Goal: Task Accomplishment & Management: Manage account settings

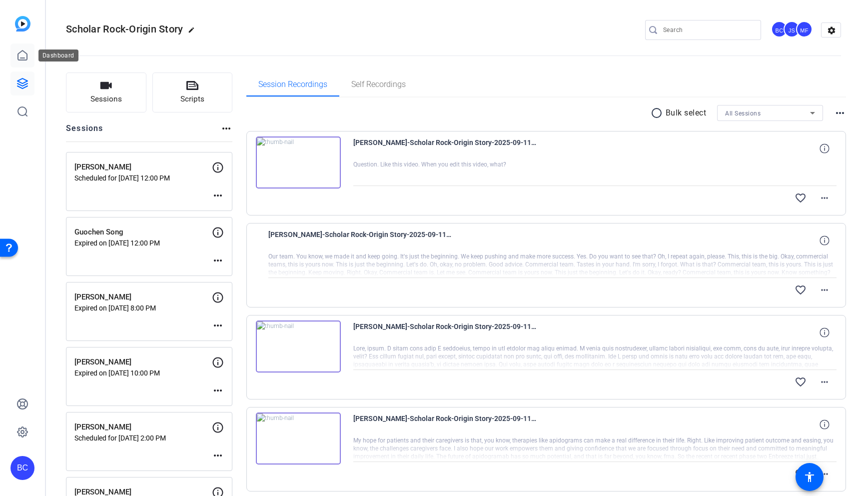
click at [20, 51] on icon at bounding box center [22, 55] width 12 height 12
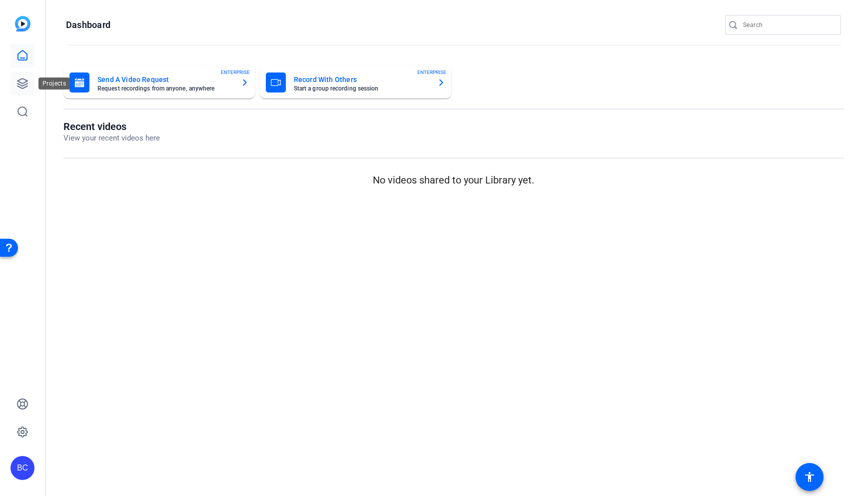
click at [20, 79] on icon at bounding box center [22, 83] width 10 height 10
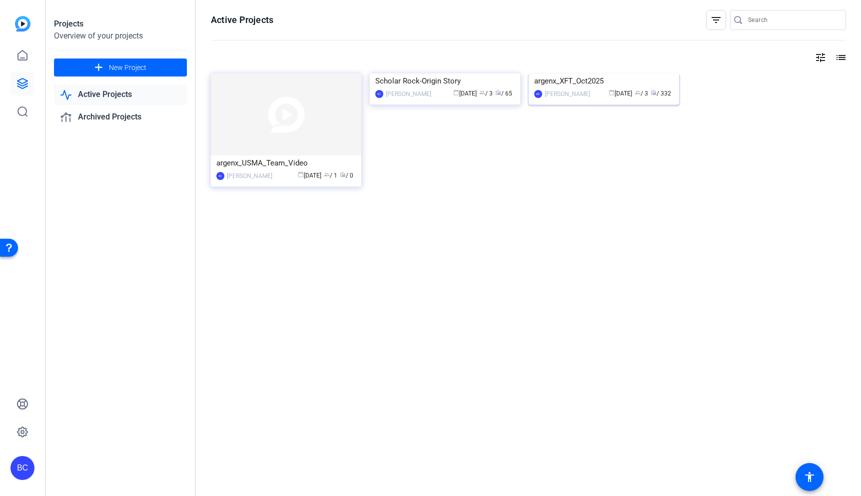
click at [609, 73] on img at bounding box center [604, 73] width 150 height 0
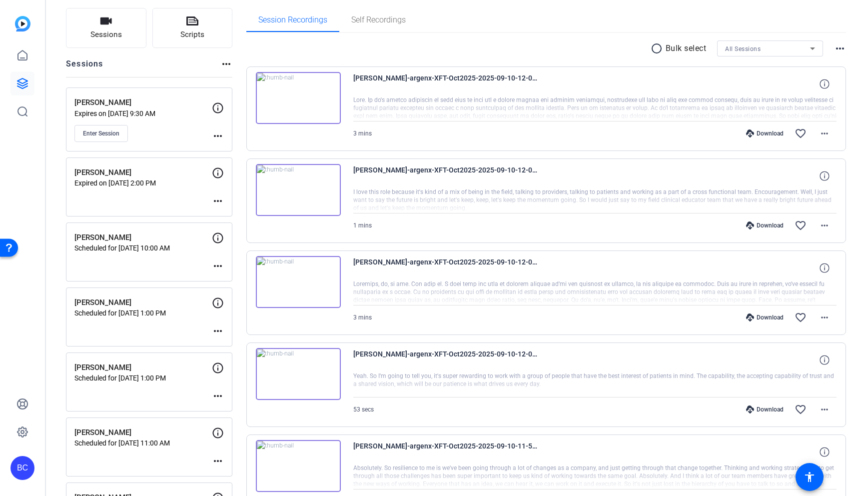
scroll to position [65, 0]
click at [114, 131] on span "Enter Session" at bounding box center [101, 132] width 36 height 8
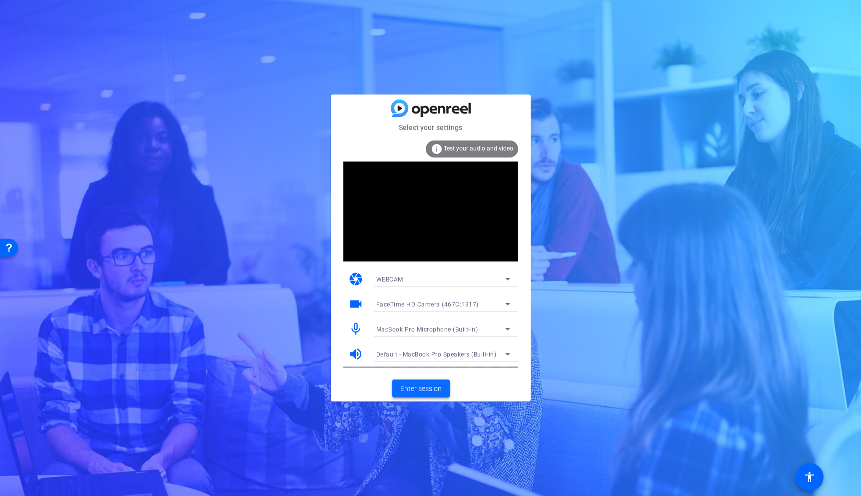
click at [426, 387] on span "Enter session" at bounding box center [420, 388] width 41 height 10
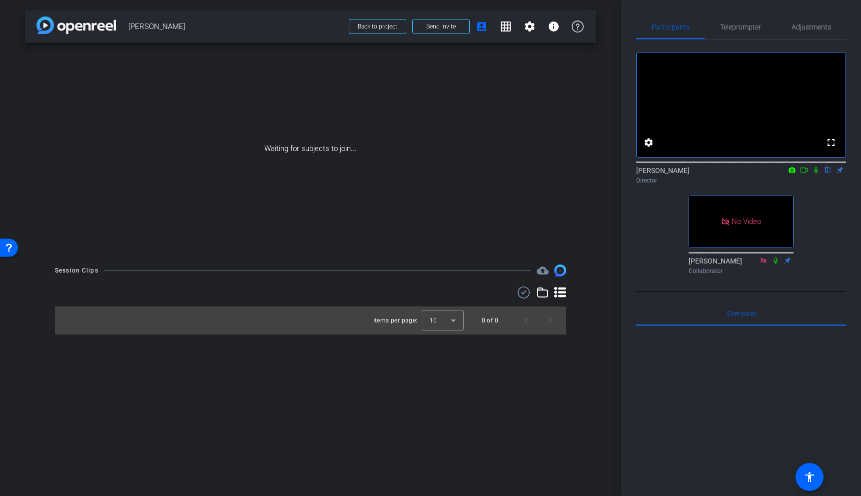
click at [806, 173] on icon at bounding box center [804, 169] width 8 height 7
click at [817, 173] on icon at bounding box center [816, 169] width 8 height 7
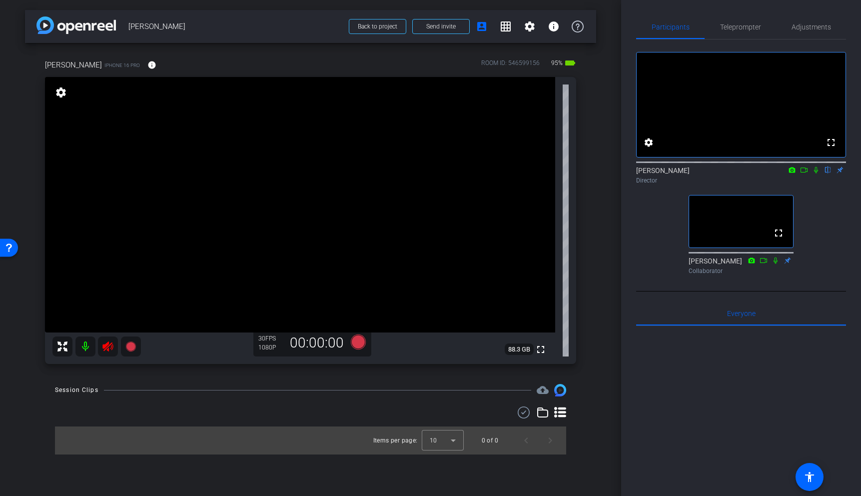
click at [109, 348] on icon at bounding box center [108, 346] width 12 height 12
click at [804, 29] on span "Adjustments" at bounding box center [811, 26] width 39 height 7
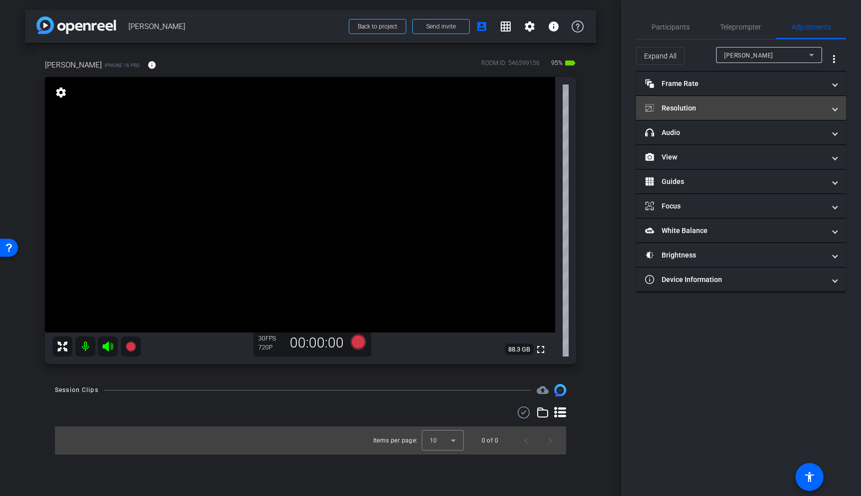
click at [734, 112] on mat-panel-title "Resolution" at bounding box center [735, 108] width 180 height 10
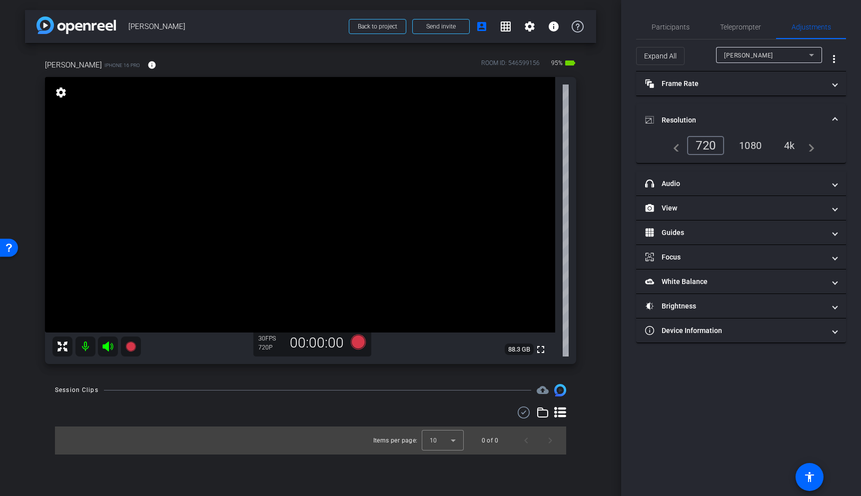
click at [789, 141] on div "4k" at bounding box center [790, 145] width 26 height 17
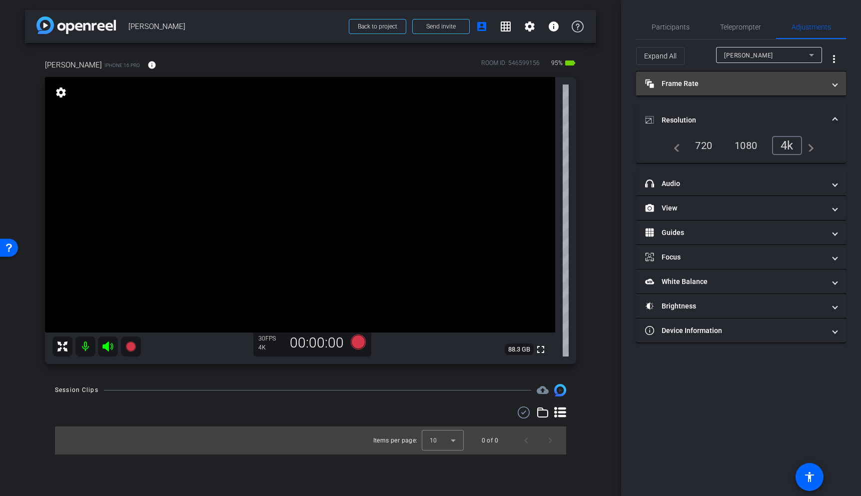
click at [784, 78] on mat-panel-title "Frame Rate Frame Rate" at bounding box center [735, 83] width 180 height 10
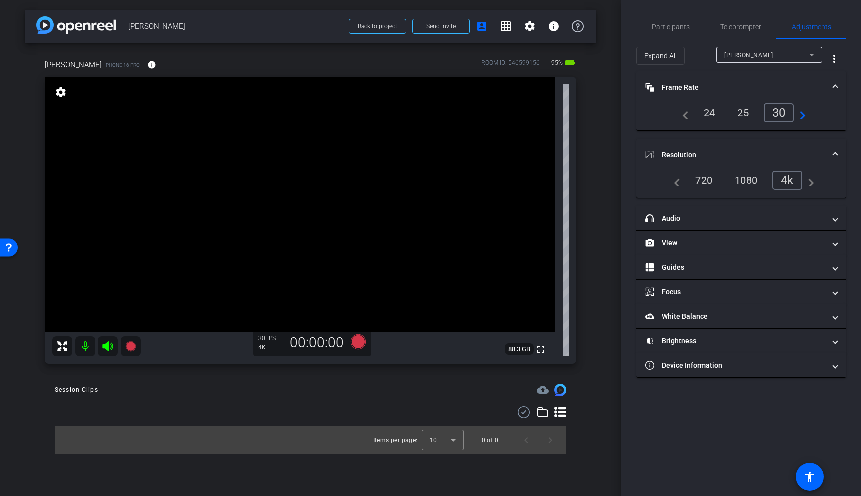
click at [837, 86] on span at bounding box center [835, 87] width 4 height 10
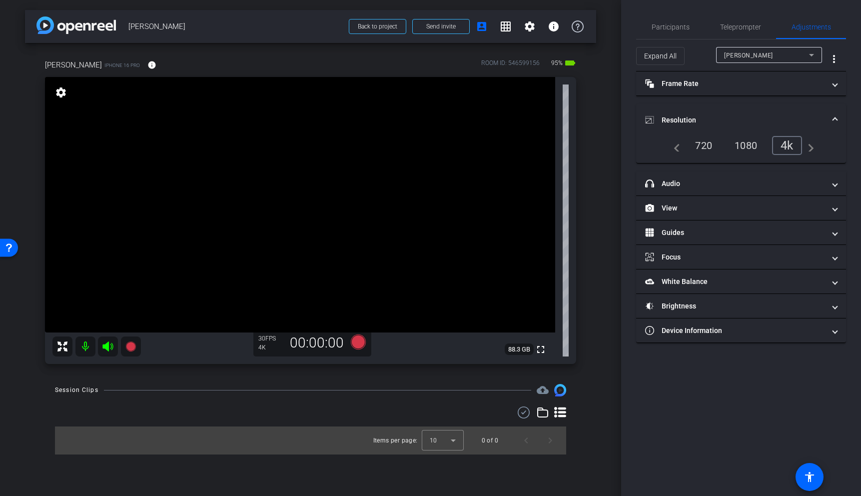
click at [837, 117] on mat-expansion-panel-header "Resolution" at bounding box center [741, 120] width 210 height 32
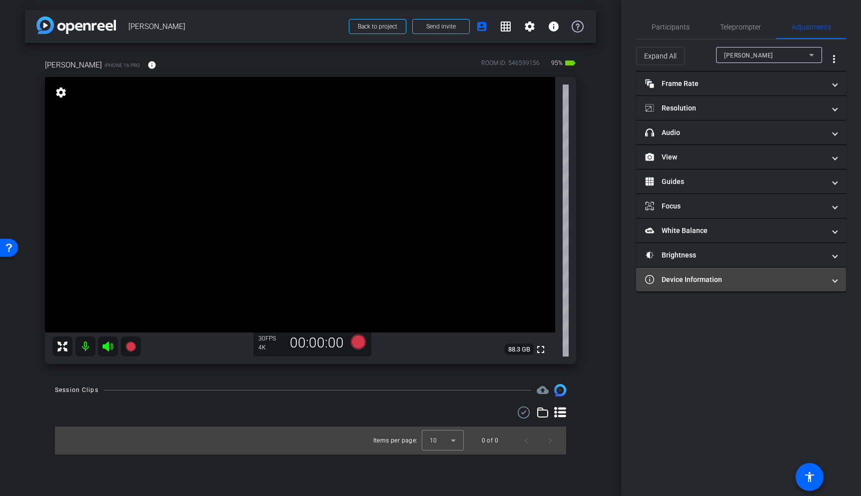
click at [727, 279] on mat-panel-title "Device Information" at bounding box center [735, 279] width 180 height 10
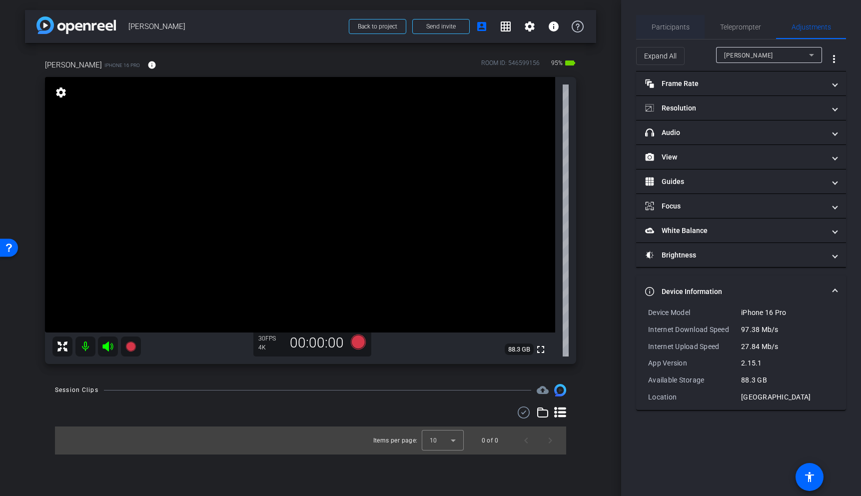
click at [677, 30] on span "Participants" at bounding box center [671, 26] width 38 height 7
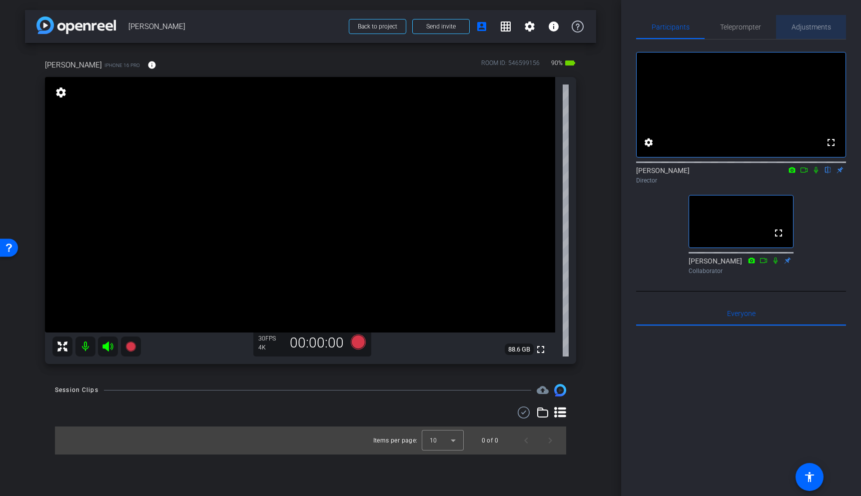
click at [803, 27] on span "Adjustments" at bounding box center [811, 26] width 39 height 7
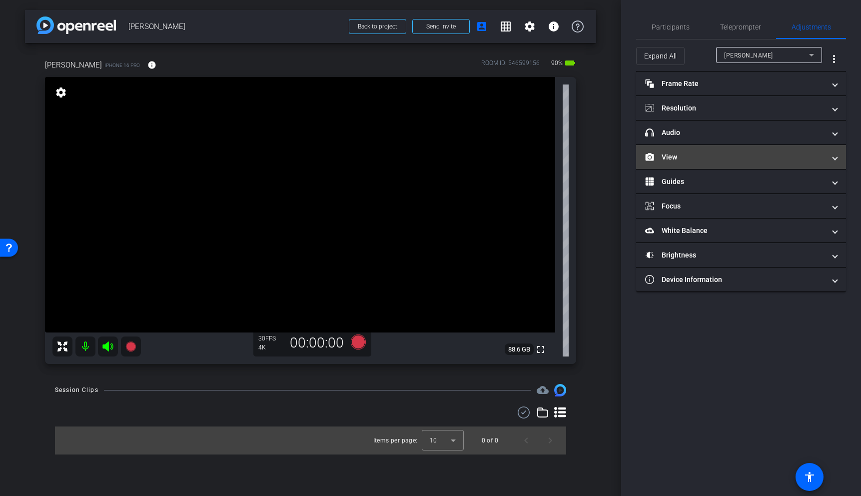
click at [706, 152] on mat-panel-title "View" at bounding box center [735, 157] width 180 height 10
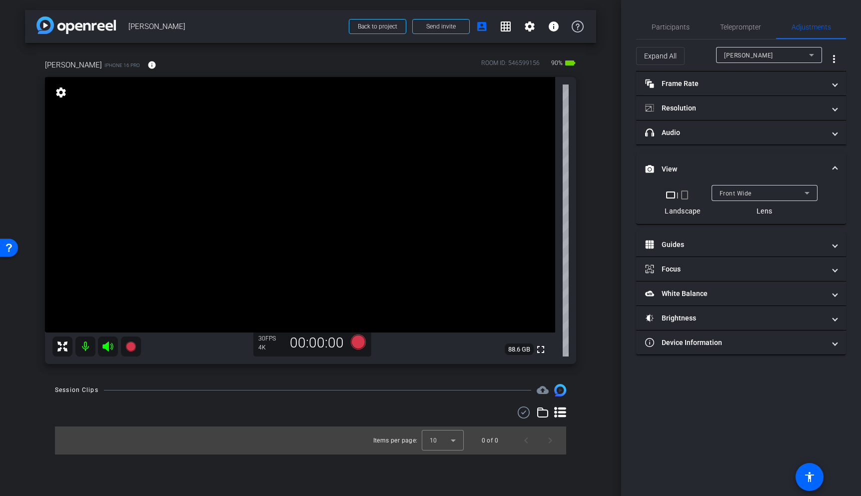
click at [742, 194] on span "Front Wide" at bounding box center [736, 193] width 32 height 7
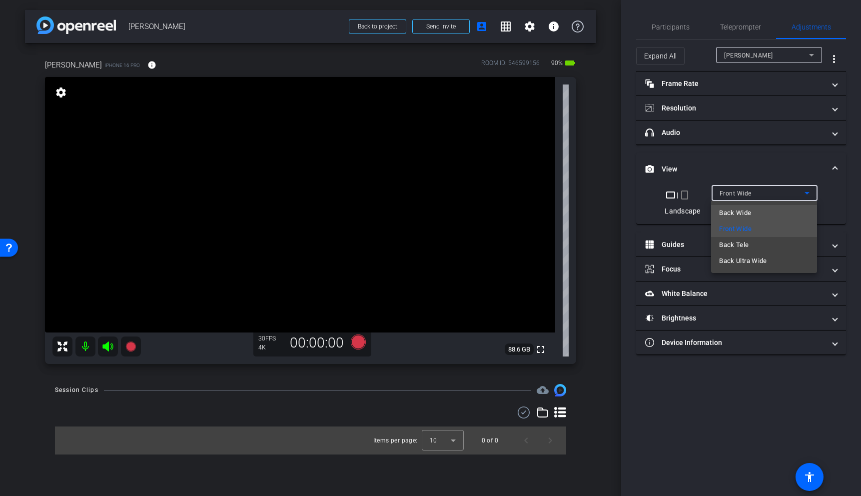
click at [750, 212] on span "Back Wide" at bounding box center [735, 213] width 32 height 12
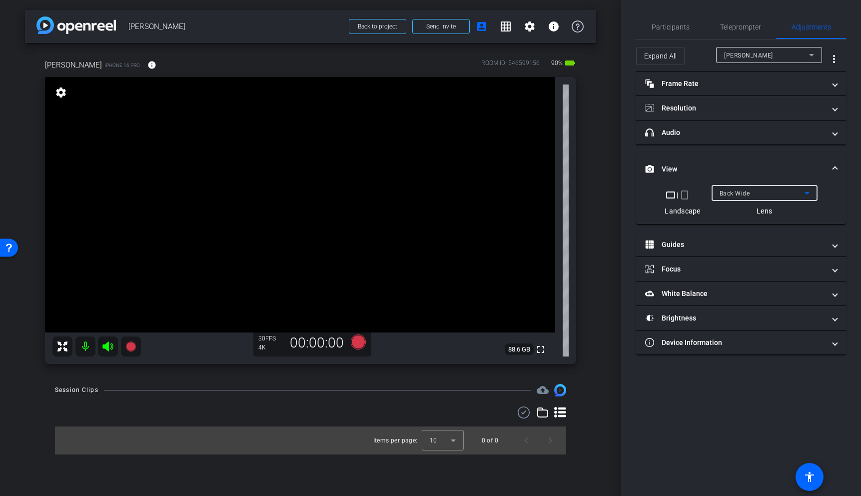
click at [322, 231] on video at bounding box center [300, 204] width 510 height 255
click at [318, 187] on video at bounding box center [300, 204] width 510 height 255
click at [267, 195] on video at bounding box center [300, 204] width 510 height 255
click at [265, 161] on video at bounding box center [300, 204] width 510 height 255
click at [269, 206] on video at bounding box center [300, 204] width 510 height 255
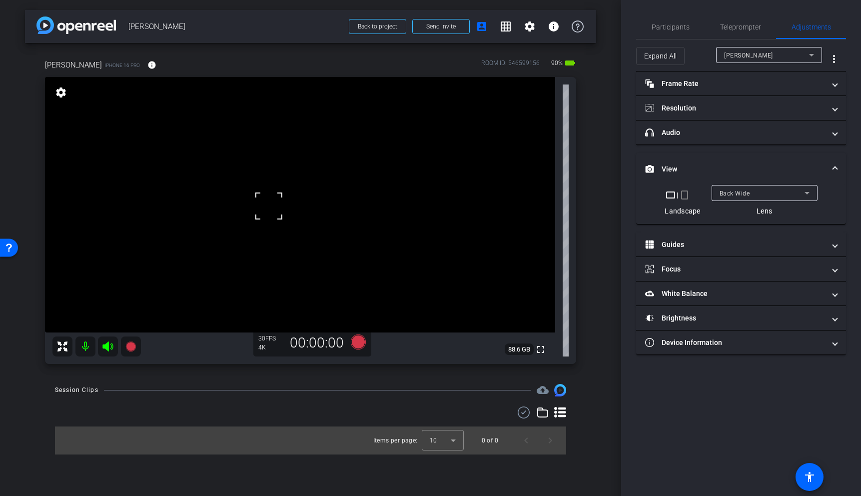
click at [262, 182] on video at bounding box center [300, 204] width 510 height 255
click at [674, 25] on span "Participants" at bounding box center [671, 26] width 38 height 7
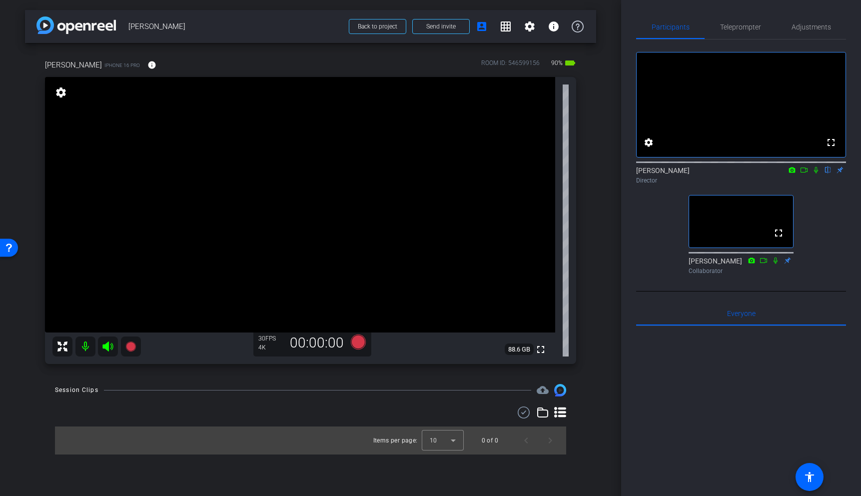
click at [806, 173] on icon at bounding box center [804, 169] width 8 height 7
click at [828, 173] on icon at bounding box center [828, 169] width 8 height 7
click at [263, 209] on video at bounding box center [300, 204] width 510 height 255
click at [236, 203] on video at bounding box center [300, 204] width 510 height 255
click at [242, 187] on video at bounding box center [300, 204] width 510 height 255
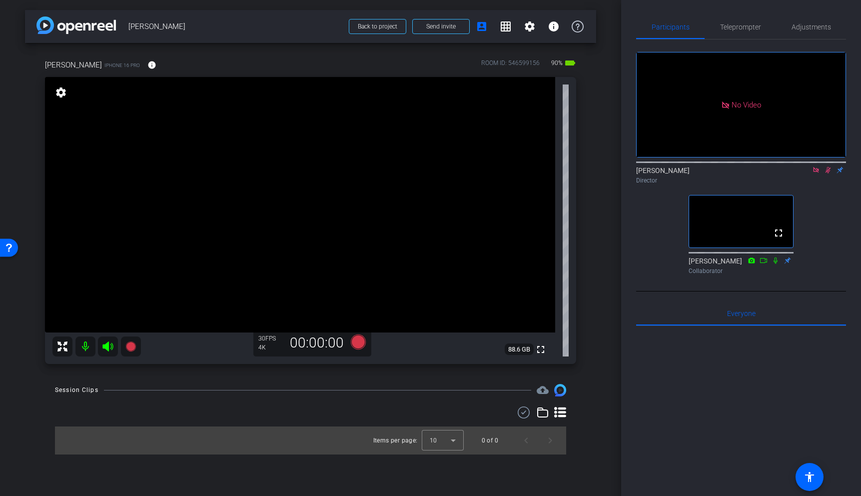
click at [234, 198] on video at bounding box center [300, 204] width 510 height 255
click at [235, 188] on video at bounding box center [300, 204] width 510 height 255
click at [224, 187] on div at bounding box center [234, 187] width 25 height 25
click at [233, 169] on video at bounding box center [300, 204] width 510 height 255
click at [826, 173] on icon at bounding box center [828, 169] width 8 height 7
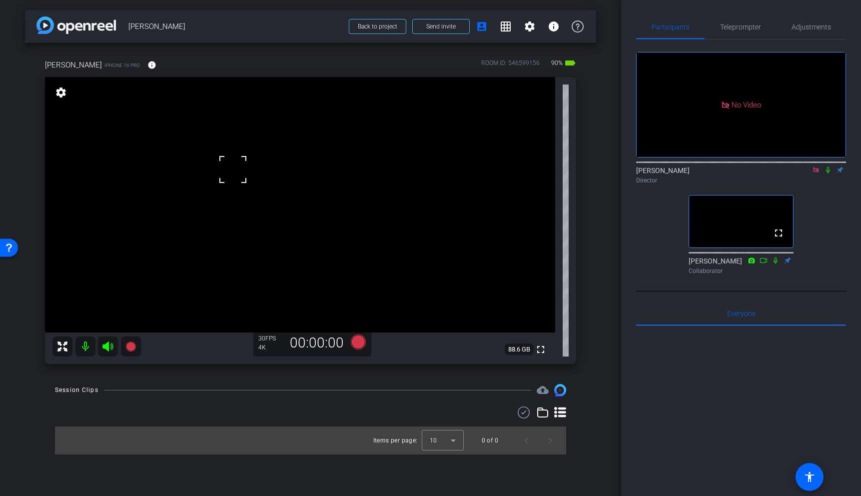
click at [229, 195] on video at bounding box center [300, 204] width 510 height 255
click at [221, 174] on video at bounding box center [300, 204] width 510 height 255
click at [238, 182] on video at bounding box center [300, 204] width 510 height 255
click at [251, 189] on video at bounding box center [300, 204] width 510 height 255
click at [243, 216] on video at bounding box center [300, 204] width 510 height 255
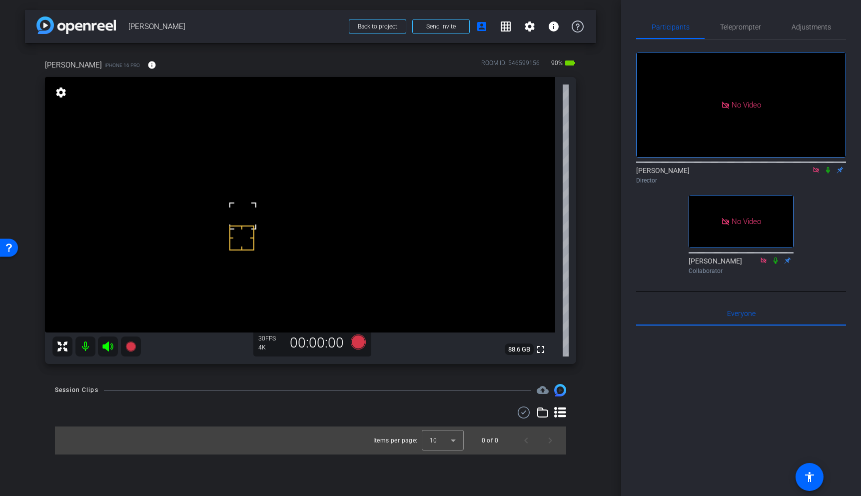
click at [245, 185] on video at bounding box center [300, 204] width 510 height 255
click at [829, 173] on icon at bounding box center [828, 169] width 8 height 7
click at [829, 173] on icon at bounding box center [828, 170] width 5 height 6
click at [129, 347] on icon at bounding box center [130, 346] width 10 height 10
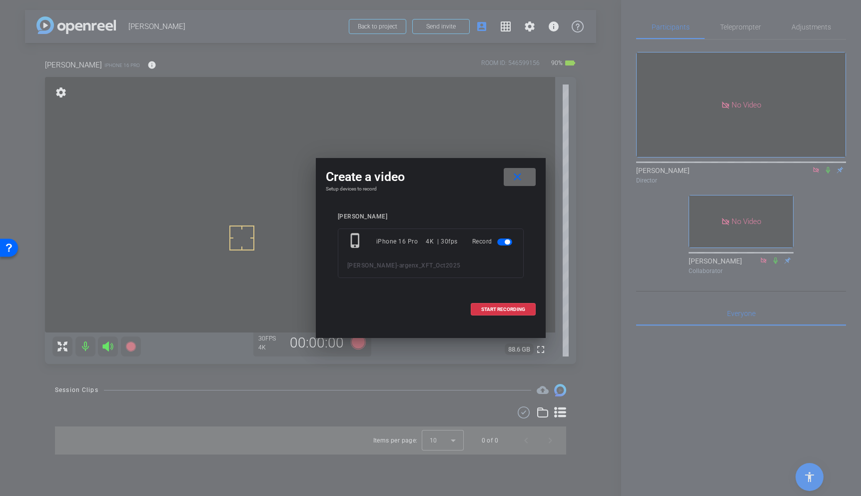
click at [518, 177] on mat-icon "close" at bounding box center [517, 177] width 12 height 12
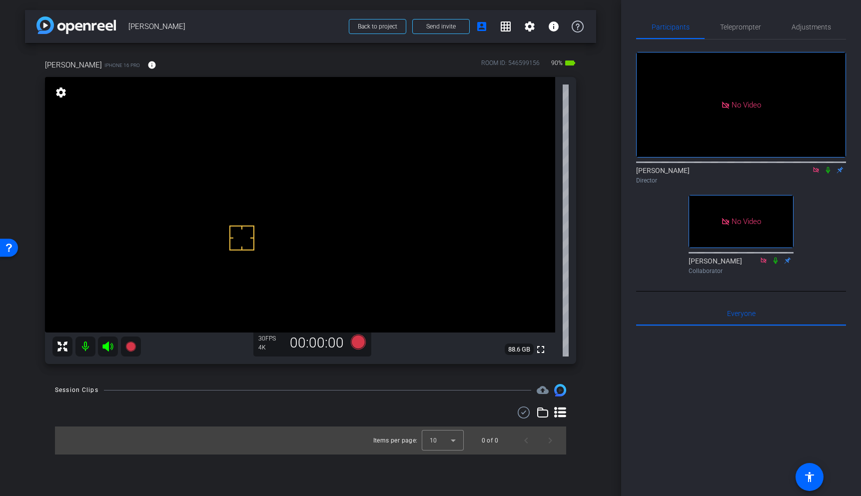
click at [229, 197] on video at bounding box center [300, 204] width 510 height 255
click at [827, 173] on icon at bounding box center [828, 170] width 4 height 6
click at [135, 344] on icon at bounding box center [131, 346] width 12 height 12
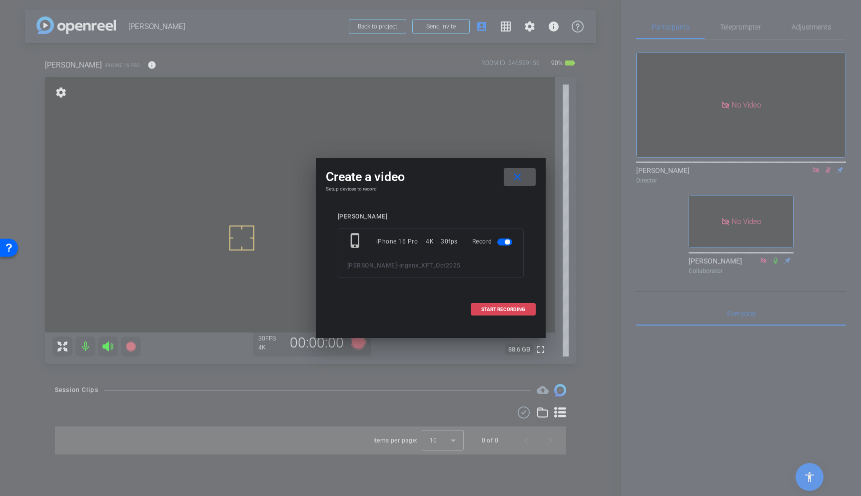
click at [487, 310] on span "START RECORDING" at bounding box center [503, 309] width 44 height 5
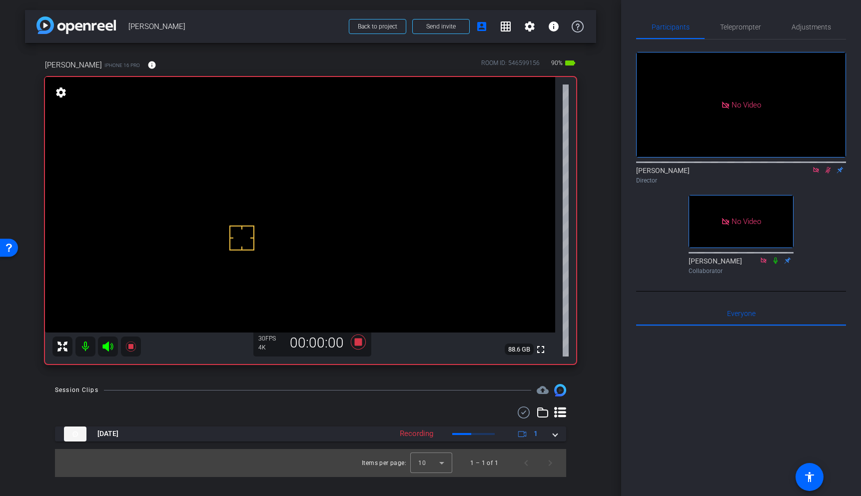
click at [224, 197] on video at bounding box center [300, 204] width 510 height 255
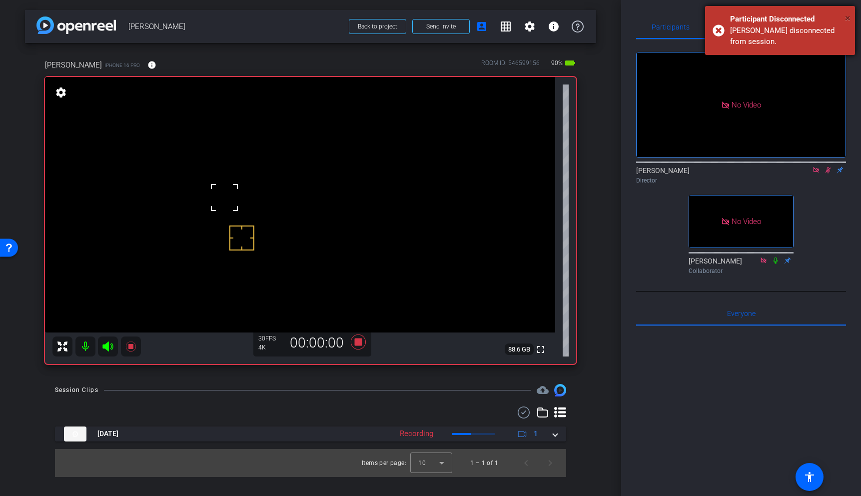
click at [849, 20] on span "×" at bounding box center [847, 18] width 5 height 12
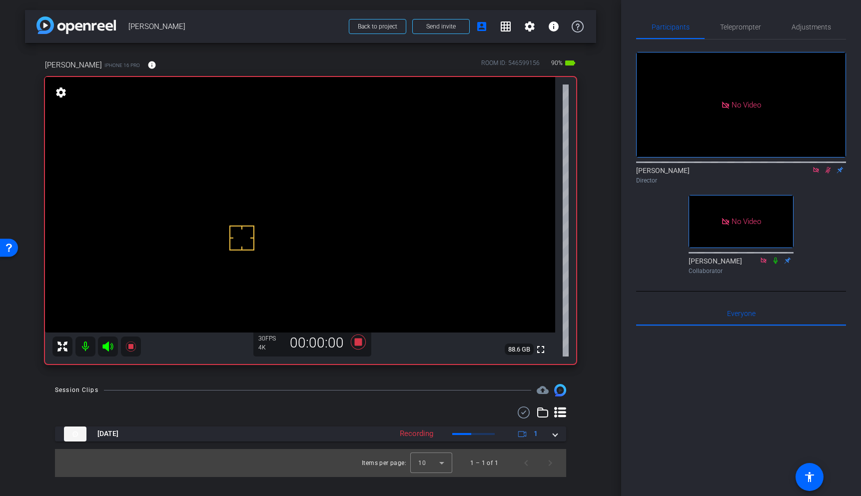
click at [220, 200] on video at bounding box center [300, 204] width 510 height 255
click at [132, 345] on icon at bounding box center [130, 346] width 10 height 10
click at [828, 173] on icon at bounding box center [828, 169] width 8 height 7
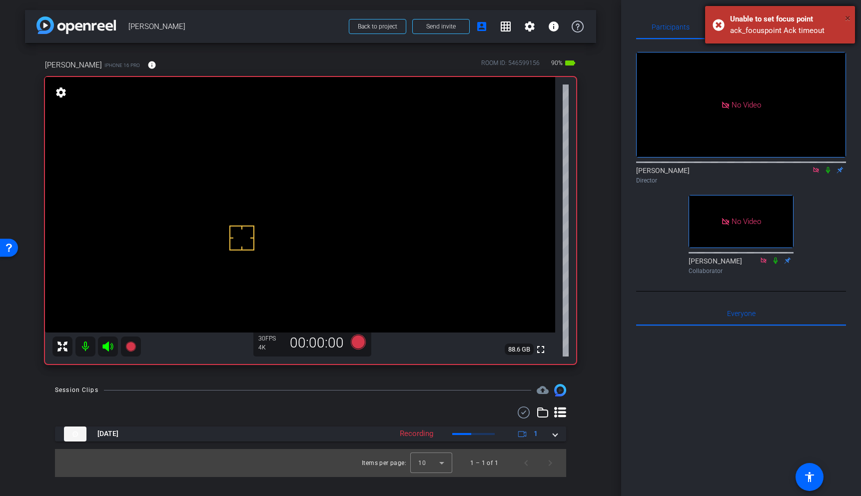
click at [848, 13] on span "×" at bounding box center [847, 18] width 5 height 12
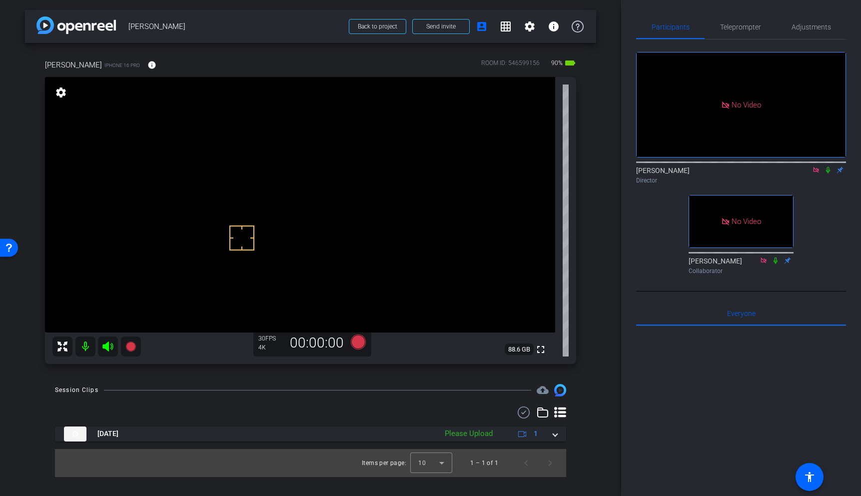
click at [231, 197] on video at bounding box center [300, 204] width 510 height 255
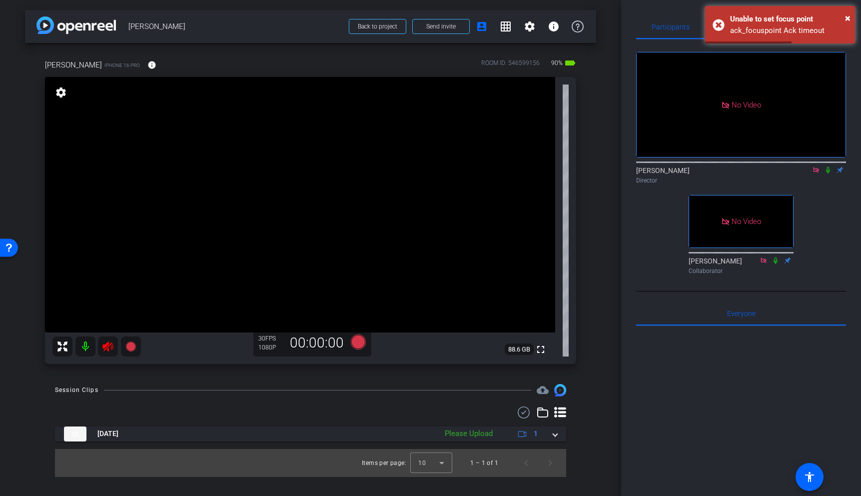
click at [104, 337] on mat-icon at bounding box center [108, 346] width 20 height 20
click at [847, 18] on span "×" at bounding box center [847, 18] width 5 height 12
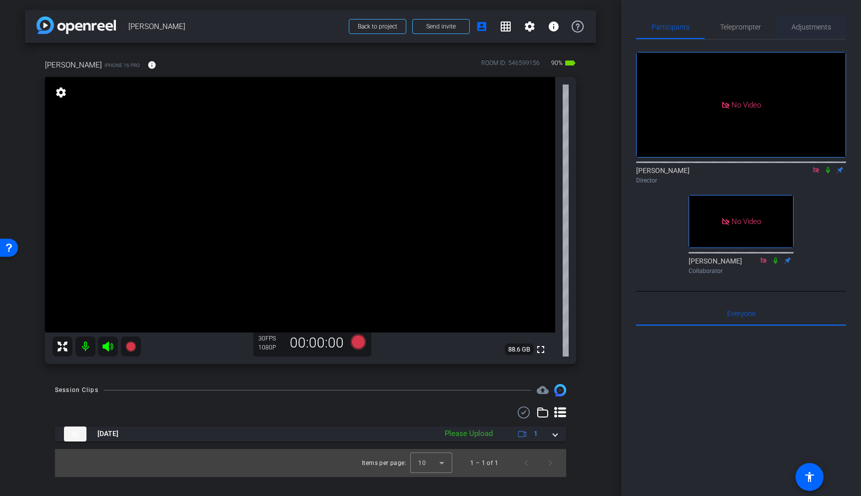
click at [806, 29] on span "Adjustments" at bounding box center [811, 26] width 39 height 7
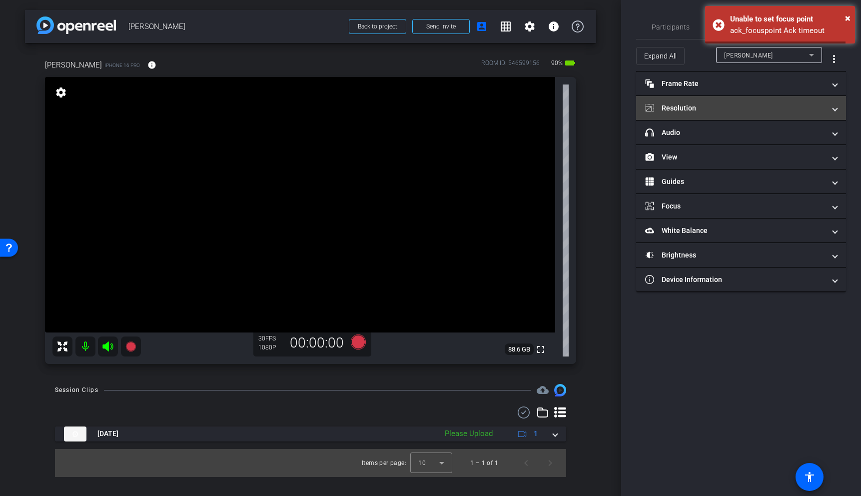
click at [713, 109] on mat-panel-title "Resolution" at bounding box center [735, 108] width 180 height 10
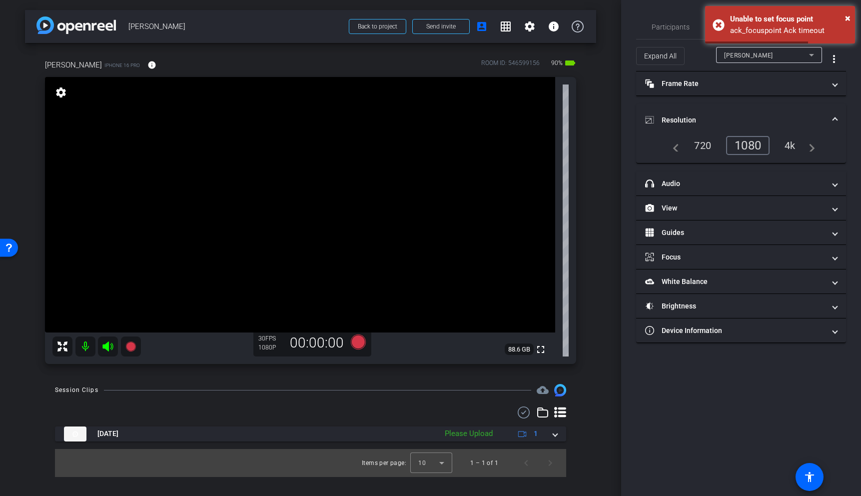
click at [788, 141] on div "4k" at bounding box center [790, 145] width 26 height 17
click at [847, 17] on span "×" at bounding box center [847, 18] width 5 height 12
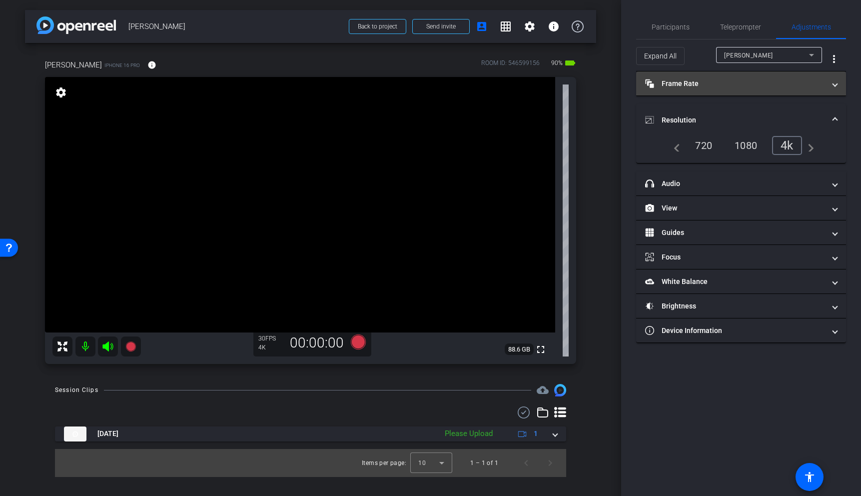
click at [755, 86] on mat-panel-title "Frame Rate Frame Rate" at bounding box center [735, 83] width 180 height 10
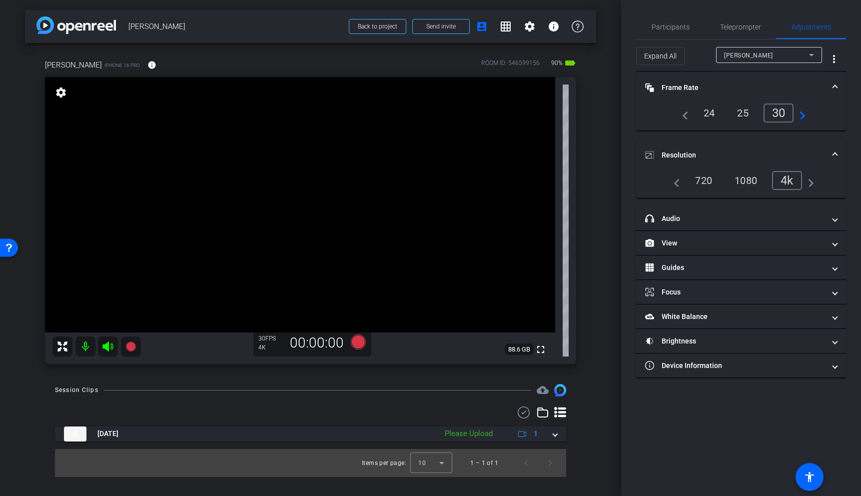
click at [832, 87] on span "Frame Rate Frame Rate" at bounding box center [739, 87] width 188 height 10
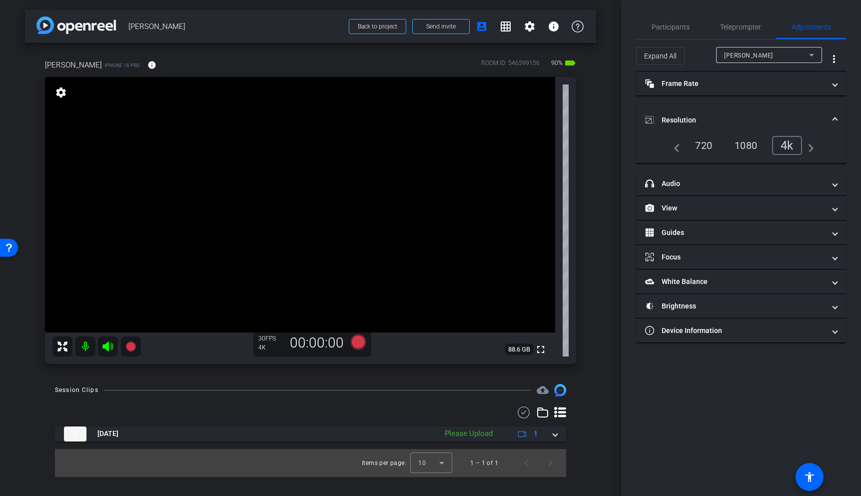
click at [832, 120] on span "Resolution" at bounding box center [739, 120] width 188 height 10
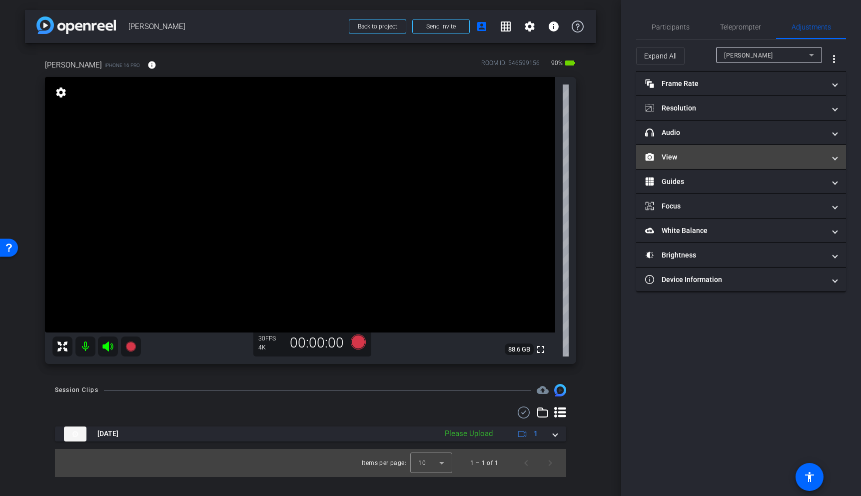
click at [734, 161] on mat-panel-title "View" at bounding box center [735, 157] width 180 height 10
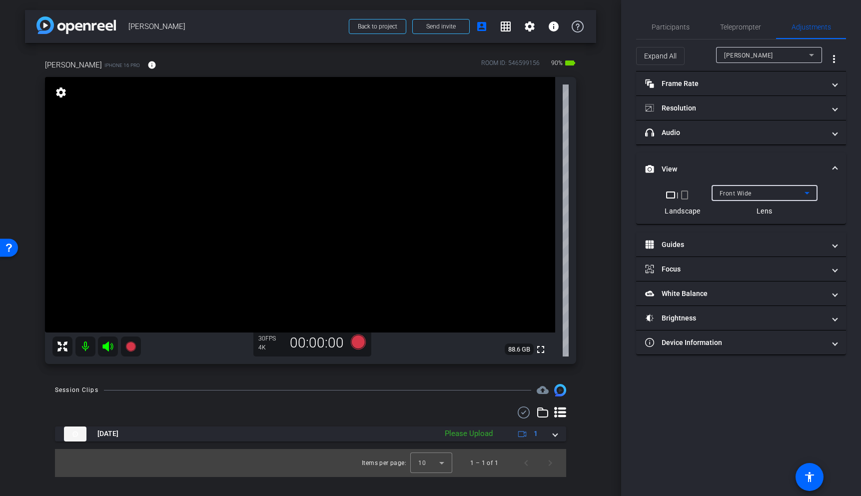
click at [761, 192] on div "Front Wide" at bounding box center [762, 193] width 85 height 12
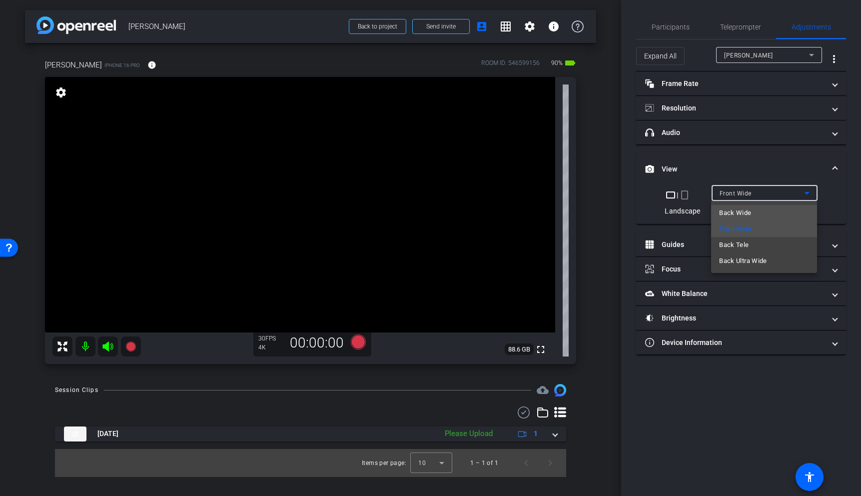
click at [733, 207] on span "Back Wide" at bounding box center [735, 213] width 32 height 12
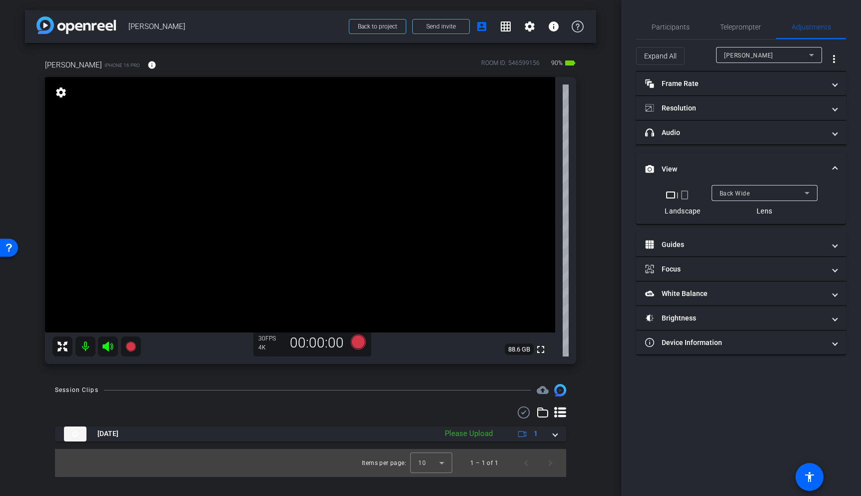
click at [278, 216] on video at bounding box center [300, 204] width 510 height 255
click at [224, 199] on video at bounding box center [300, 204] width 510 height 255
click at [671, 29] on span "Participants" at bounding box center [671, 26] width 38 height 7
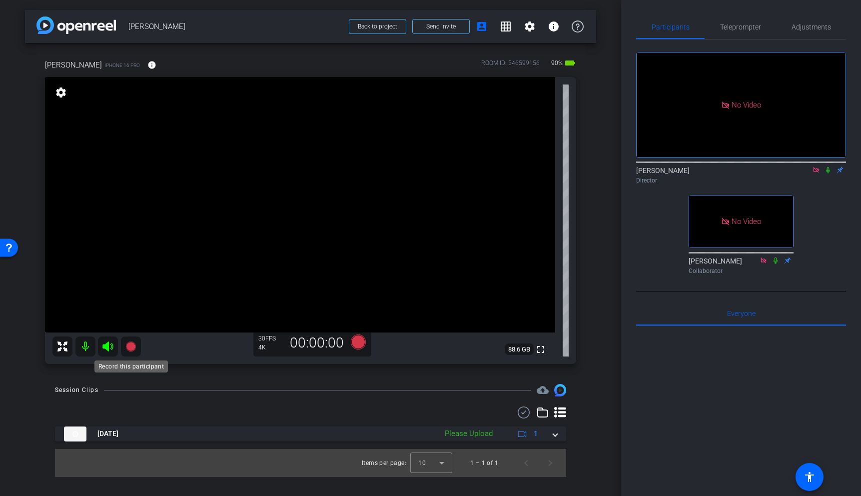
click at [133, 342] on icon at bounding box center [131, 346] width 12 height 12
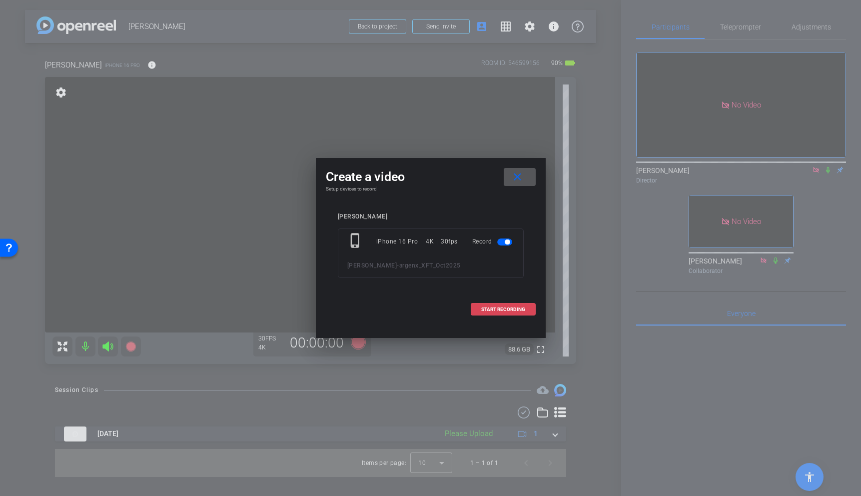
click at [522, 304] on span at bounding box center [503, 309] width 64 height 24
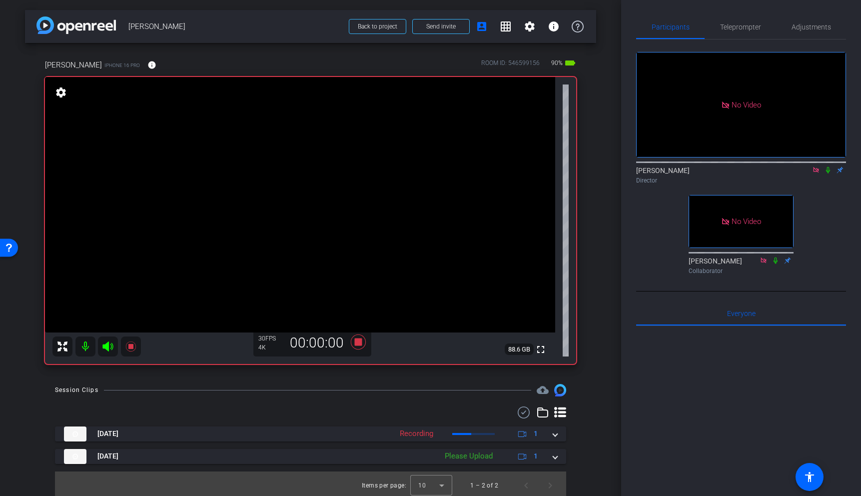
click at [829, 166] on icon at bounding box center [828, 169] width 8 height 7
click at [239, 210] on video at bounding box center [300, 204] width 510 height 255
click at [130, 345] on icon at bounding box center [130, 346] width 10 height 10
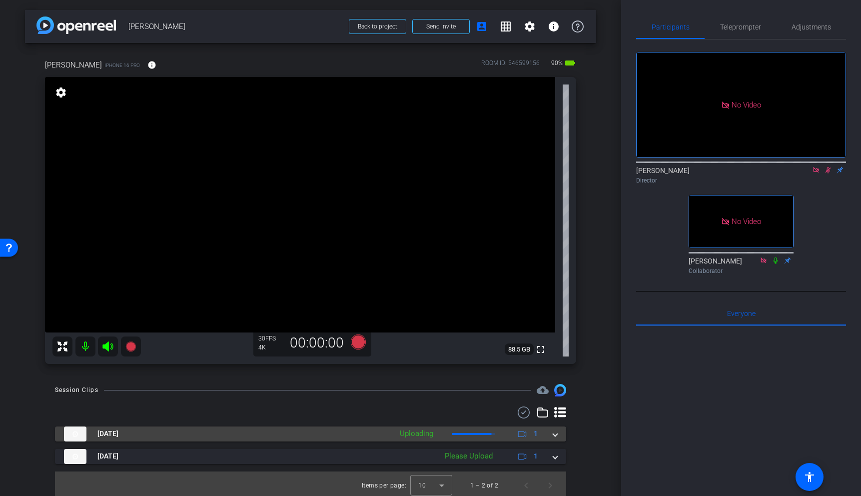
click at [555, 435] on span at bounding box center [555, 433] width 4 height 10
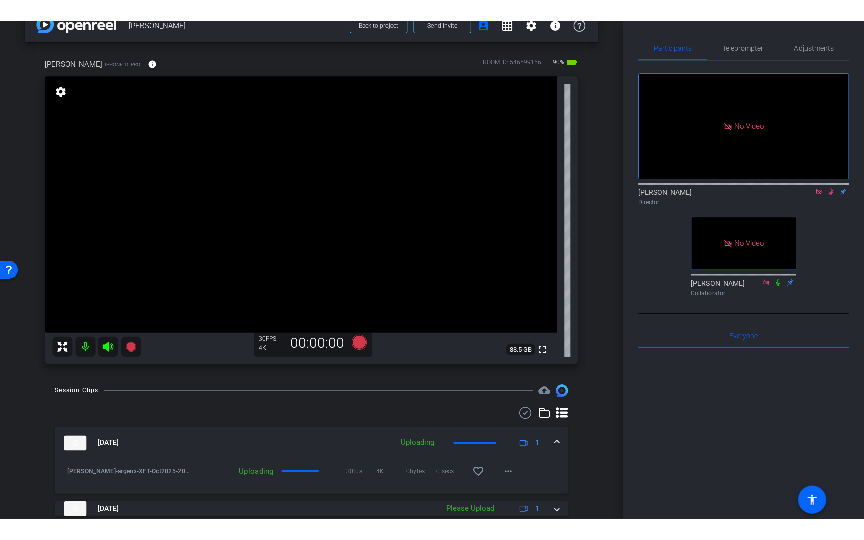
scroll to position [22, 0]
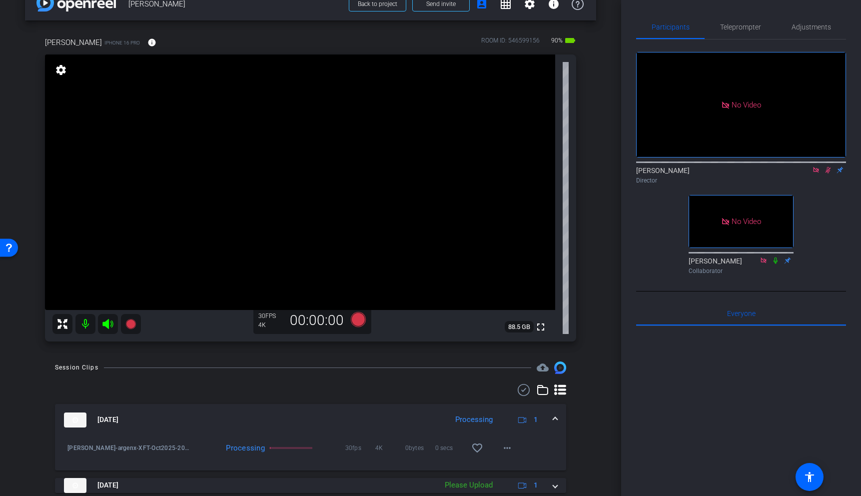
click at [828, 167] on icon at bounding box center [828, 170] width 5 height 6
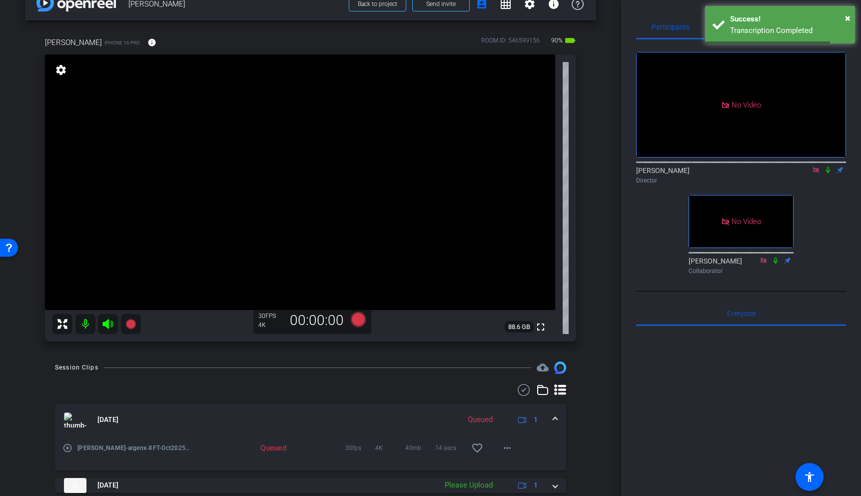
click at [828, 167] on icon at bounding box center [828, 170] width 4 height 6
click at [70, 450] on mat-icon "play_circle_outline" at bounding box center [67, 448] width 10 height 10
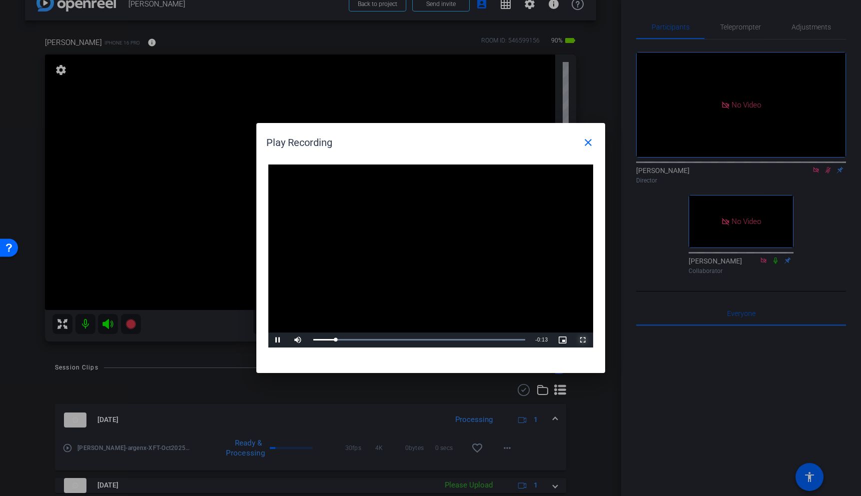
click at [585, 340] on span "Video Player" at bounding box center [583, 340] width 20 height 0
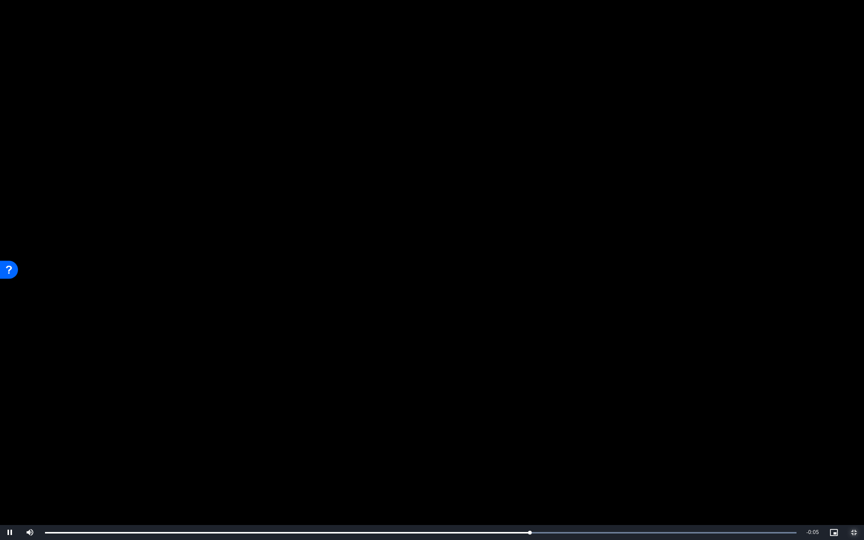
click at [852, 495] on span "Video Player" at bounding box center [854, 532] width 20 height 0
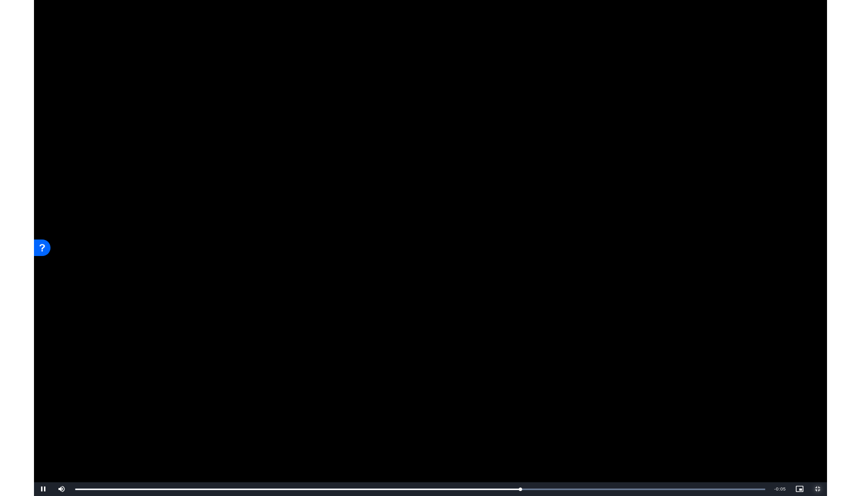
scroll to position [22, 0]
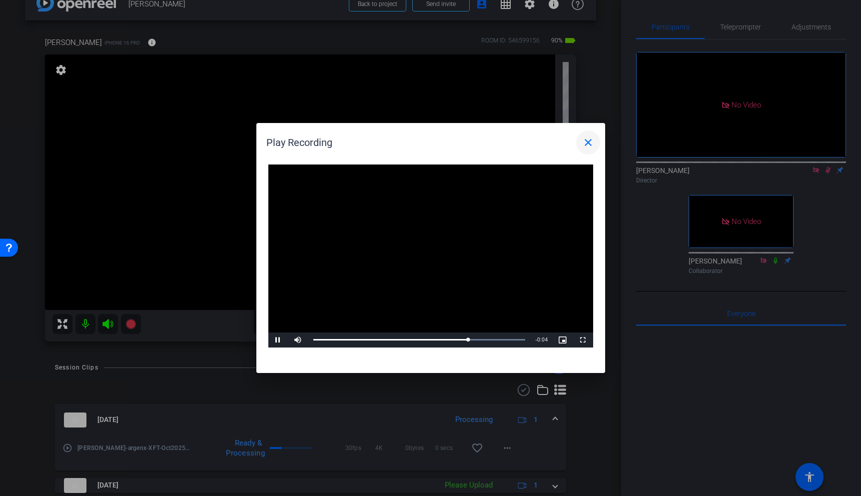
click at [586, 142] on mat-icon "close" at bounding box center [588, 142] width 12 height 12
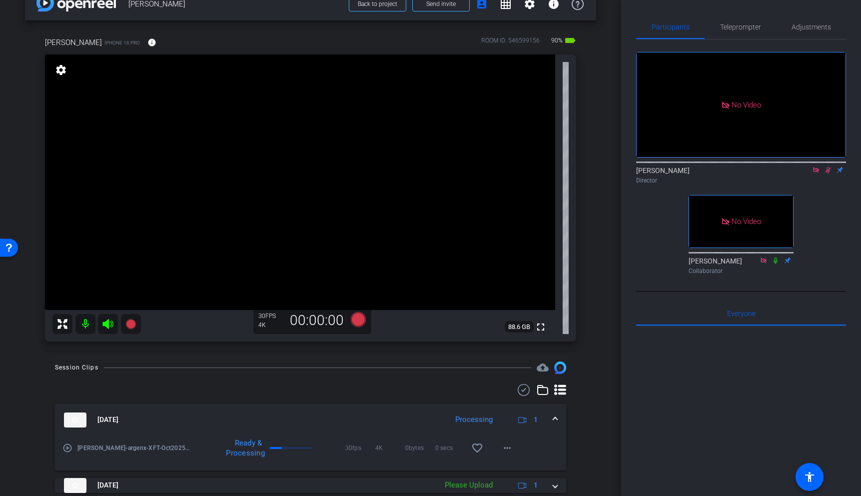
click at [828, 166] on icon at bounding box center [828, 169] width 8 height 7
click at [554, 419] on span at bounding box center [555, 419] width 4 height 10
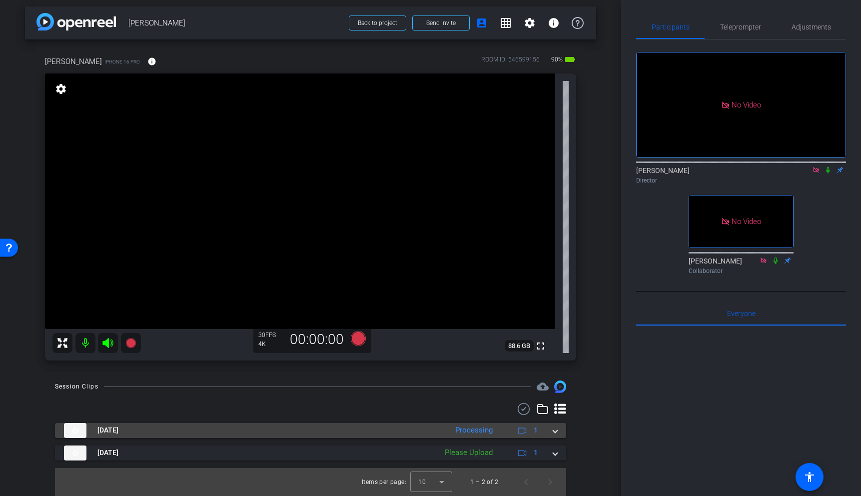
scroll to position [3, 0]
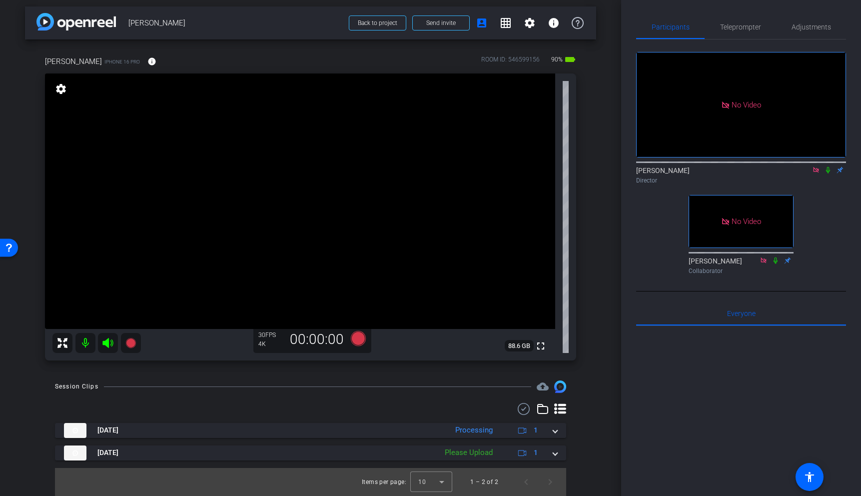
click at [216, 204] on video at bounding box center [300, 200] width 510 height 255
click at [829, 166] on icon at bounding box center [828, 169] width 8 height 7
click at [828, 166] on icon at bounding box center [828, 169] width 8 height 7
click at [129, 341] on icon at bounding box center [130, 343] width 10 height 10
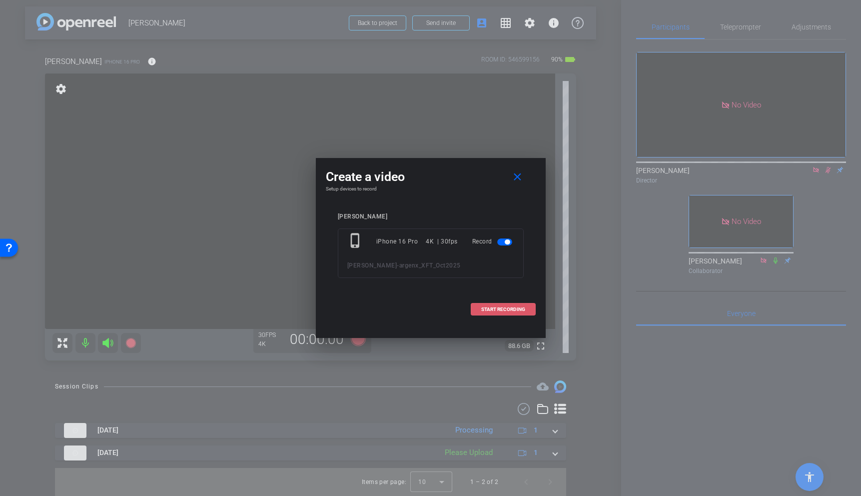
click at [506, 304] on span at bounding box center [503, 309] width 64 height 24
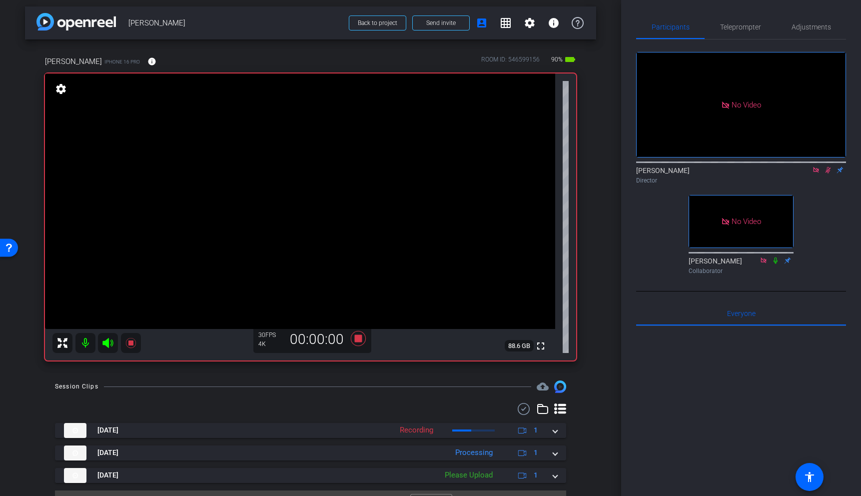
click at [215, 180] on video at bounding box center [300, 200] width 510 height 255
click at [813, 26] on span "Adjustments" at bounding box center [811, 26] width 39 height 7
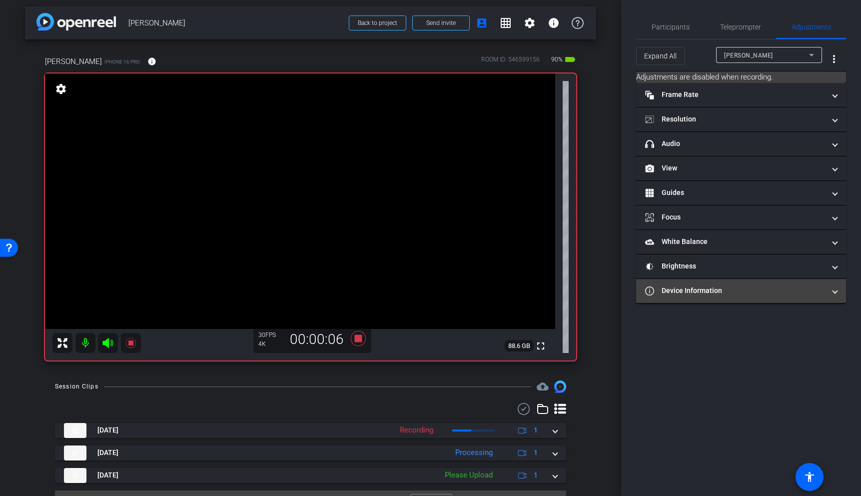
click at [715, 294] on mat-panel-title "Device Information" at bounding box center [735, 290] width 180 height 10
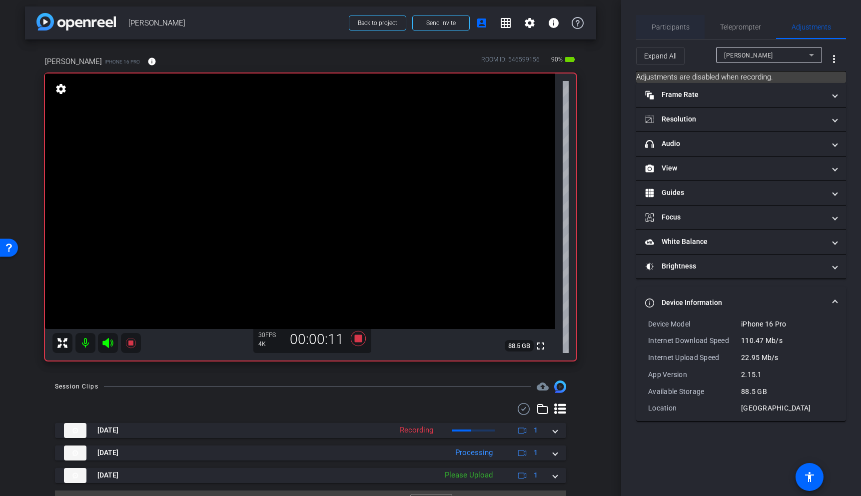
click at [676, 26] on span "Participants" at bounding box center [671, 26] width 38 height 7
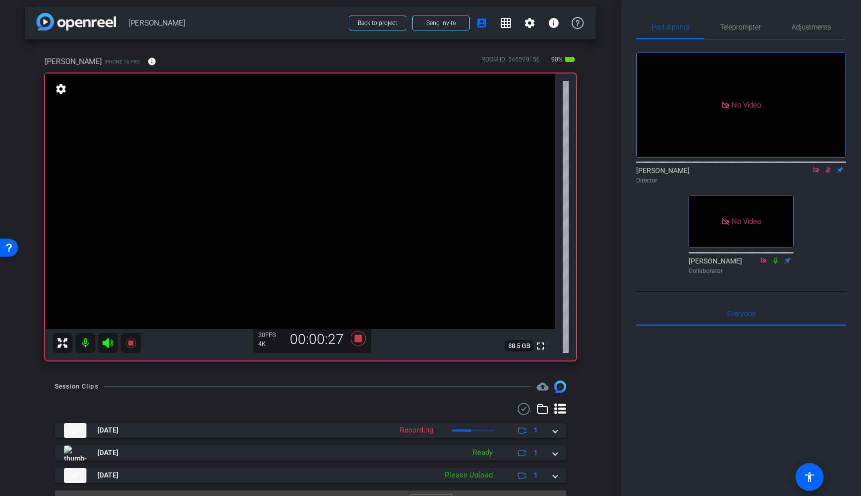
click at [223, 183] on video at bounding box center [300, 200] width 510 height 255
click at [204, 192] on video at bounding box center [300, 200] width 510 height 255
click at [217, 178] on video at bounding box center [300, 200] width 510 height 255
click at [199, 290] on video at bounding box center [300, 200] width 510 height 255
click at [208, 196] on video at bounding box center [300, 200] width 510 height 255
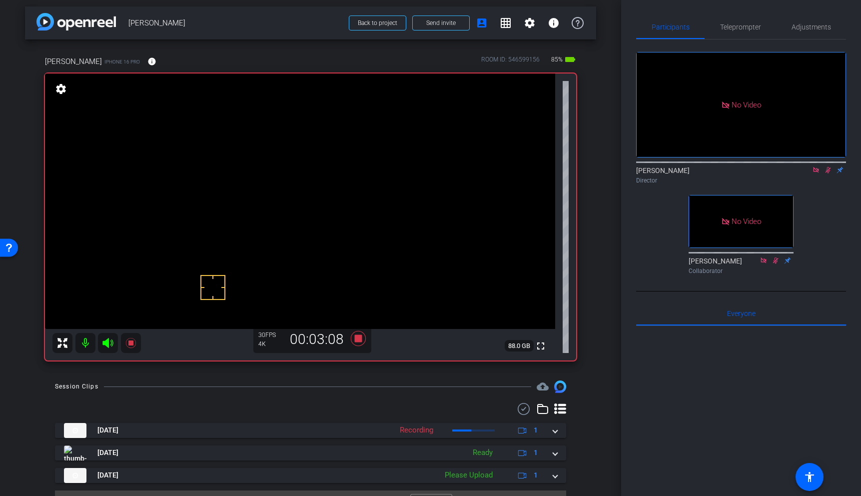
click at [208, 174] on video at bounding box center [300, 200] width 510 height 255
click at [128, 341] on icon at bounding box center [130, 343] width 10 height 10
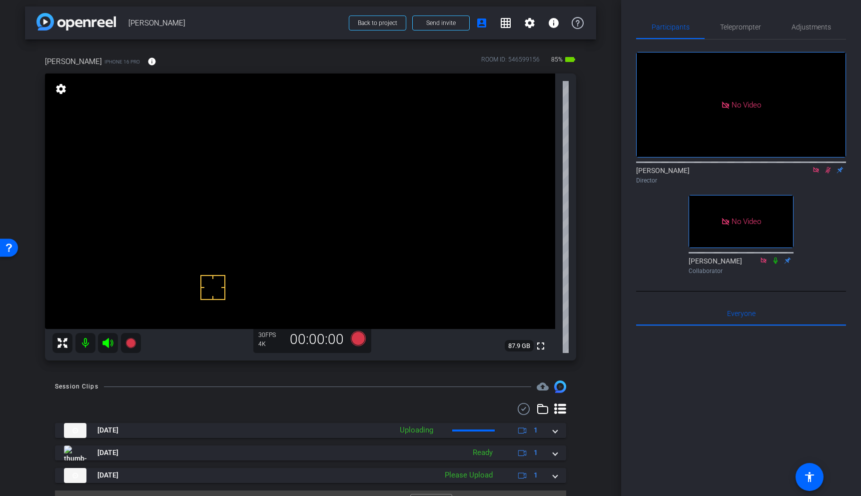
click at [193, 189] on video at bounding box center [300, 200] width 510 height 255
click at [133, 345] on icon at bounding box center [130, 343] width 10 height 10
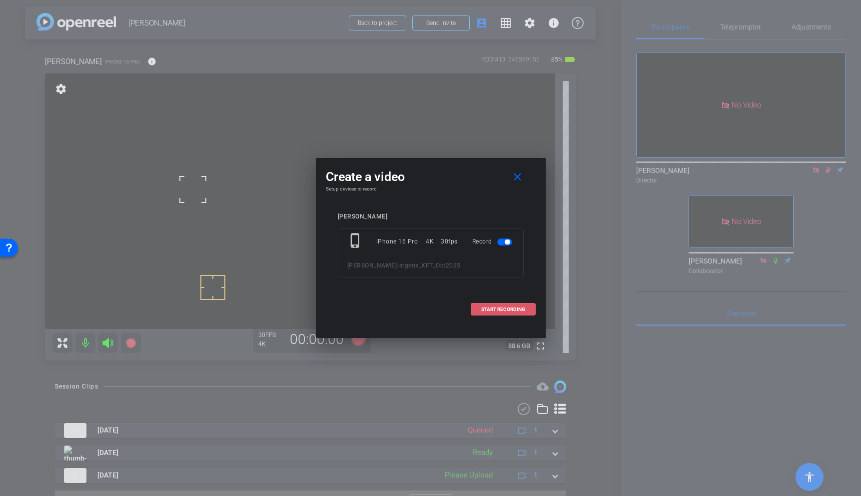
click at [524, 309] on span "START RECORDING" at bounding box center [503, 309] width 44 height 5
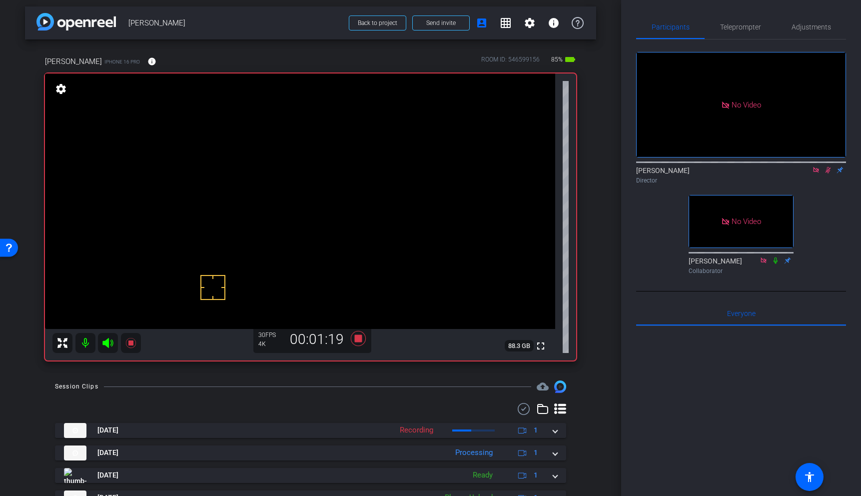
click at [207, 187] on video at bounding box center [300, 200] width 510 height 255
click at [203, 184] on video at bounding box center [300, 200] width 510 height 255
click at [64, 322] on video at bounding box center [300, 200] width 510 height 255
click at [192, 193] on video at bounding box center [300, 200] width 510 height 255
click at [210, 176] on video at bounding box center [300, 200] width 510 height 255
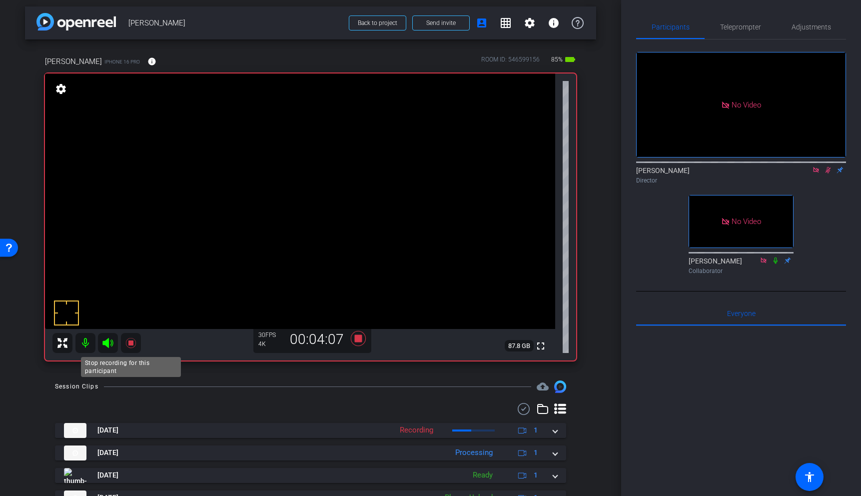
click at [129, 344] on icon at bounding box center [130, 343] width 10 height 10
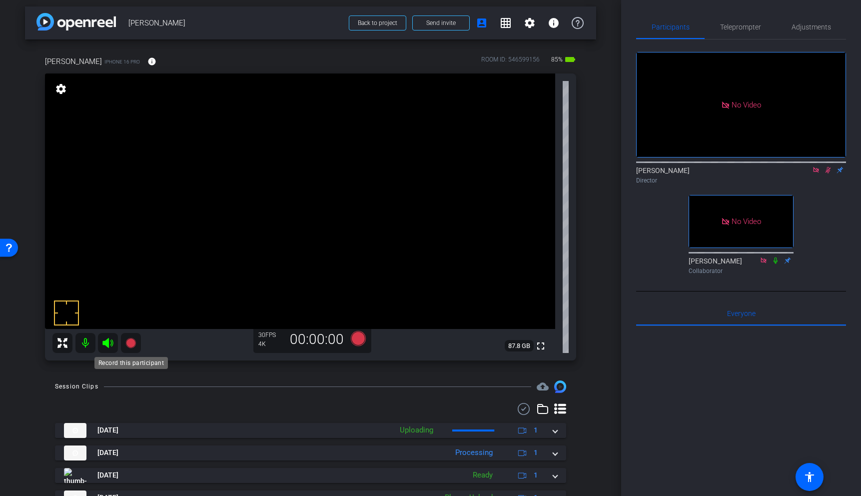
click at [131, 344] on icon at bounding box center [130, 343] width 10 height 10
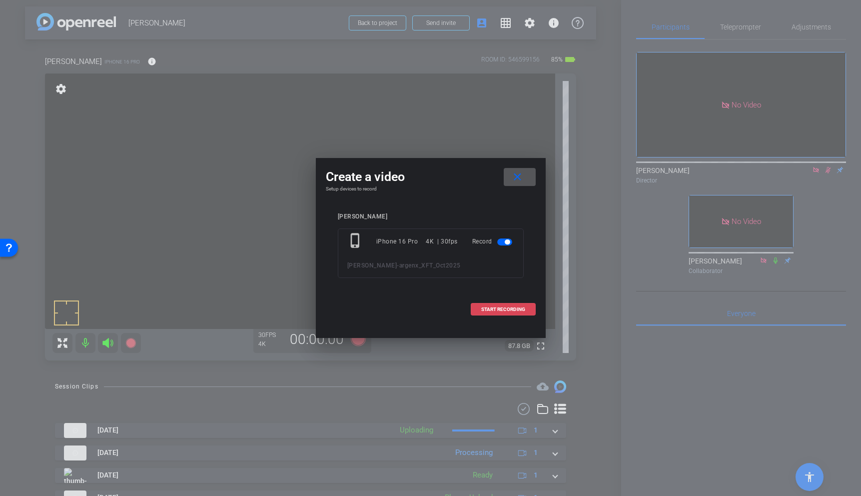
click at [485, 309] on span "START RECORDING" at bounding box center [503, 309] width 44 height 5
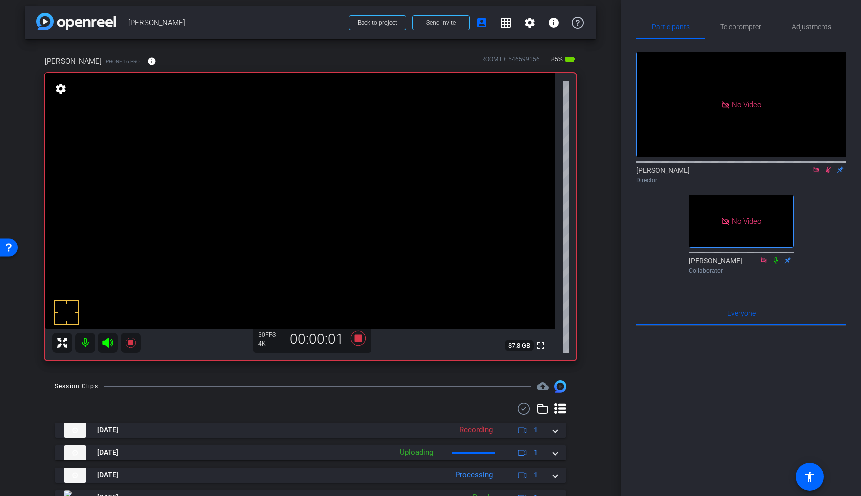
click at [198, 187] on video at bounding box center [300, 200] width 510 height 255
click at [201, 175] on div at bounding box center [197, 187] width 25 height 25
click at [829, 166] on icon at bounding box center [828, 169] width 8 height 7
click at [251, 195] on video at bounding box center [300, 200] width 510 height 255
click at [831, 166] on icon at bounding box center [828, 169] width 8 height 7
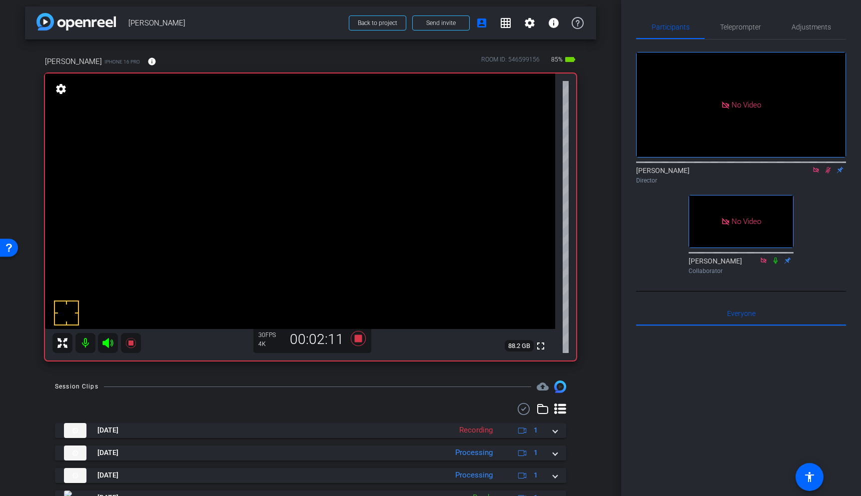
click at [225, 200] on video at bounding box center [300, 200] width 510 height 255
click at [238, 181] on video at bounding box center [300, 200] width 510 height 255
click at [228, 193] on video at bounding box center [300, 200] width 510 height 255
click at [131, 339] on icon at bounding box center [131, 343] width 12 height 12
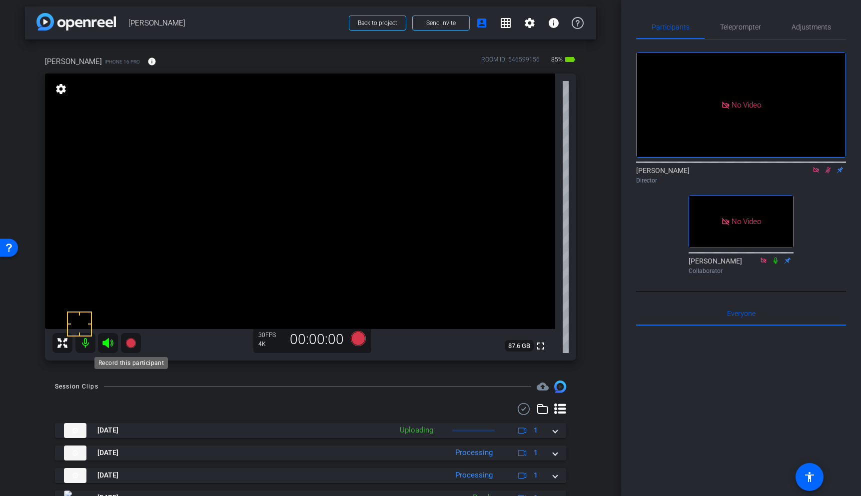
click at [132, 341] on icon at bounding box center [130, 343] width 10 height 10
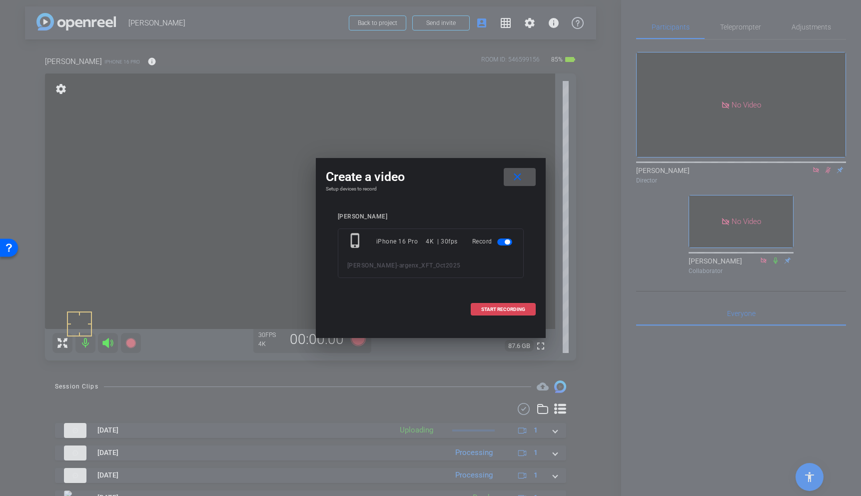
click at [515, 304] on span at bounding box center [503, 309] width 64 height 24
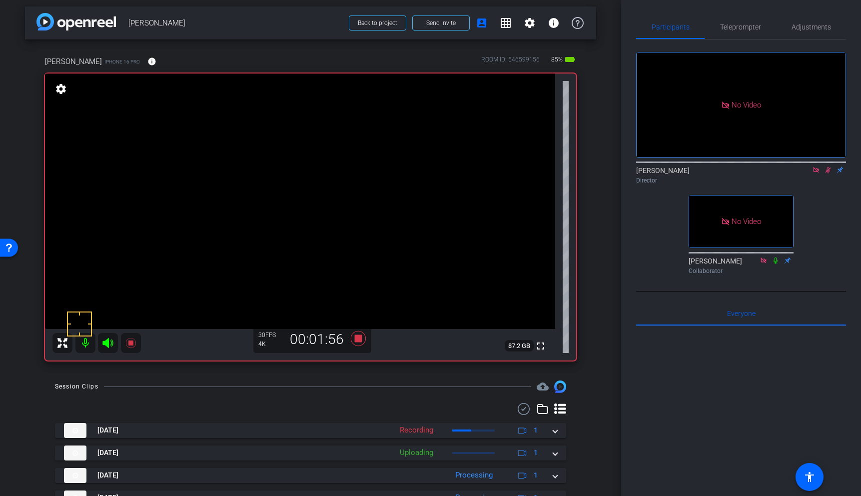
click at [211, 206] on video at bounding box center [300, 200] width 510 height 255
click at [136, 344] on icon at bounding box center [131, 343] width 12 height 12
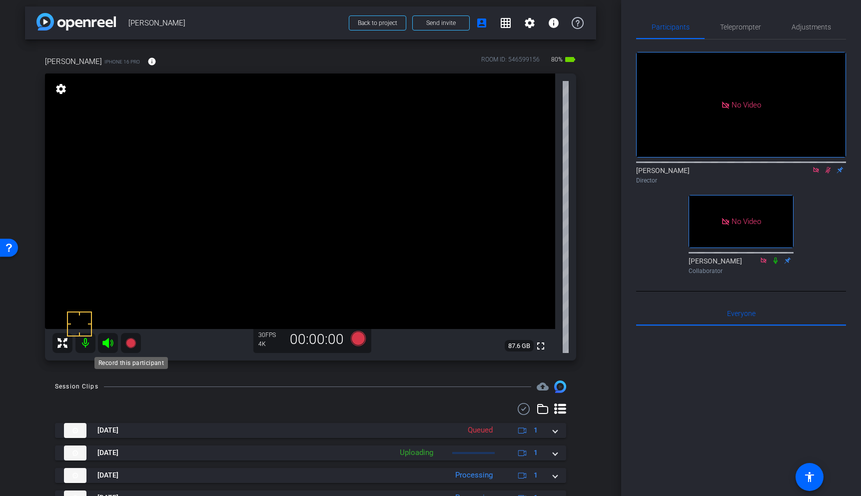
click at [131, 341] on icon at bounding box center [130, 343] width 10 height 10
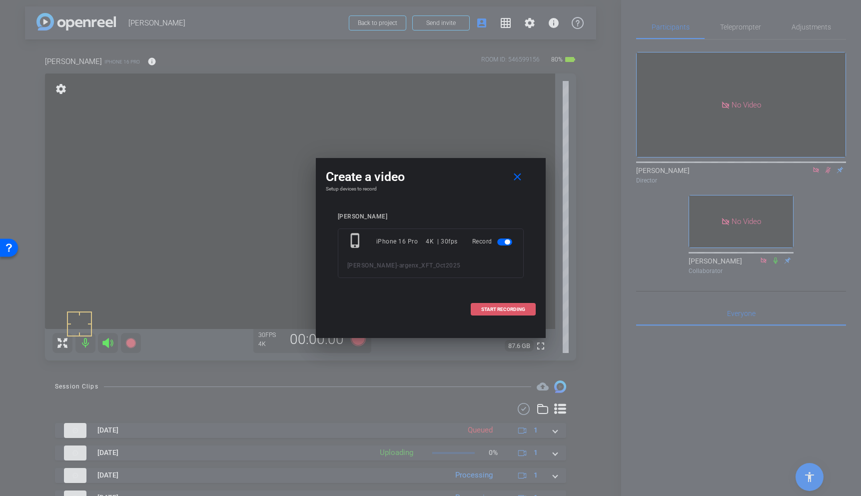
click at [502, 309] on span "START RECORDING" at bounding box center [503, 309] width 44 height 5
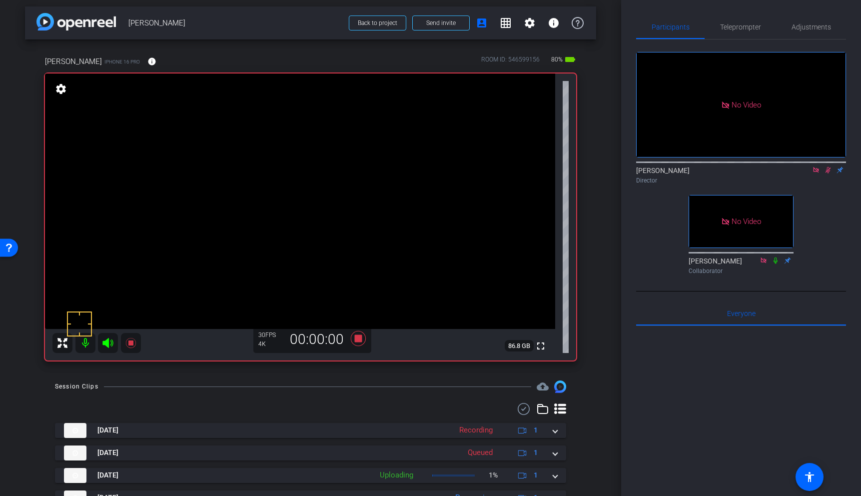
click at [213, 207] on video at bounding box center [300, 200] width 510 height 255
click at [214, 181] on video at bounding box center [300, 200] width 510 height 255
click at [209, 208] on video at bounding box center [300, 200] width 510 height 255
click at [131, 343] on icon at bounding box center [130, 343] width 10 height 10
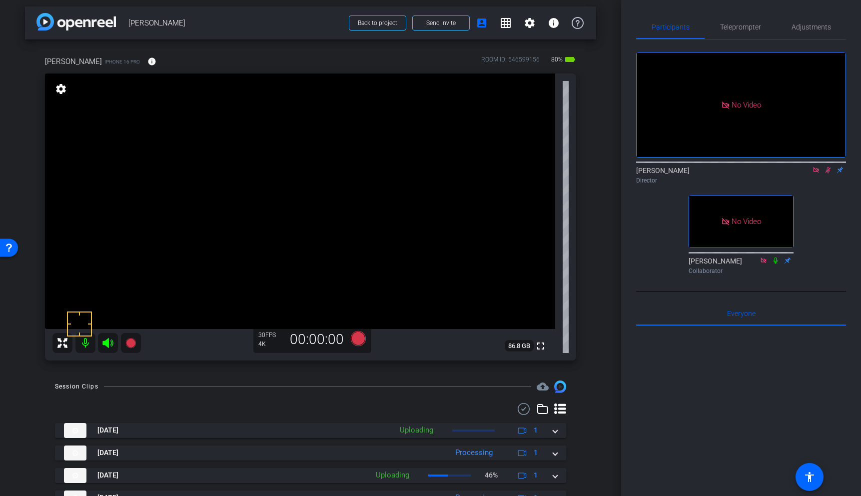
click at [222, 204] on video at bounding box center [300, 200] width 510 height 255
click at [222, 177] on video at bounding box center [300, 200] width 510 height 255
click at [220, 196] on video at bounding box center [300, 200] width 510 height 255
click at [219, 181] on video at bounding box center [300, 200] width 510 height 255
click at [130, 342] on icon at bounding box center [130, 343] width 10 height 10
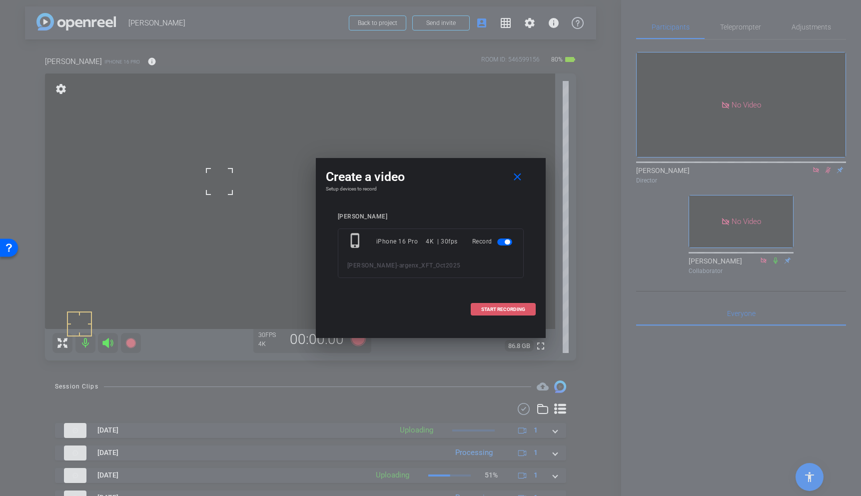
click at [525, 304] on span at bounding box center [503, 309] width 64 height 24
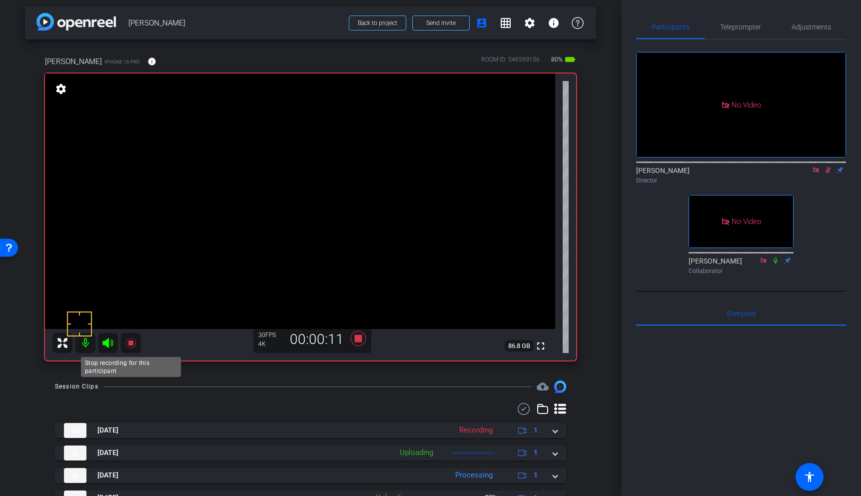
click at [131, 346] on icon at bounding box center [131, 343] width 12 height 12
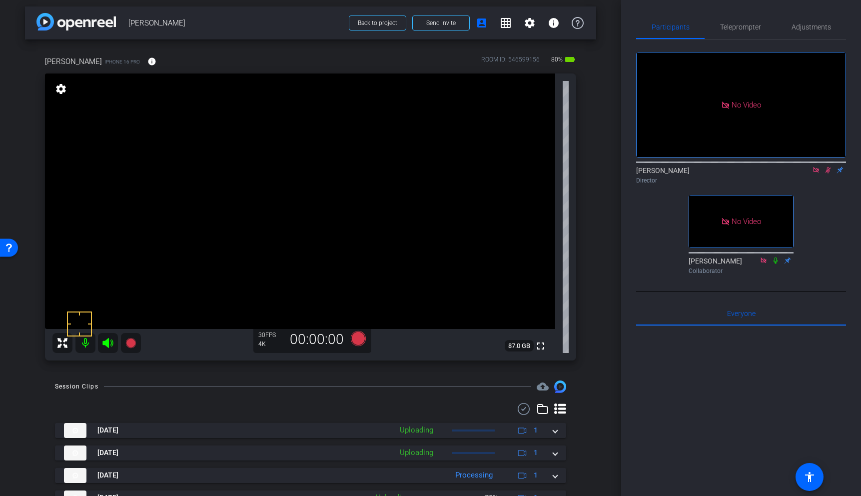
click at [829, 166] on icon at bounding box center [828, 169] width 8 height 7
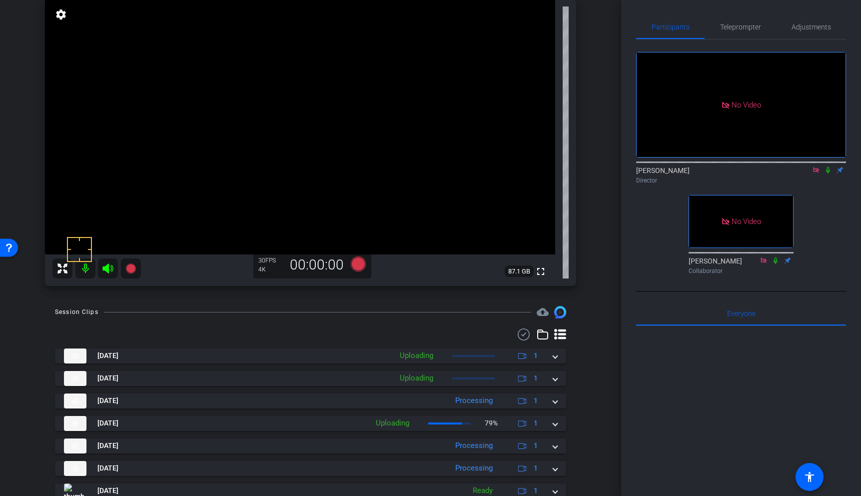
scroll to position [77, 0]
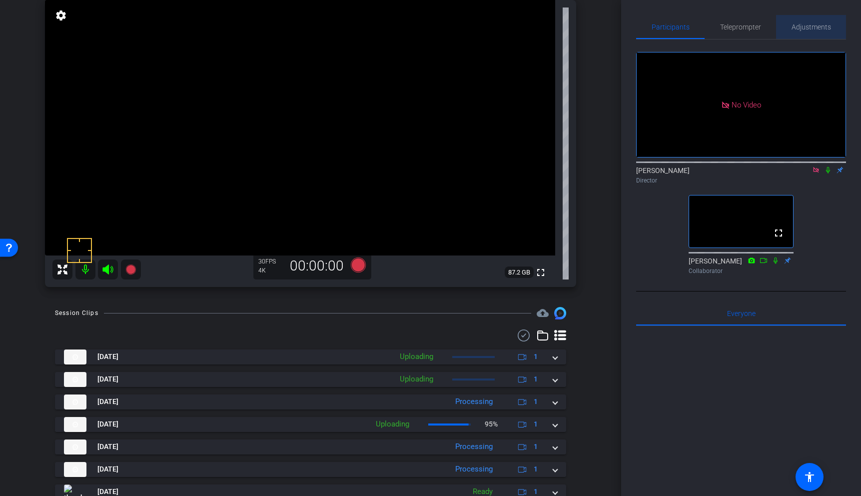
click at [809, 24] on span "Adjustments" at bounding box center [811, 26] width 39 height 7
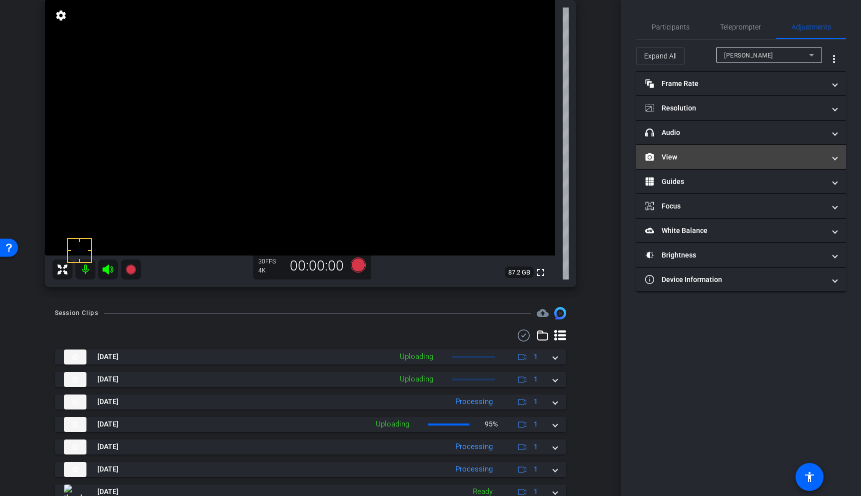
click at [717, 154] on mat-panel-title "View" at bounding box center [735, 157] width 180 height 10
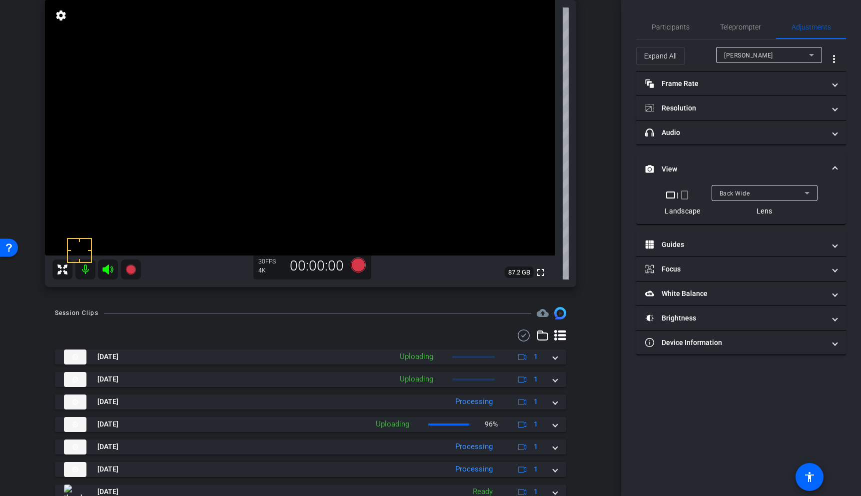
click at [749, 188] on div "Back Wide" at bounding box center [762, 193] width 85 height 12
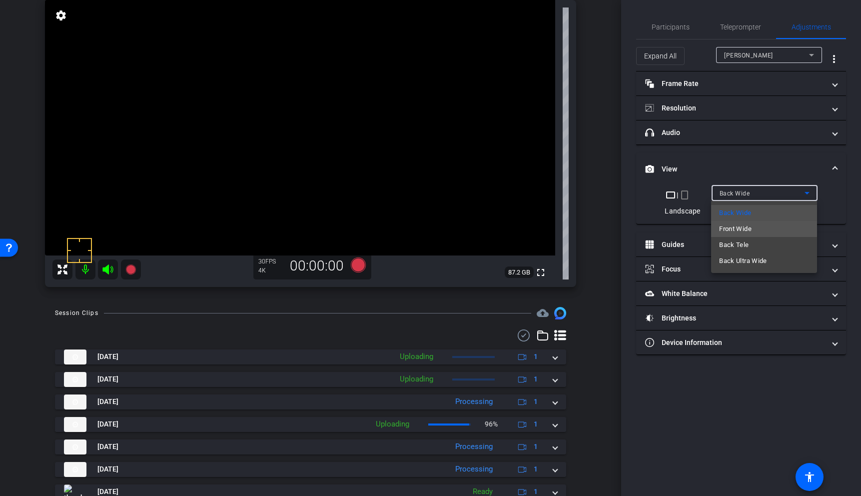
click at [742, 221] on mat-option "Front Wide" at bounding box center [764, 229] width 106 height 16
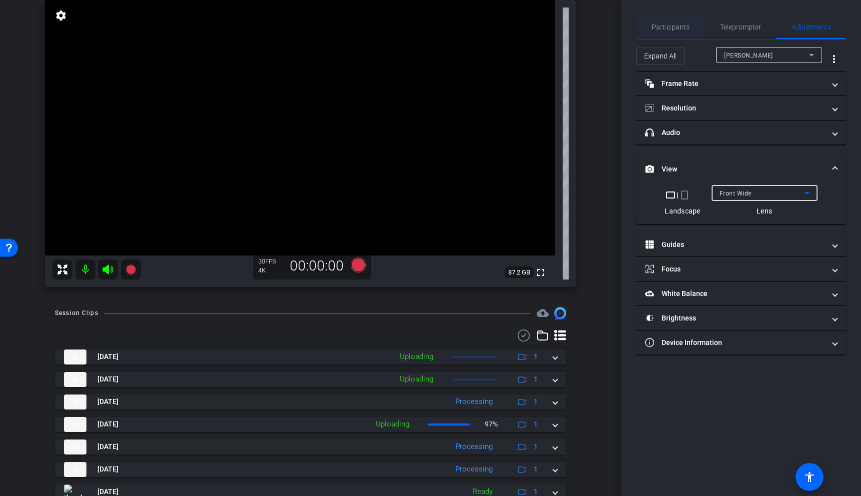
click at [666, 26] on span "Participants" at bounding box center [671, 26] width 38 height 7
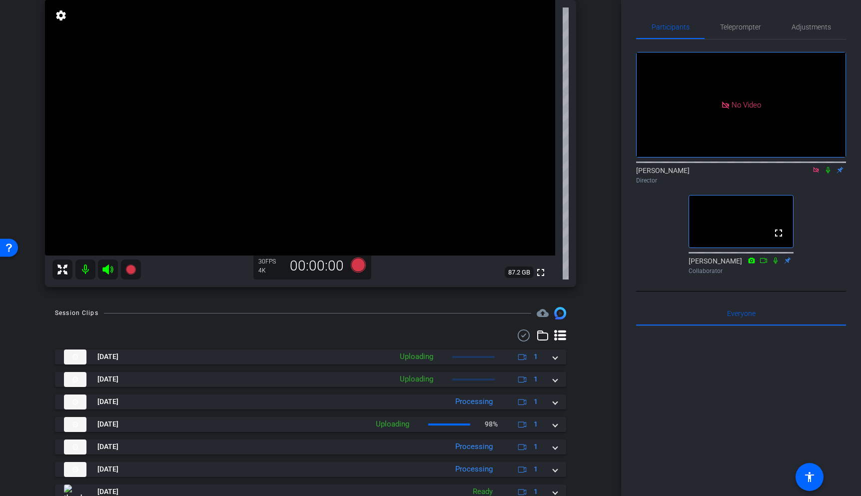
click at [816, 166] on icon at bounding box center [816, 169] width 8 height 7
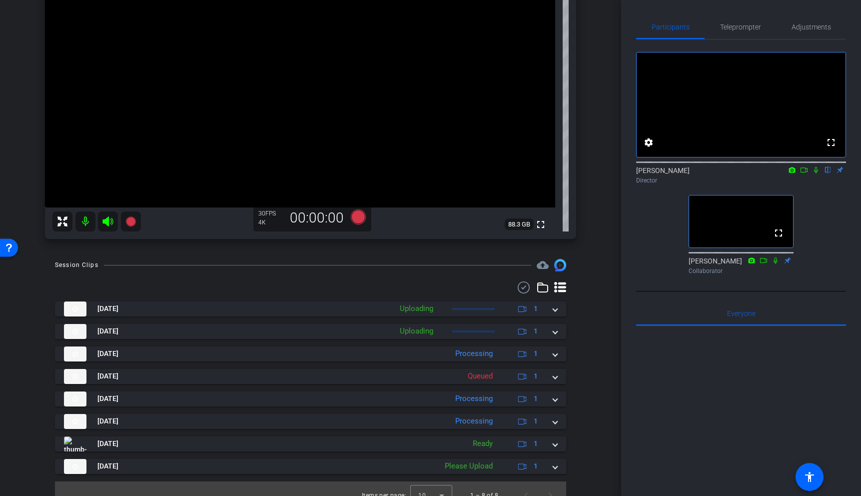
scroll to position [125, 0]
click at [816, 173] on icon at bounding box center [816, 170] width 4 height 6
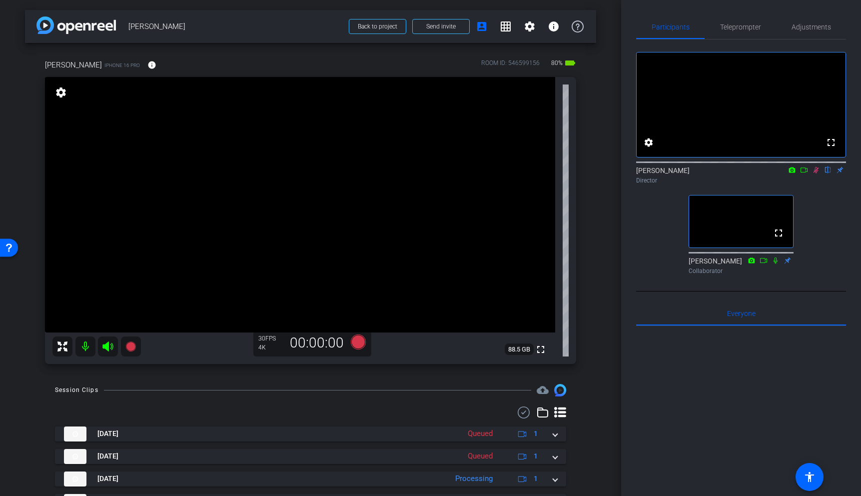
click at [817, 173] on icon at bounding box center [816, 170] width 5 height 6
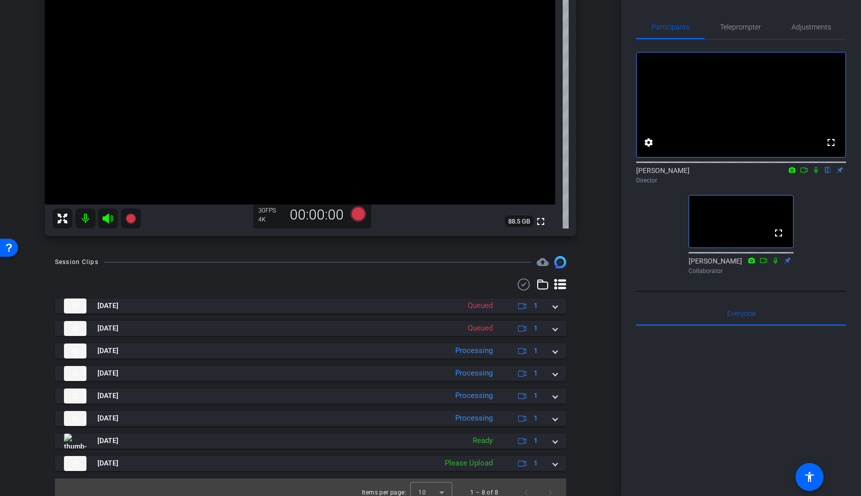
scroll to position [138, 0]
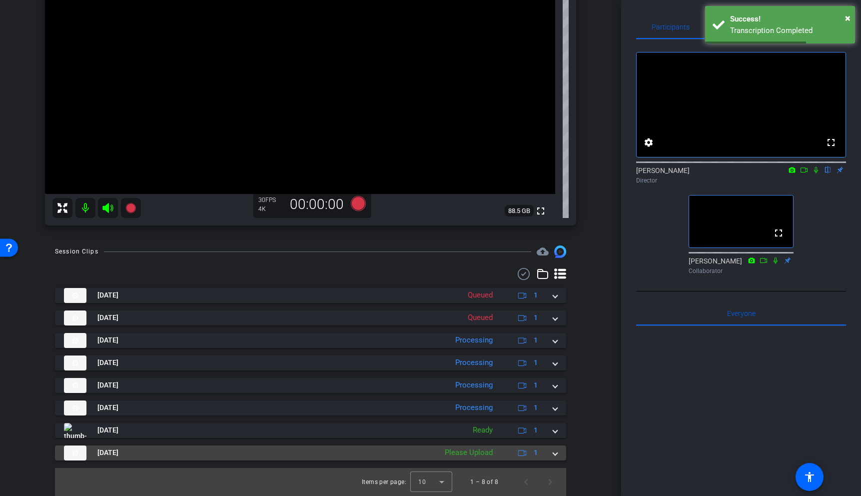
click at [553, 456] on span at bounding box center [555, 452] width 4 height 10
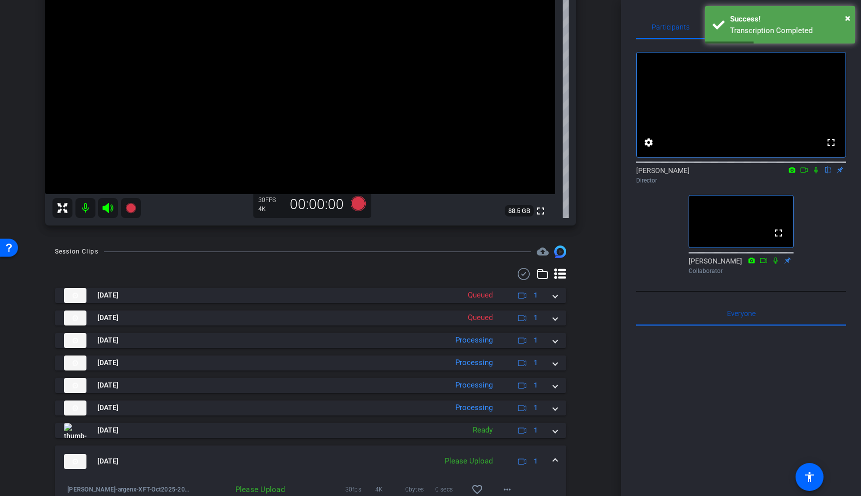
scroll to position [190, 0]
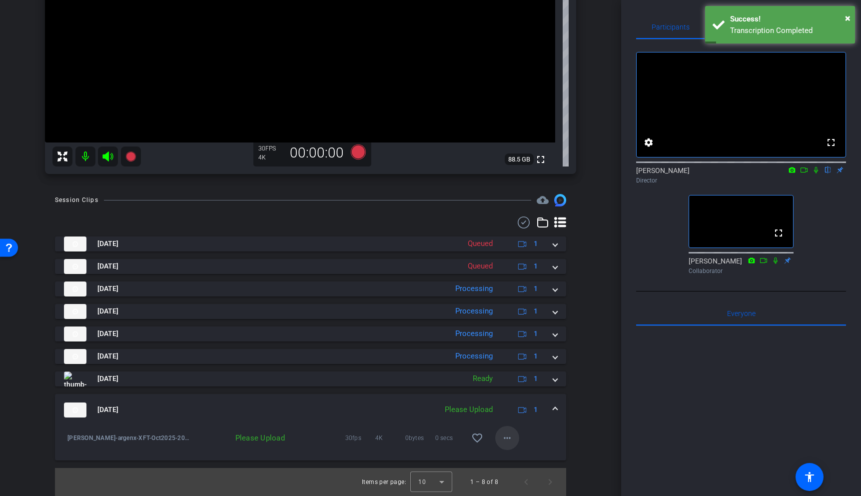
click at [509, 440] on mat-icon "more_horiz" at bounding box center [507, 438] width 12 height 12
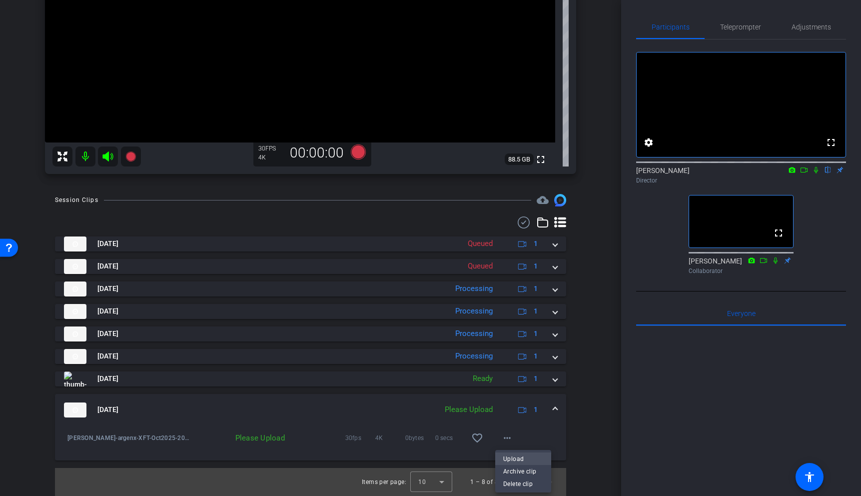
click at [522, 456] on span "Upload" at bounding box center [523, 458] width 40 height 12
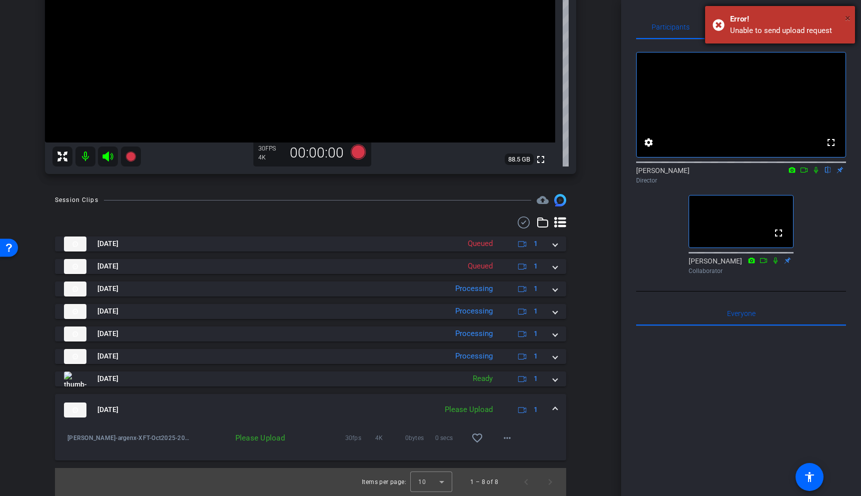
click at [848, 18] on span "×" at bounding box center [847, 18] width 5 height 12
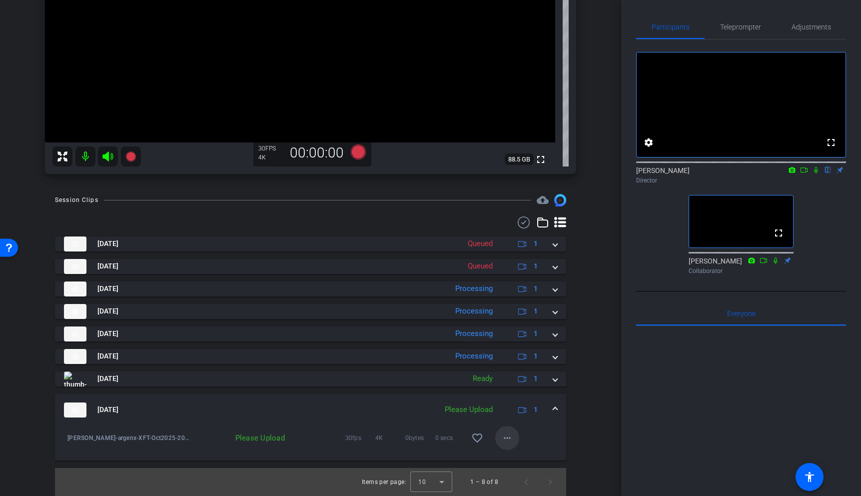
click at [499, 435] on span at bounding box center [507, 438] width 24 height 24
click at [516, 456] on span "Upload" at bounding box center [523, 458] width 40 height 12
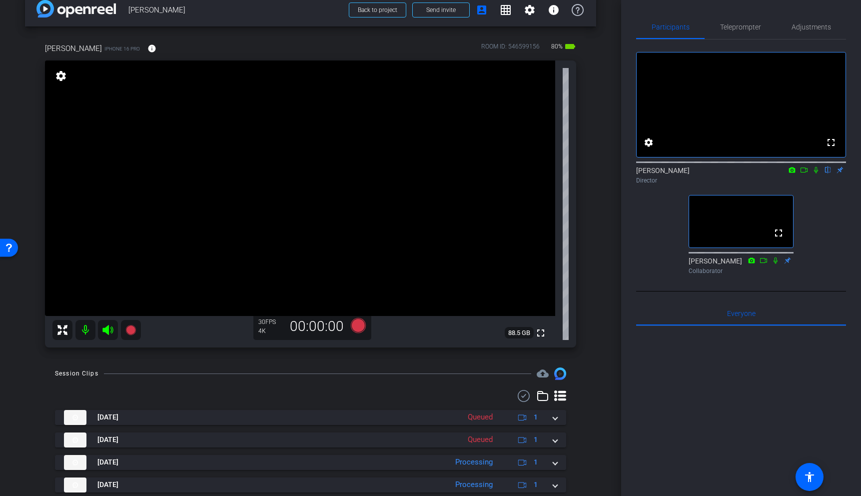
scroll to position [14, 0]
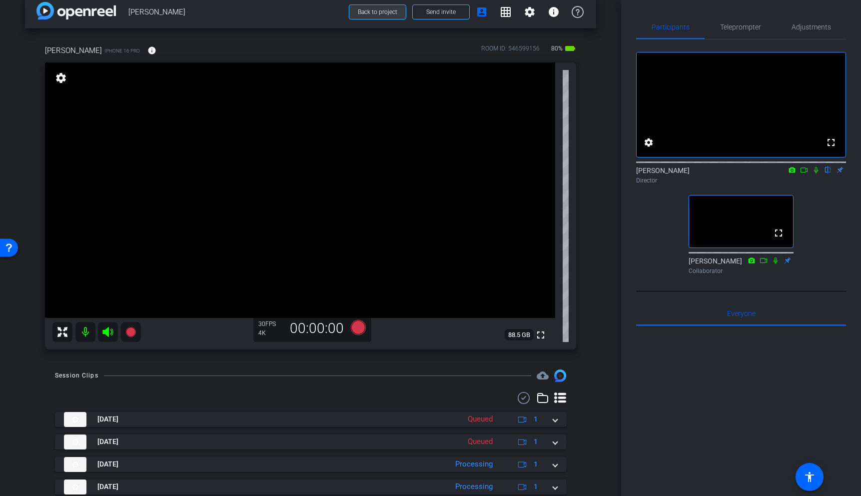
click at [388, 10] on span "Back to project" at bounding box center [377, 11] width 39 height 7
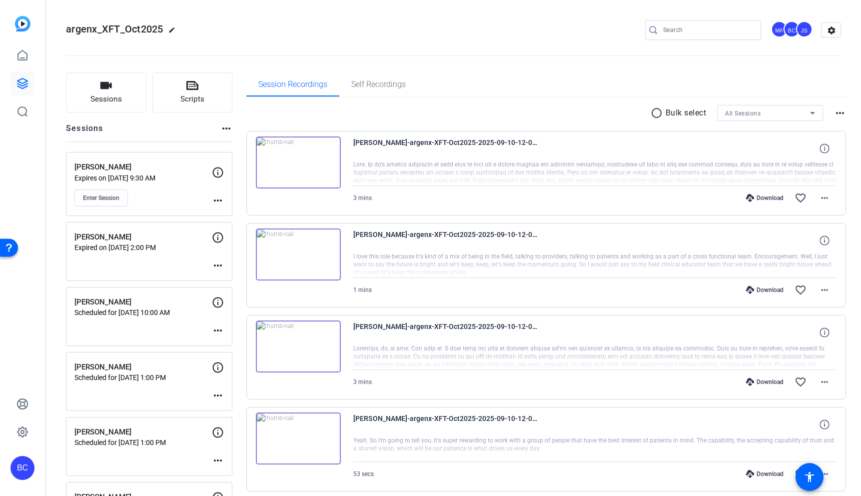
scroll to position [65, 0]
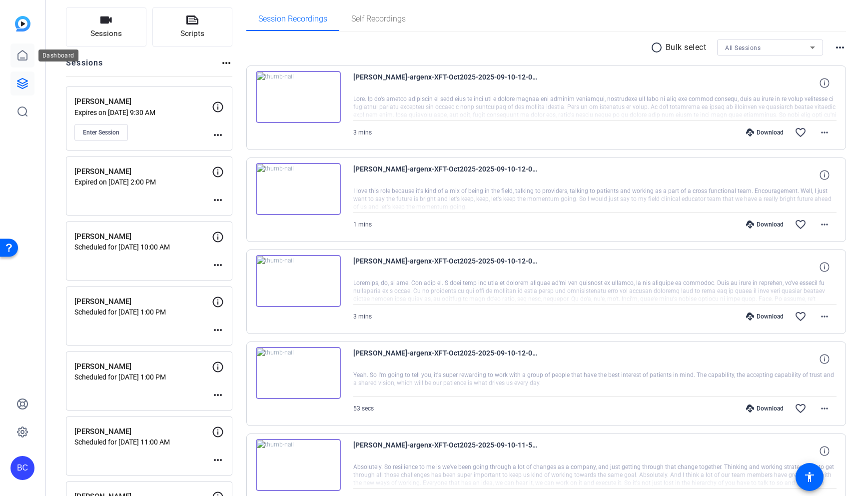
click at [21, 60] on icon at bounding box center [22, 54] width 9 height 9
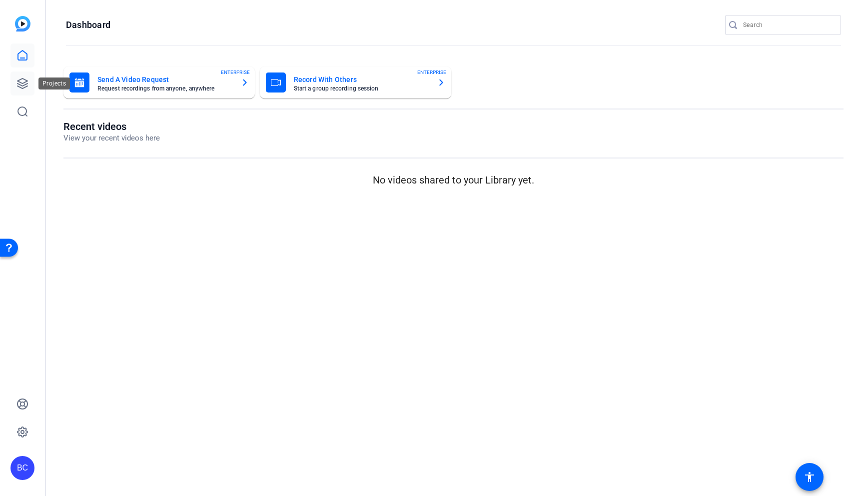
click at [17, 82] on icon at bounding box center [22, 83] width 12 height 12
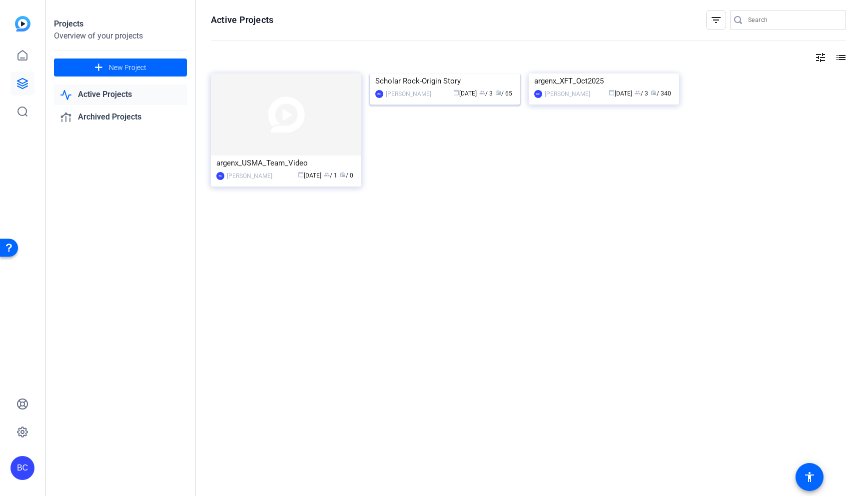
click at [446, 73] on img at bounding box center [445, 73] width 150 height 0
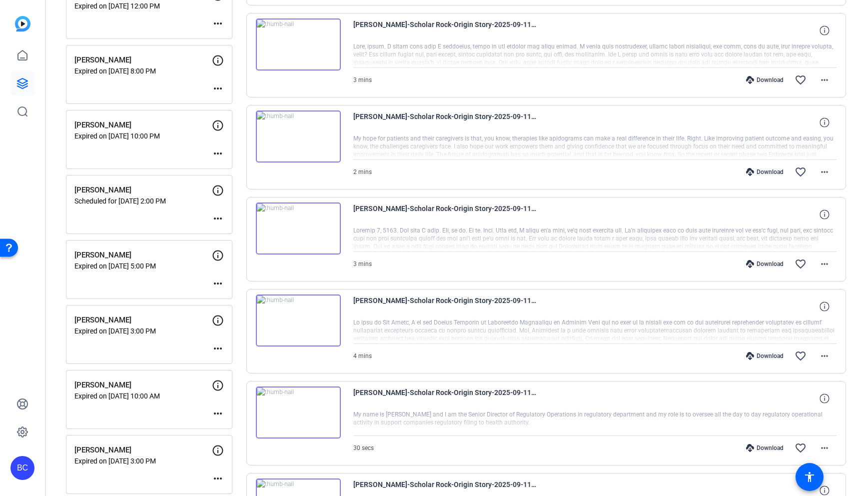
scroll to position [310, 0]
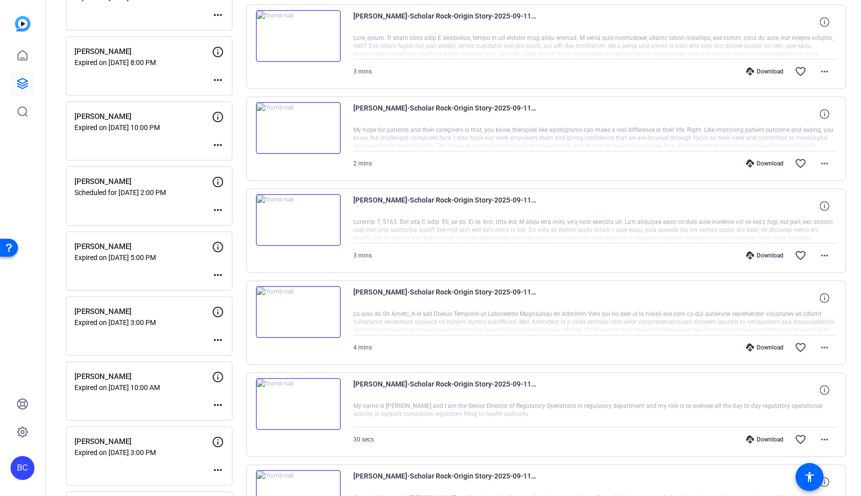
click at [221, 343] on mat-icon "more_horiz" at bounding box center [218, 340] width 12 height 12
click at [234, 355] on span "Edit Session" at bounding box center [242, 355] width 45 height 12
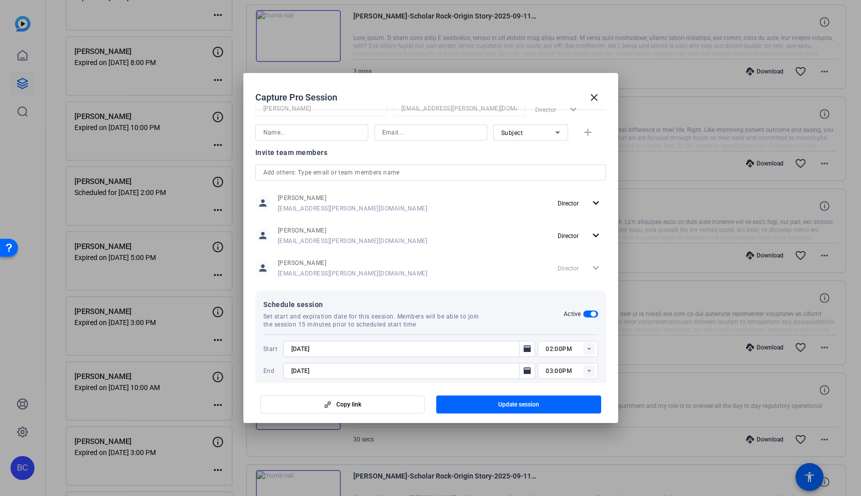
scroll to position [246, 0]
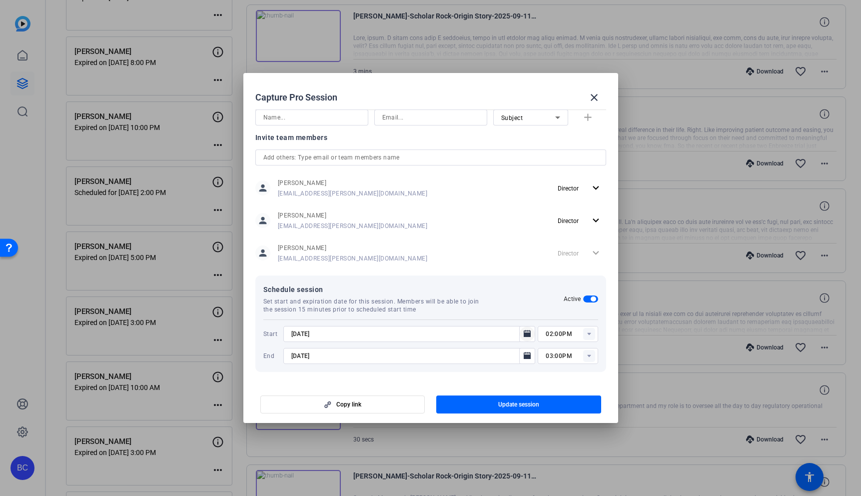
click at [525, 331] on icon "Open calendar" at bounding box center [527, 333] width 7 height 7
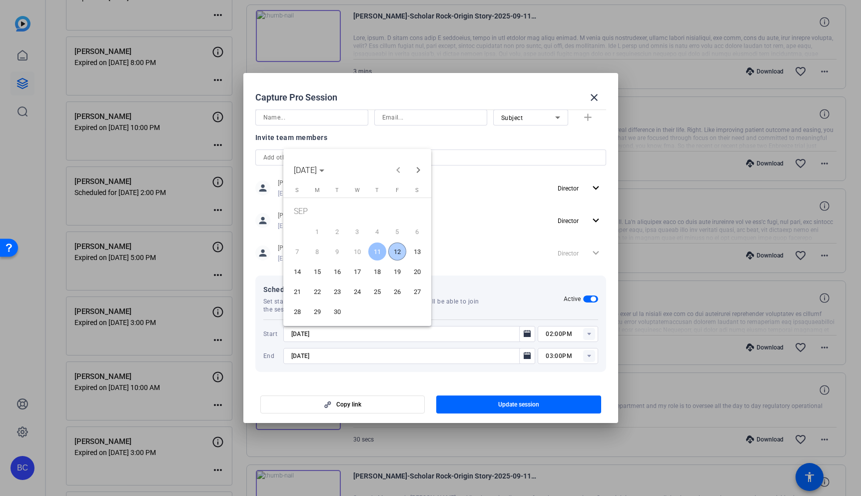
click at [398, 248] on span "12" at bounding box center [397, 251] width 18 height 18
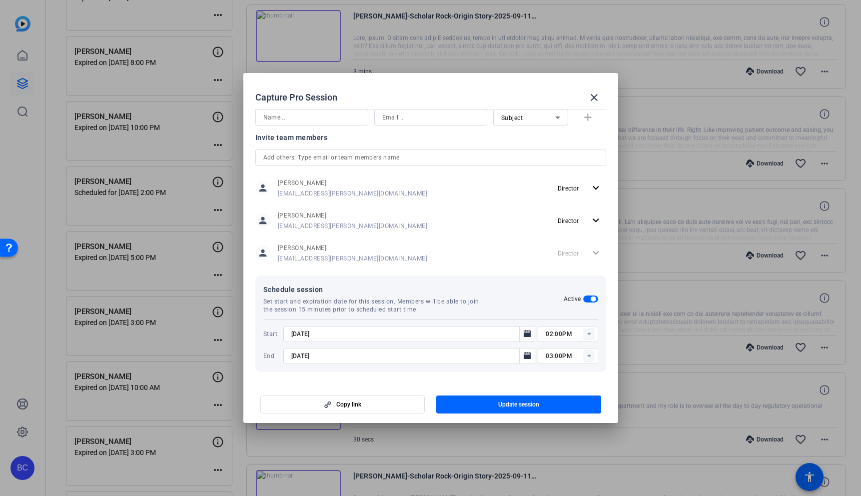
type input "9/12/2025"
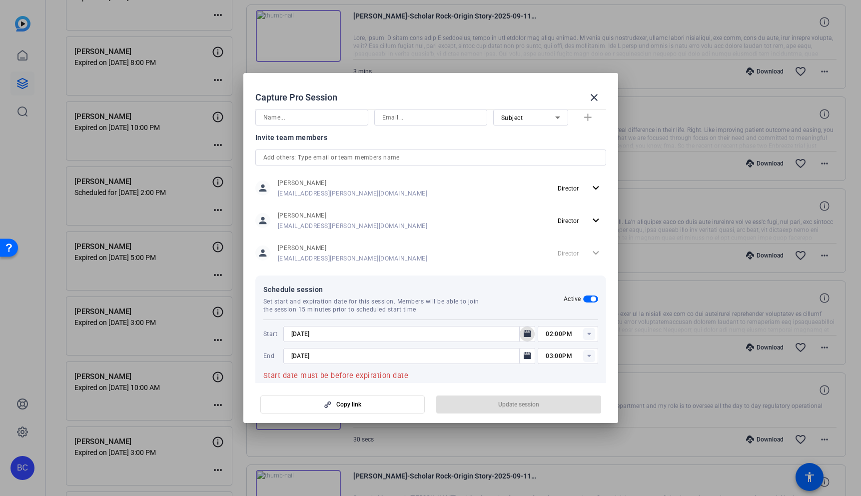
click at [590, 331] on rect at bounding box center [589, 334] width 12 height 12
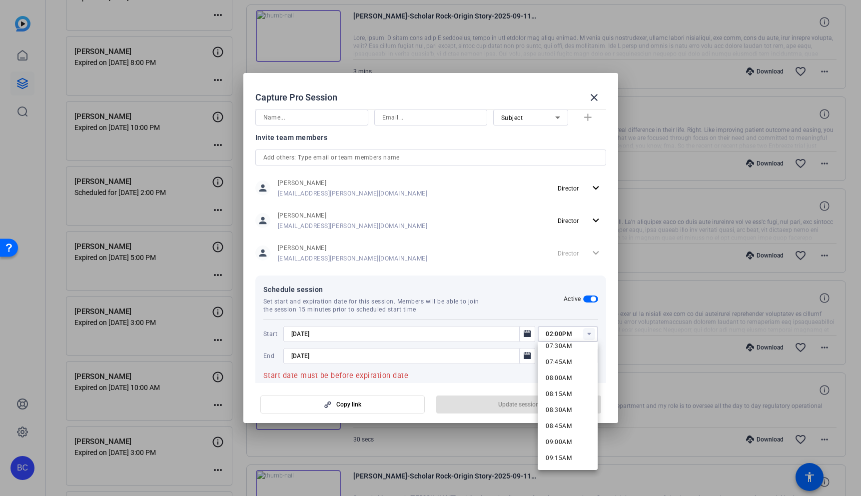
scroll to position [494, 0]
click at [557, 433] on span "09:00AM" at bounding box center [559, 435] width 26 height 7
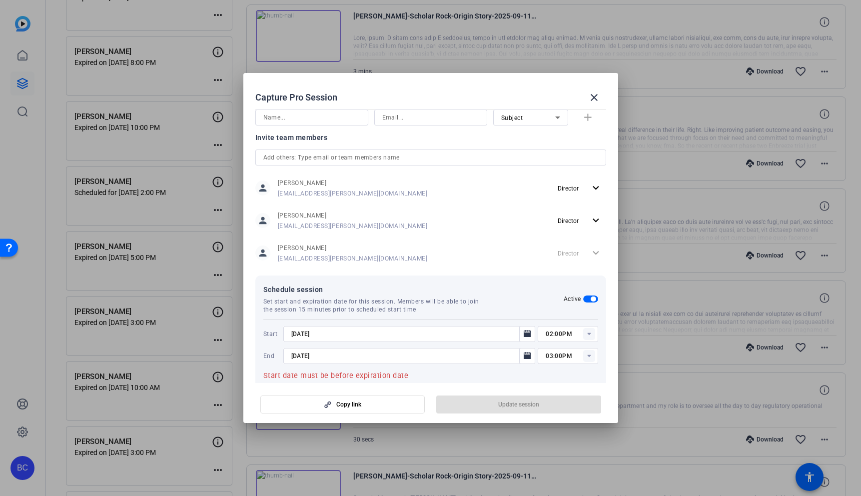
type input "09:00AM"
click at [585, 358] on rect at bounding box center [589, 356] width 12 height 12
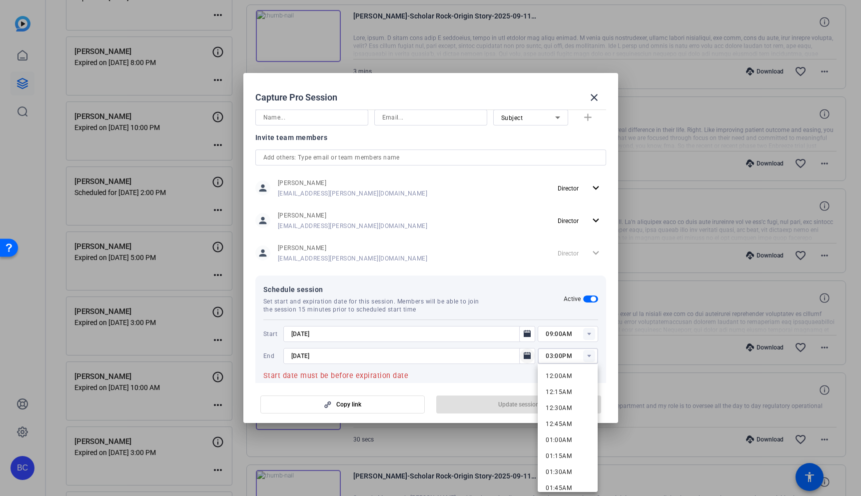
click at [524, 360] on icon "Open calendar" at bounding box center [527, 356] width 8 height 12
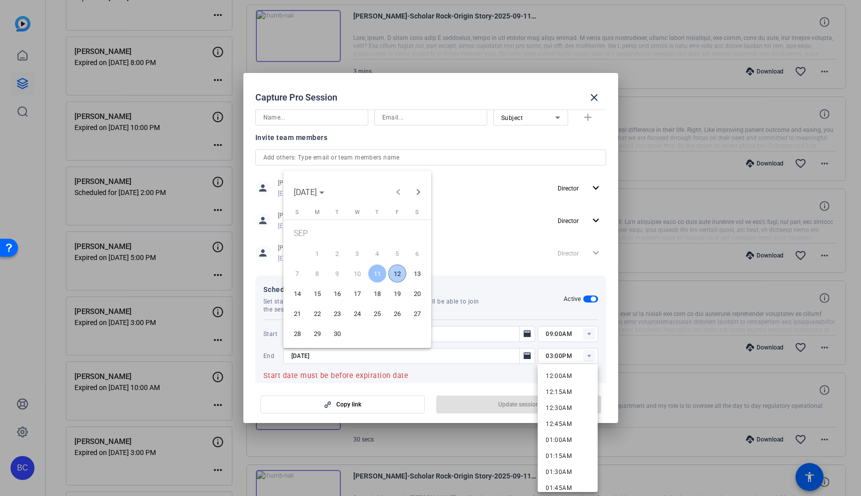
click at [398, 271] on span "12" at bounding box center [397, 273] width 18 height 18
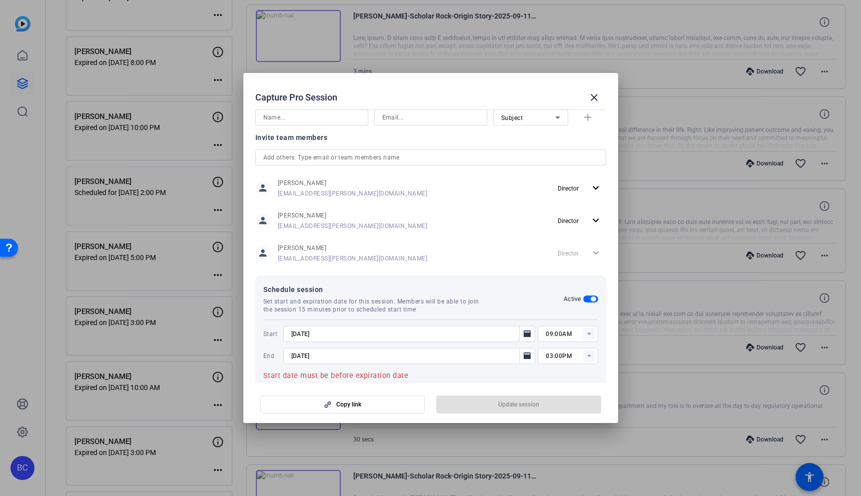
type input "[DATE]"
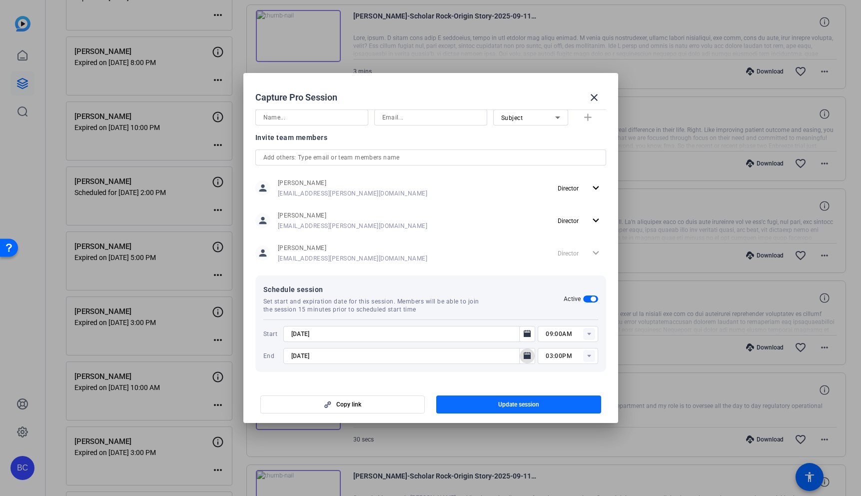
click at [517, 405] on span "Update session" at bounding box center [518, 404] width 41 height 8
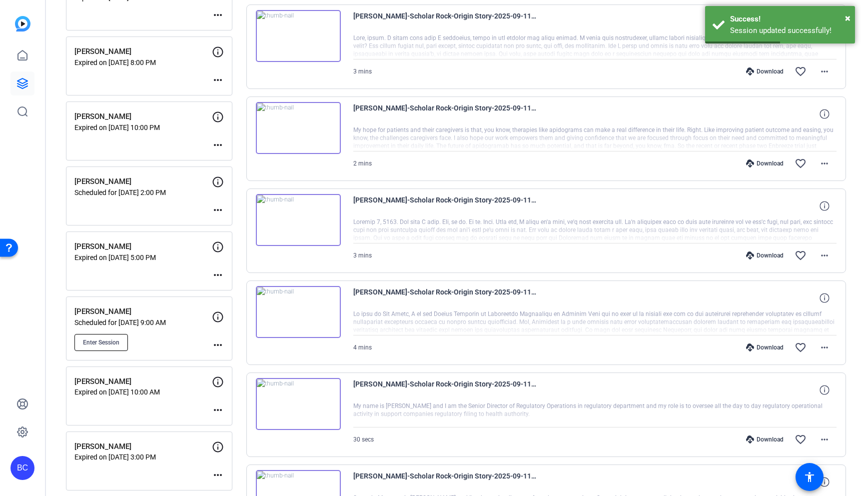
click at [108, 341] on span "Enter Session" at bounding box center [101, 342] width 36 height 8
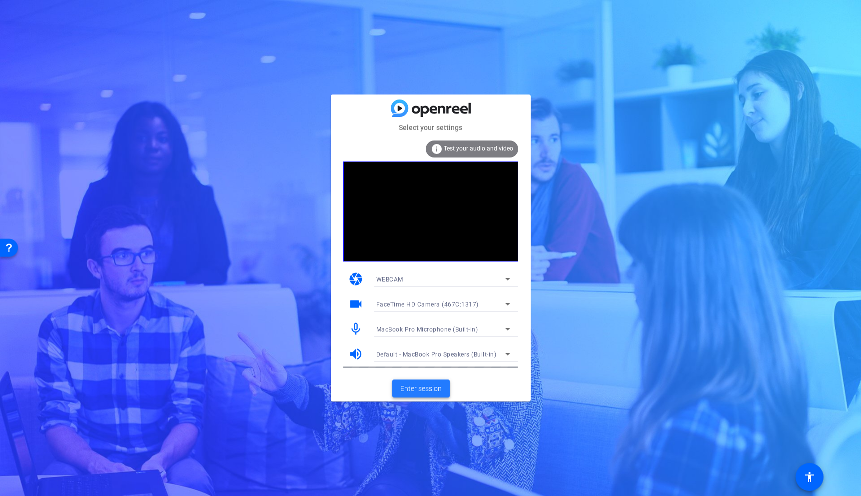
click at [422, 391] on span "Enter session" at bounding box center [420, 388] width 41 height 10
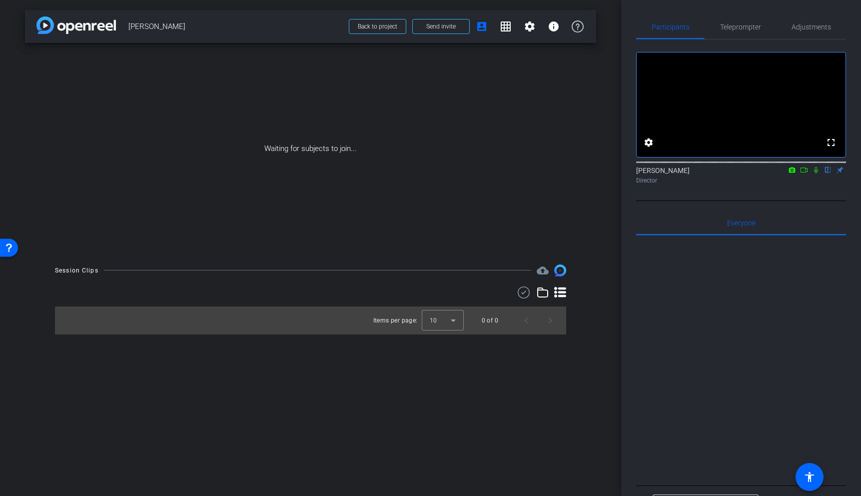
click at [804, 173] on icon at bounding box center [804, 169] width 8 height 7
click at [827, 173] on icon at bounding box center [828, 169] width 8 height 7
click at [433, 28] on span "Send invite" at bounding box center [440, 26] width 29 height 8
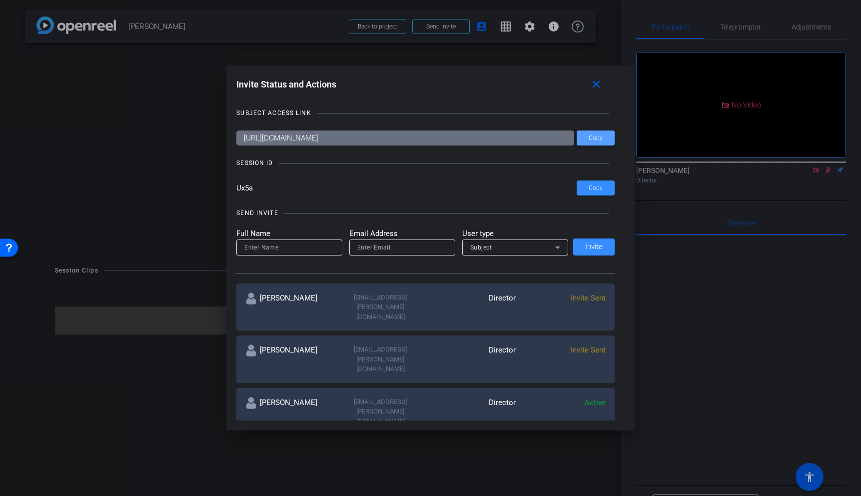
click at [590, 137] on span "Copy" at bounding box center [596, 137] width 14 height 7
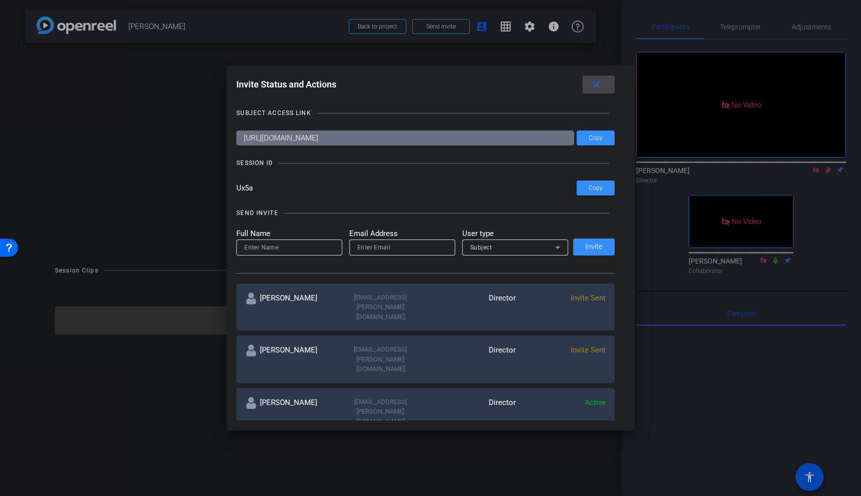
click at [593, 81] on mat-icon "close" at bounding box center [596, 84] width 12 height 12
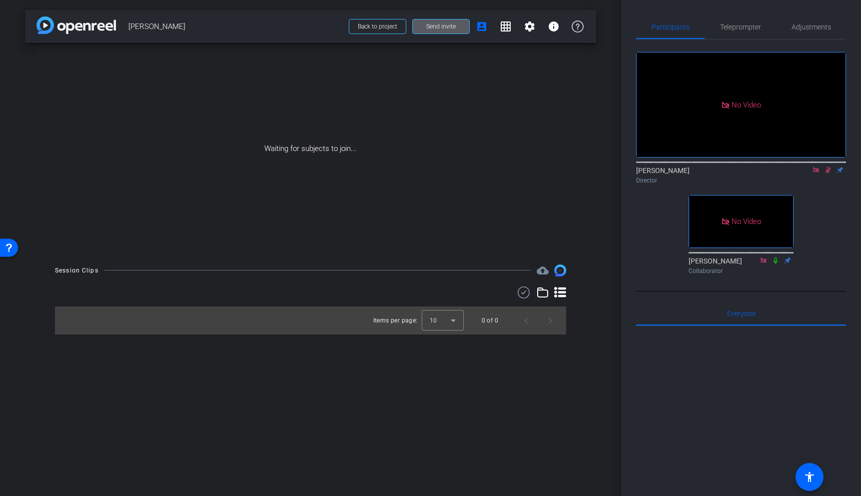
click at [827, 174] on mat-icon at bounding box center [828, 169] width 12 height 9
click at [816, 172] on icon at bounding box center [815, 169] width 5 height 5
click at [763, 263] on icon at bounding box center [763, 259] width 5 height 5
click at [763, 264] on icon at bounding box center [764, 260] width 8 height 7
click at [765, 263] on icon at bounding box center [763, 259] width 5 height 5
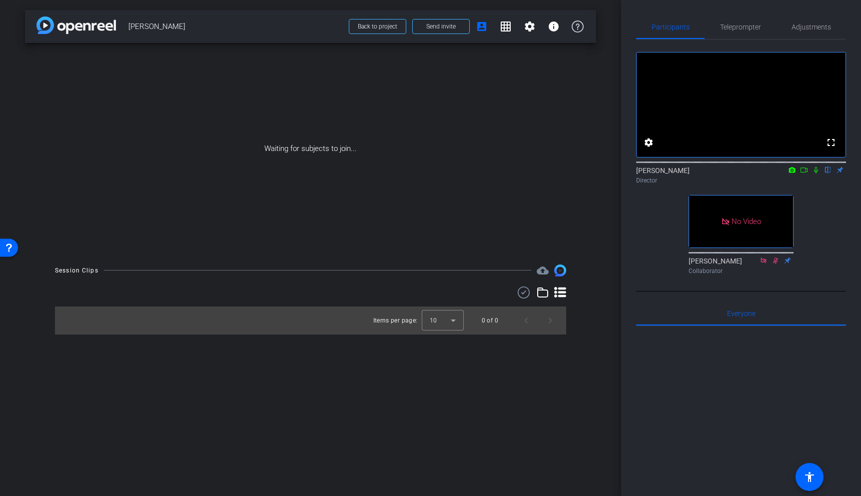
click at [815, 173] on icon at bounding box center [816, 169] width 8 height 7
click at [803, 173] on icon at bounding box center [804, 169] width 8 height 7
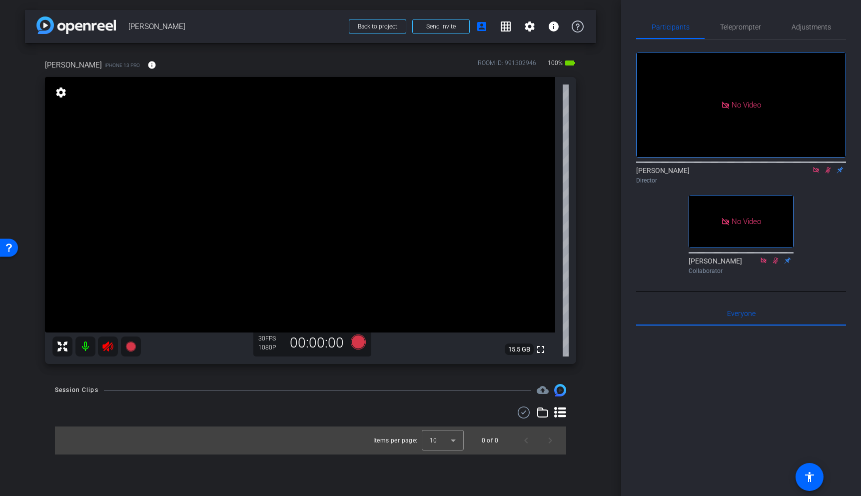
click at [107, 347] on icon at bounding box center [107, 346] width 10 height 10
click at [830, 173] on icon at bounding box center [828, 170] width 5 height 6
click at [815, 172] on icon at bounding box center [815, 169] width 5 height 5
click at [812, 23] on span "Adjustments" at bounding box center [811, 26] width 39 height 7
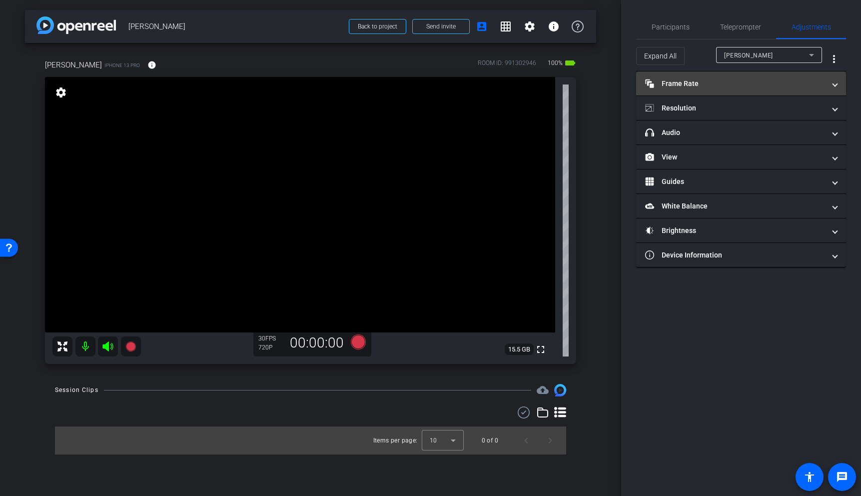
click at [777, 88] on mat-panel-title "Frame Rate Frame Rate" at bounding box center [735, 83] width 180 height 10
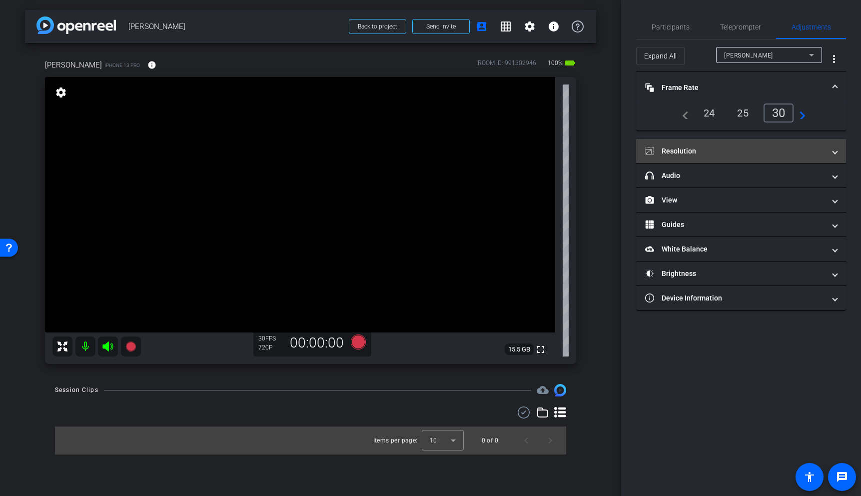
click at [746, 148] on mat-panel-title "Resolution" at bounding box center [735, 151] width 180 height 10
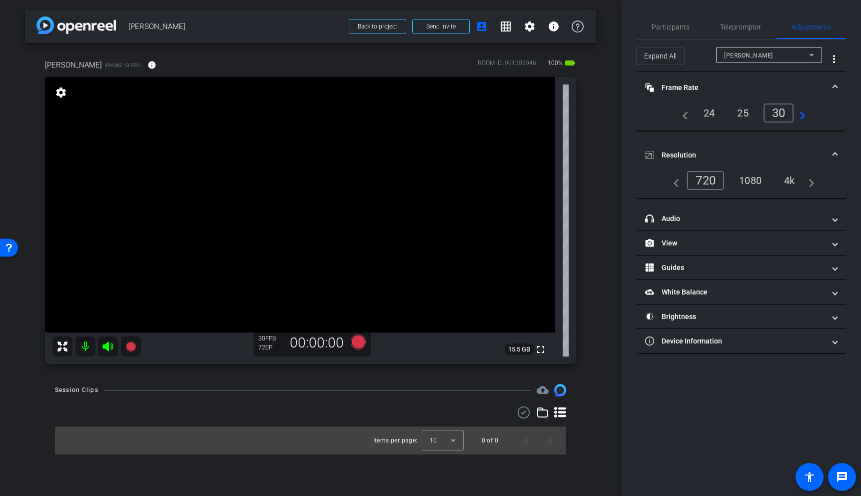
click at [792, 181] on div "4k" at bounding box center [790, 180] width 26 height 17
click at [666, 26] on span "Participants" at bounding box center [671, 26] width 38 height 7
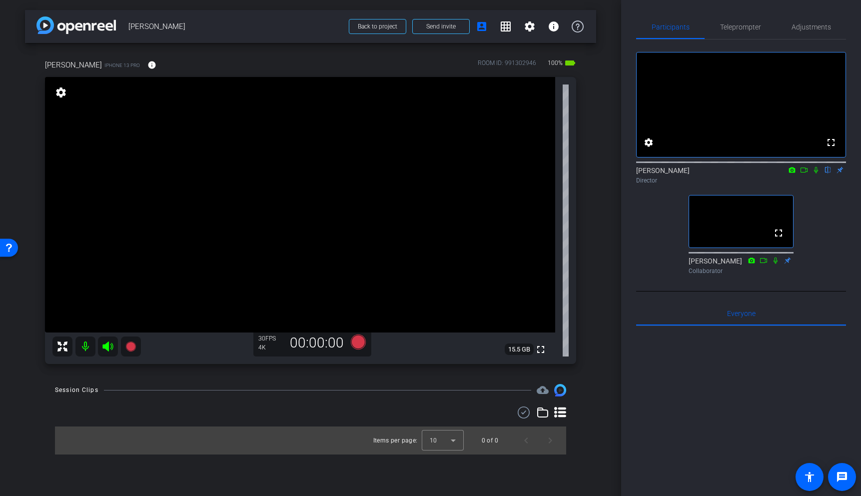
click at [249, 175] on video at bounding box center [300, 204] width 510 height 255
click at [817, 23] on span "Adjustments" at bounding box center [811, 26] width 39 height 7
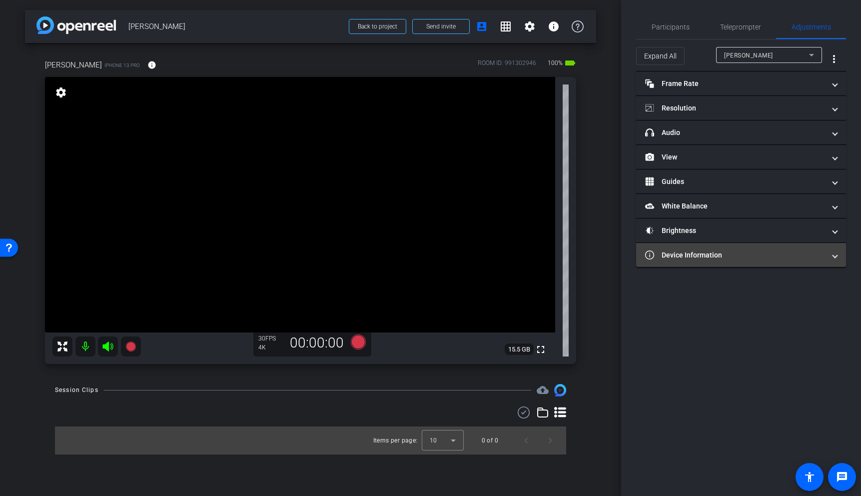
click at [750, 248] on mat-expansion-panel-header "Device Information" at bounding box center [741, 255] width 210 height 24
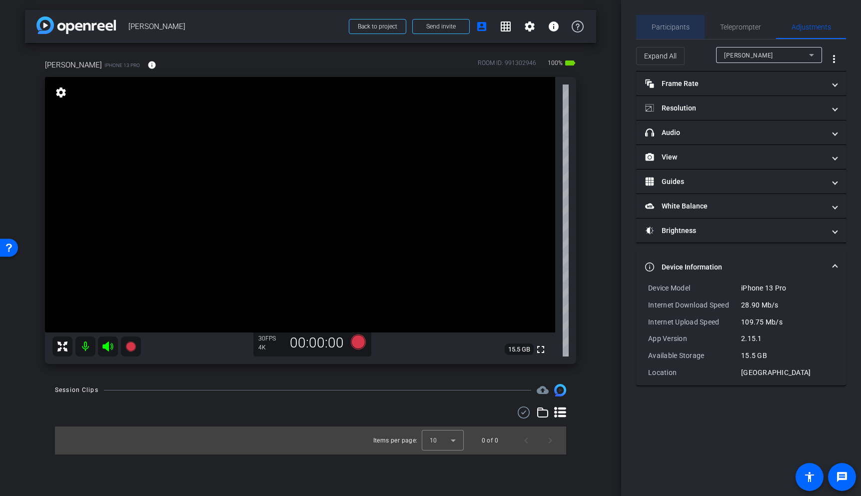
click at [670, 31] on span "Participants" at bounding box center [671, 27] width 38 height 24
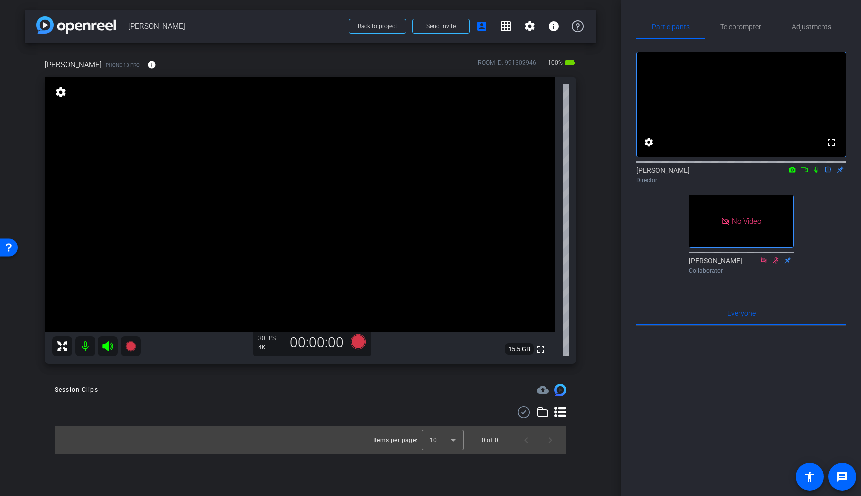
click at [317, 176] on video at bounding box center [300, 204] width 510 height 255
click at [304, 153] on video at bounding box center [300, 204] width 510 height 255
click at [312, 167] on video at bounding box center [300, 204] width 510 height 255
click at [351, 166] on video at bounding box center [300, 204] width 510 height 255
click at [814, 26] on span "Adjustments" at bounding box center [811, 26] width 39 height 7
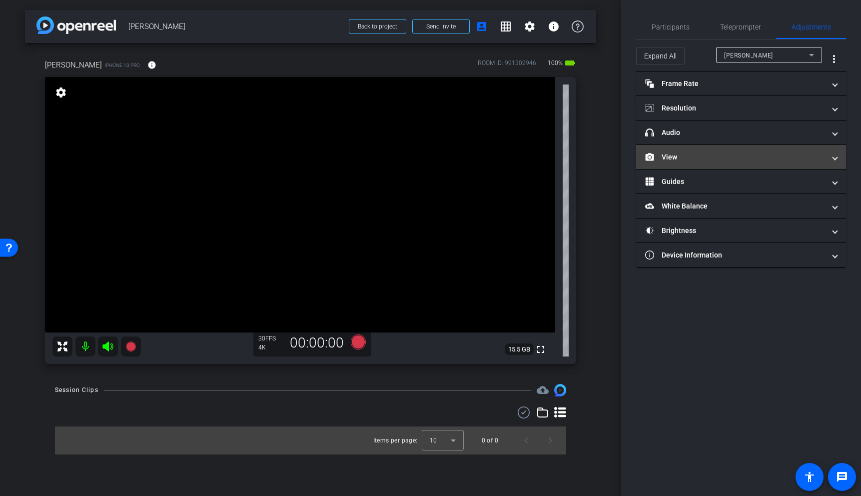
click at [716, 155] on mat-panel-title "View" at bounding box center [735, 157] width 180 height 10
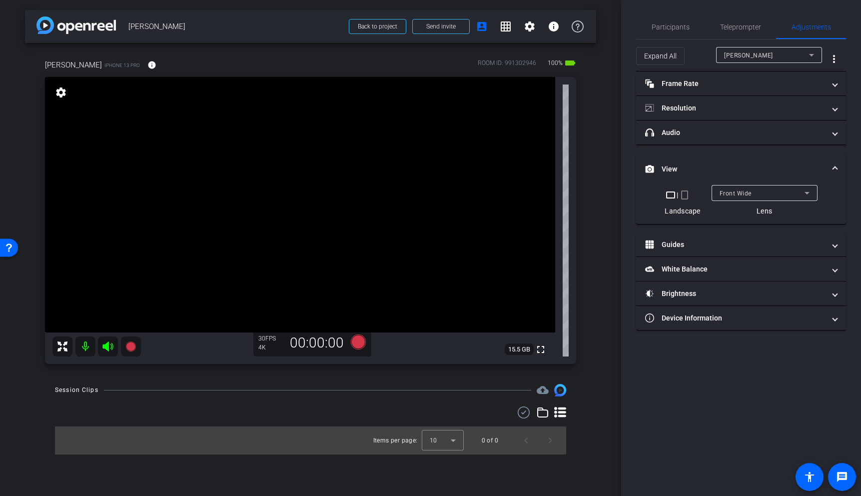
click at [764, 189] on div "Front Wide" at bounding box center [762, 193] width 85 height 12
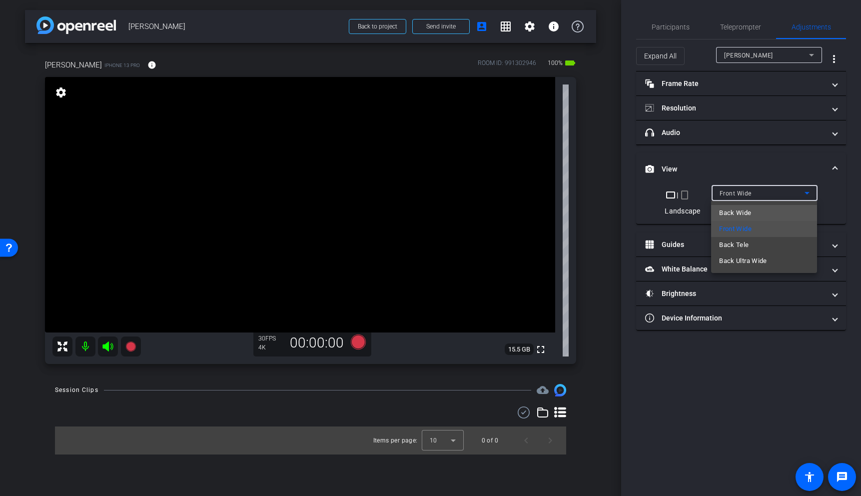
click at [746, 215] on span "Back Wide" at bounding box center [735, 213] width 32 height 12
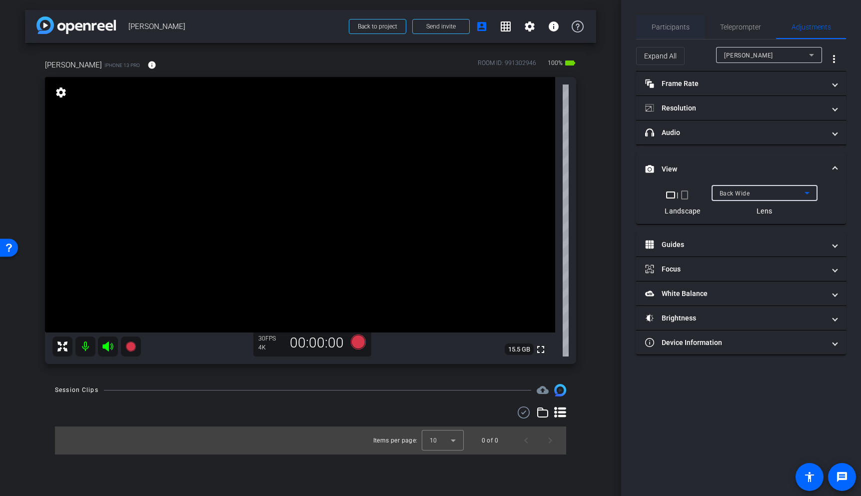
click at [678, 27] on span "Participants" at bounding box center [671, 26] width 38 height 7
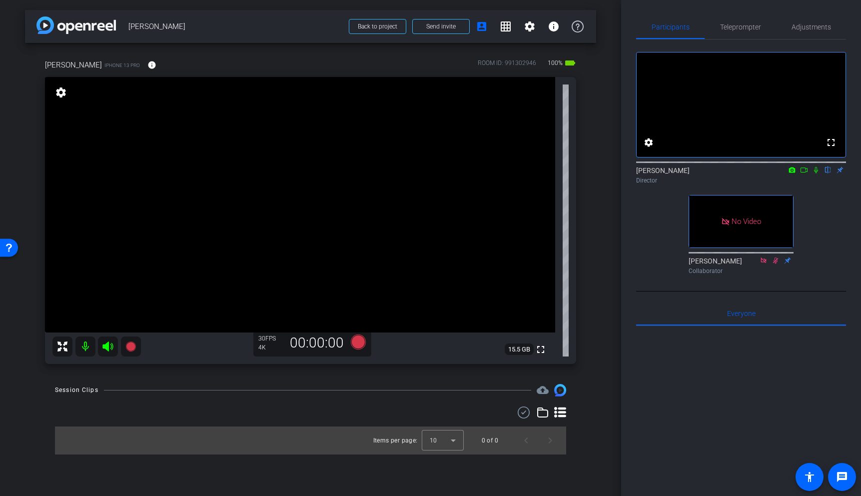
click at [346, 191] on video at bounding box center [300, 204] width 510 height 255
click at [361, 189] on video at bounding box center [300, 204] width 510 height 255
click at [352, 183] on video at bounding box center [300, 204] width 510 height 255
click at [336, 195] on video at bounding box center [300, 204] width 510 height 255
click at [367, 186] on video at bounding box center [300, 204] width 510 height 255
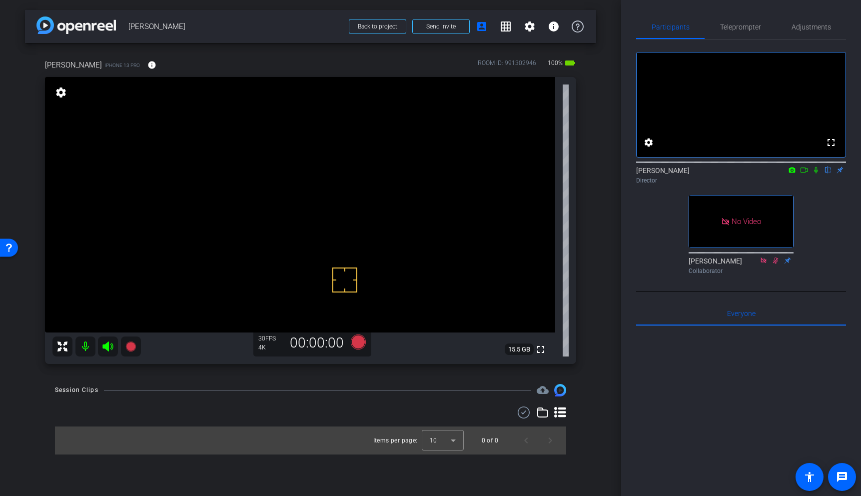
click at [358, 183] on video at bounding box center [300, 204] width 510 height 255
click at [804, 173] on icon at bounding box center [804, 169] width 8 height 7
click at [340, 199] on video at bounding box center [300, 204] width 510 height 255
click at [341, 190] on video at bounding box center [300, 204] width 510 height 255
click at [340, 201] on video at bounding box center [300, 204] width 510 height 255
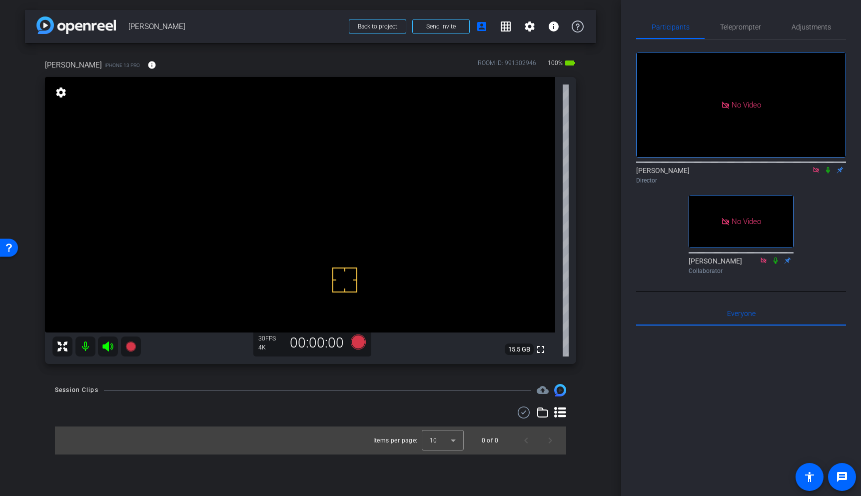
click at [334, 186] on video at bounding box center [300, 204] width 510 height 255
click at [327, 195] on video at bounding box center [300, 204] width 510 height 255
click at [128, 343] on icon at bounding box center [130, 346] width 10 height 10
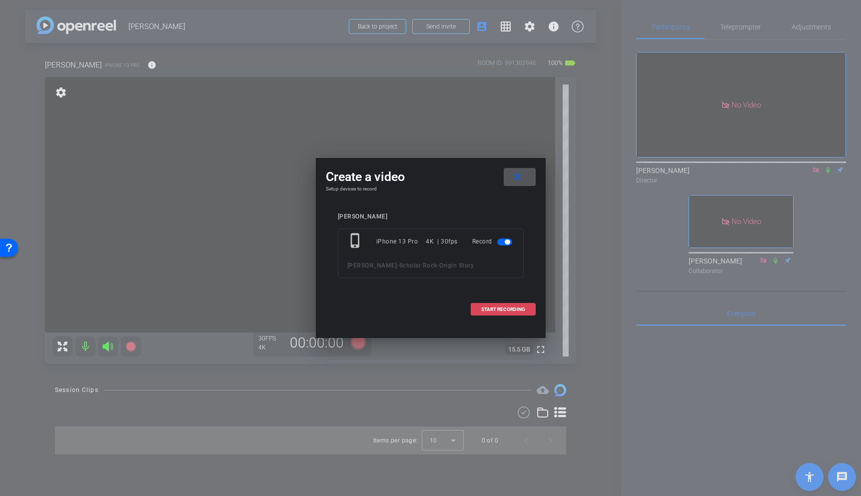
click at [498, 308] on span "START RECORDING" at bounding box center [503, 309] width 44 height 5
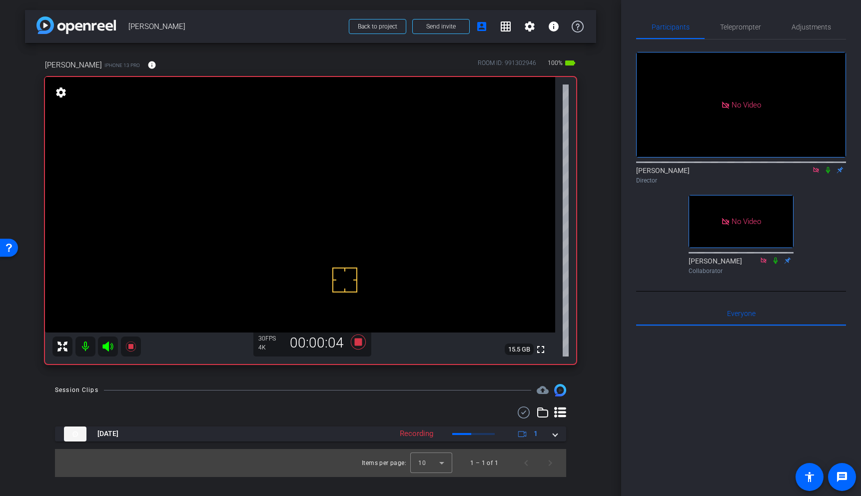
click at [829, 173] on icon at bounding box center [828, 170] width 4 height 6
click at [127, 349] on icon at bounding box center [131, 346] width 12 height 12
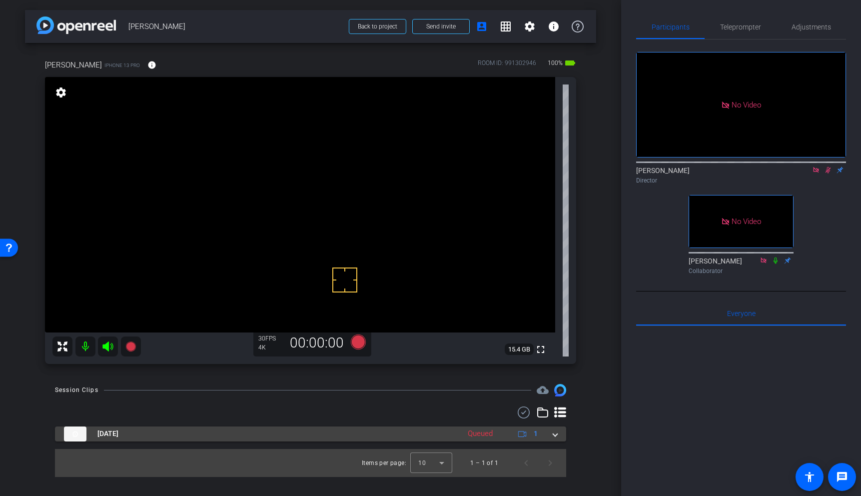
click at [557, 436] on mat-expansion-panel-header "Sep 12, 2025 Queued 1" at bounding box center [310, 433] width 511 height 15
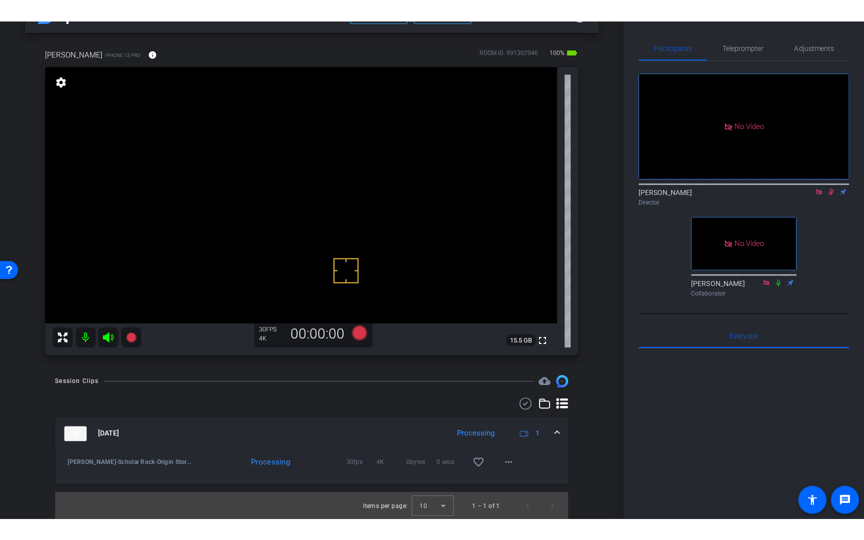
scroll to position [32, 0]
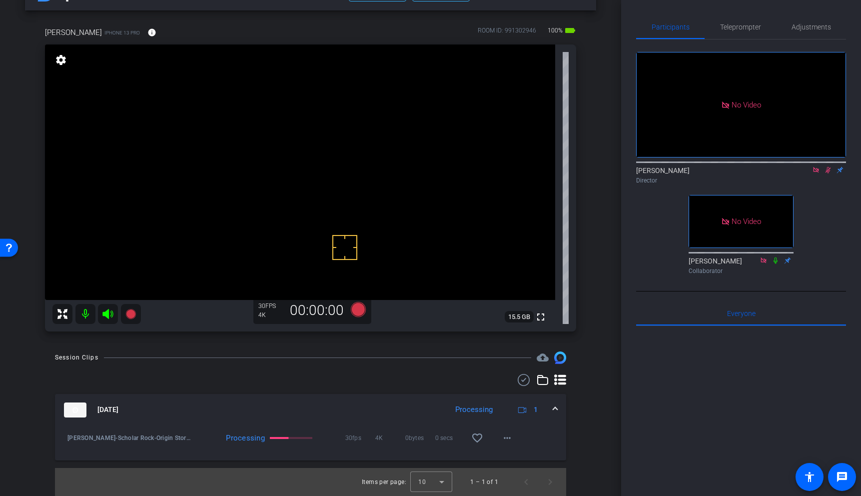
click at [829, 173] on icon at bounding box center [828, 170] width 5 height 6
click at [829, 173] on icon at bounding box center [828, 170] width 4 height 6
click at [338, 175] on video at bounding box center [300, 171] width 510 height 255
click at [67, 435] on mat-icon "play_circle_outline" at bounding box center [67, 438] width 10 height 10
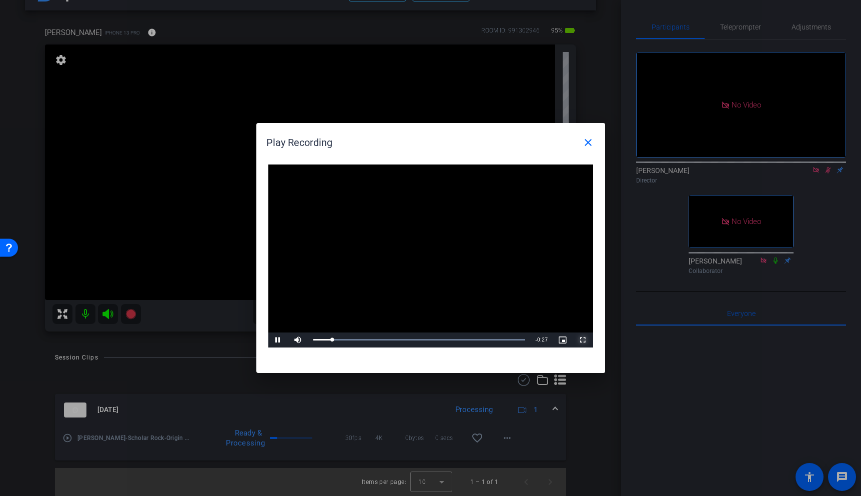
click at [585, 340] on span "Video Player" at bounding box center [583, 340] width 20 height 0
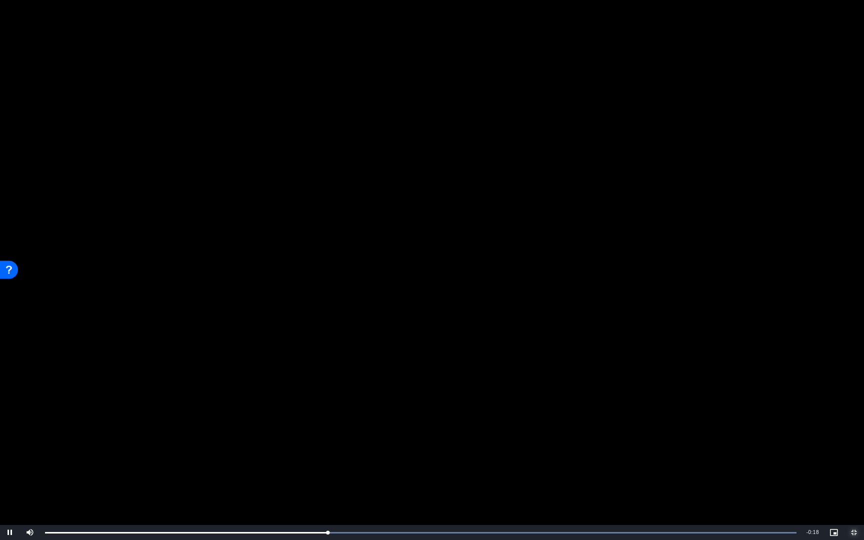
click at [854, 495] on span "Video Player" at bounding box center [854, 532] width 20 height 0
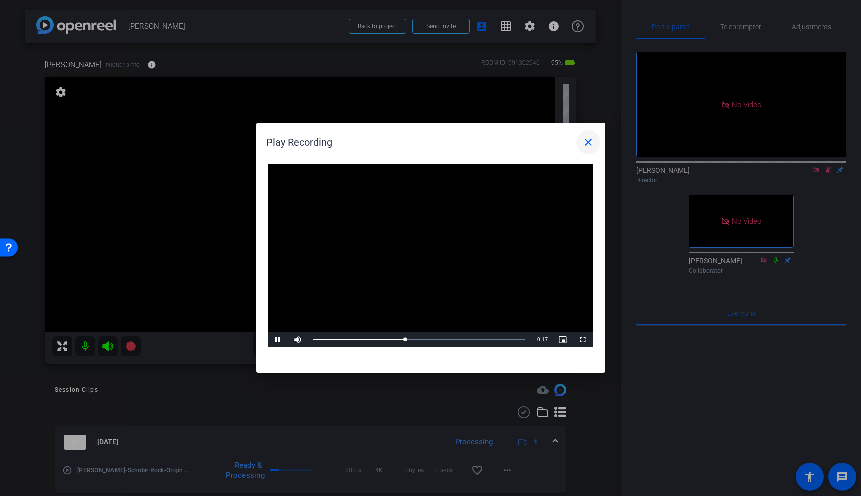
click at [589, 144] on mat-icon "close" at bounding box center [588, 142] width 12 height 12
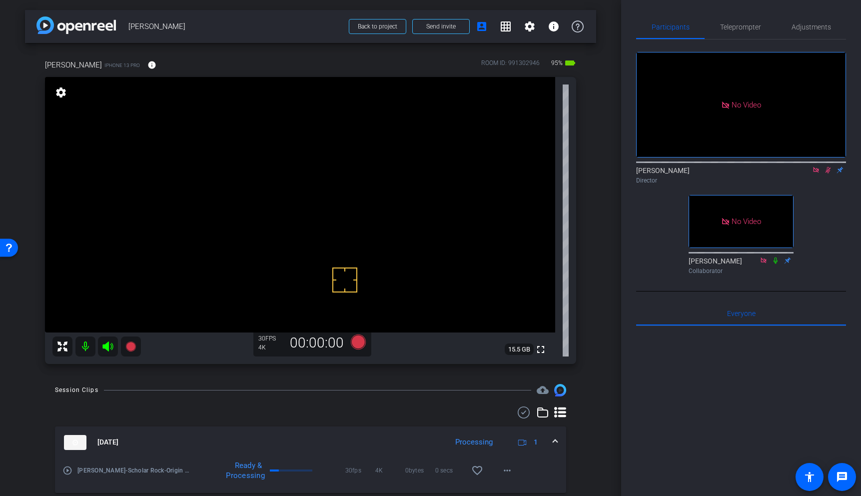
click at [828, 173] on icon at bounding box center [828, 169] width 8 height 7
click at [829, 173] on icon at bounding box center [828, 170] width 4 height 6
click at [134, 349] on icon at bounding box center [131, 346] width 12 height 12
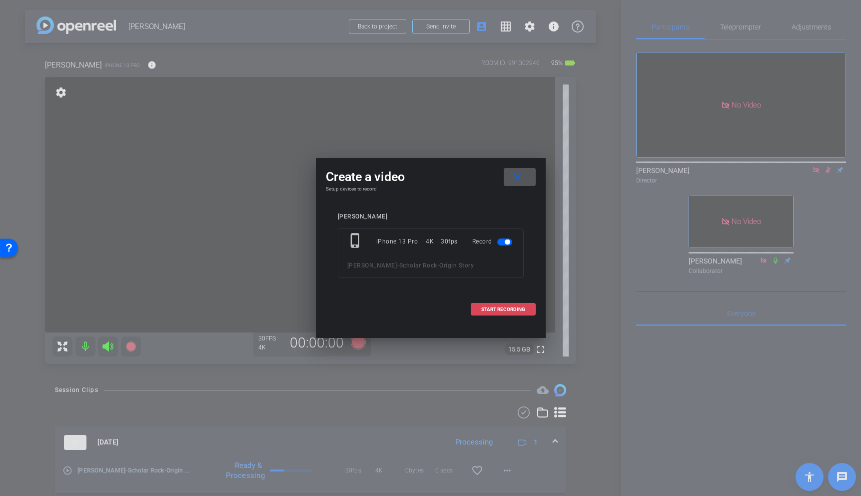
click at [512, 303] on span at bounding box center [503, 309] width 64 height 24
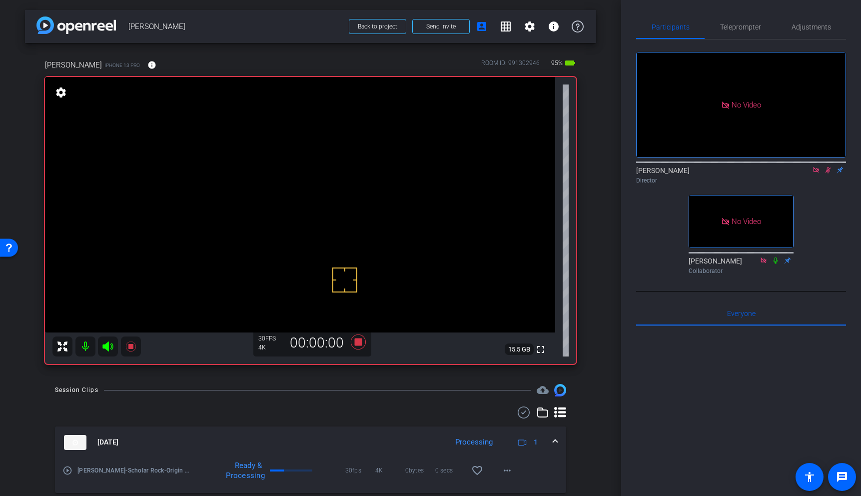
click at [353, 179] on video at bounding box center [300, 204] width 510 height 255
click at [332, 212] on video at bounding box center [300, 204] width 510 height 255
click at [332, 183] on video at bounding box center [300, 204] width 510 height 255
click at [131, 344] on icon at bounding box center [130, 346] width 10 height 10
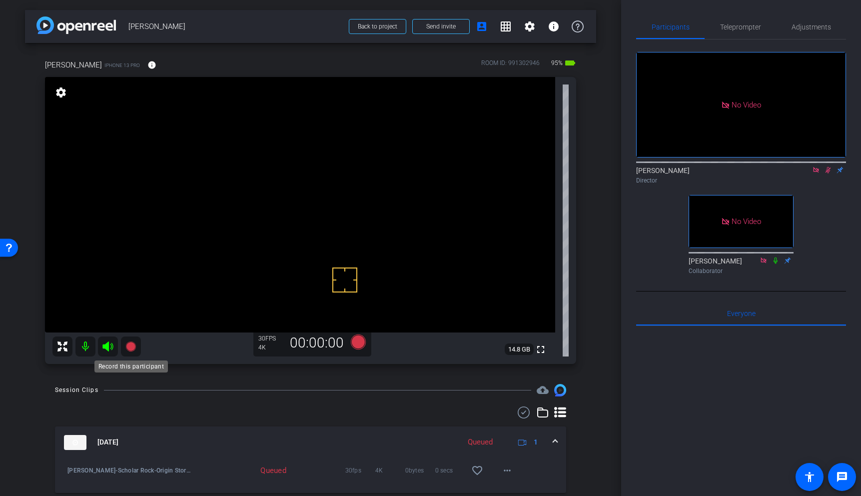
click at [129, 347] on icon at bounding box center [130, 346] width 10 height 10
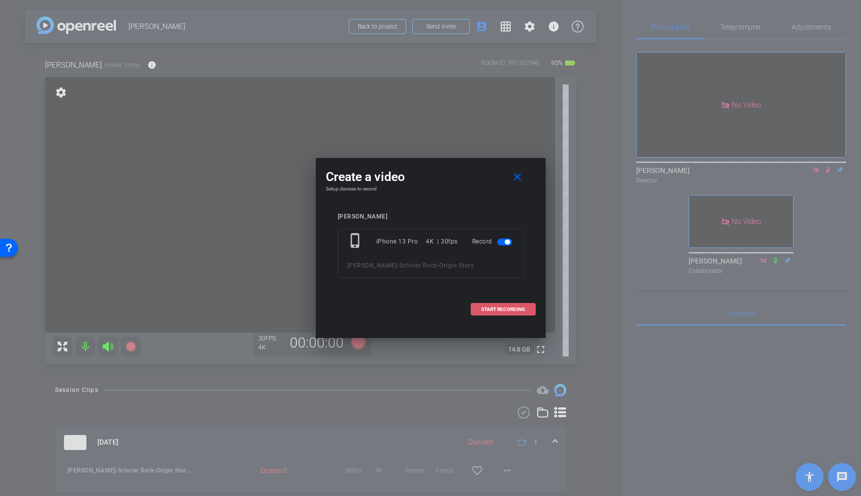
click at [525, 311] on span at bounding box center [503, 309] width 64 height 24
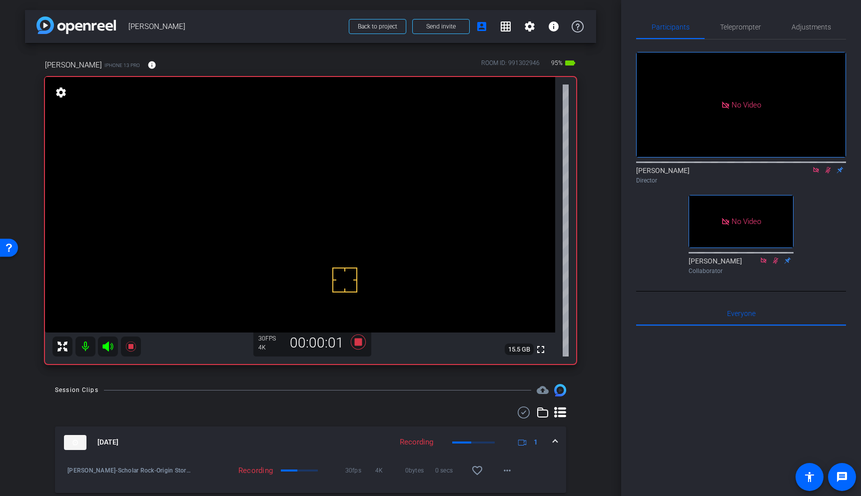
click at [335, 188] on video at bounding box center [300, 204] width 510 height 255
click at [307, 204] on video at bounding box center [300, 204] width 510 height 255
click at [830, 173] on icon at bounding box center [828, 170] width 5 height 6
click at [828, 173] on icon at bounding box center [828, 169] width 8 height 7
click at [827, 173] on icon at bounding box center [828, 170] width 5 height 6
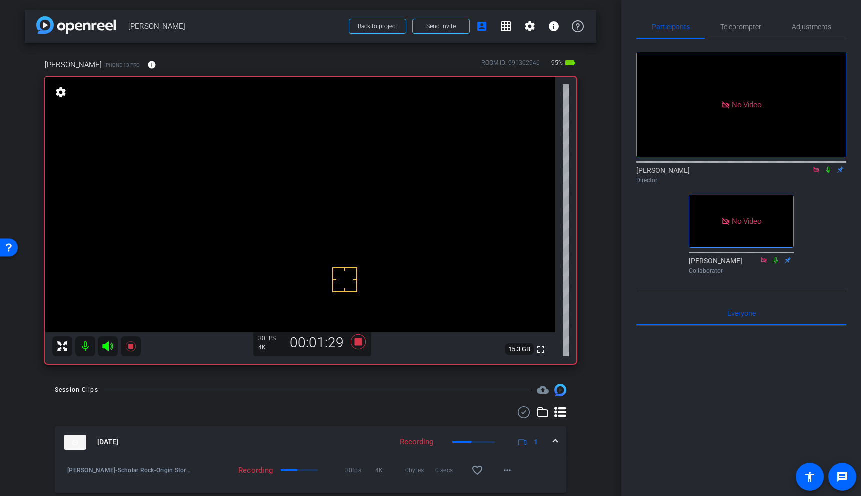
click at [355, 185] on video at bounding box center [300, 204] width 510 height 255
click at [829, 173] on icon at bounding box center [828, 169] width 8 height 7
click at [373, 185] on video at bounding box center [300, 204] width 510 height 255
click at [351, 190] on video at bounding box center [300, 204] width 510 height 255
click at [337, 199] on video at bounding box center [300, 204] width 510 height 255
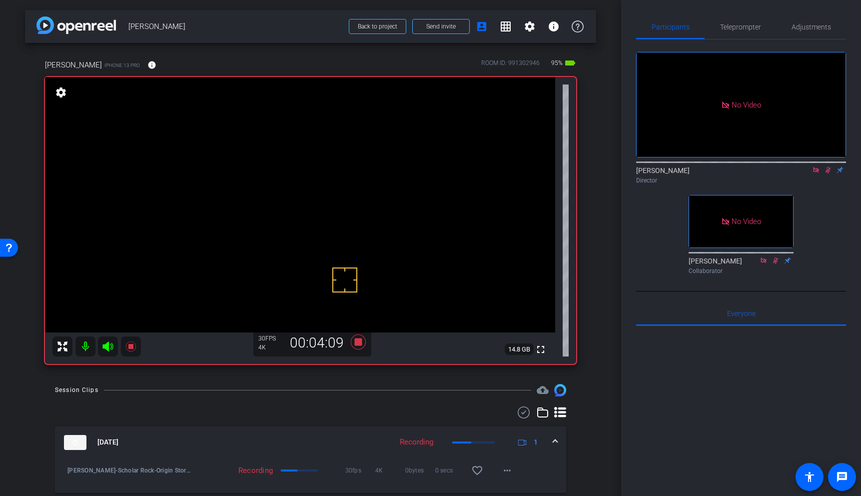
click at [337, 198] on video at bounding box center [300, 204] width 510 height 255
click at [136, 348] on icon at bounding box center [131, 346] width 12 height 12
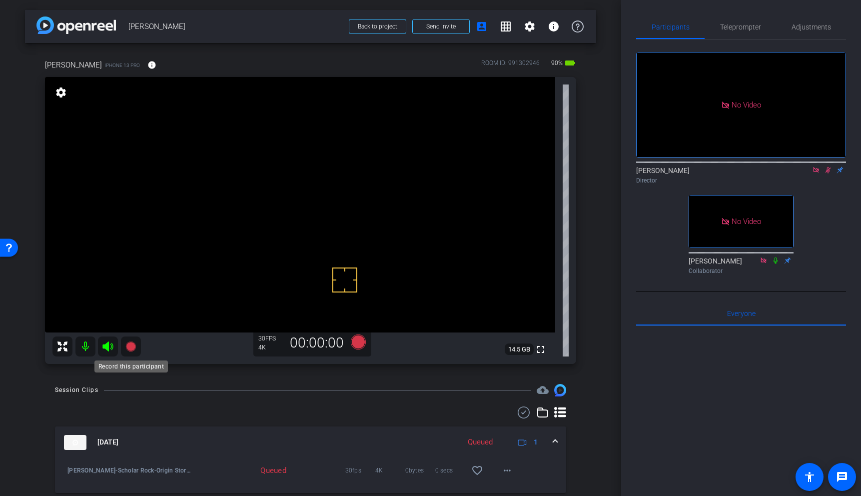
click at [129, 349] on icon at bounding box center [130, 346] width 10 height 10
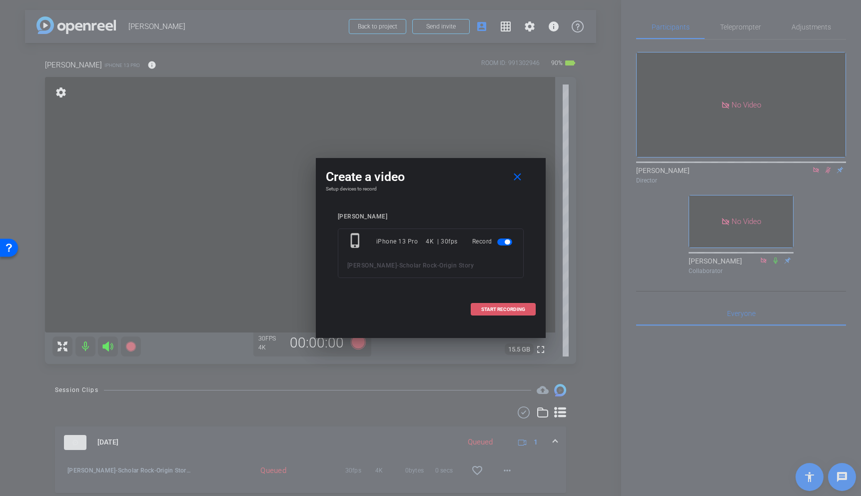
click at [499, 312] on span at bounding box center [503, 309] width 64 height 24
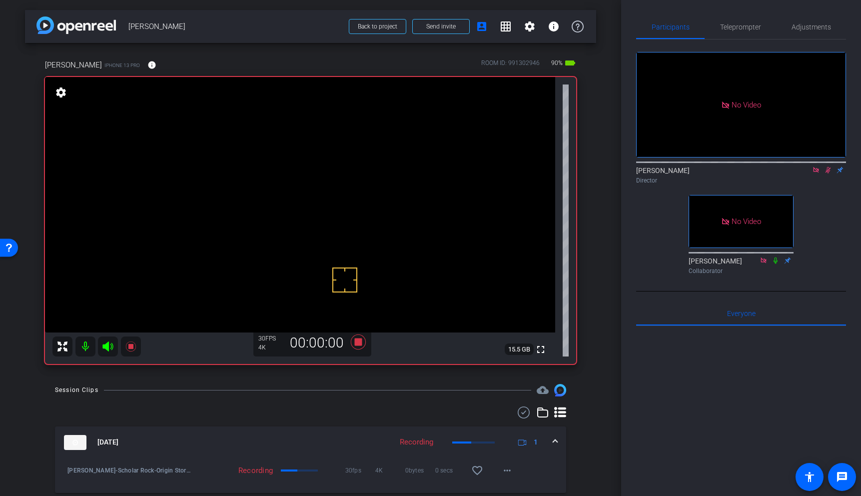
click at [347, 210] on video at bounding box center [300, 204] width 510 height 255
click at [345, 190] on video at bounding box center [300, 204] width 510 height 255
click at [131, 344] on icon at bounding box center [130, 346] width 10 height 10
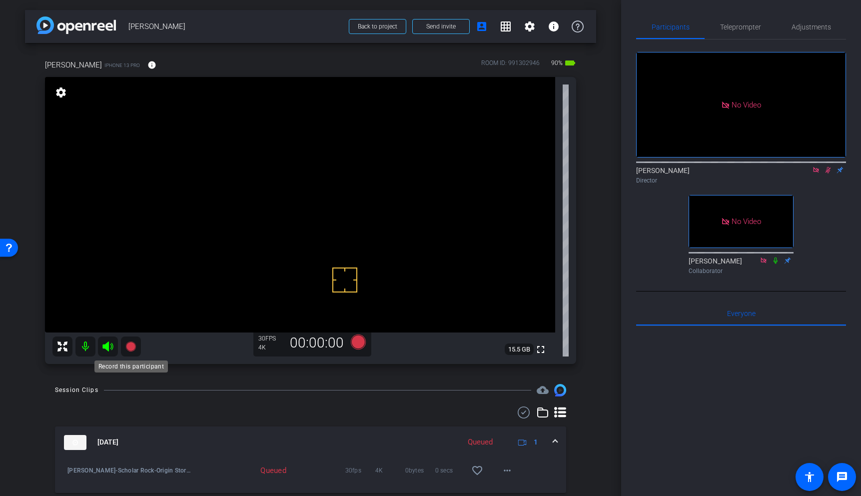
click at [129, 346] on icon at bounding box center [130, 346] width 10 height 10
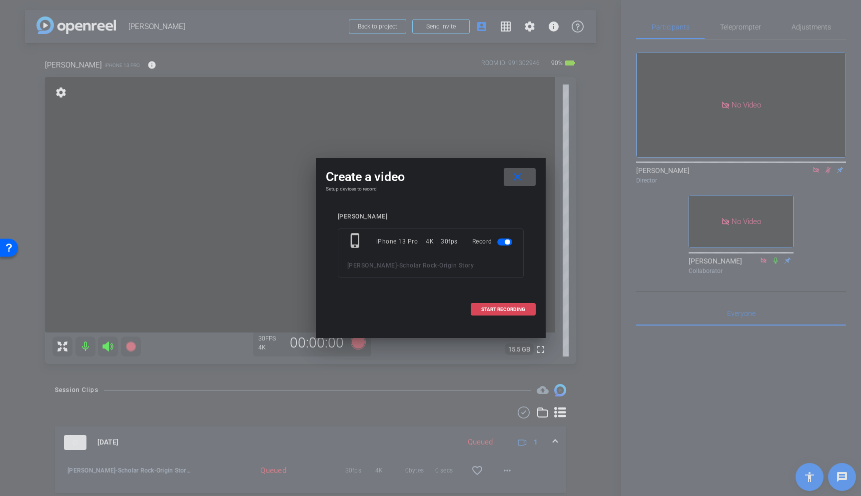
click at [492, 307] on span "START RECORDING" at bounding box center [503, 309] width 44 height 5
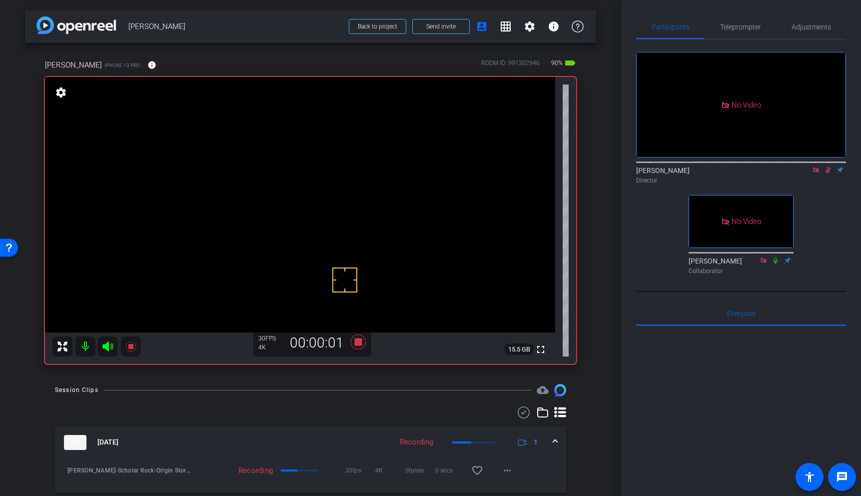
click at [342, 199] on video at bounding box center [300, 204] width 510 height 255
click at [326, 193] on video at bounding box center [300, 204] width 510 height 255
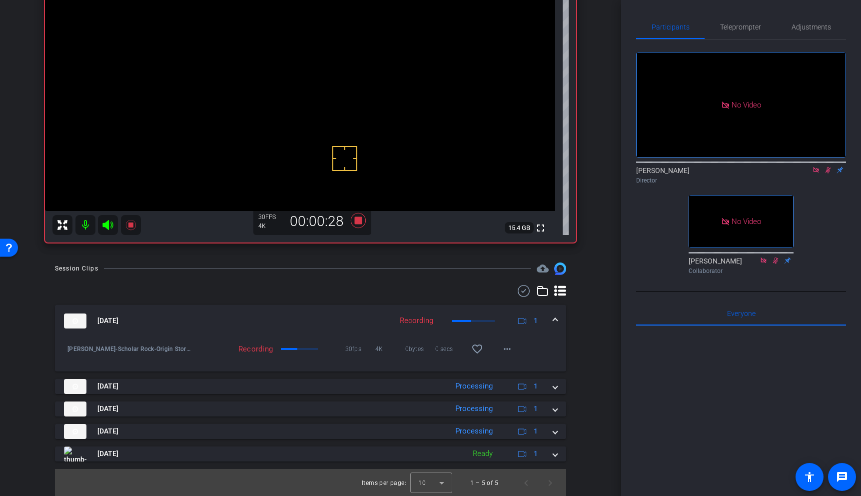
scroll to position [122, 0]
click at [444, 475] on div at bounding box center [431, 482] width 42 height 24
click at [441, 453] on mat-option "25" at bounding box center [432, 459] width 42 height 16
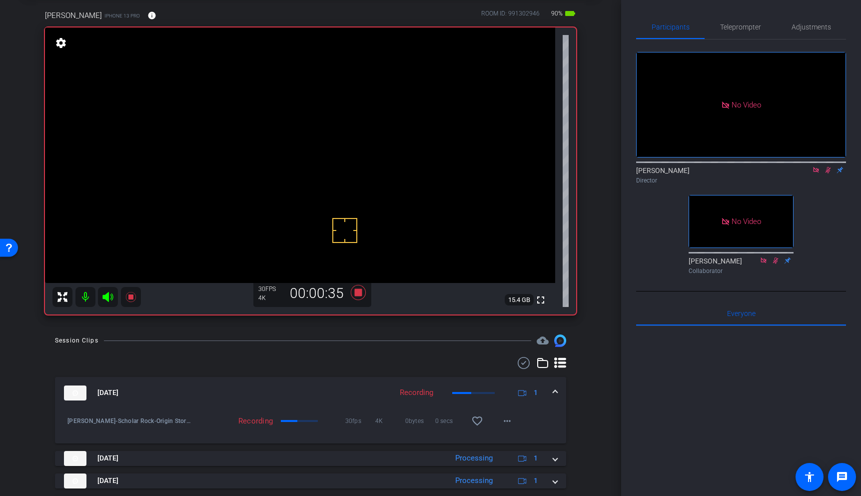
scroll to position [53, 0]
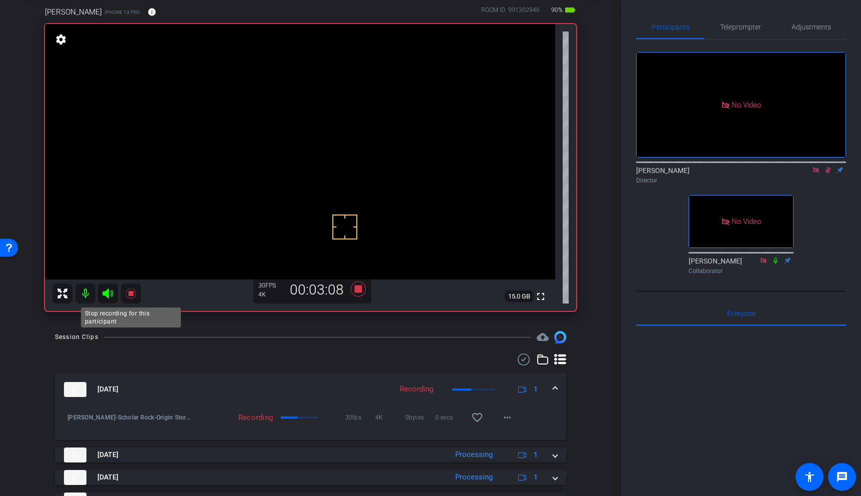
click at [134, 290] on icon at bounding box center [131, 293] width 12 height 12
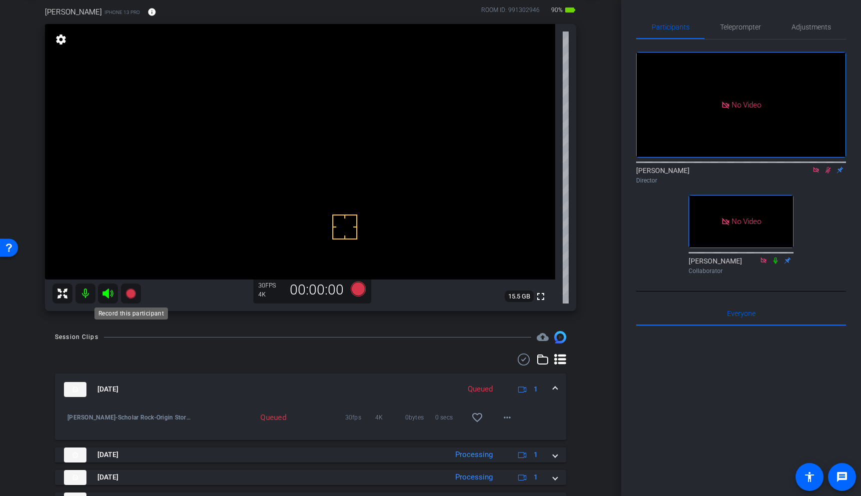
click at [129, 292] on icon at bounding box center [130, 293] width 10 height 10
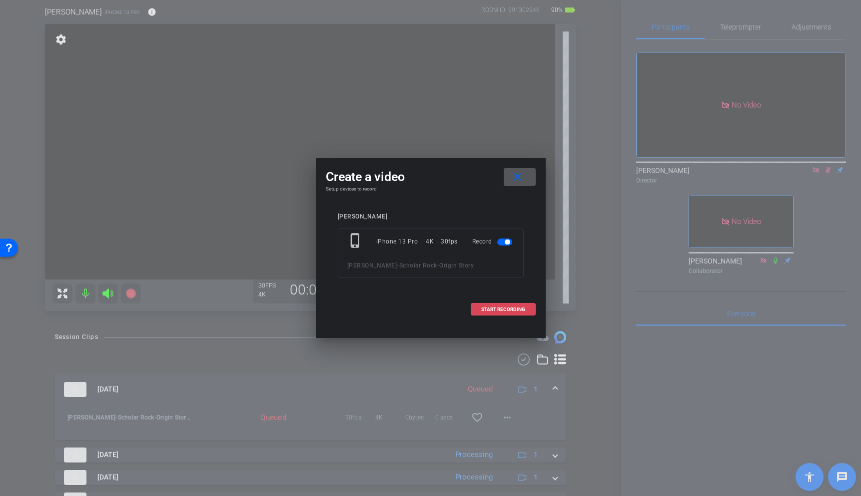
click at [501, 307] on span "START RECORDING" at bounding box center [503, 309] width 44 height 5
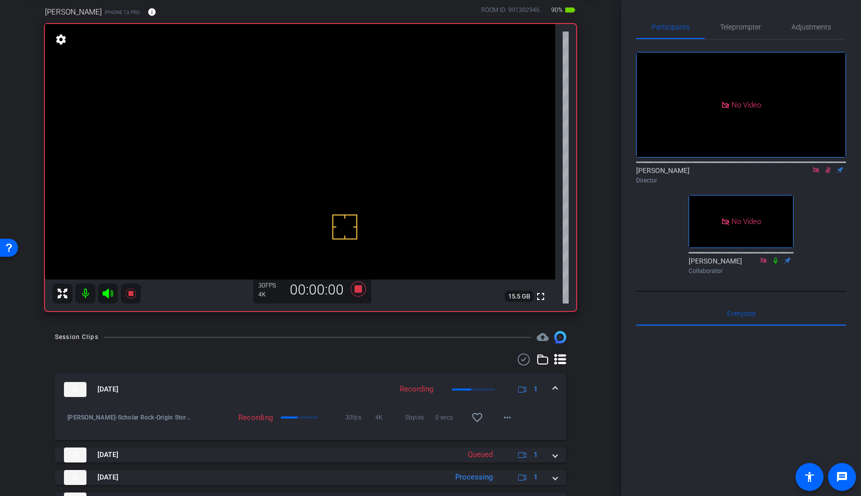
click at [356, 136] on video at bounding box center [300, 151] width 510 height 255
click at [365, 130] on video at bounding box center [300, 151] width 510 height 255
click at [130, 294] on icon at bounding box center [130, 293] width 10 height 10
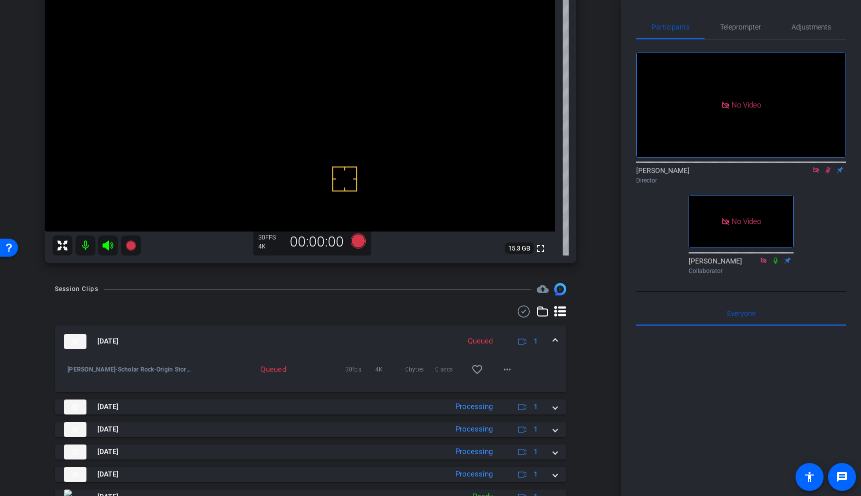
scroll to position [145, 0]
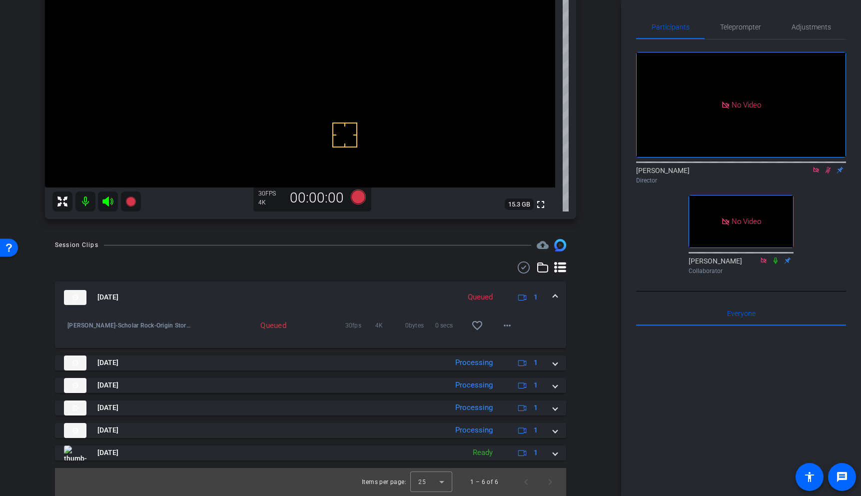
click at [557, 296] on mat-expansion-panel-header "Sep 12, 2025 Queued 1" at bounding box center [310, 297] width 511 height 32
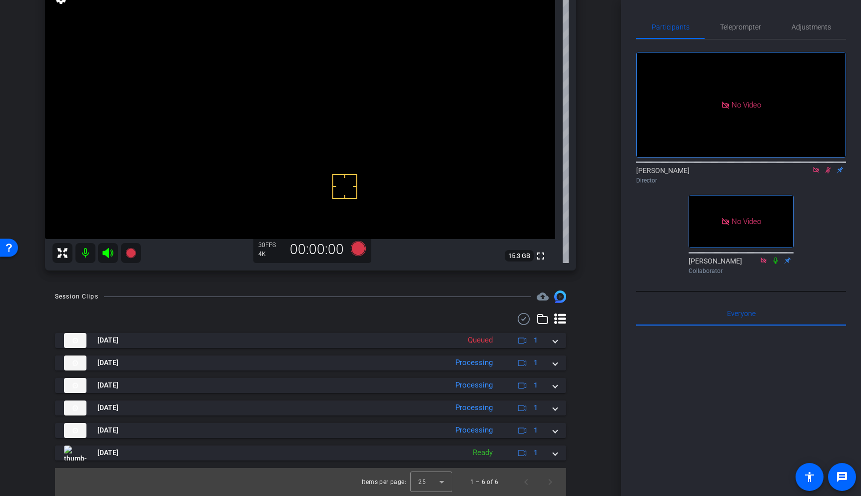
scroll to position [93, 0]
click at [829, 173] on icon at bounding box center [828, 169] width 8 height 7
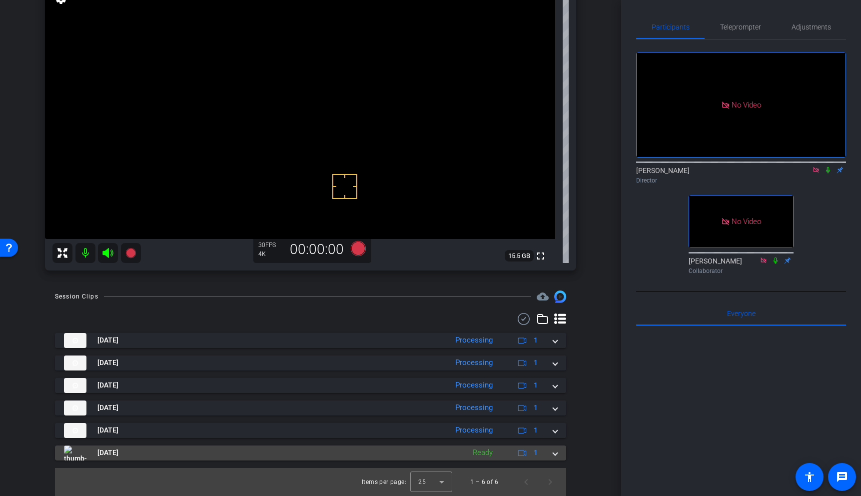
click at [552, 455] on div "Sep 12, 2025 Ready 1" at bounding box center [308, 452] width 489 height 15
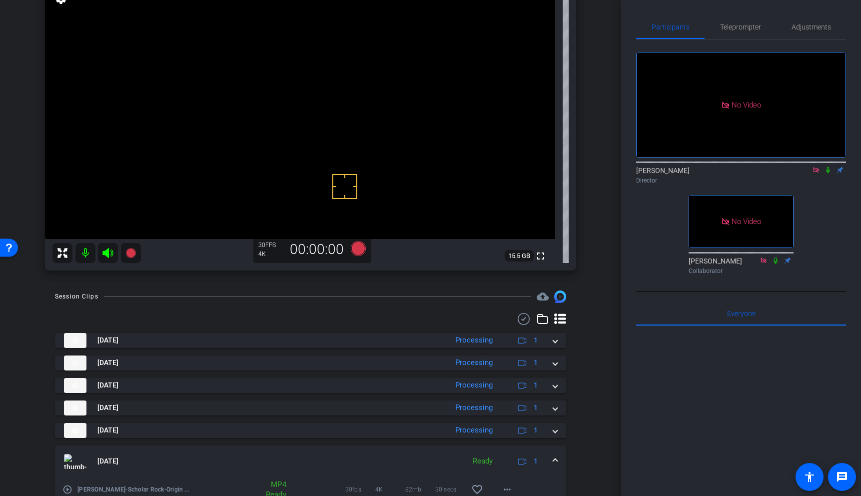
click at [553, 455] on mat-expansion-panel-header "Sep 12, 2025 Ready 1" at bounding box center [310, 461] width 511 height 32
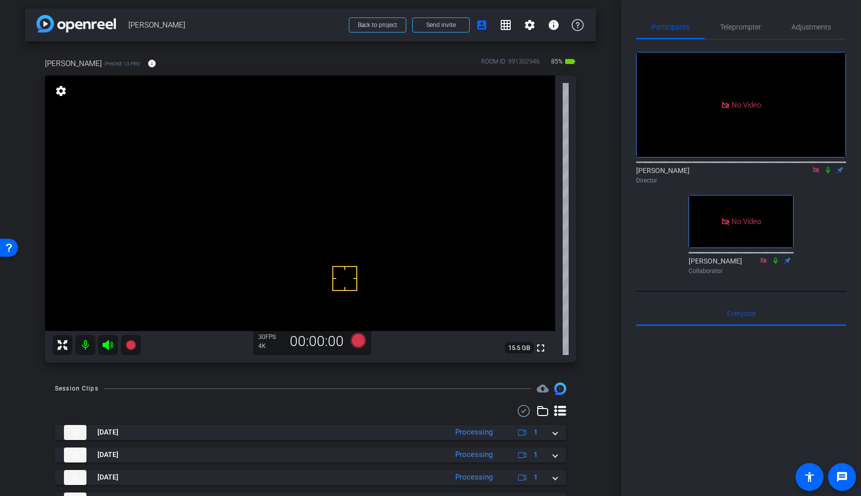
scroll to position [0, 0]
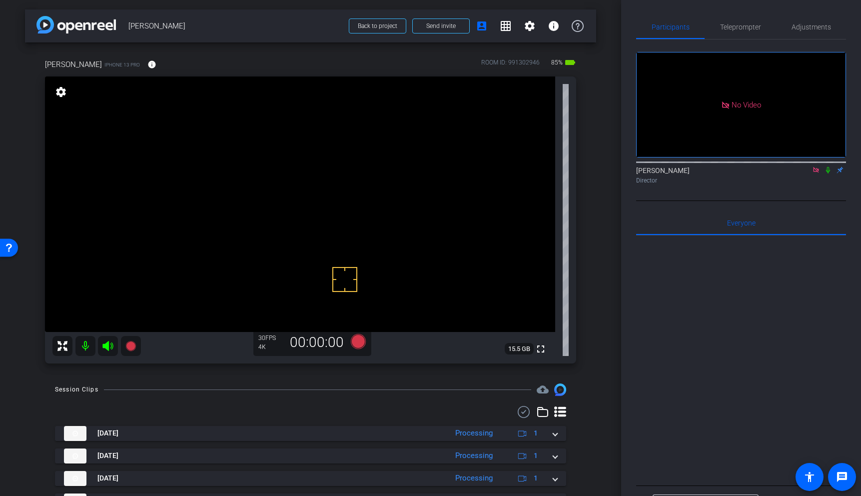
click at [828, 173] on icon at bounding box center [828, 169] width 8 height 7
click at [385, 27] on span "Back to project" at bounding box center [377, 25] width 39 height 7
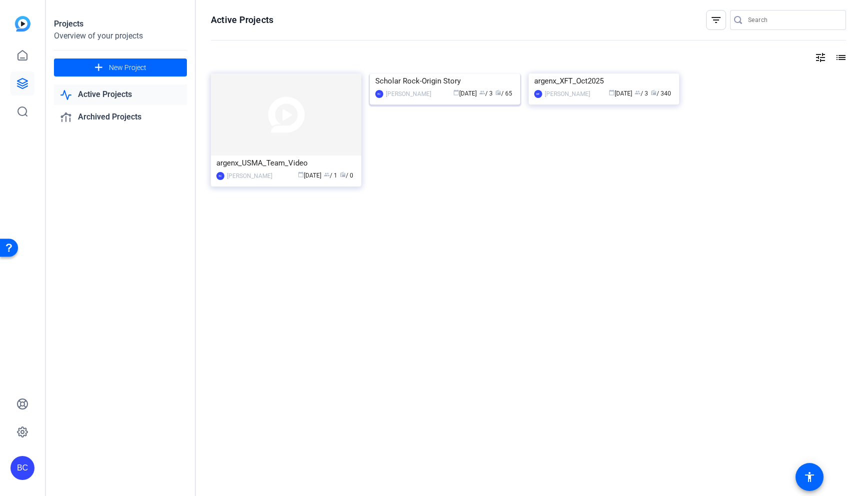
click at [446, 73] on img at bounding box center [445, 73] width 150 height 0
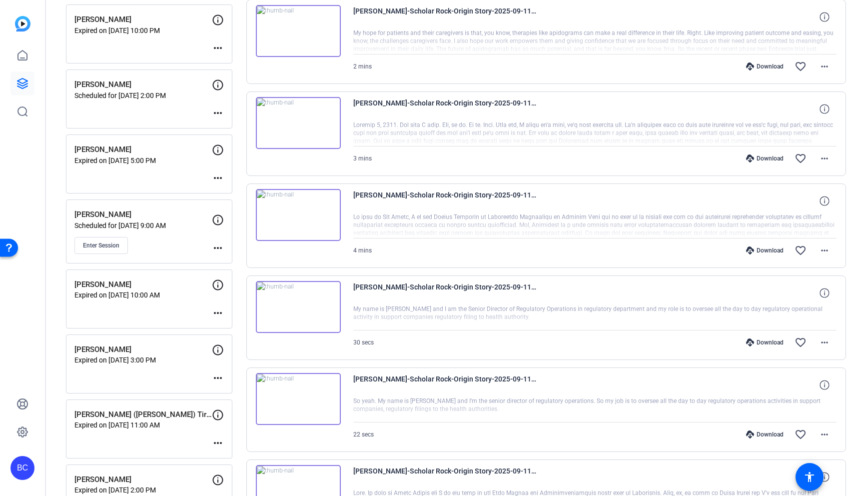
scroll to position [420, 0]
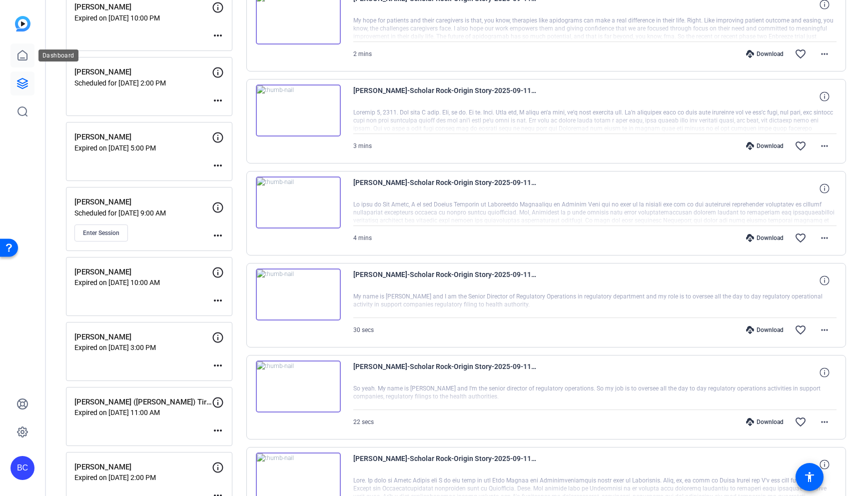
click at [21, 60] on icon at bounding box center [22, 54] width 9 height 9
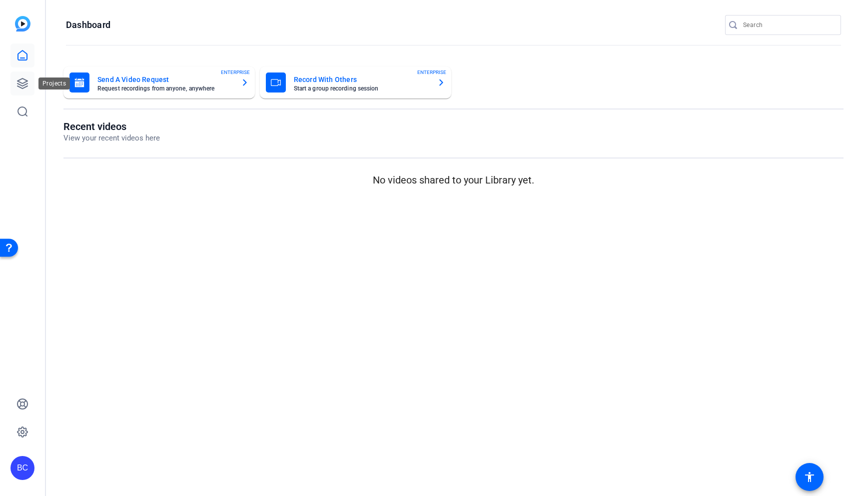
click at [20, 82] on icon at bounding box center [22, 83] width 10 height 10
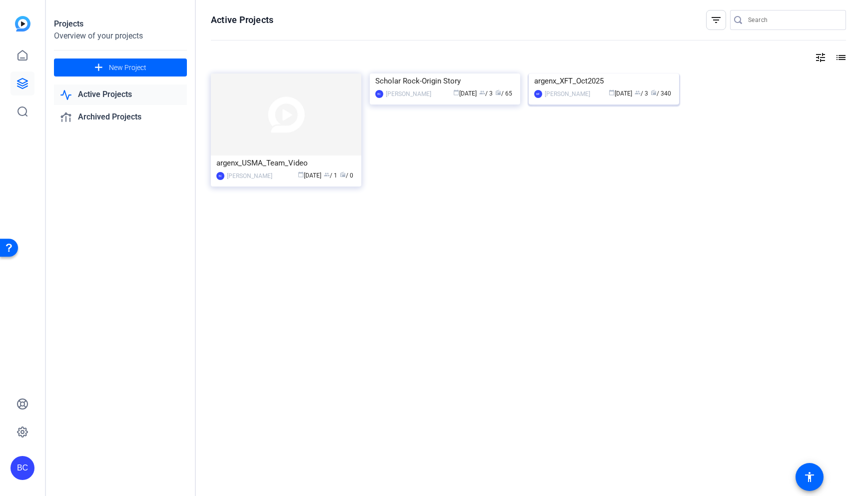
click at [591, 73] on img at bounding box center [604, 73] width 150 height 0
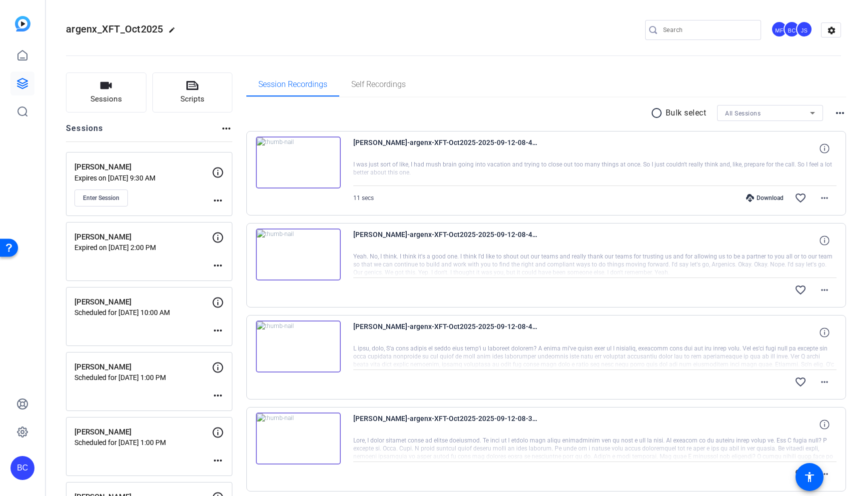
click at [214, 265] on mat-icon "more_horiz" at bounding box center [218, 265] width 12 height 12
click at [238, 281] on span "Edit Session" at bounding box center [242, 280] width 45 height 12
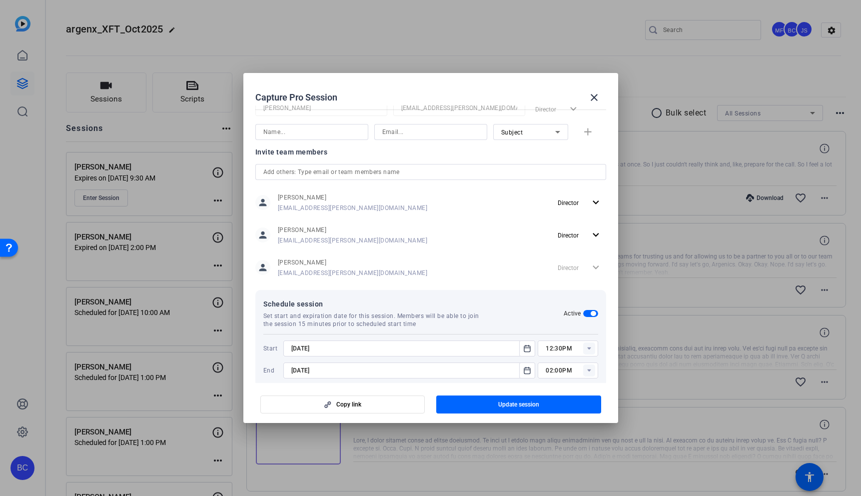
scroll to position [222, 0]
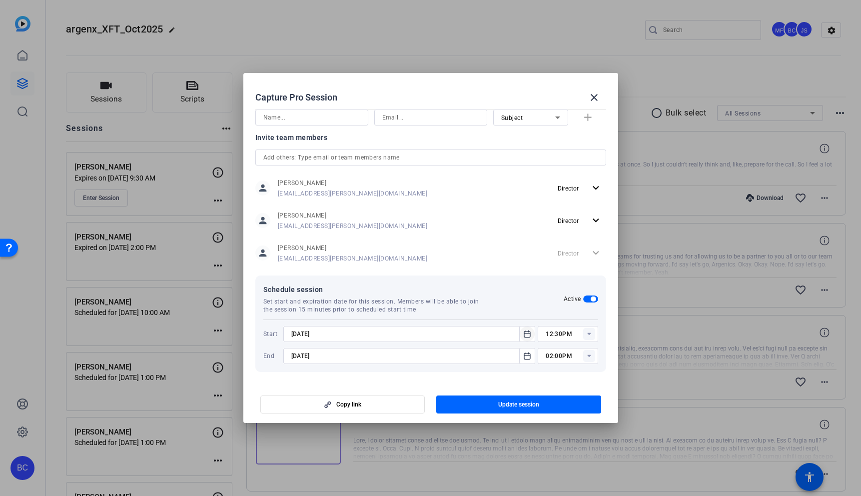
click at [526, 332] on icon "Open calendar" at bounding box center [527, 334] width 8 height 12
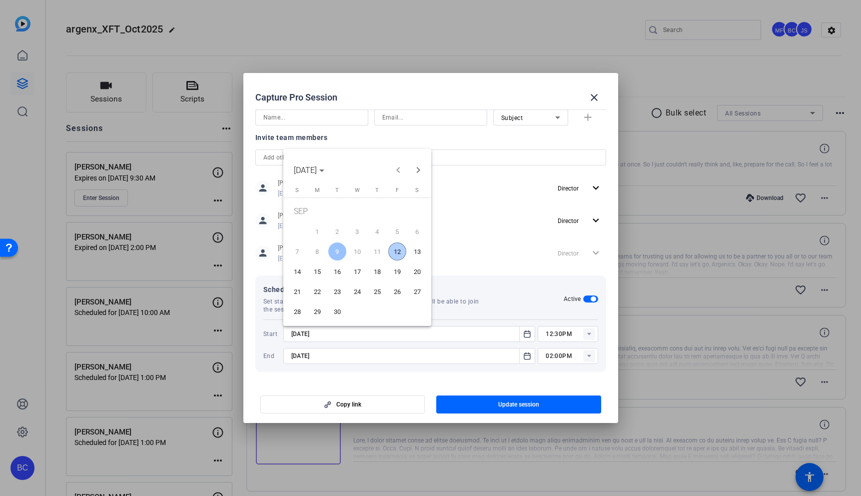
click at [396, 250] on span "12" at bounding box center [397, 251] width 18 height 18
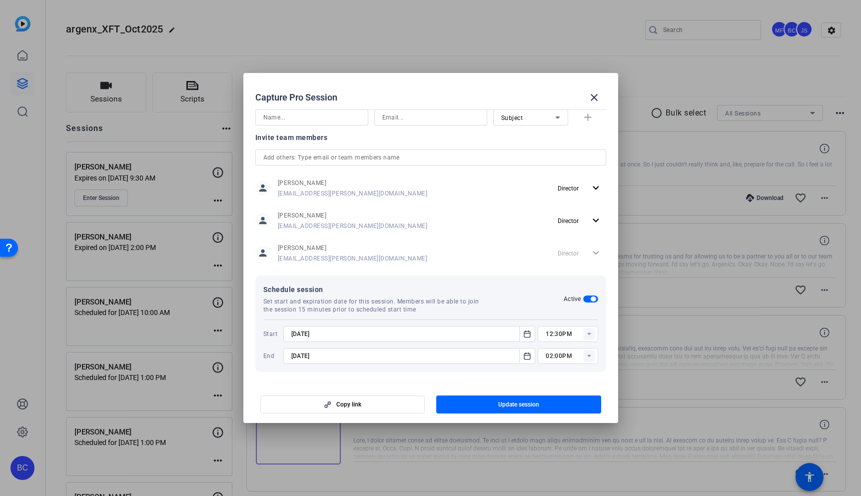
type input "9/12/2025"
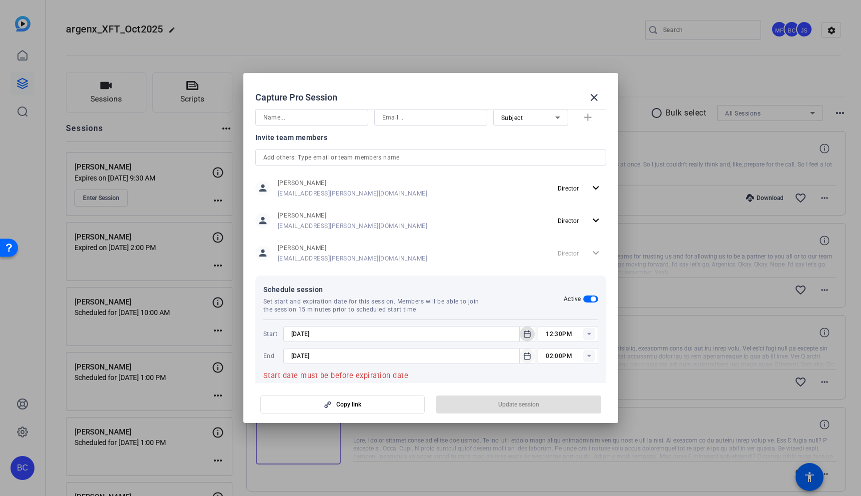
click at [526, 355] on icon "Open calendar" at bounding box center [527, 355] width 6 height 6
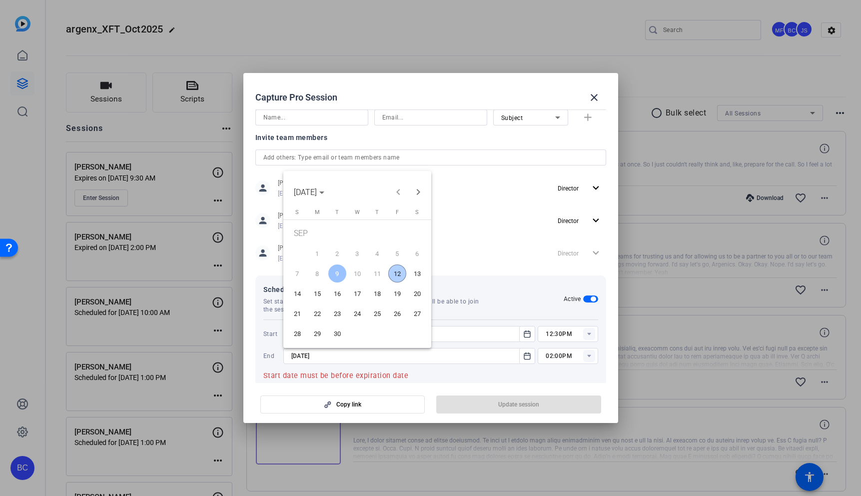
click at [394, 270] on span "12" at bounding box center [397, 273] width 18 height 18
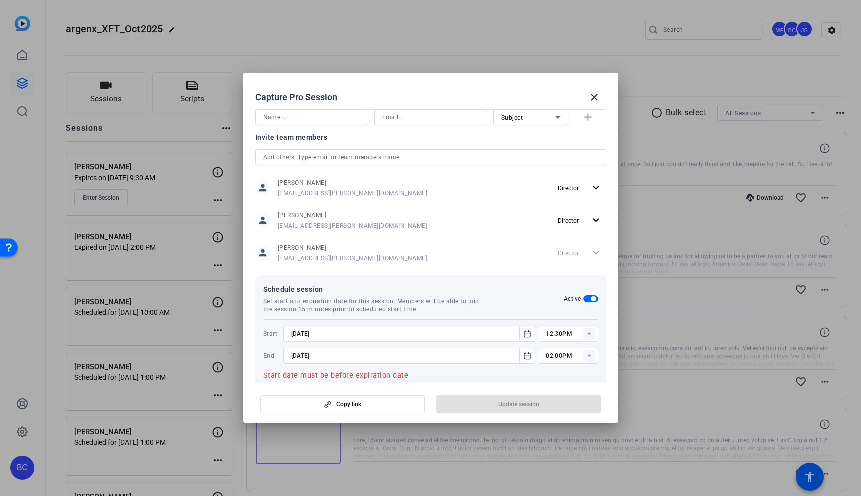
type input "9/12/2025"
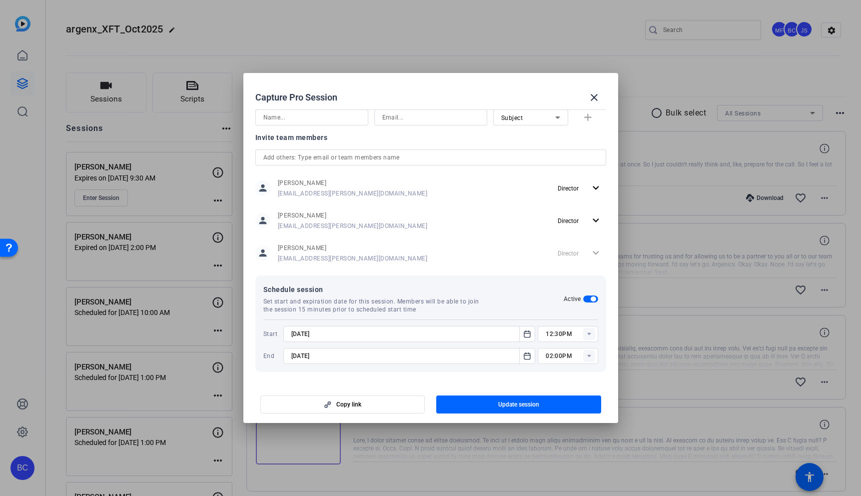
click at [584, 334] on rect at bounding box center [589, 334] width 12 height 12
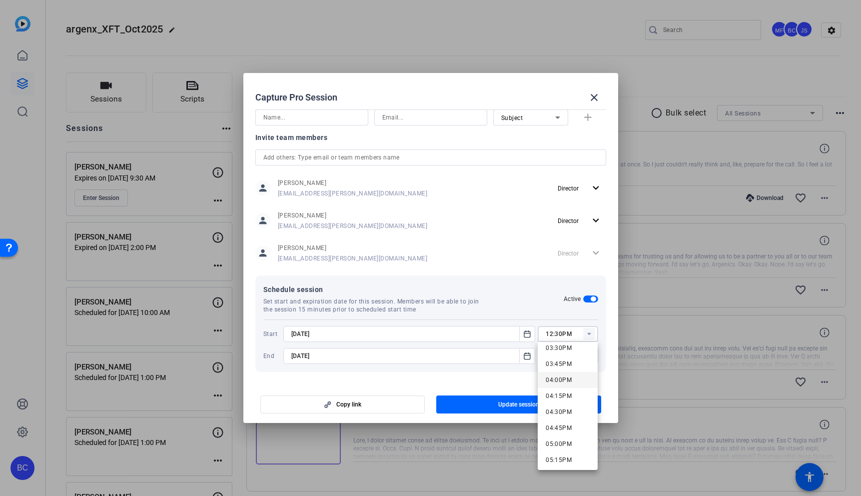
click at [562, 382] on span "04:00PM" at bounding box center [559, 379] width 26 height 7
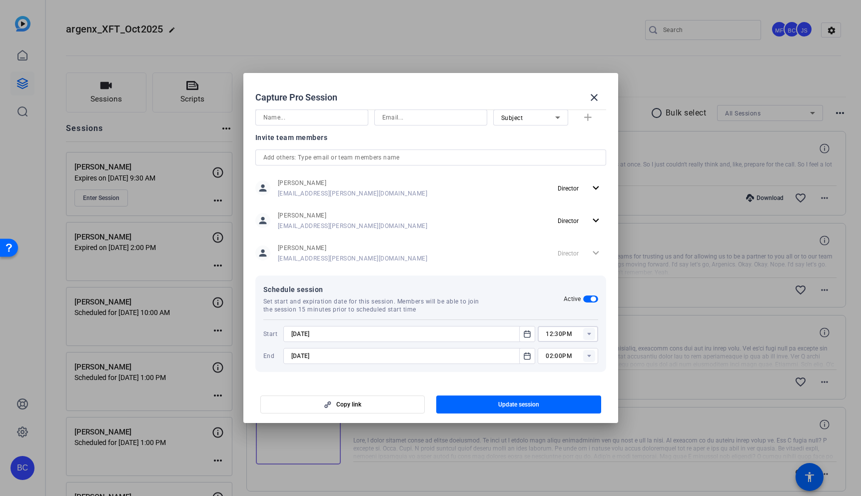
type input "04:00PM"
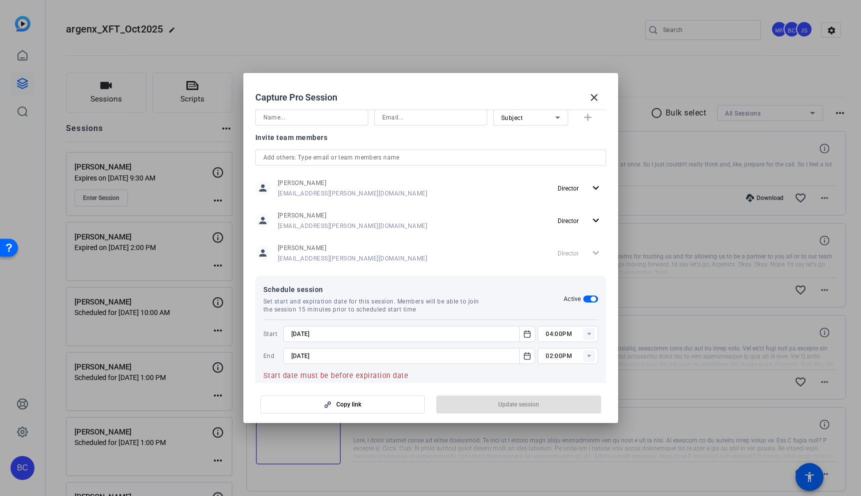
click at [586, 358] on rect at bounding box center [589, 356] width 12 height 12
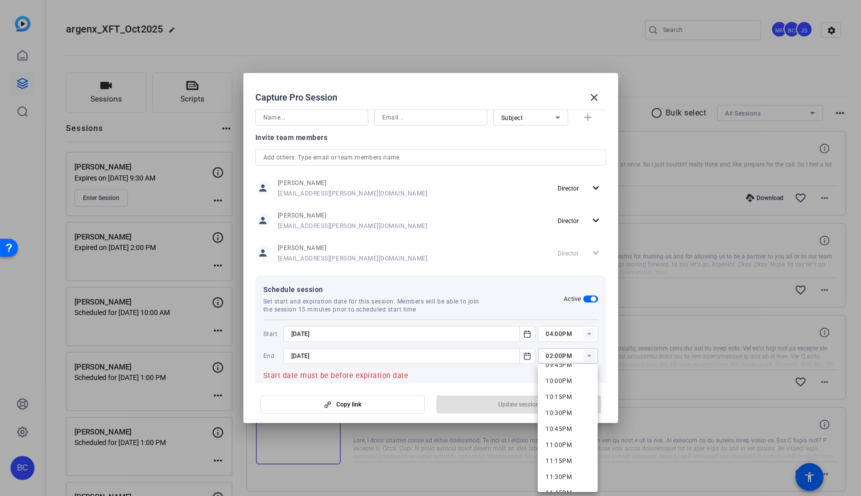
scroll to position [1395, 0]
click at [558, 385] on span "10:00PM" at bounding box center [559, 388] width 26 height 7
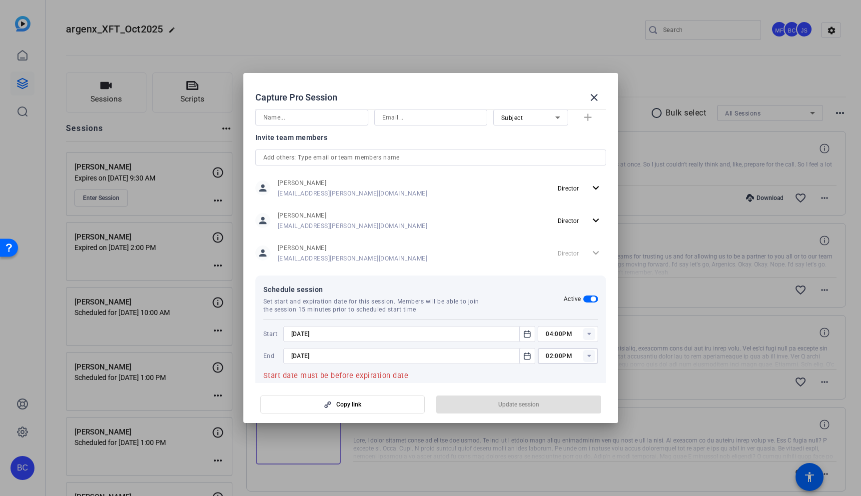
type input "10:00PM"
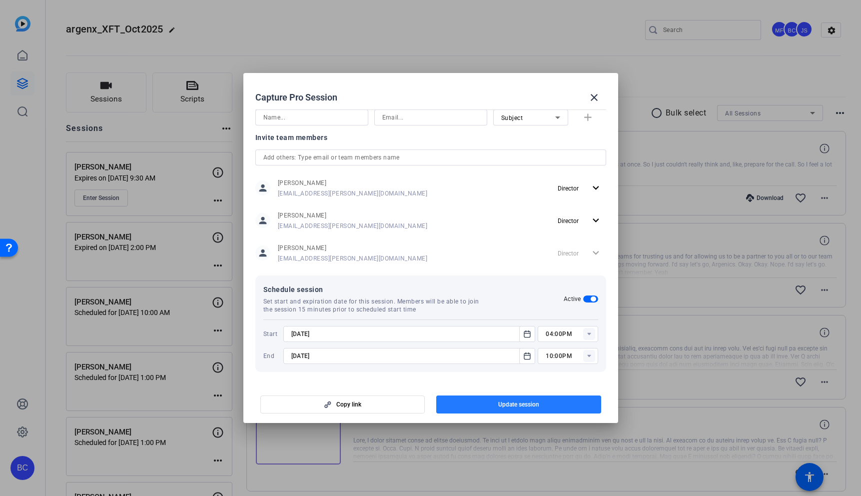
click at [525, 399] on span "button" at bounding box center [518, 404] width 165 height 24
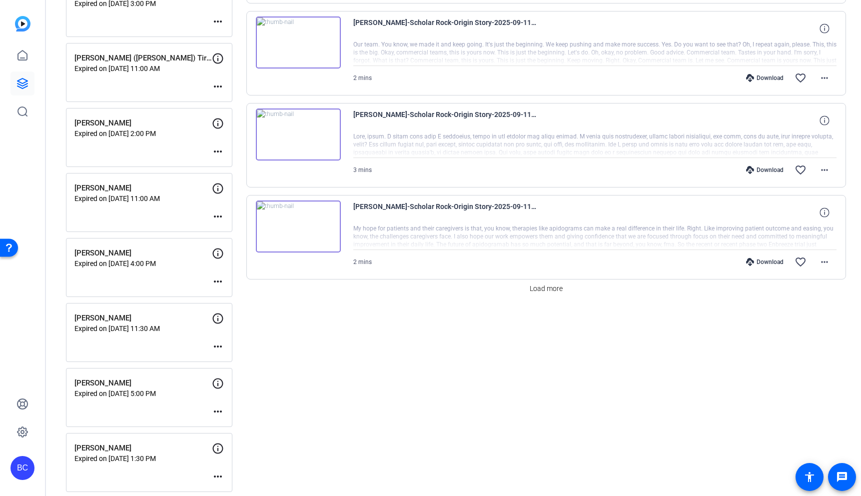
scroll to position [766, 0]
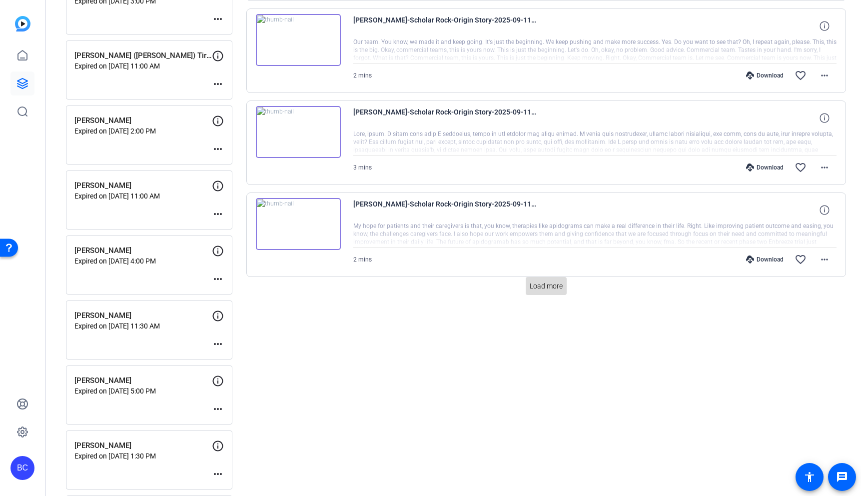
click at [547, 287] on span "Load more" at bounding box center [546, 286] width 33 height 10
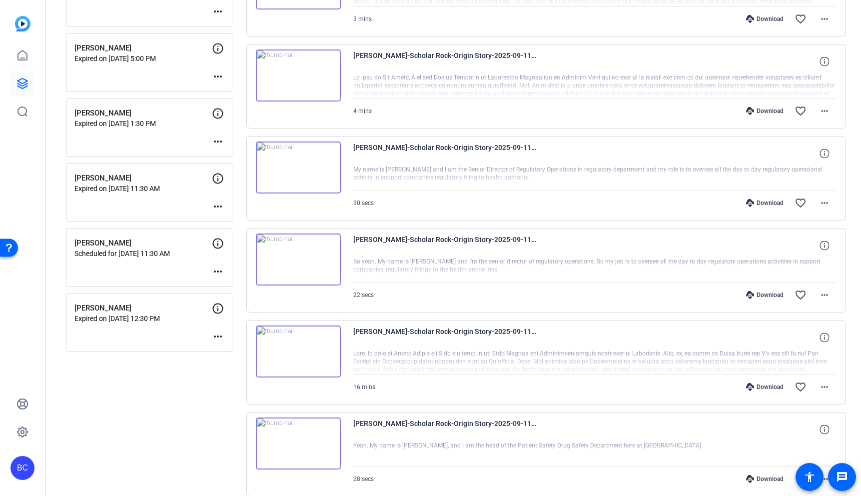
scroll to position [1106, 0]
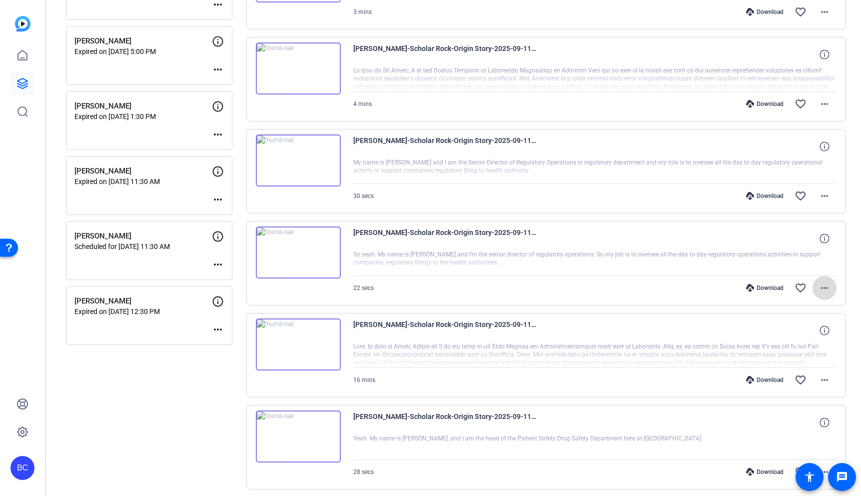
click at [826, 284] on mat-icon "more_horiz" at bounding box center [825, 288] width 12 height 12
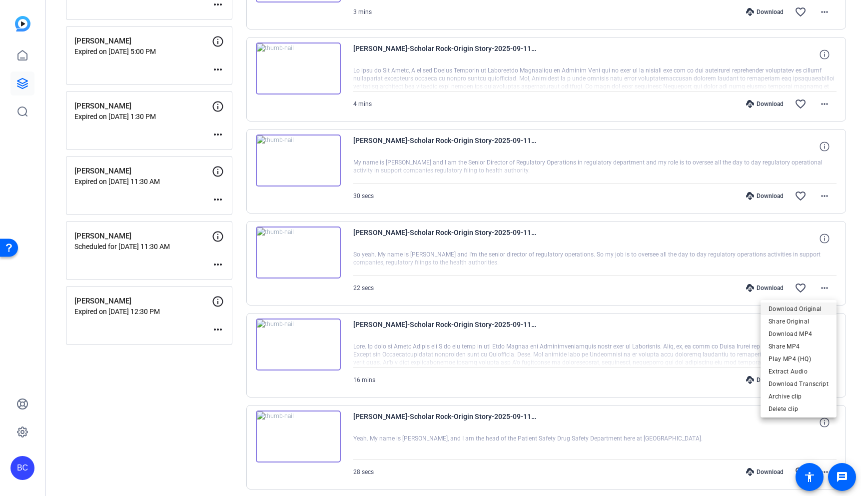
click at [801, 310] on span "Download Original" at bounding box center [799, 309] width 60 height 12
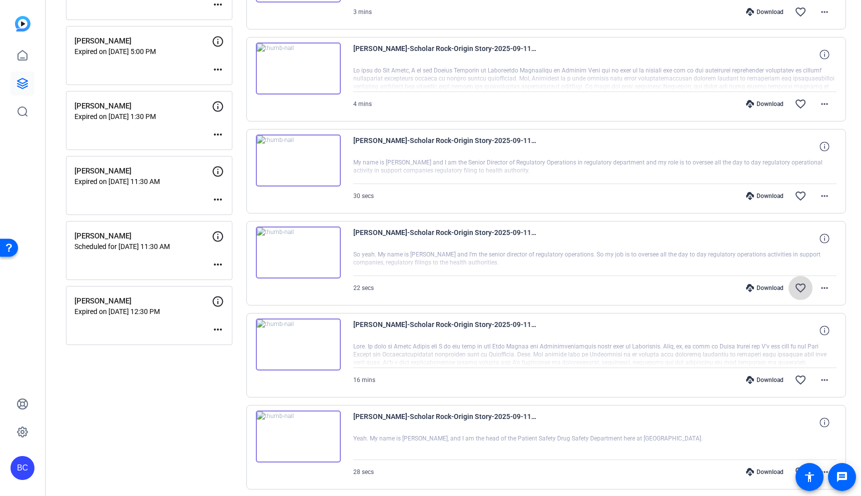
click at [802, 288] on mat-icon "favorite_border" at bounding box center [801, 288] width 12 height 12
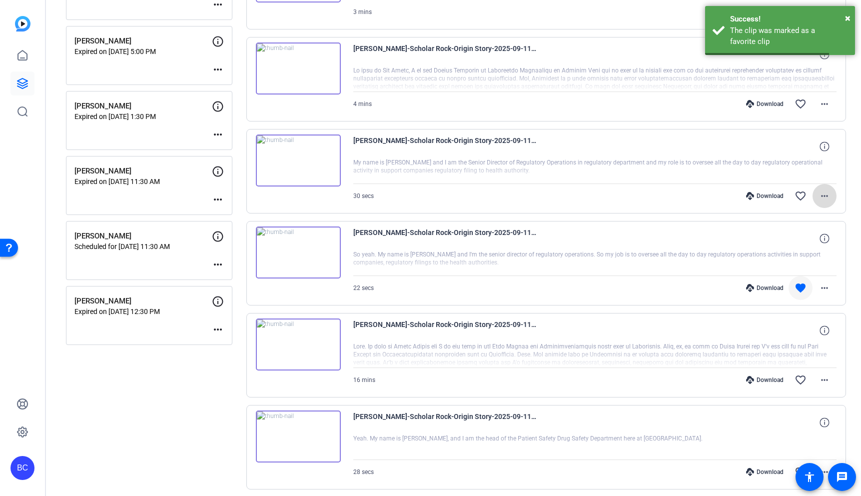
click at [824, 199] on mat-icon "more_horiz" at bounding box center [825, 196] width 12 height 12
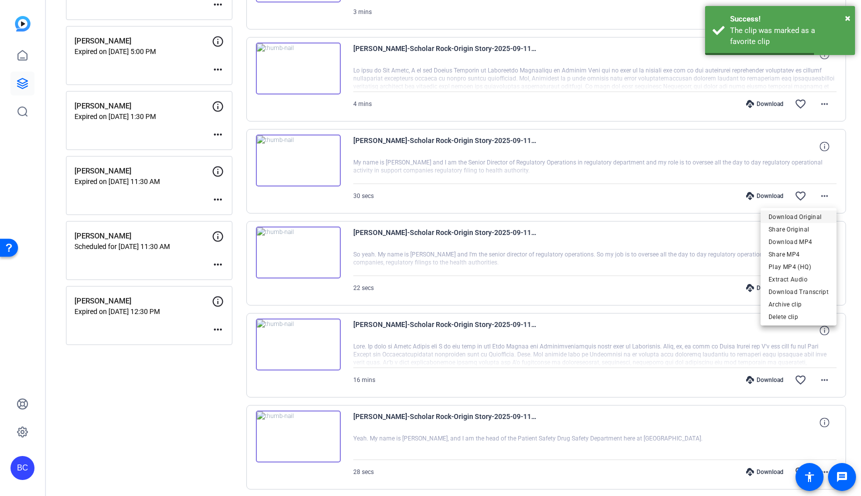
click at [816, 211] on span "Download Original" at bounding box center [799, 217] width 60 height 12
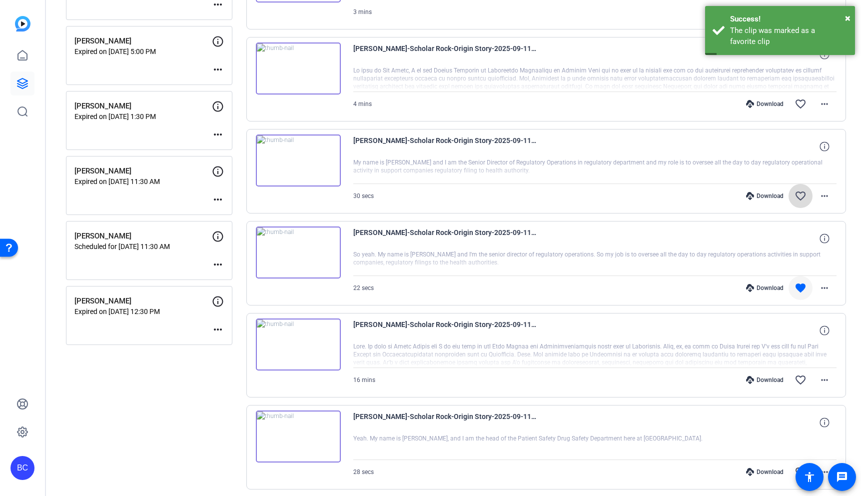
click at [802, 192] on mat-icon "favorite_border" at bounding box center [801, 196] width 12 height 12
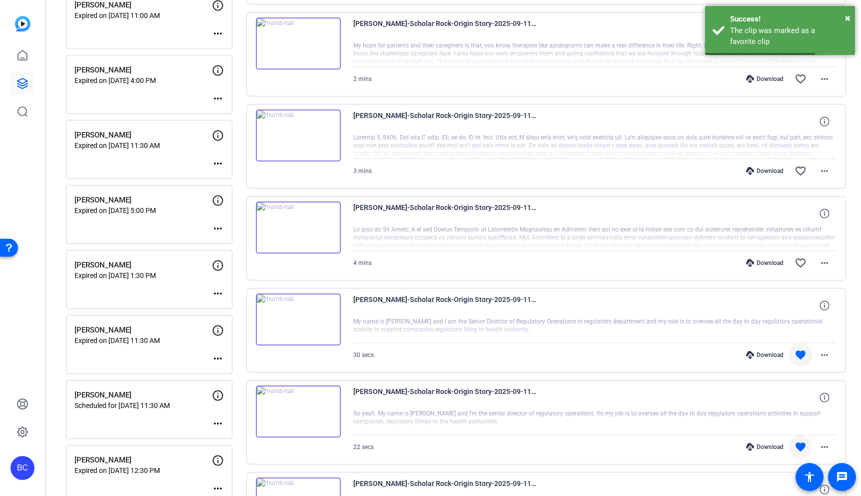
scroll to position [939, 0]
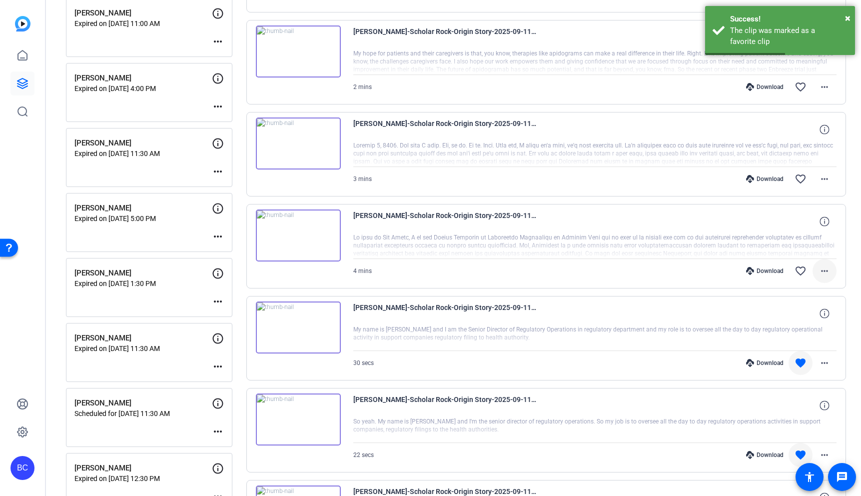
click at [826, 275] on mat-icon "more_horiz" at bounding box center [825, 271] width 12 height 12
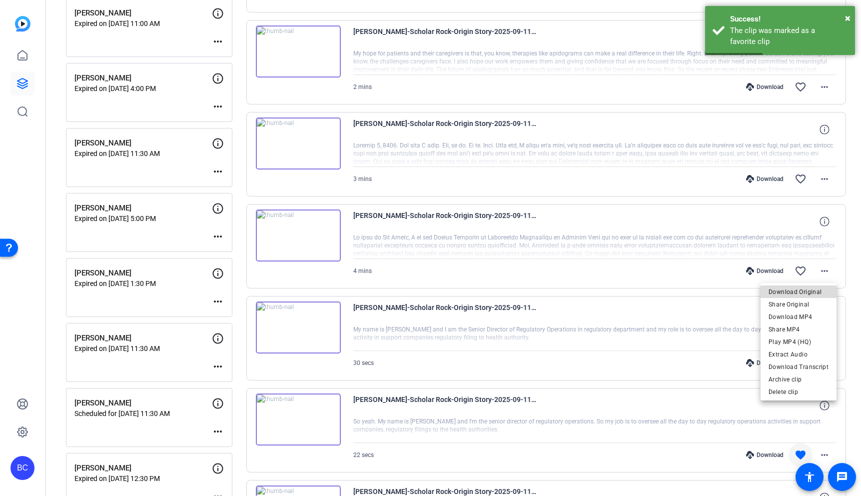
click at [804, 291] on span "Download Original" at bounding box center [799, 292] width 60 height 12
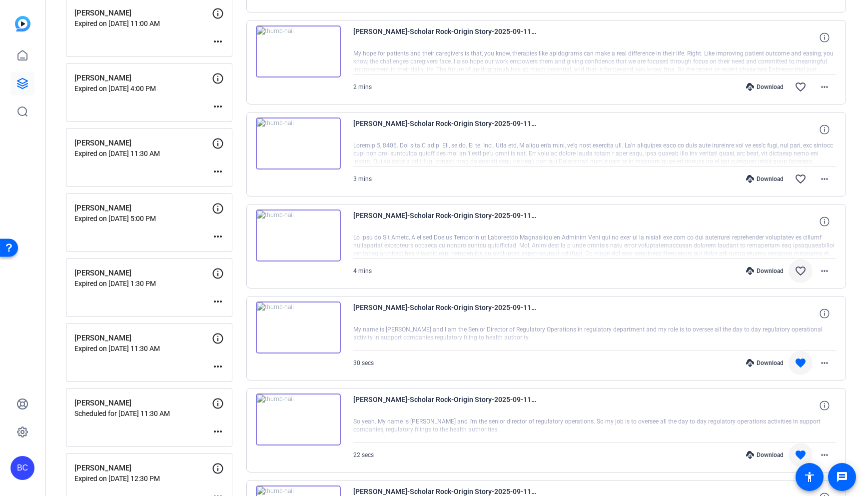
click at [802, 267] on mat-icon "favorite_border" at bounding box center [801, 271] width 12 height 12
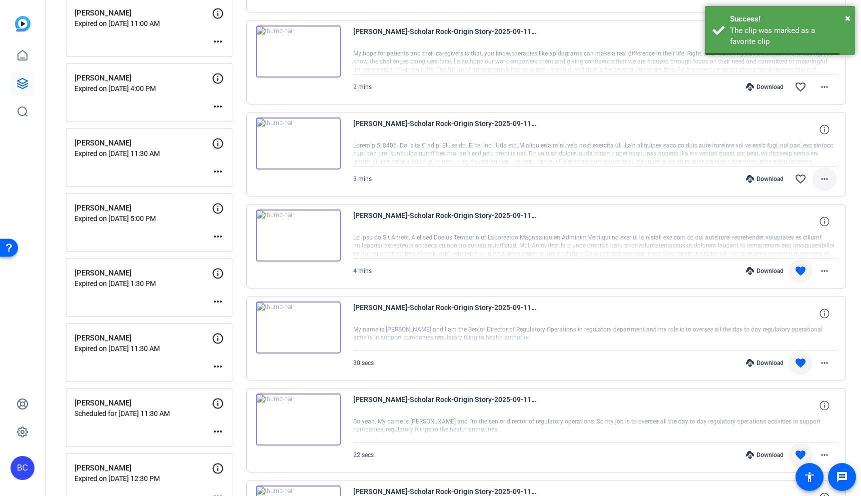
click at [825, 179] on mat-icon "more_horiz" at bounding box center [825, 179] width 12 height 12
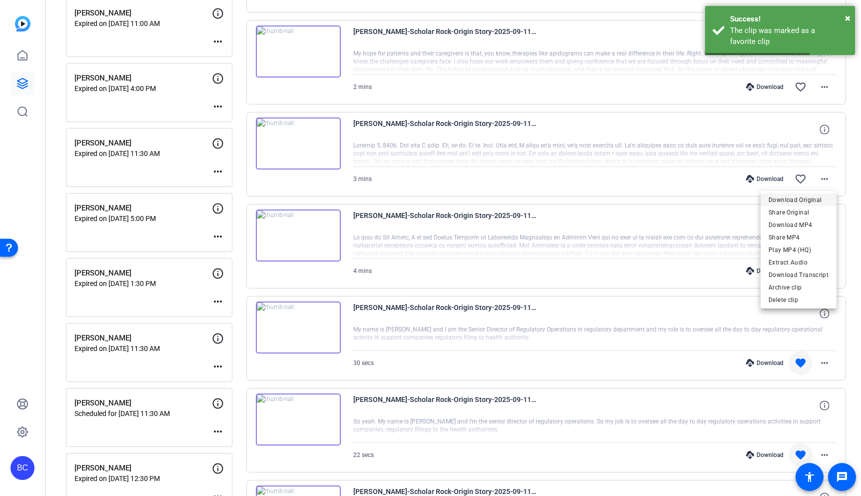
click at [808, 197] on span "Download Original" at bounding box center [799, 200] width 60 height 12
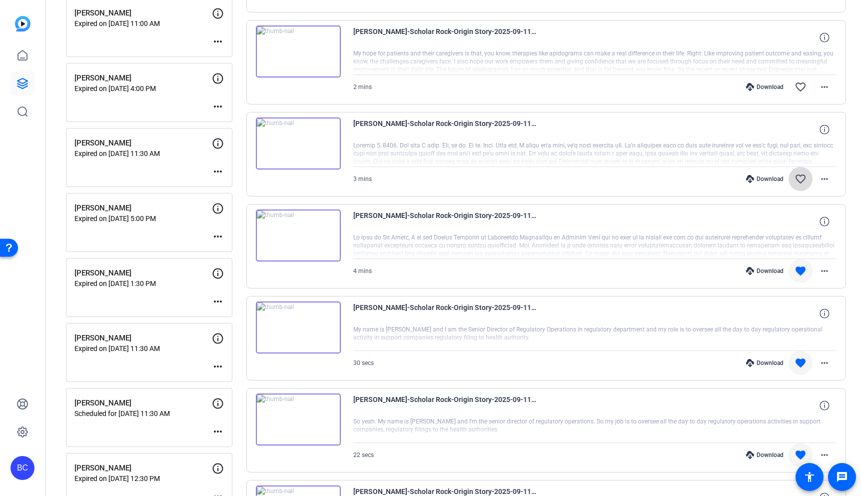
click at [800, 175] on mat-icon "favorite_border" at bounding box center [801, 179] width 12 height 12
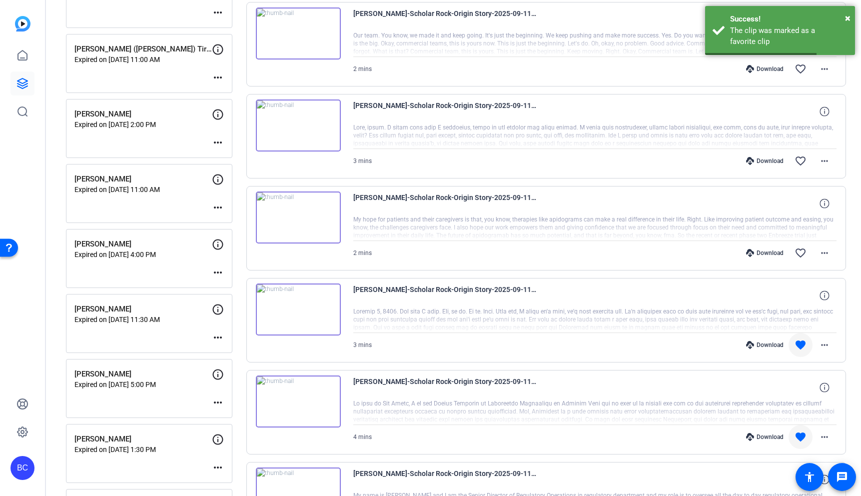
scroll to position [772, 0]
click at [826, 253] on mat-icon "more_horiz" at bounding box center [825, 253] width 12 height 12
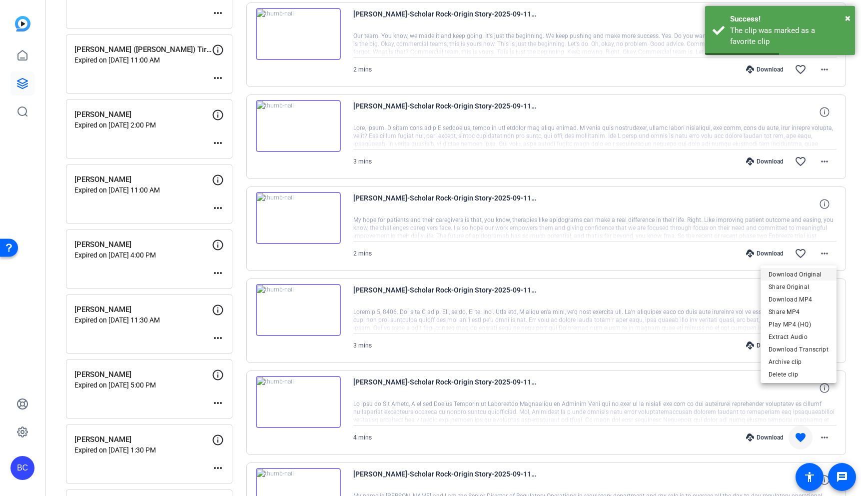
click at [814, 275] on span "Download Original" at bounding box center [799, 274] width 60 height 12
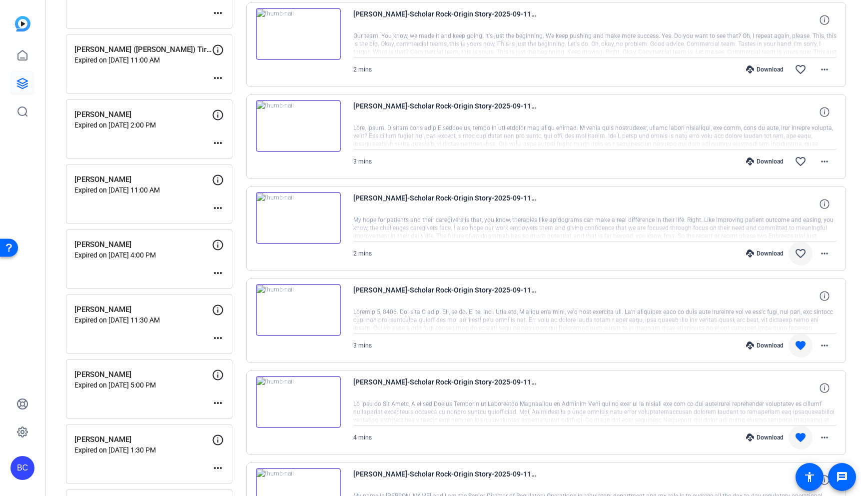
click at [805, 252] on mat-icon "favorite_border" at bounding box center [801, 253] width 12 height 12
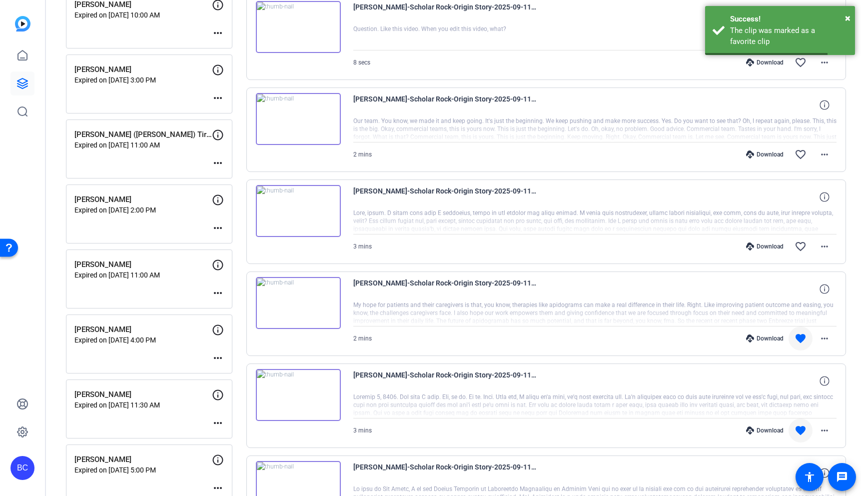
scroll to position [682, 0]
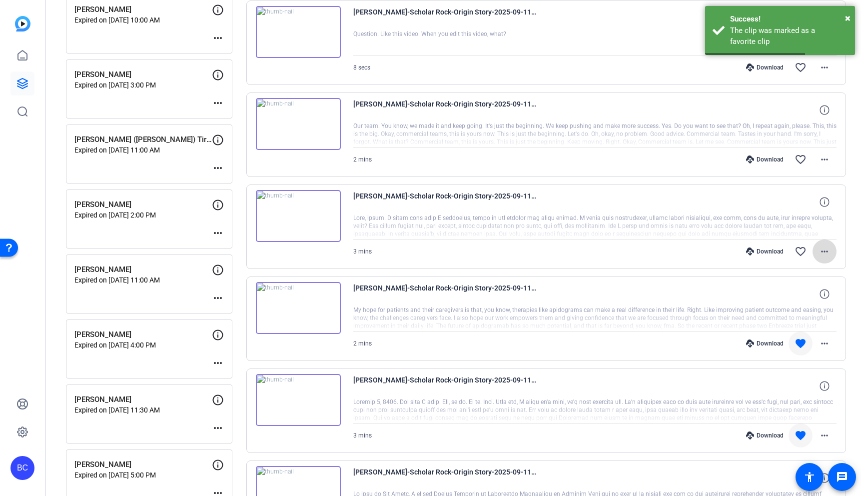
click at [825, 250] on mat-icon "more_horiz" at bounding box center [825, 251] width 12 height 12
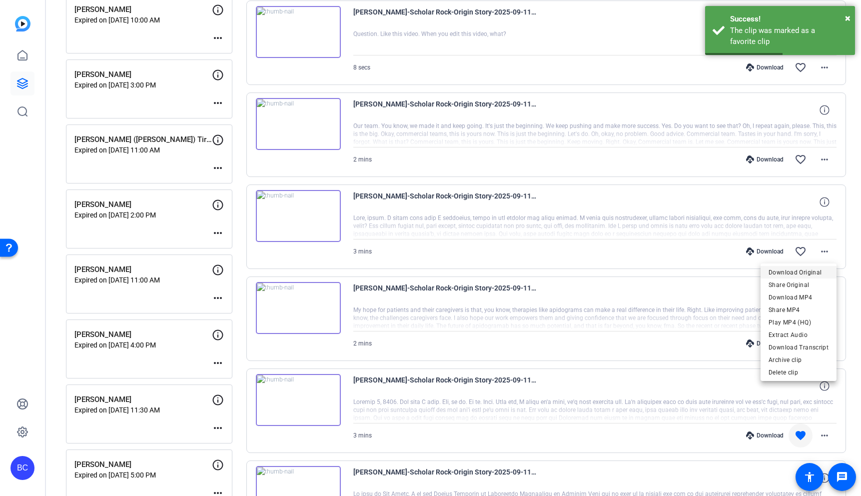
click at [801, 271] on span "Download Original" at bounding box center [799, 272] width 60 height 12
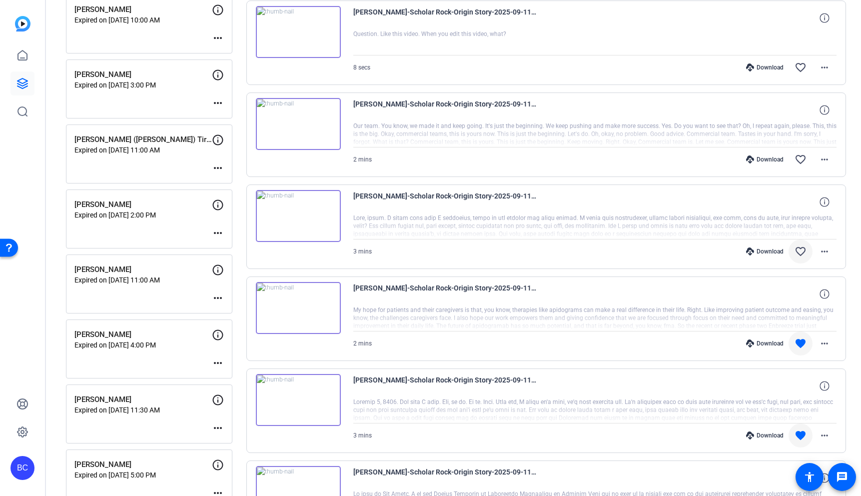
click at [801, 252] on mat-icon "favorite_border" at bounding box center [801, 251] width 12 height 12
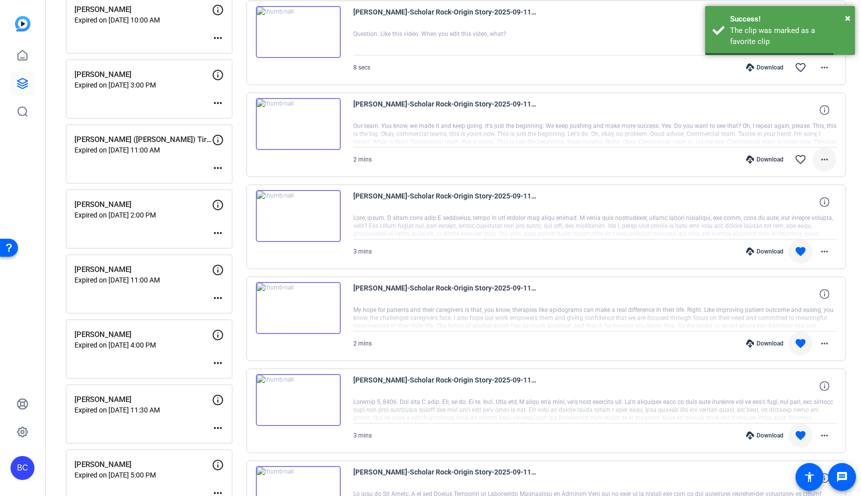
click at [827, 154] on mat-icon "more_horiz" at bounding box center [825, 159] width 12 height 12
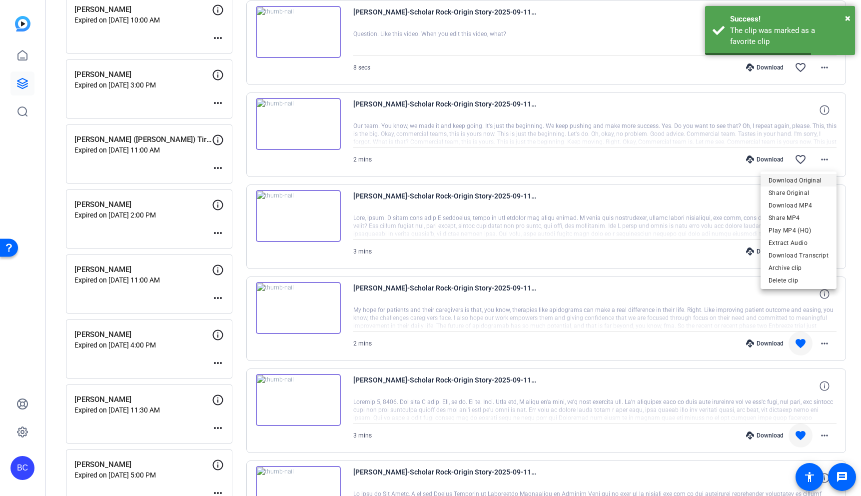
click at [817, 180] on span "Download Original" at bounding box center [799, 180] width 60 height 12
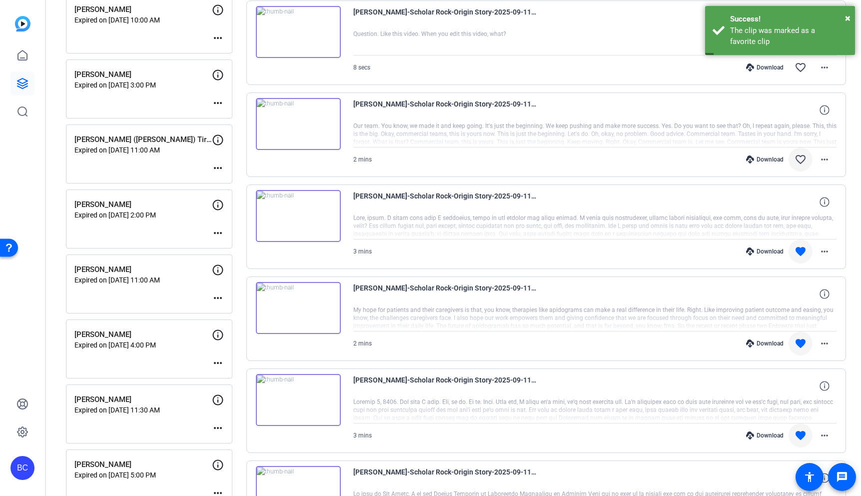
click at [803, 160] on mat-icon "favorite_border" at bounding box center [801, 159] width 12 height 12
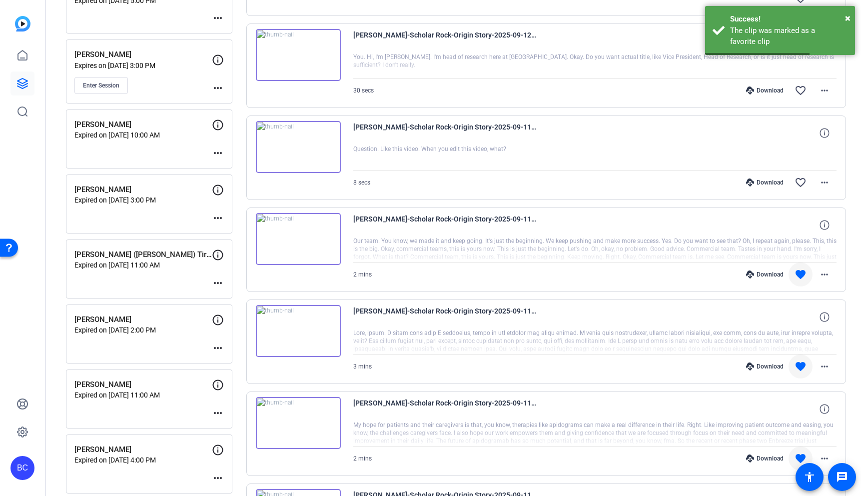
scroll to position [554, 0]
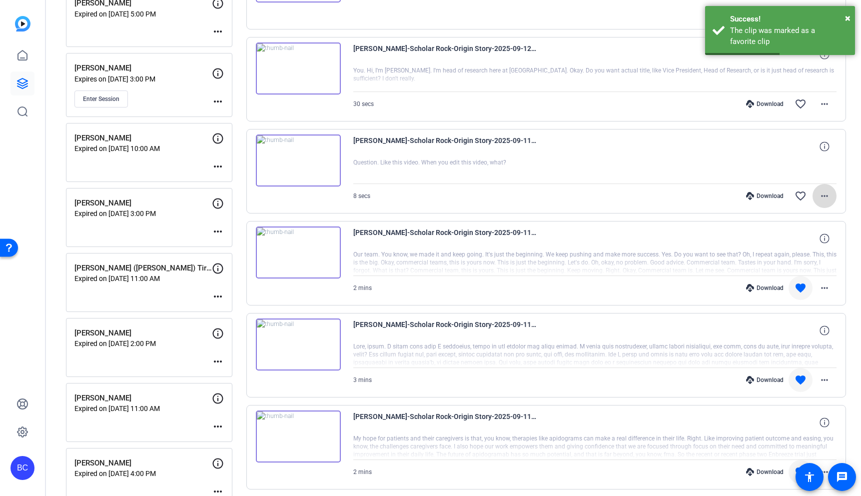
click at [827, 194] on mat-icon "more_horiz" at bounding box center [825, 196] width 12 height 12
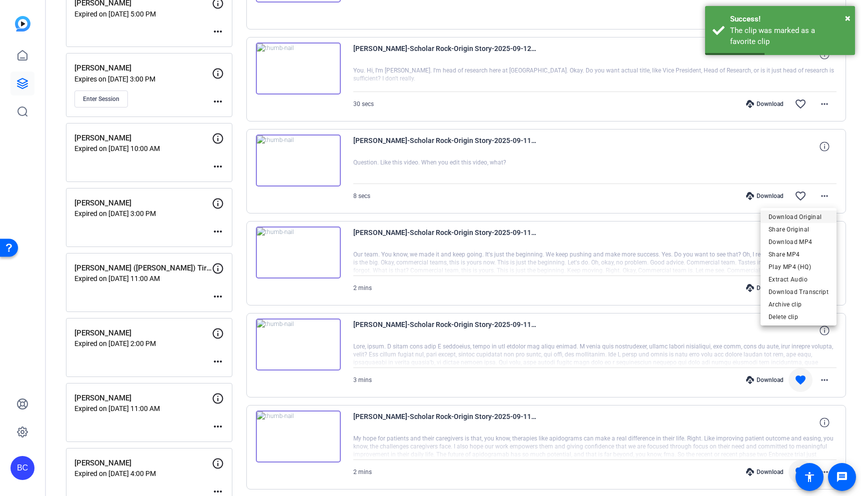
click at [807, 212] on span "Download Original" at bounding box center [799, 217] width 60 height 12
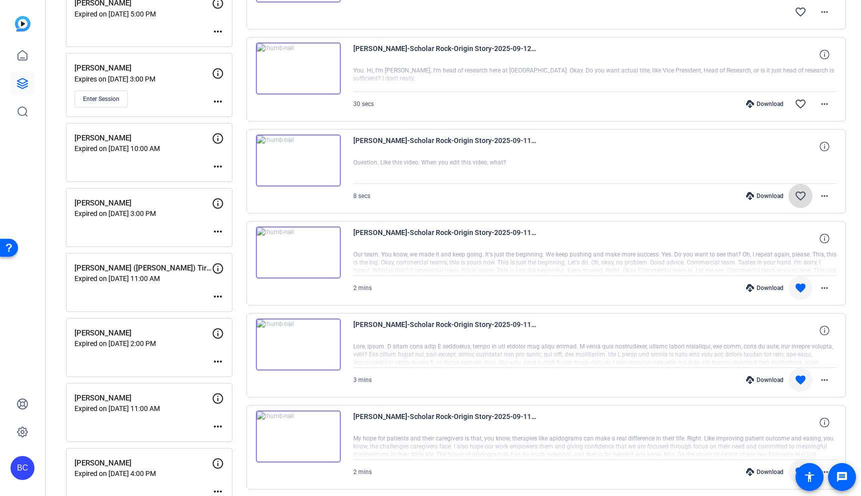
click at [801, 194] on mat-icon "favorite_border" at bounding box center [801, 196] width 12 height 12
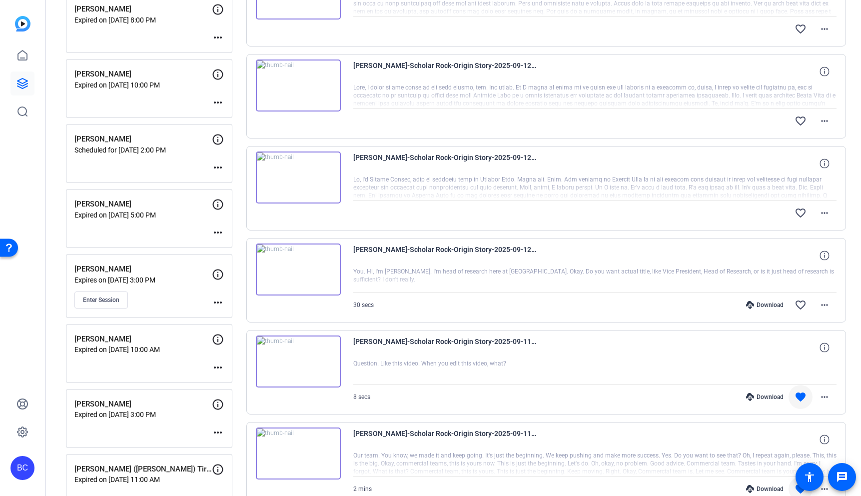
scroll to position [352, 0]
click at [826, 305] on mat-icon "more_horiz" at bounding box center [825, 306] width 12 height 12
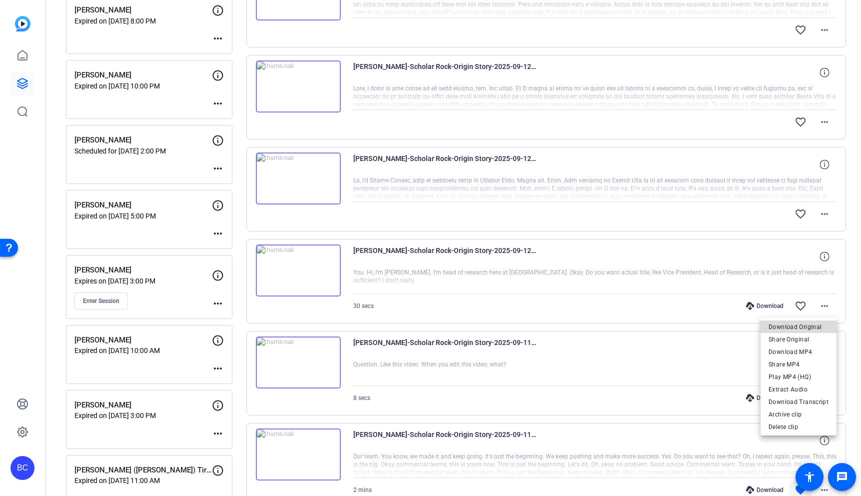
click at [803, 322] on span "Download Original" at bounding box center [799, 327] width 60 height 12
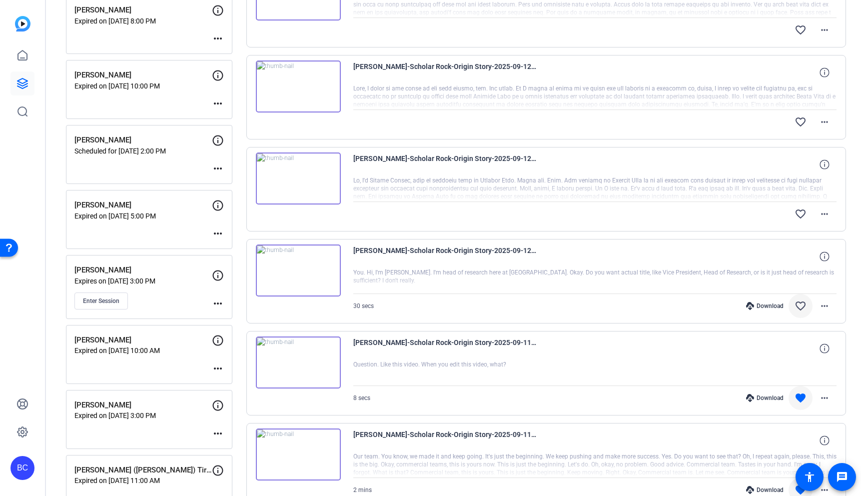
click at [803, 303] on mat-icon "favorite_border" at bounding box center [801, 306] width 12 height 12
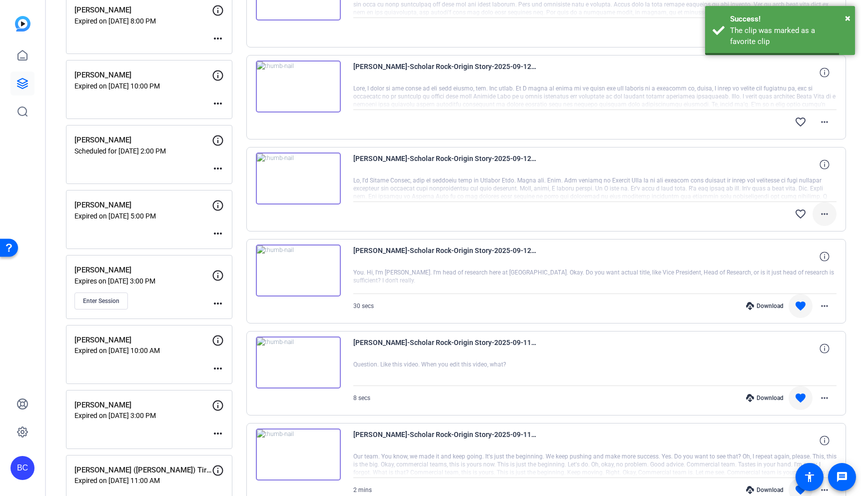
click at [827, 217] on mat-icon "more_horiz" at bounding box center [825, 214] width 12 height 12
click at [810, 231] on span "Download Original" at bounding box center [799, 235] width 60 height 12
click at [803, 213] on mat-icon "favorite_border" at bounding box center [801, 214] width 12 height 12
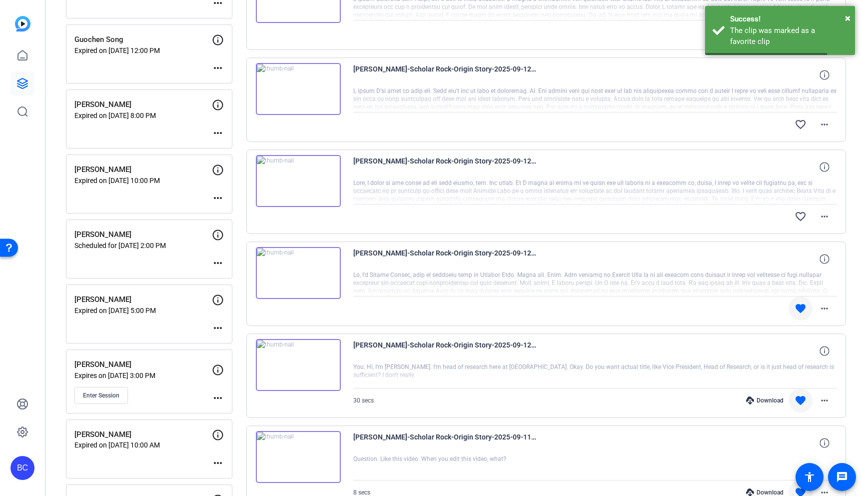
scroll to position [260, 0]
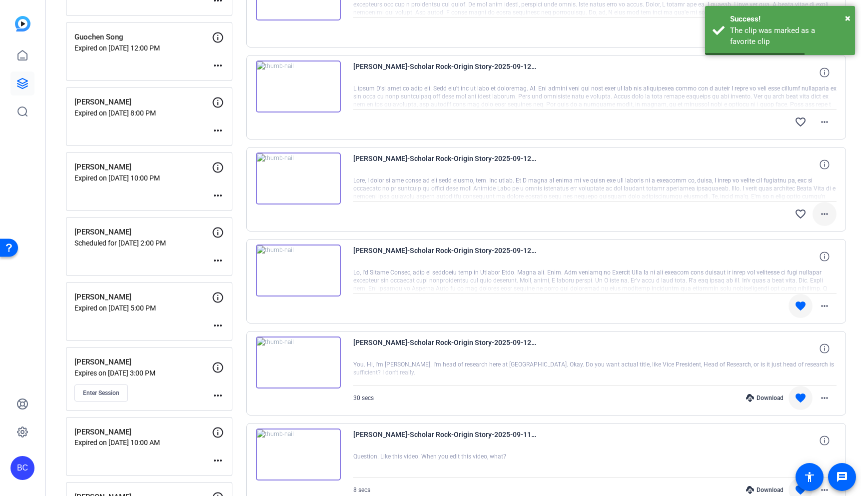
click at [823, 209] on mat-icon "more_horiz" at bounding box center [825, 214] width 12 height 12
click at [808, 234] on span "Download Original" at bounding box center [799, 235] width 60 height 12
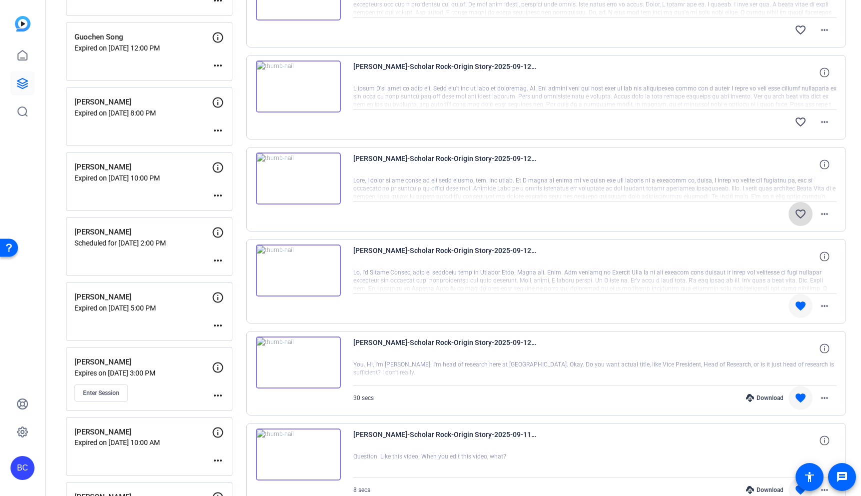
click at [802, 213] on mat-icon "favorite_border" at bounding box center [801, 214] width 12 height 12
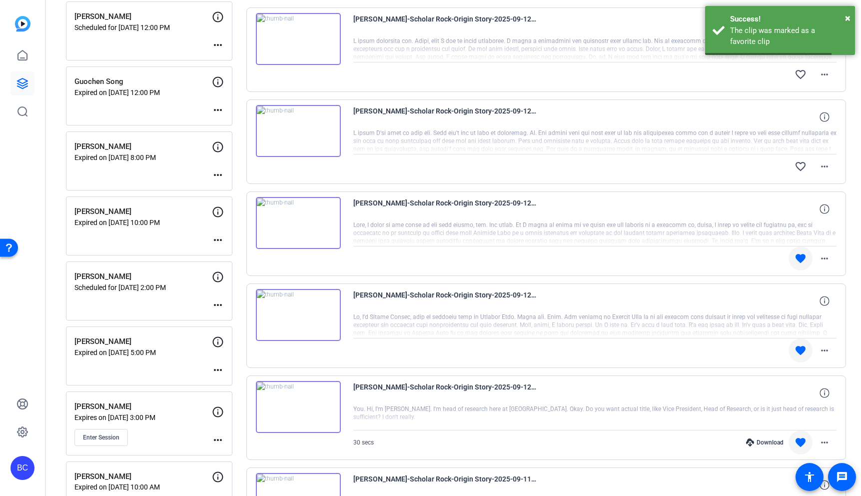
scroll to position [211, 0]
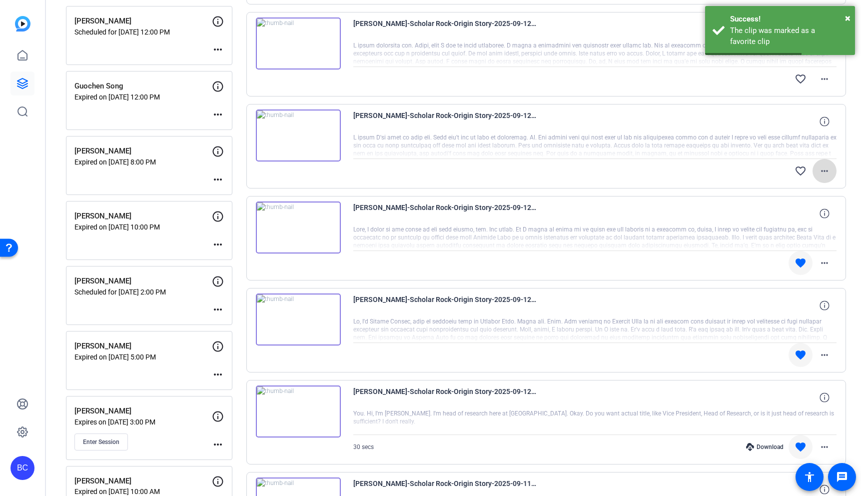
click at [825, 169] on mat-icon "more_horiz" at bounding box center [825, 171] width 12 height 12
click at [805, 193] on span "Download Original" at bounding box center [799, 192] width 60 height 12
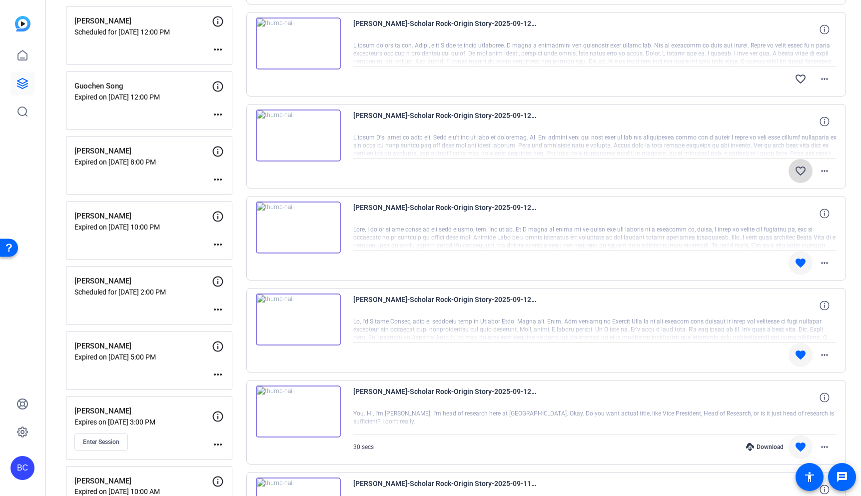
click at [799, 171] on mat-icon "favorite_border" at bounding box center [801, 171] width 12 height 12
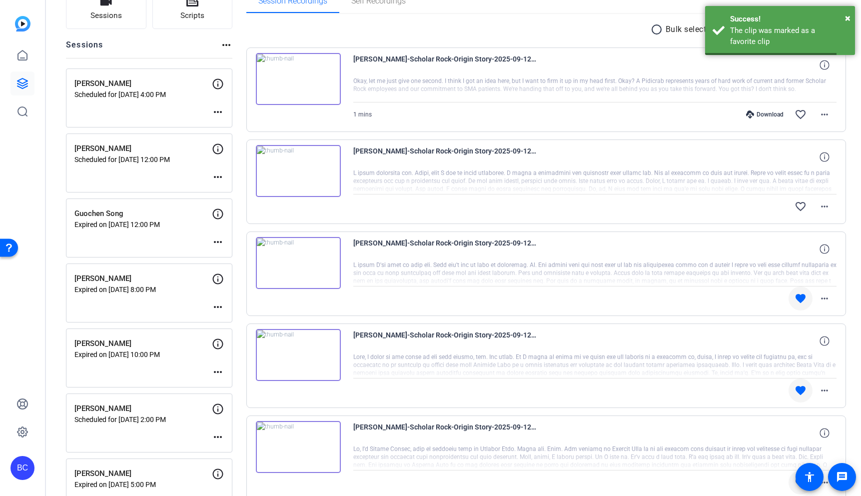
scroll to position [73, 0]
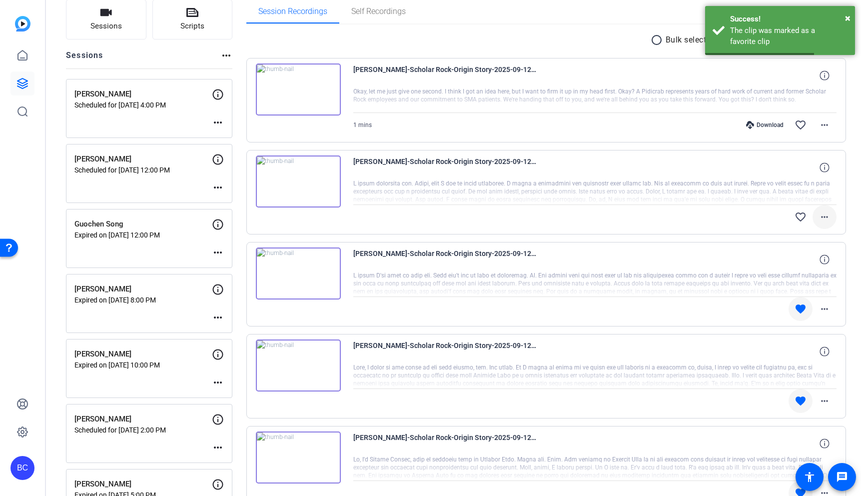
click at [827, 211] on mat-icon "more_horiz" at bounding box center [825, 217] width 12 height 12
click at [809, 234] on span "Download Original" at bounding box center [799, 238] width 60 height 12
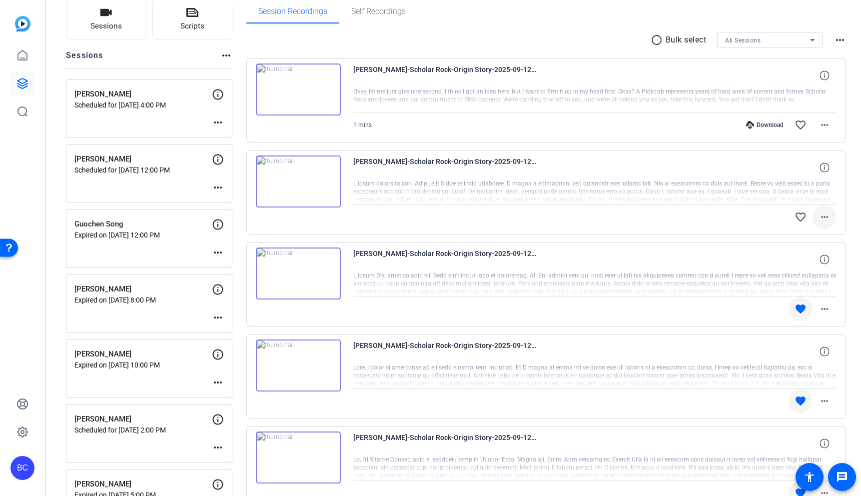
click at [826, 215] on mat-icon "more_horiz" at bounding box center [825, 217] width 12 height 12
click at [778, 202] on div at bounding box center [430, 248] width 861 height 496
click at [800, 216] on mat-icon "favorite_border" at bounding box center [801, 217] width 12 height 12
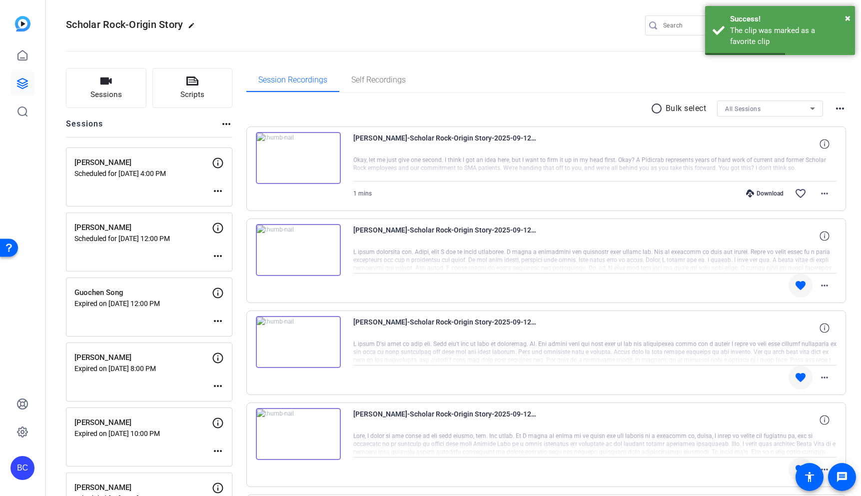
scroll to position [0, 0]
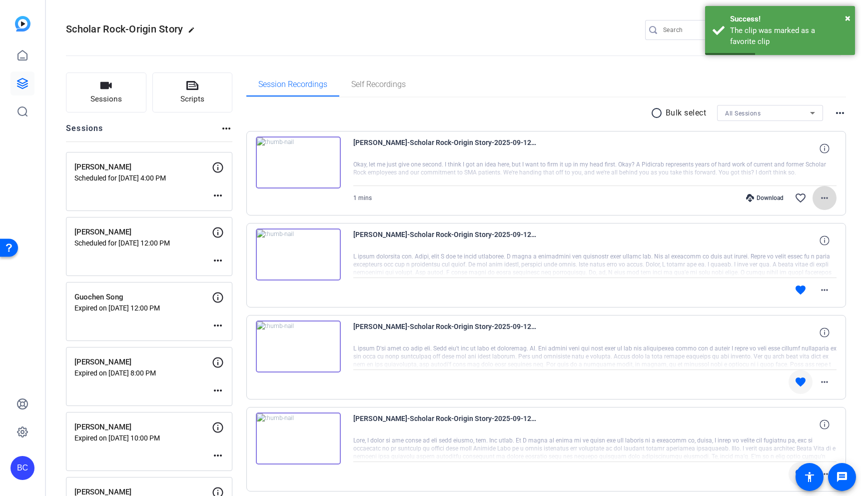
click at [827, 199] on mat-icon "more_horiz" at bounding box center [825, 198] width 12 height 12
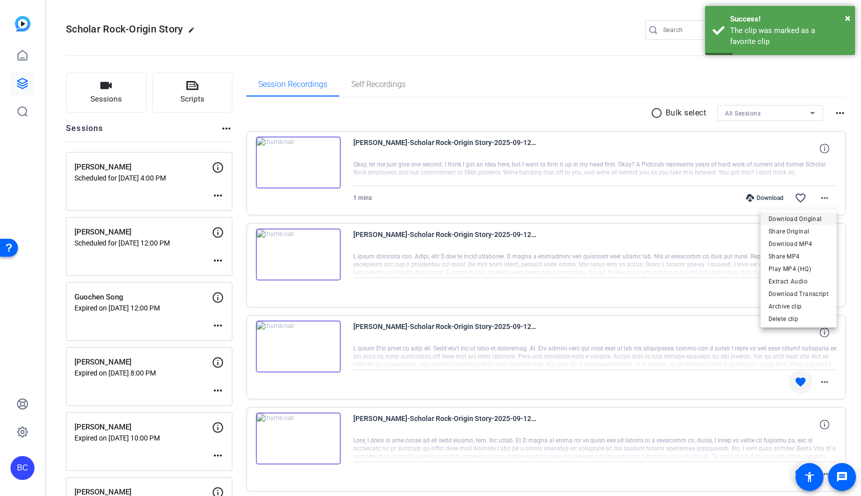
click at [805, 215] on span "Download Original" at bounding box center [799, 219] width 60 height 12
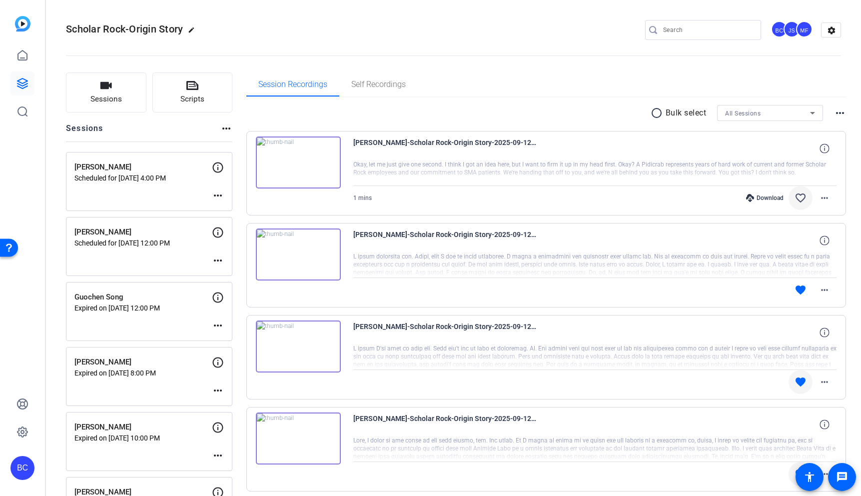
click at [801, 193] on mat-icon "favorite_border" at bounding box center [801, 198] width 12 height 12
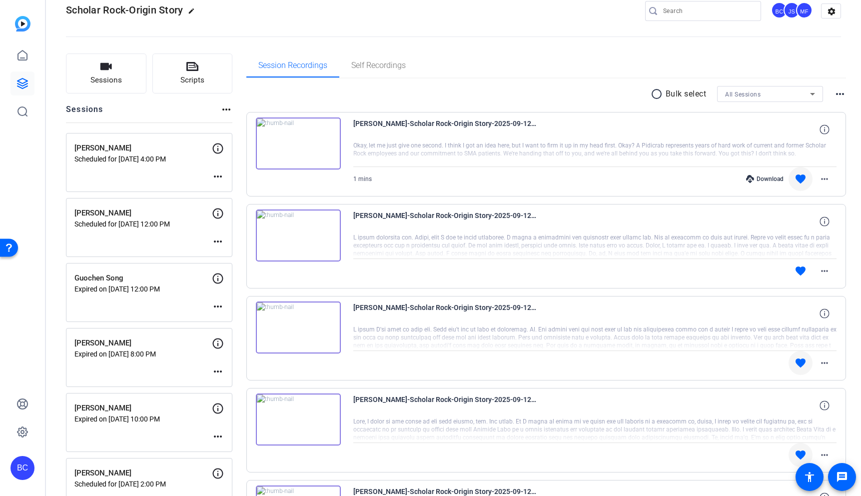
scroll to position [18, 0]
click at [549, 38] on openreel-divider-bar at bounding box center [453, 34] width 775 height 30
click at [22, 56] on icon at bounding box center [22, 55] width 12 height 12
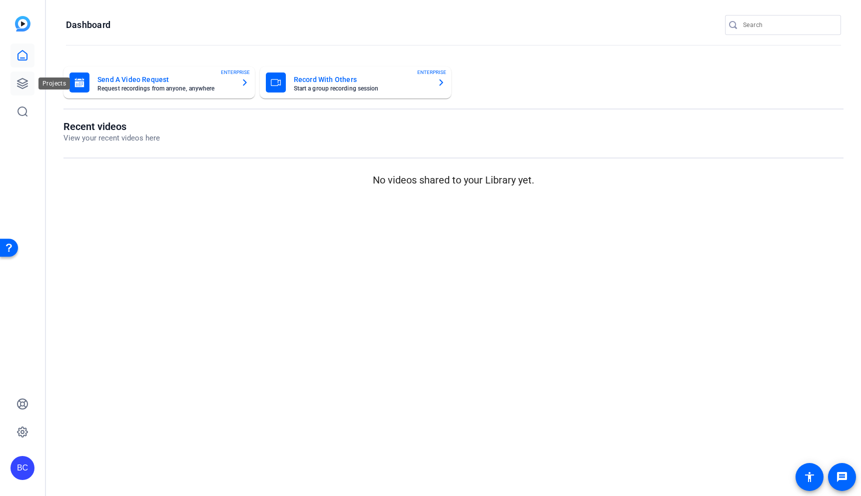
click at [23, 77] on icon at bounding box center [22, 83] width 12 height 12
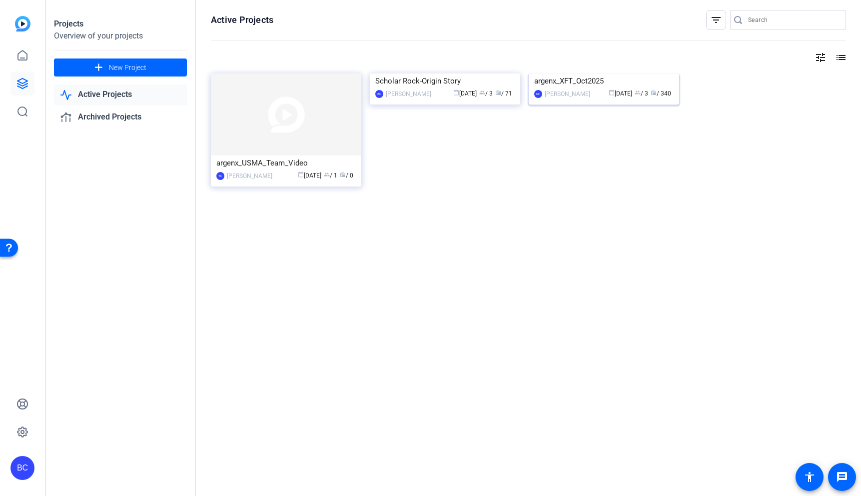
click at [593, 73] on img at bounding box center [604, 73] width 150 height 0
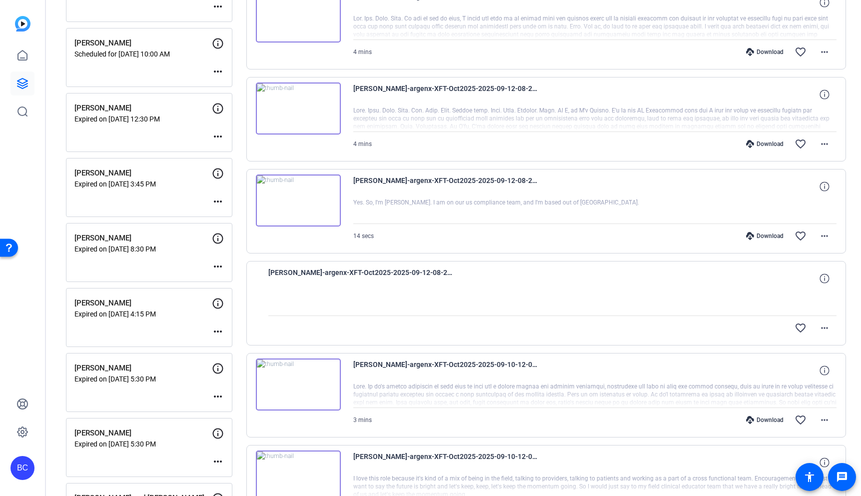
scroll to position [515, 0]
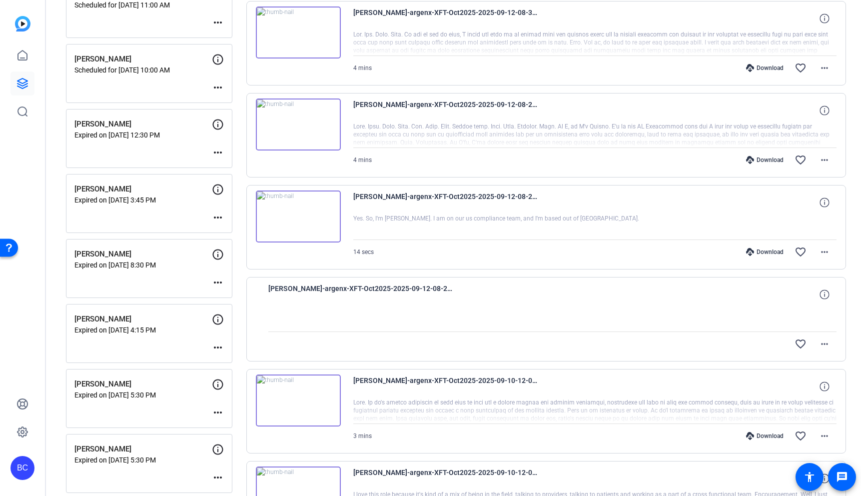
scroll to position [501, 0]
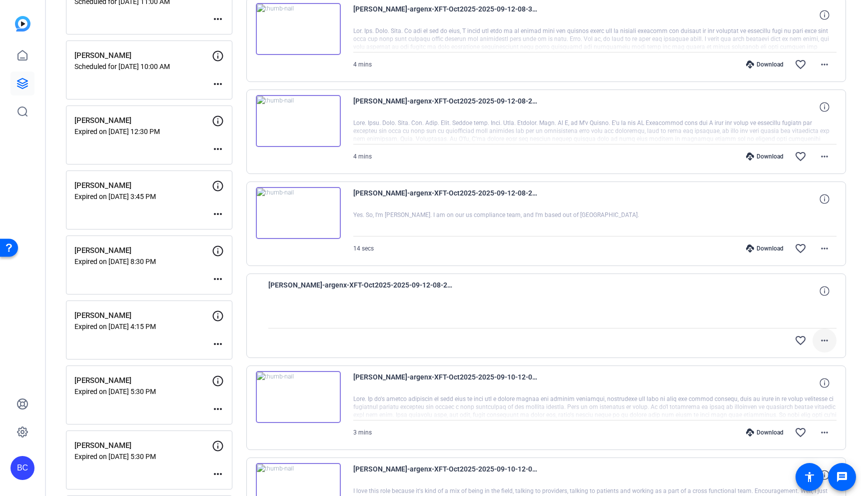
click at [824, 340] on mat-icon "more_horiz" at bounding box center [825, 340] width 12 height 12
click at [799, 361] on span "Upload" at bounding box center [809, 361] width 40 height 12
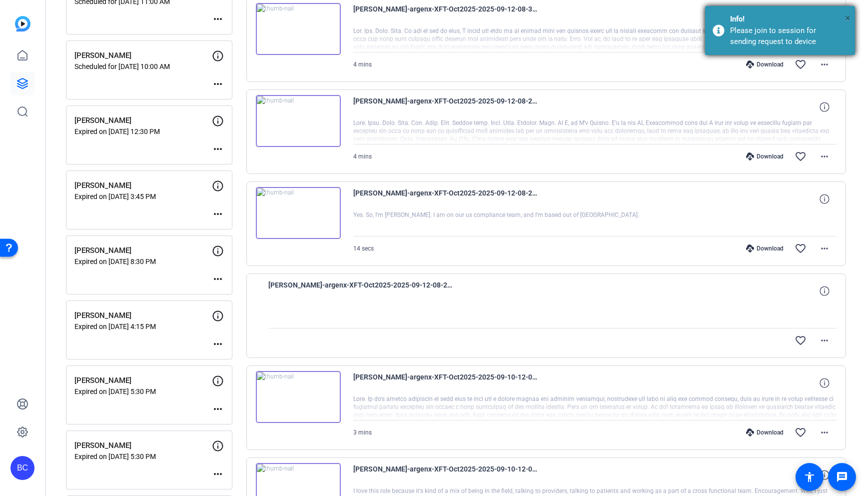
click at [846, 16] on span "×" at bounding box center [847, 18] width 5 height 12
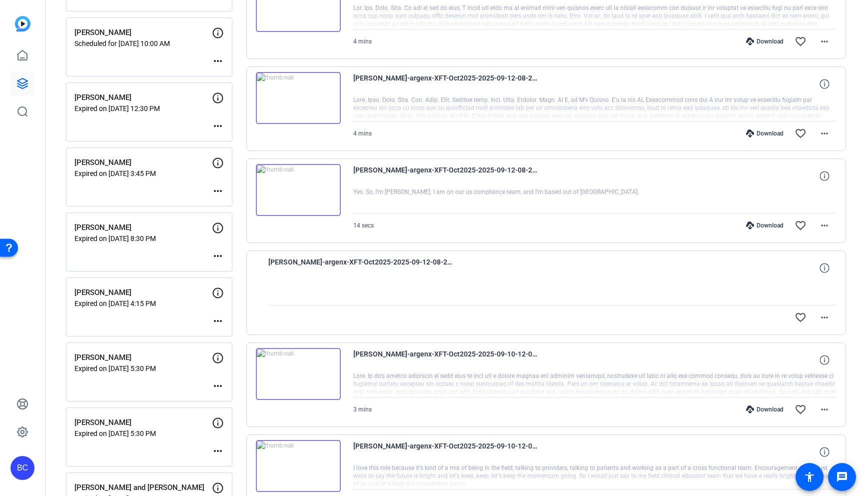
scroll to position [524, 0]
click at [825, 317] on mat-icon "more_horiz" at bounding box center [825, 318] width 12 height 12
click at [811, 363] on span "Delete clip" at bounding box center [809, 364] width 40 height 12
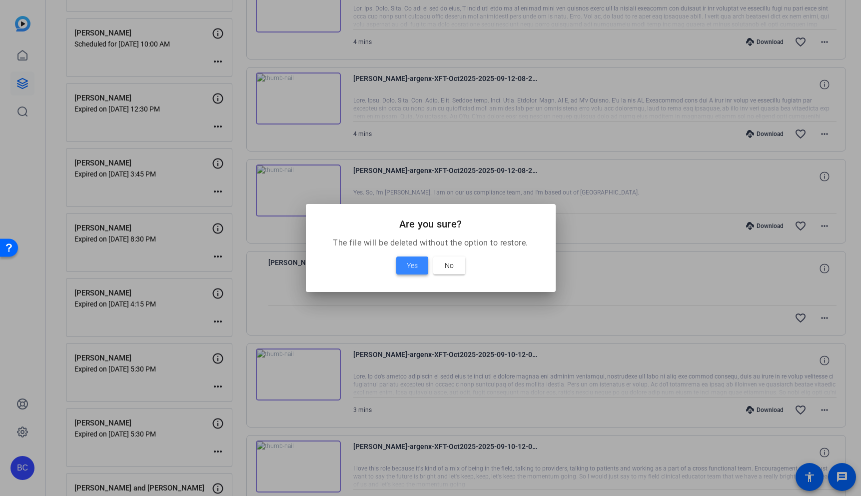
click at [408, 264] on span "Yes" at bounding box center [412, 265] width 11 height 12
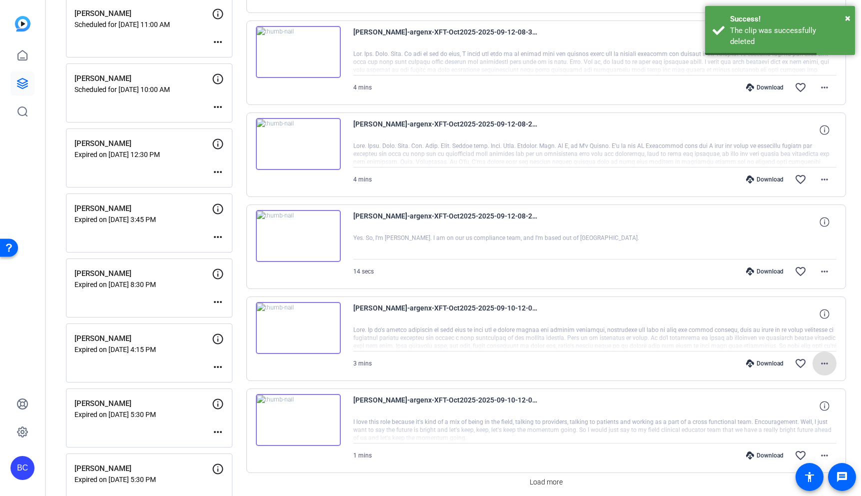
scroll to position [473, 0]
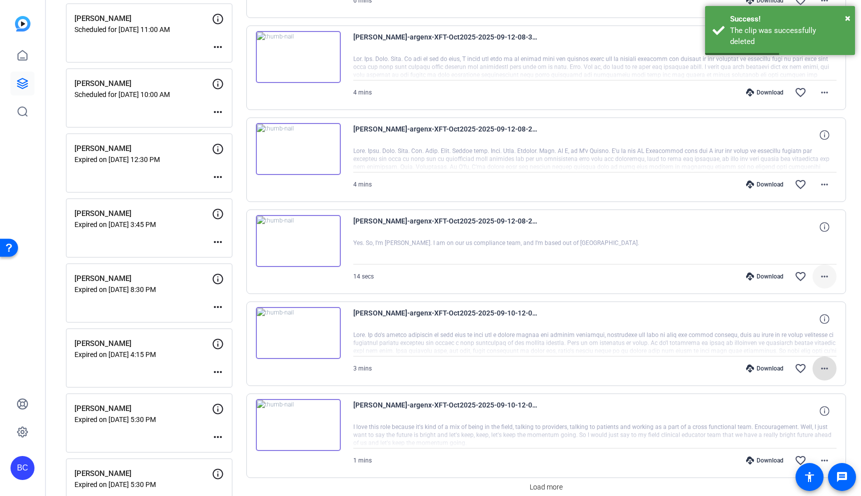
click at [828, 277] on mat-icon "more_horiz" at bounding box center [825, 276] width 12 height 12
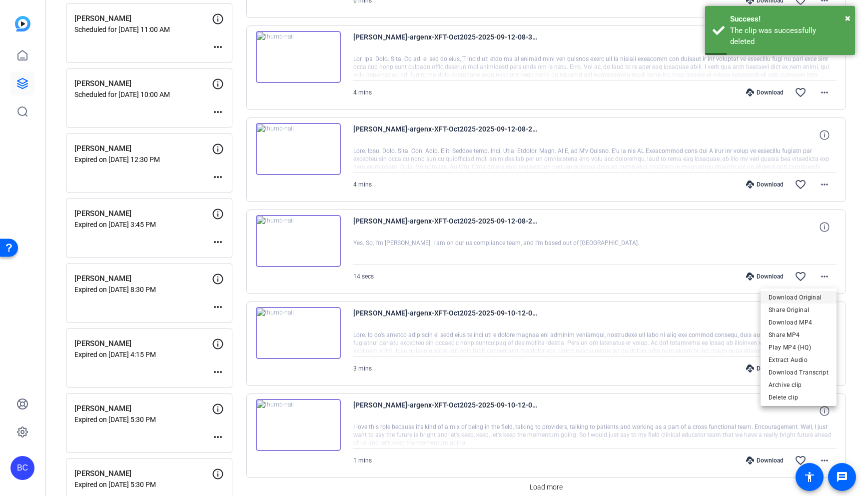
click at [796, 295] on span "Download Original" at bounding box center [799, 297] width 60 height 12
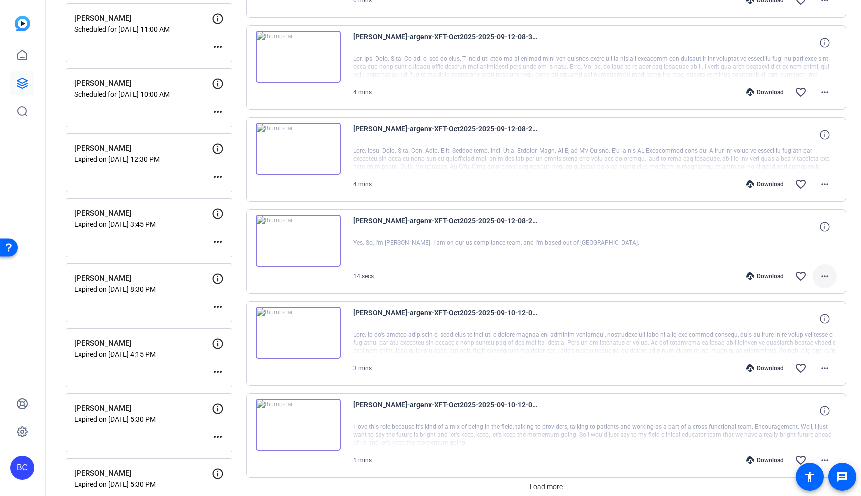
click at [822, 275] on mat-icon "more_horiz" at bounding box center [825, 276] width 12 height 12
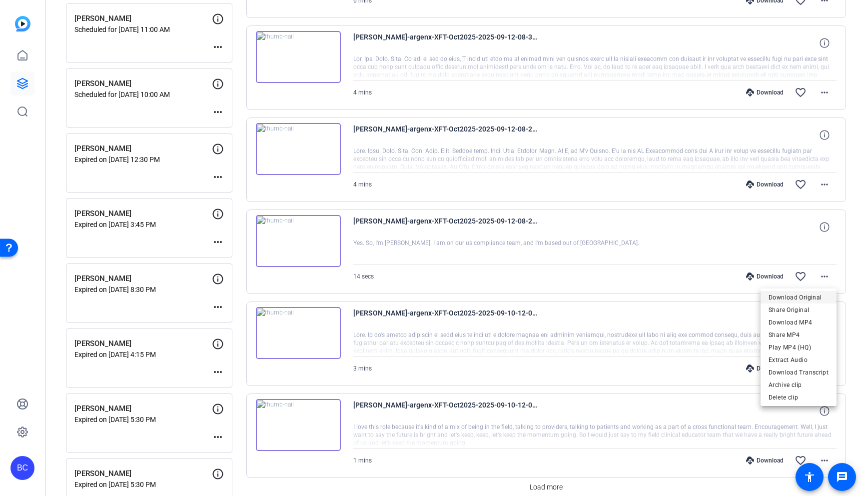
click at [811, 297] on span "Download Original" at bounding box center [799, 297] width 60 height 12
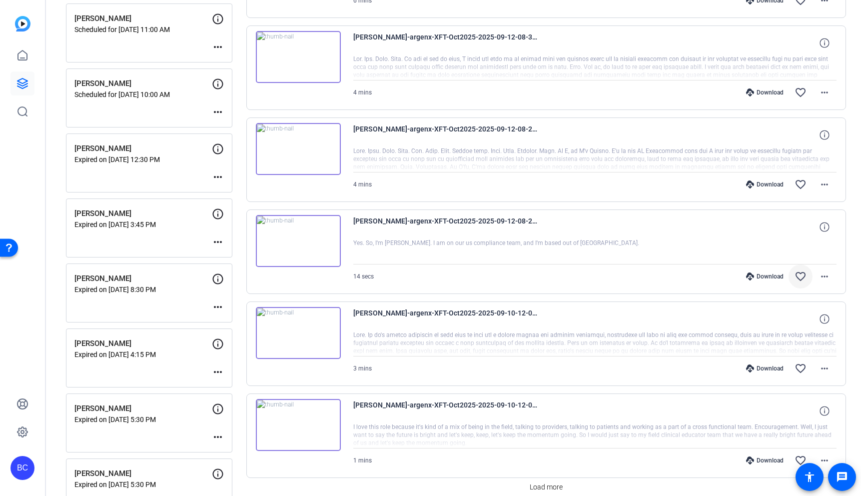
click at [795, 278] on mat-icon "favorite_border" at bounding box center [801, 276] width 12 height 12
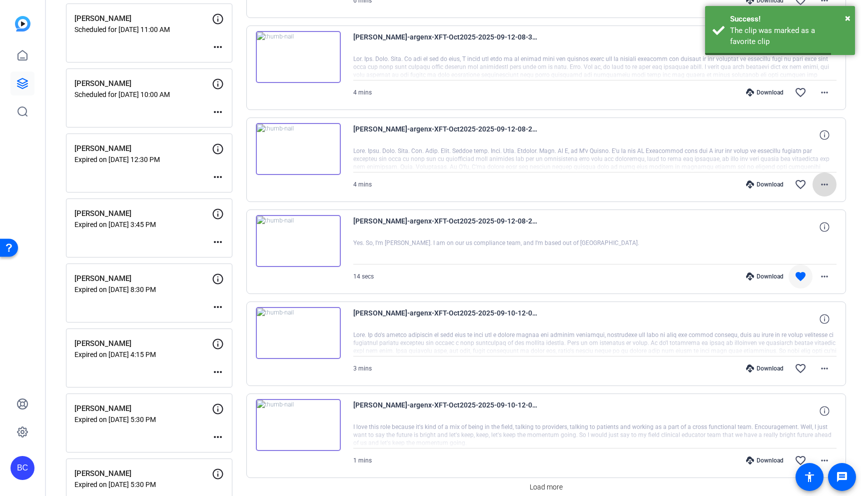
click at [824, 179] on mat-icon "more_horiz" at bounding box center [825, 184] width 12 height 12
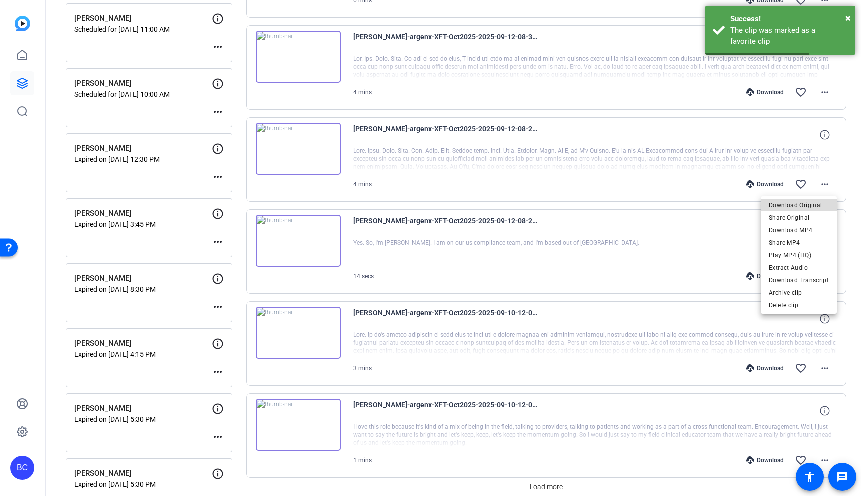
click at [811, 207] on span "Download Original" at bounding box center [799, 205] width 60 height 12
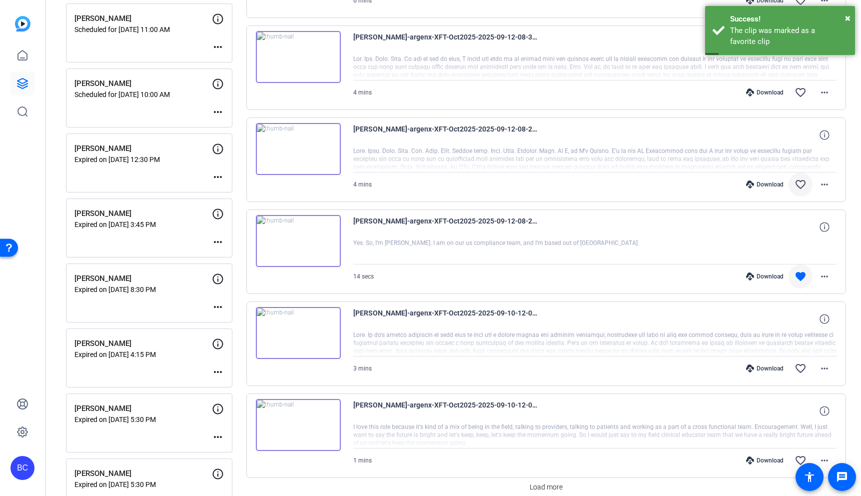
click at [804, 179] on mat-icon "favorite_border" at bounding box center [801, 184] width 12 height 12
click at [828, 89] on mat-icon "more_horiz" at bounding box center [825, 92] width 12 height 12
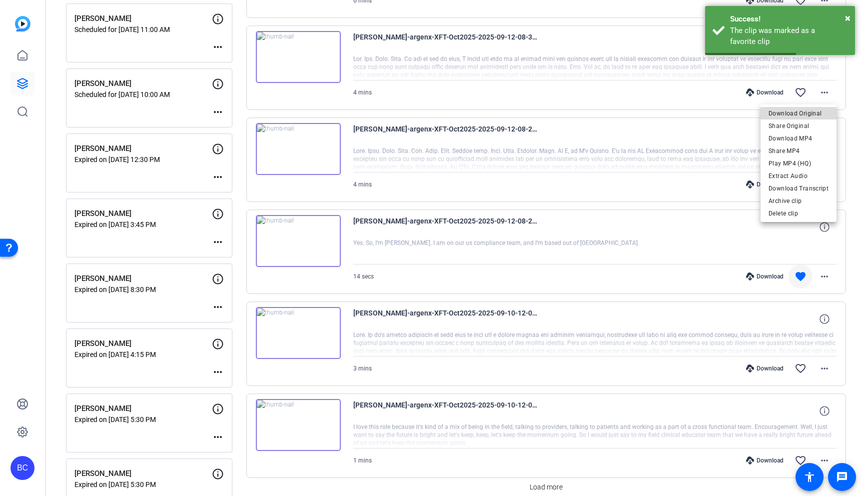
click at [819, 108] on span "Download Original" at bounding box center [799, 113] width 60 height 12
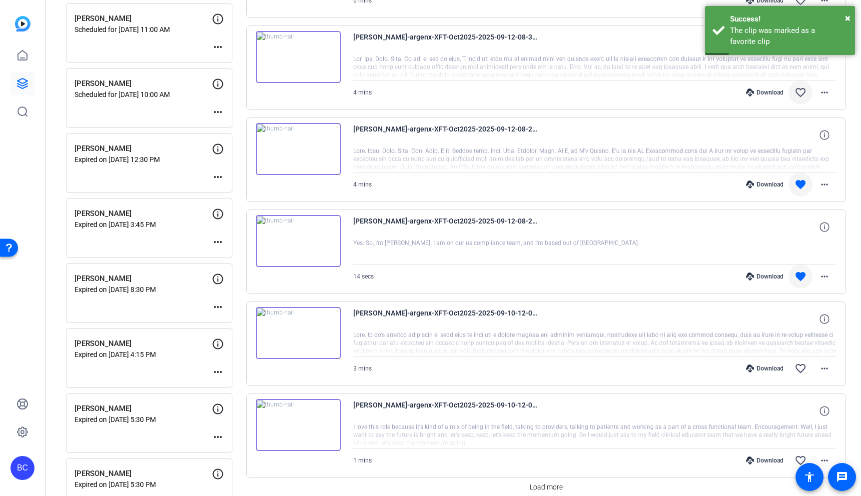
click at [800, 93] on mat-icon "favorite_border" at bounding box center [801, 92] width 12 height 12
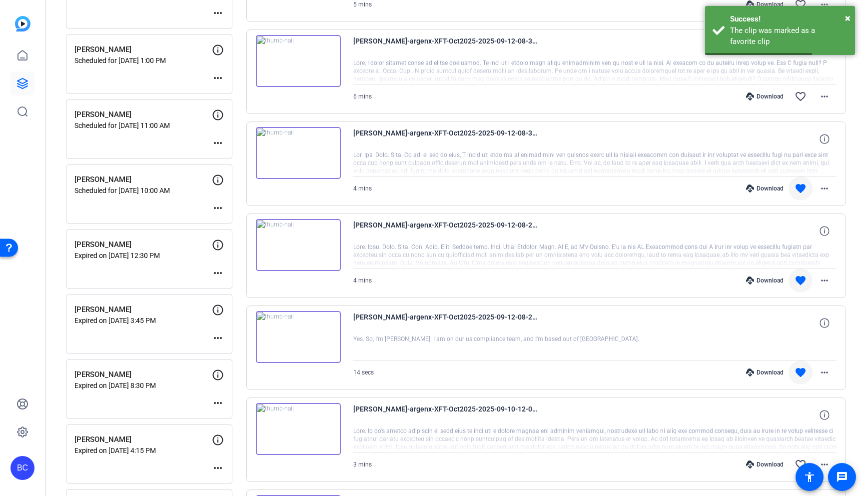
scroll to position [377, 0]
click at [827, 99] on mat-icon "more_horiz" at bounding box center [825, 97] width 12 height 12
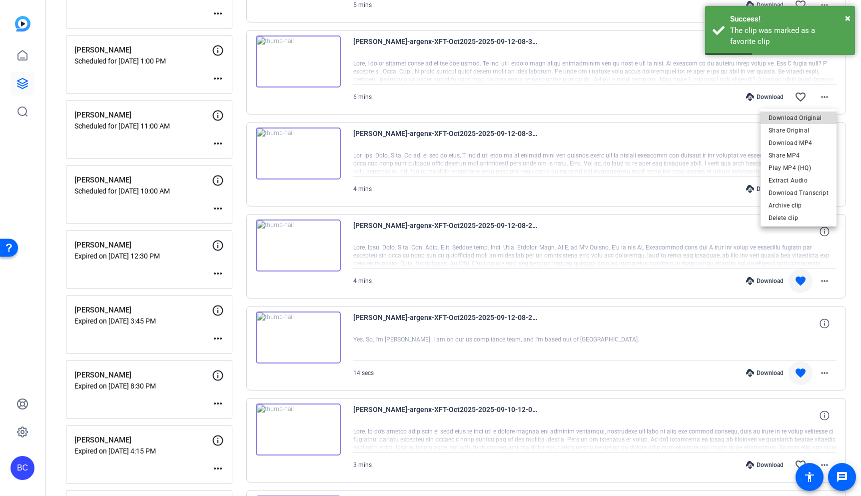
click at [819, 112] on span "Download Original" at bounding box center [799, 118] width 60 height 12
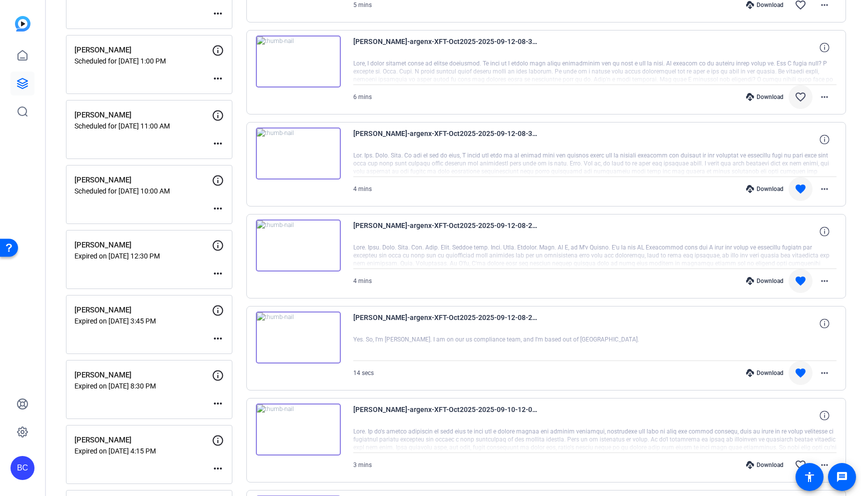
click at [804, 100] on mat-icon "favorite_border" at bounding box center [801, 97] width 12 height 12
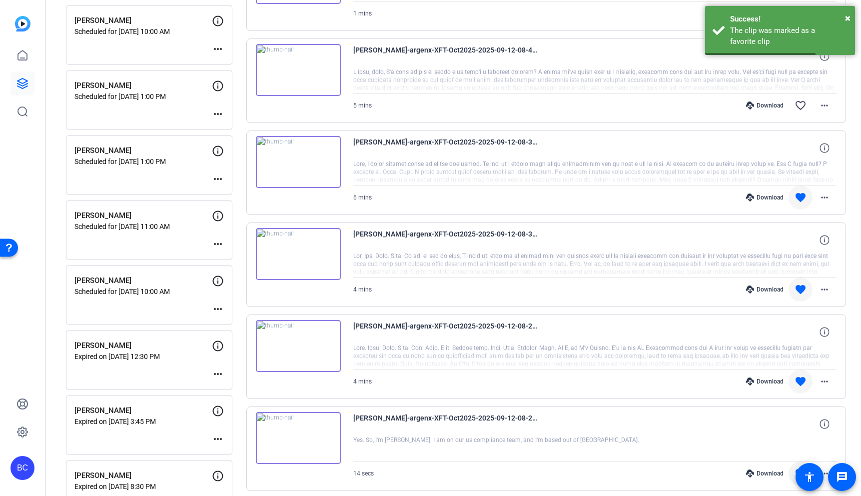
scroll to position [275, 0]
click at [823, 108] on mat-icon "more_horiz" at bounding box center [825, 107] width 12 height 12
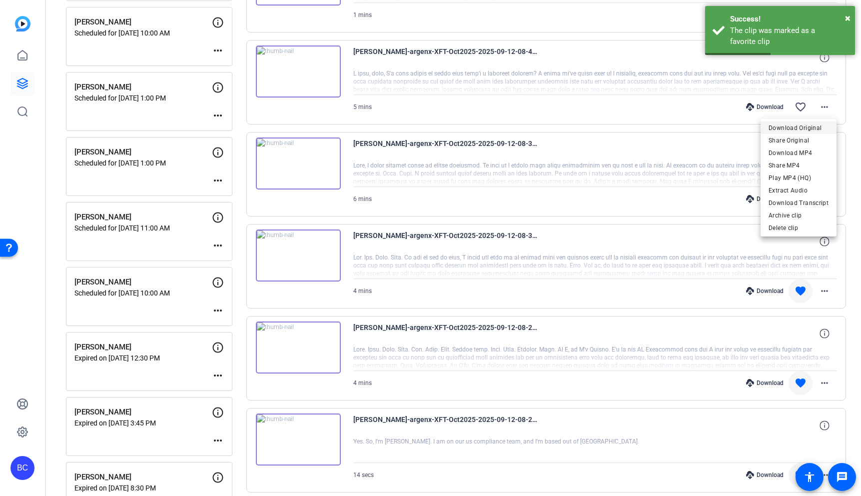
click at [813, 128] on span "Download Original" at bounding box center [799, 128] width 60 height 12
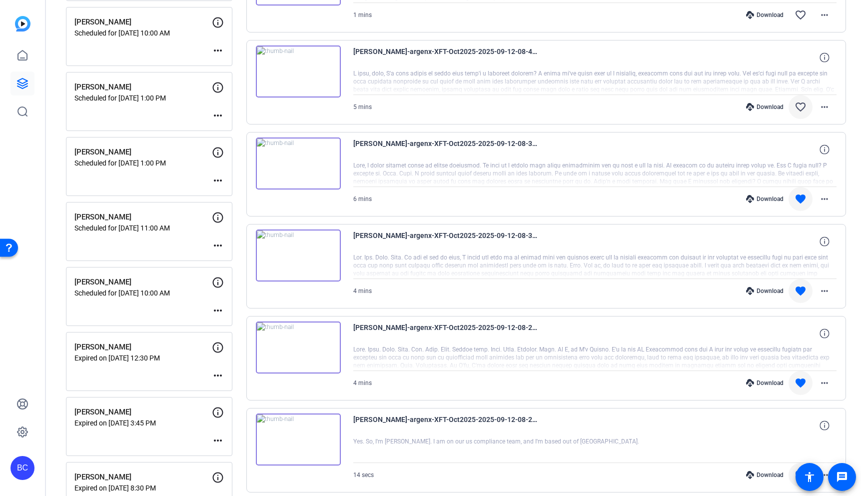
click at [802, 108] on mat-icon "favorite_border" at bounding box center [801, 107] width 12 height 12
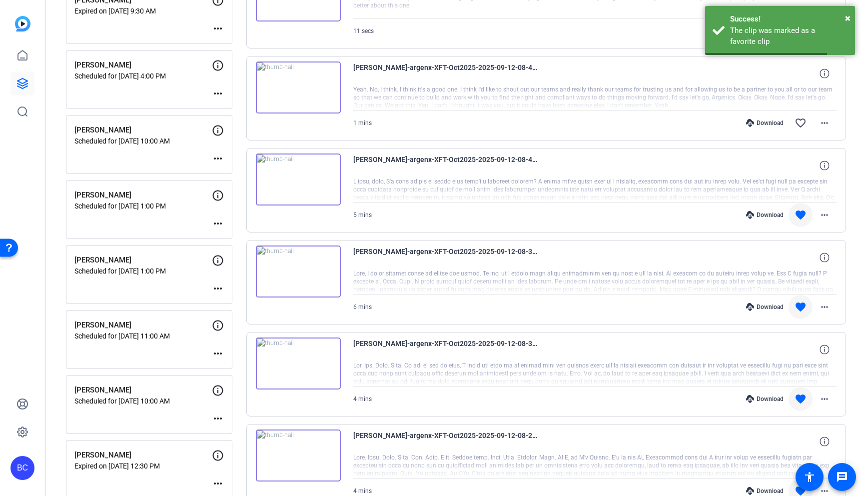
scroll to position [156, 0]
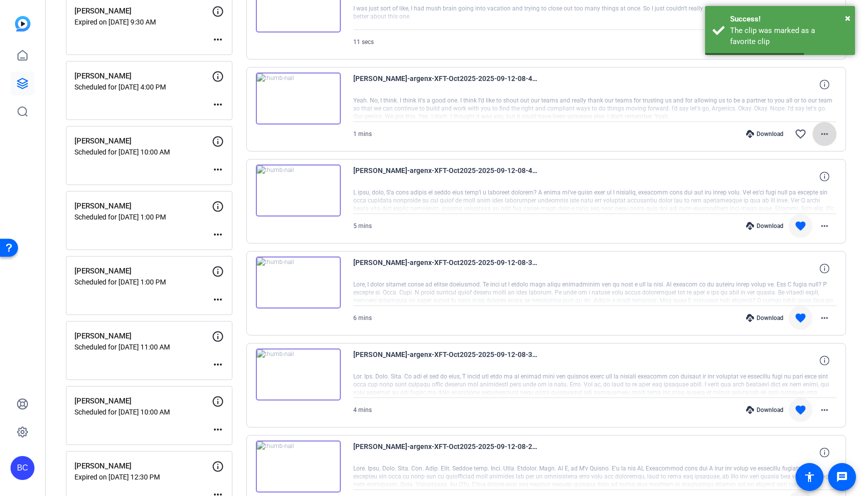
click at [826, 132] on mat-icon "more_horiz" at bounding box center [825, 134] width 12 height 12
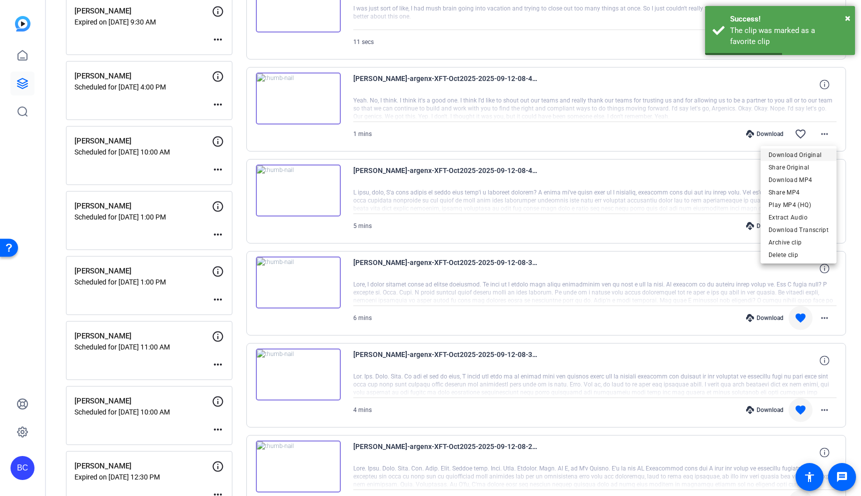
click at [814, 154] on span "Download Original" at bounding box center [799, 155] width 60 height 12
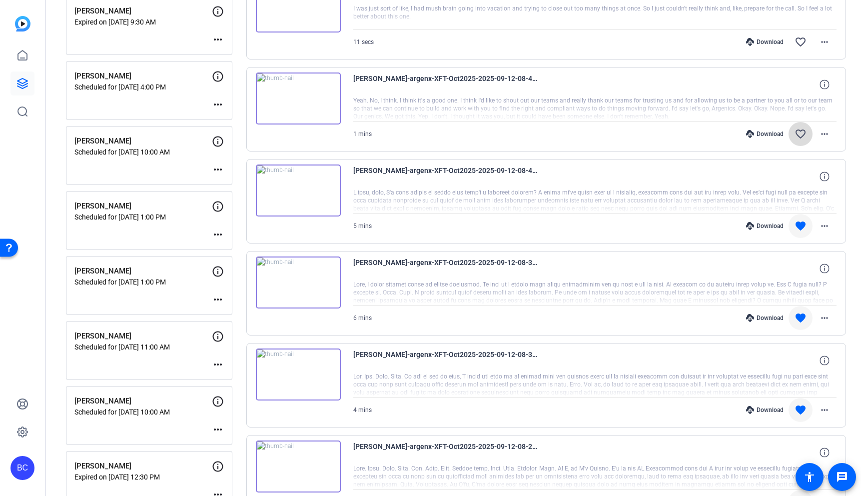
click at [804, 133] on mat-icon "favorite_border" at bounding box center [801, 134] width 12 height 12
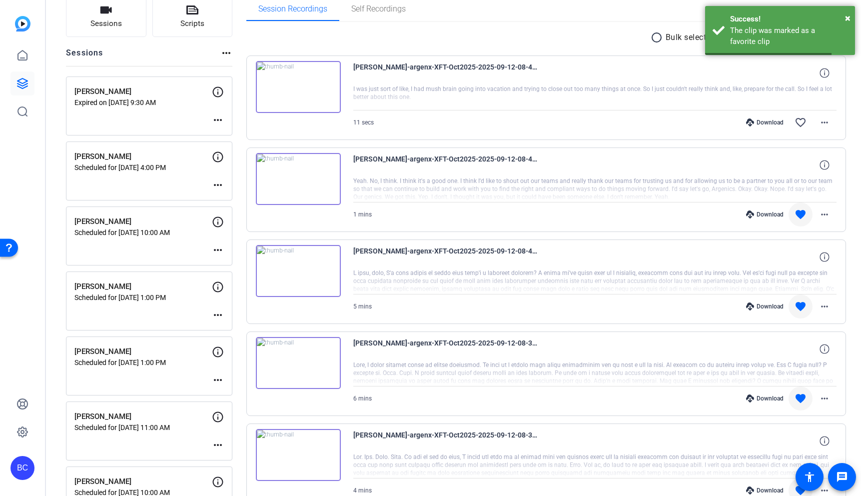
scroll to position [76, 0]
click at [829, 120] on mat-icon "more_horiz" at bounding box center [825, 122] width 12 height 12
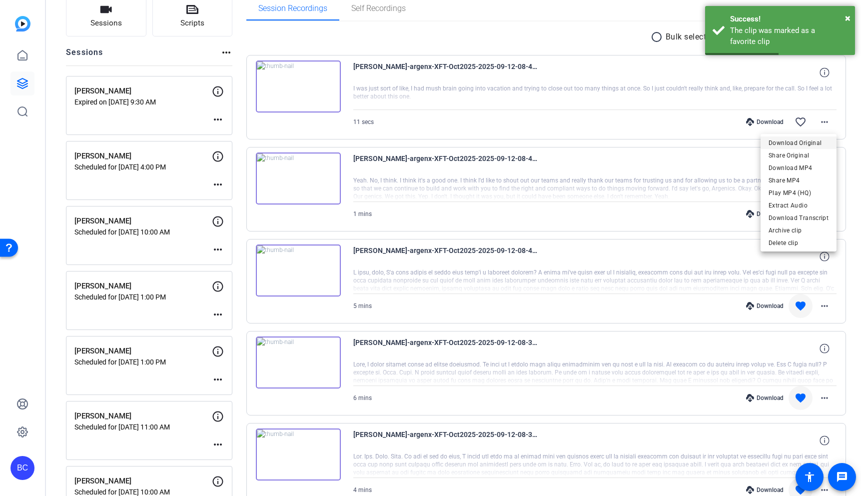
click at [814, 141] on span "Download Original" at bounding box center [799, 143] width 60 height 12
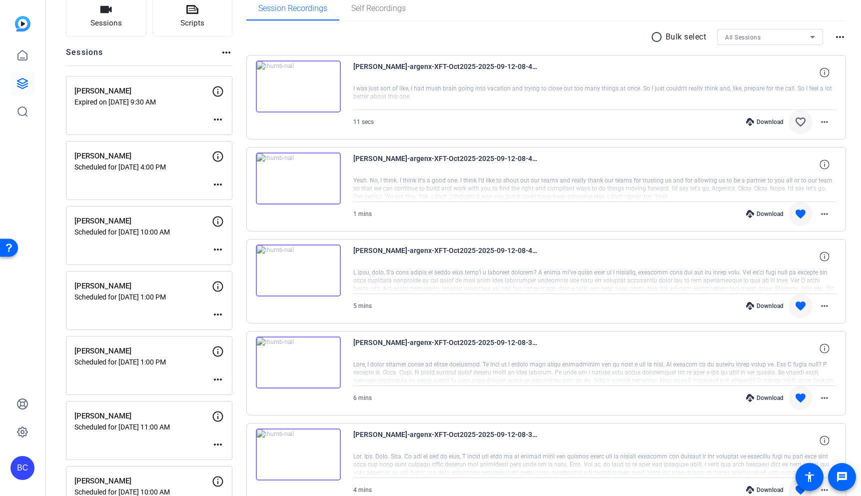
click at [797, 119] on mat-icon "favorite_border" at bounding box center [801, 122] width 12 height 12
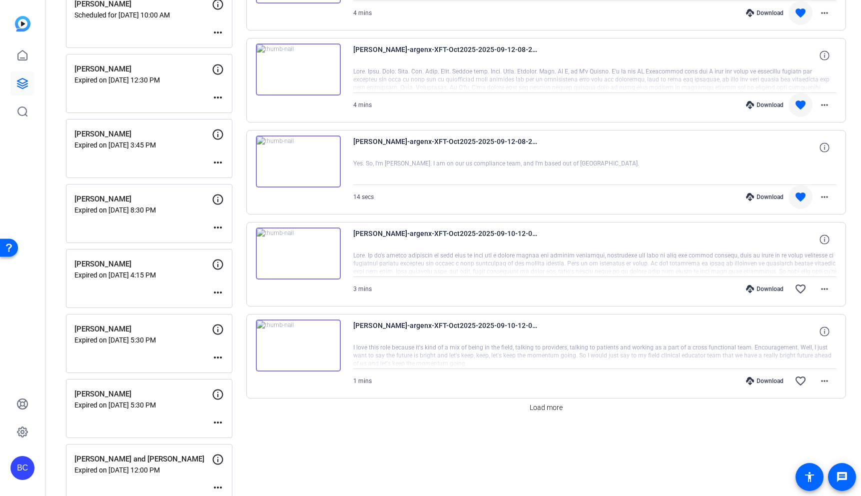
scroll to position [551, 0]
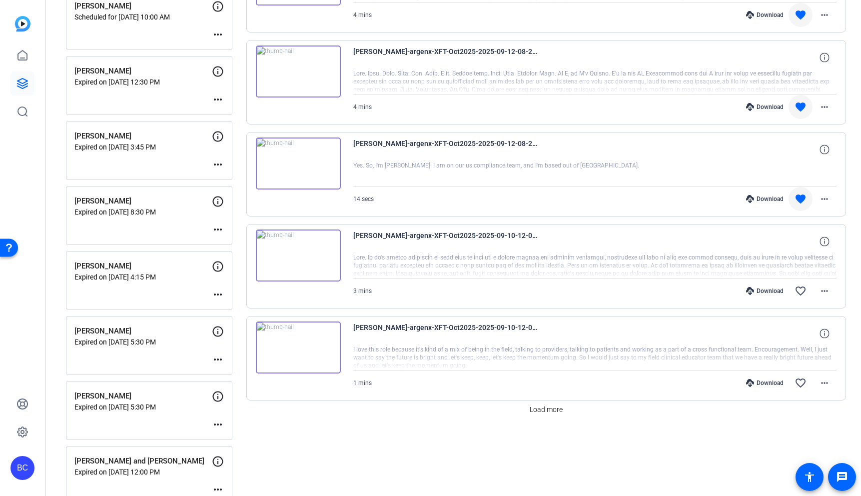
click at [596, 13] on div "Download favorite more_horiz" at bounding box center [667, 15] width 338 height 24
click at [802, 197] on mat-icon "favorite" at bounding box center [801, 199] width 12 height 12
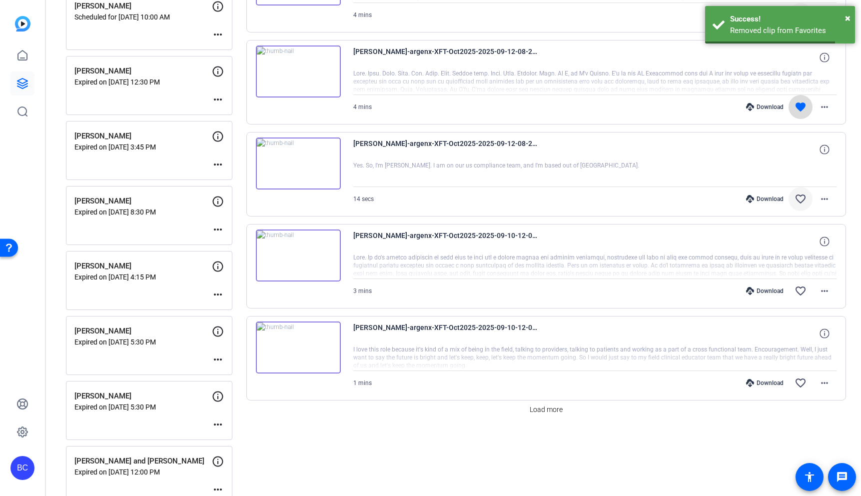
click at [799, 108] on mat-icon "favorite" at bounding box center [801, 107] width 12 height 12
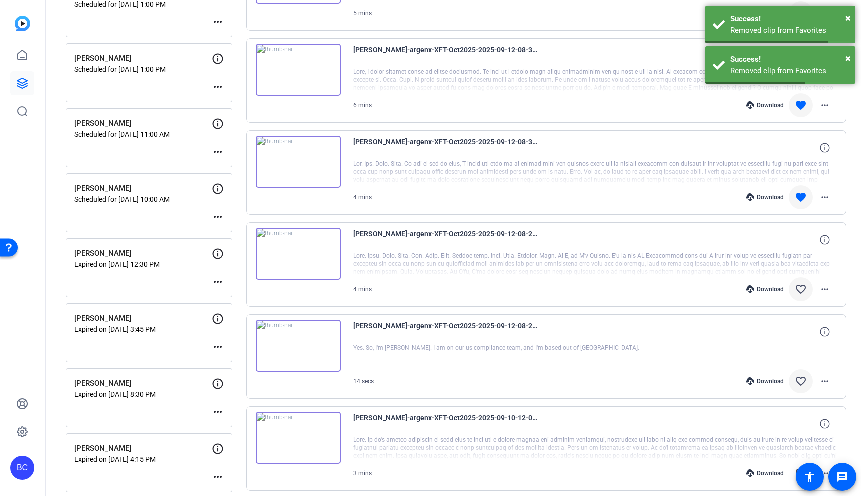
scroll to position [355, 0]
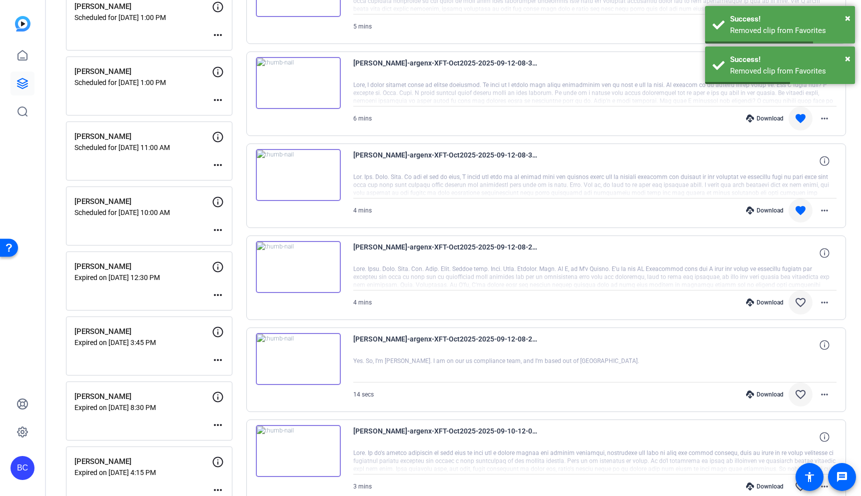
click at [798, 212] on mat-icon "favorite" at bounding box center [801, 210] width 12 height 12
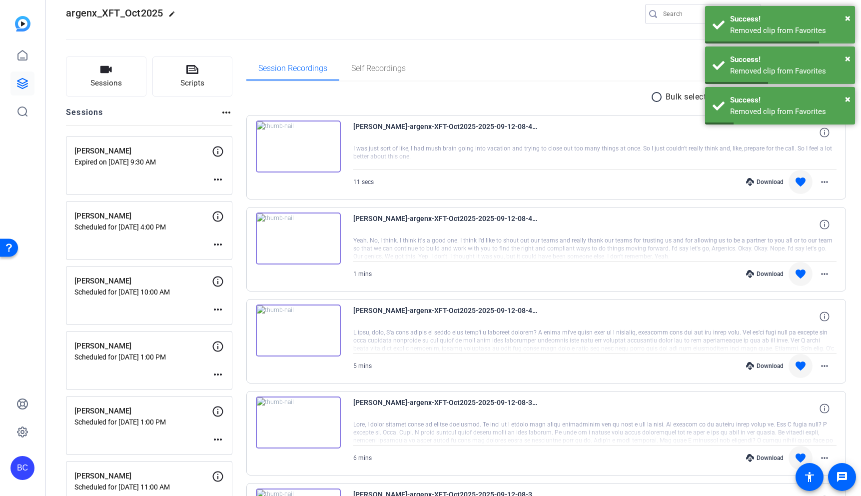
scroll to position [0, 0]
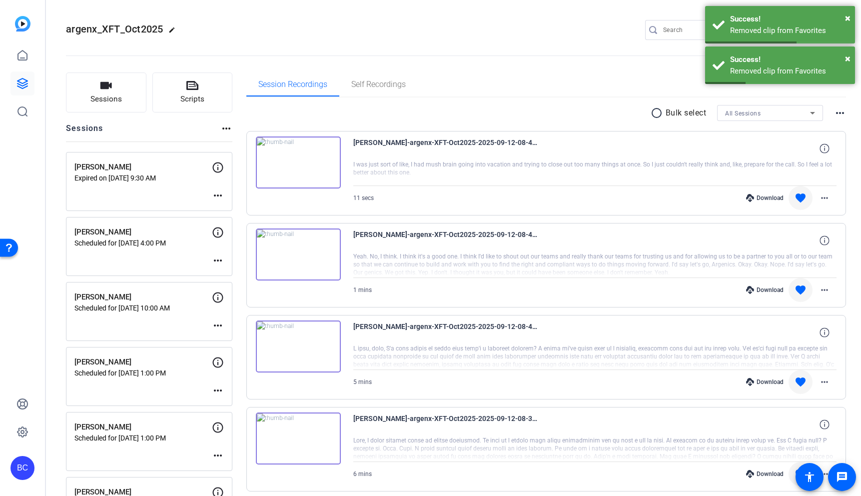
click at [800, 198] on mat-icon "favorite" at bounding box center [801, 198] width 12 height 12
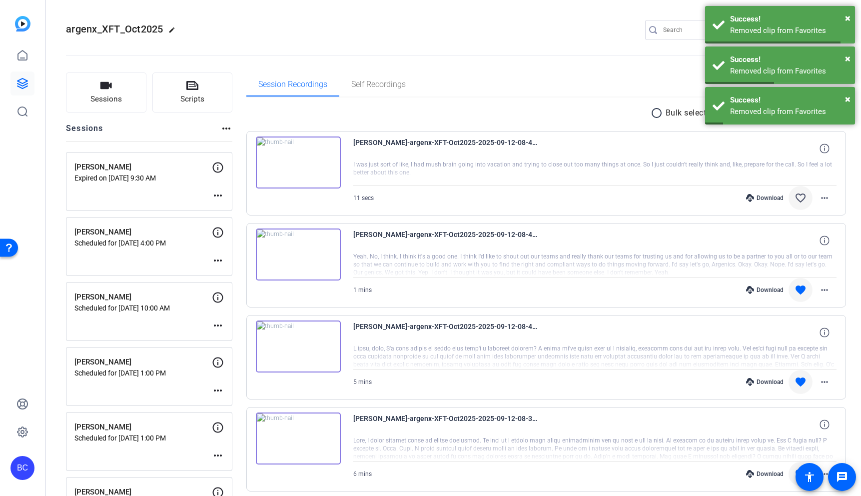
click at [799, 288] on mat-icon "favorite" at bounding box center [801, 290] width 12 height 12
click at [798, 381] on mat-icon "favorite" at bounding box center [801, 382] width 12 height 12
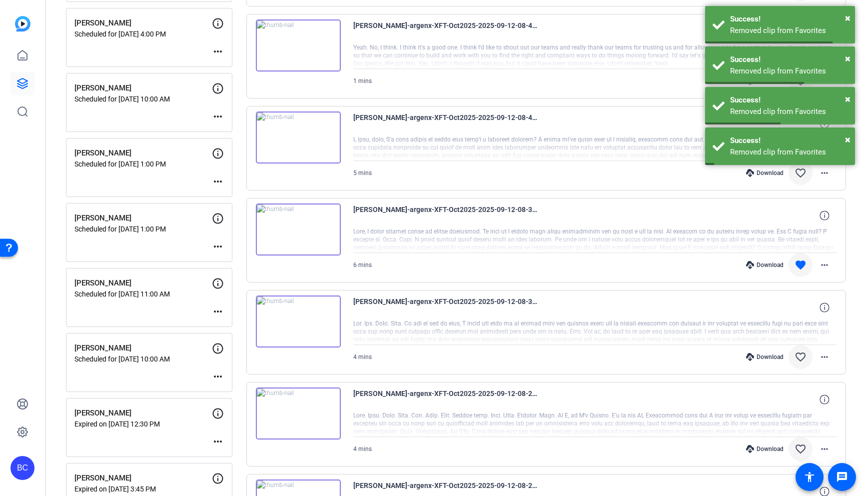
scroll to position [237, 0]
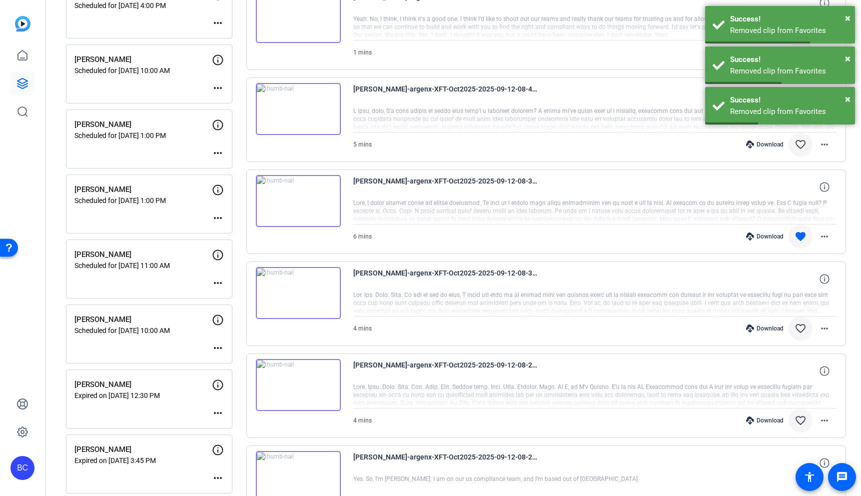
click at [797, 236] on mat-icon "favorite" at bounding box center [801, 236] width 12 height 12
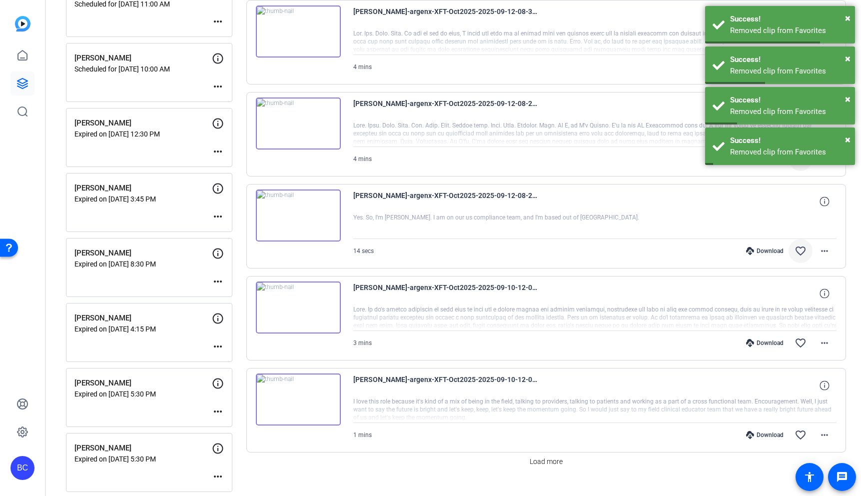
scroll to position [502, 0]
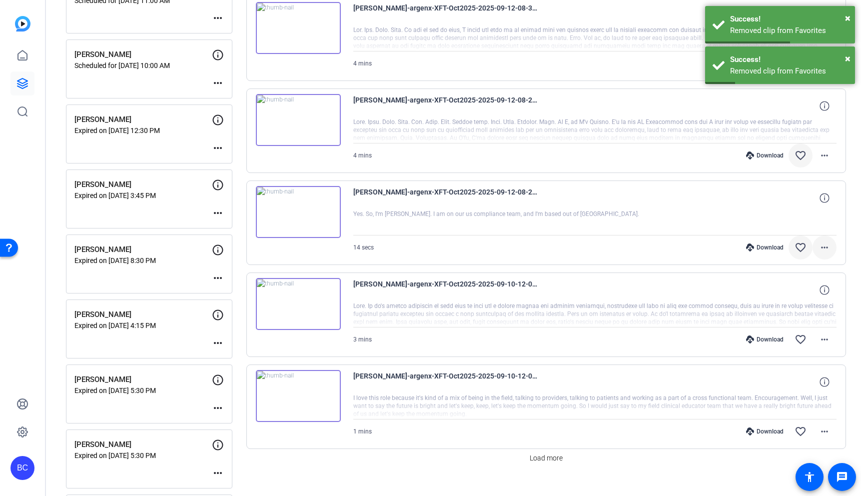
click at [827, 243] on mat-icon "more_horiz" at bounding box center [825, 247] width 12 height 12
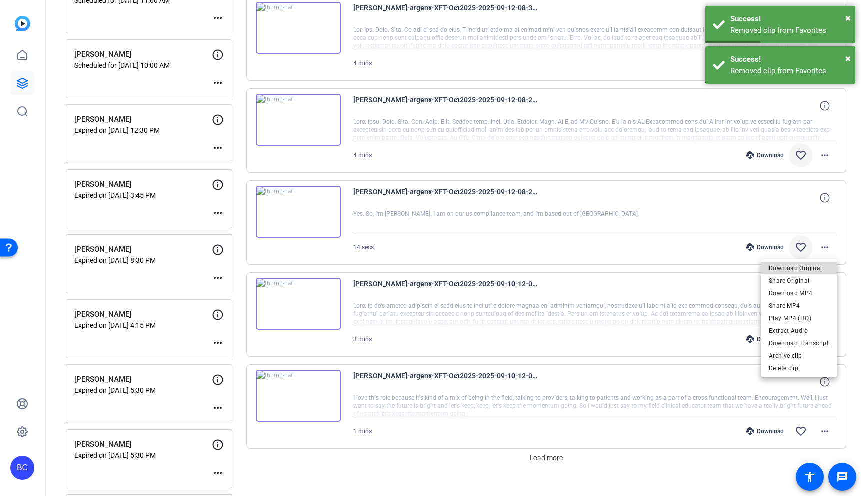
click at [814, 265] on span "Download Original" at bounding box center [799, 268] width 60 height 12
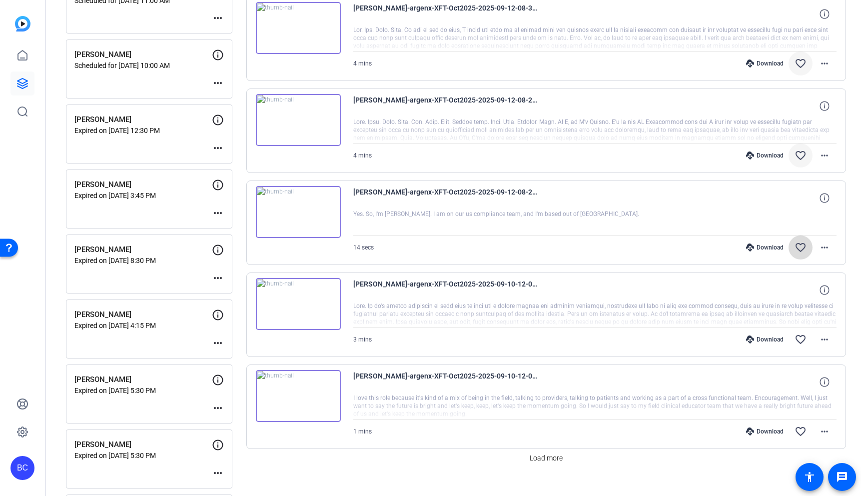
click at [802, 249] on mat-icon "favorite_border" at bounding box center [801, 247] width 12 height 12
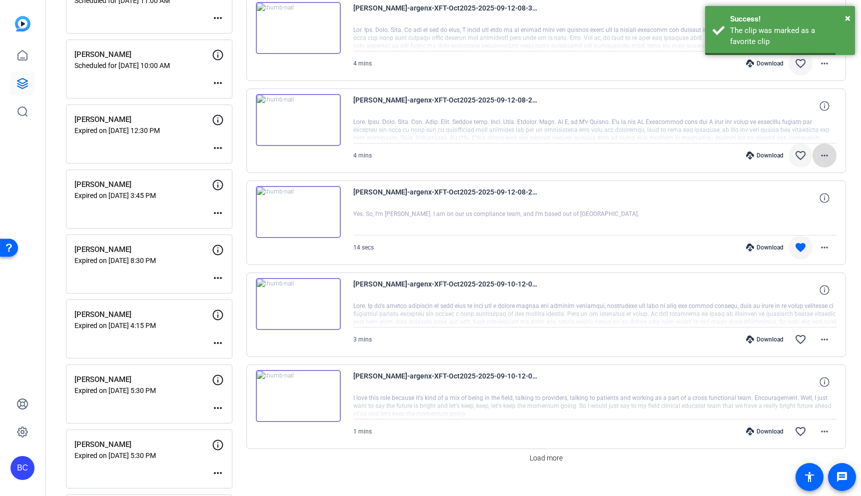
click at [831, 154] on span at bounding box center [825, 155] width 24 height 24
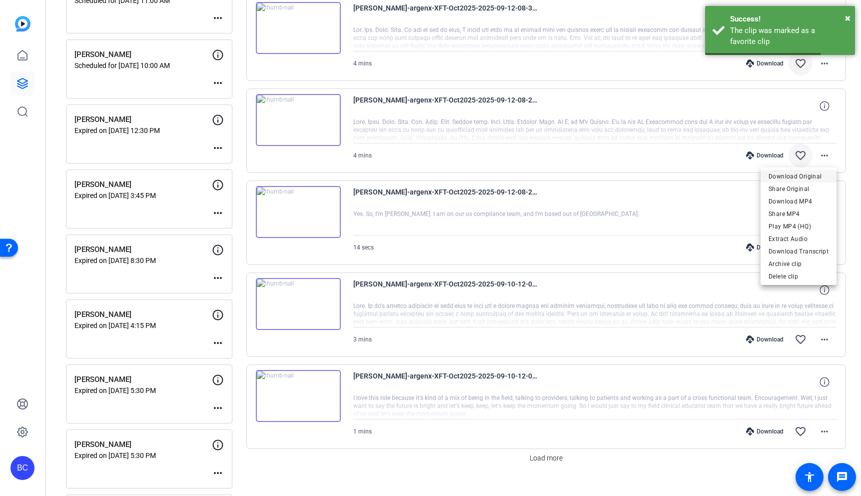
click at [809, 176] on span "Download Original" at bounding box center [799, 176] width 60 height 12
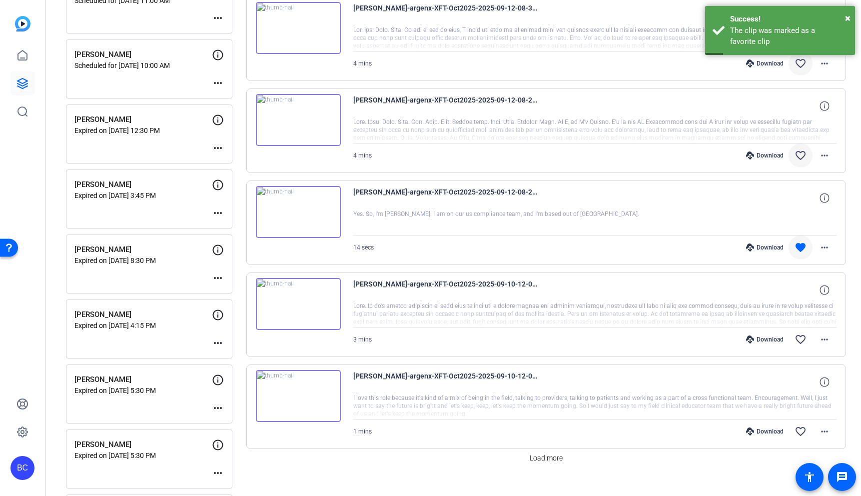
click at [799, 152] on mat-icon "favorite_border" at bounding box center [801, 155] width 12 height 12
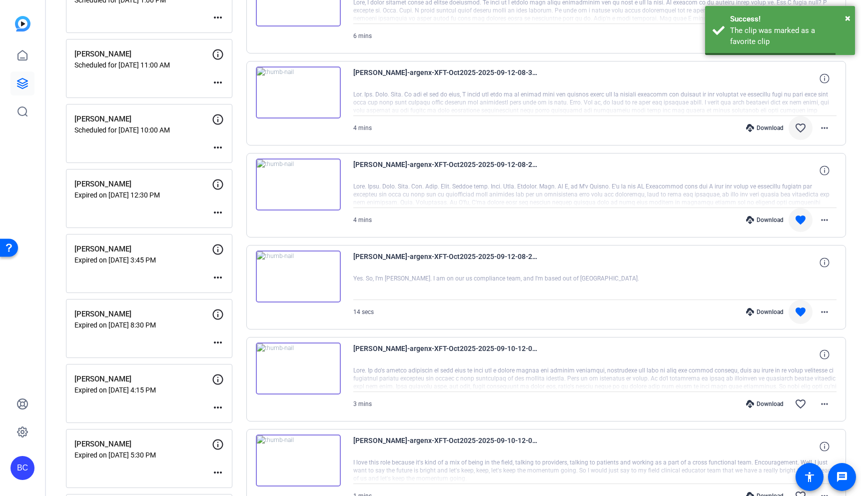
scroll to position [416, 0]
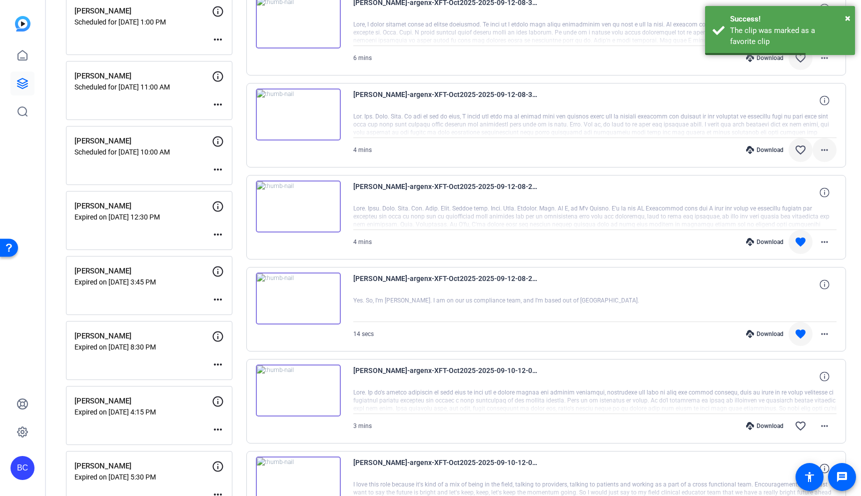
click at [822, 150] on mat-icon "more_horiz" at bounding box center [825, 150] width 12 height 12
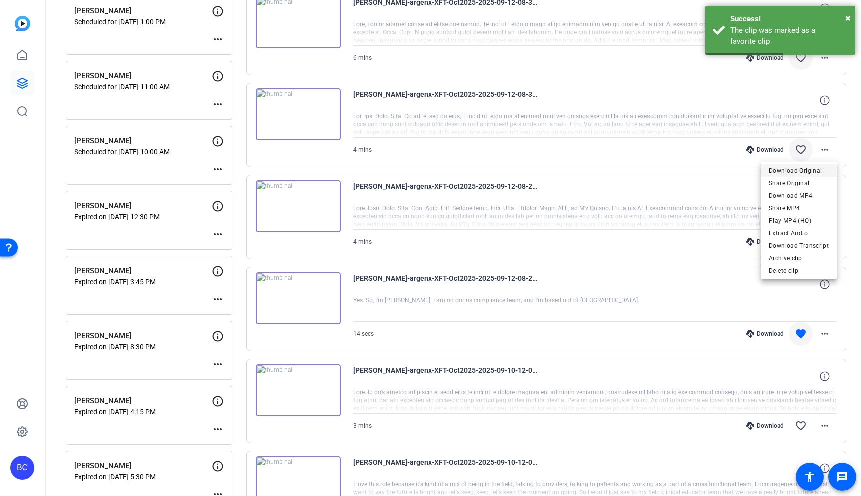
click at [811, 169] on span "Download Original" at bounding box center [799, 171] width 60 height 12
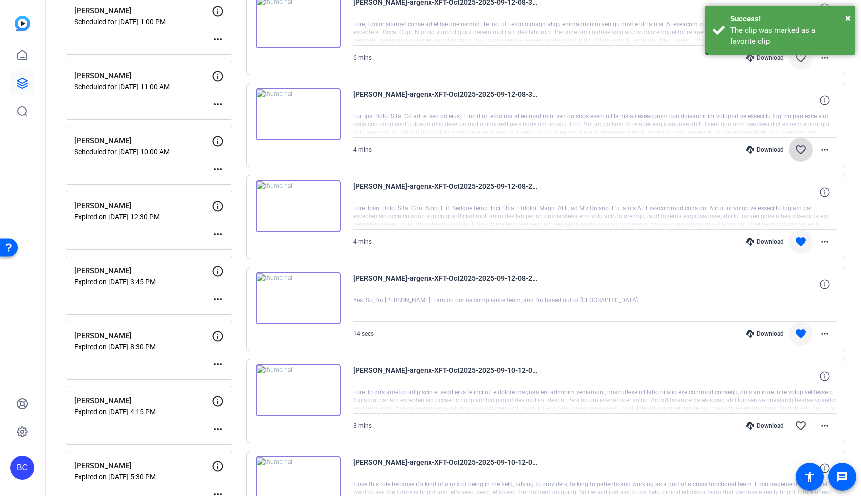
click at [803, 151] on mat-icon "favorite_border" at bounding box center [801, 150] width 12 height 12
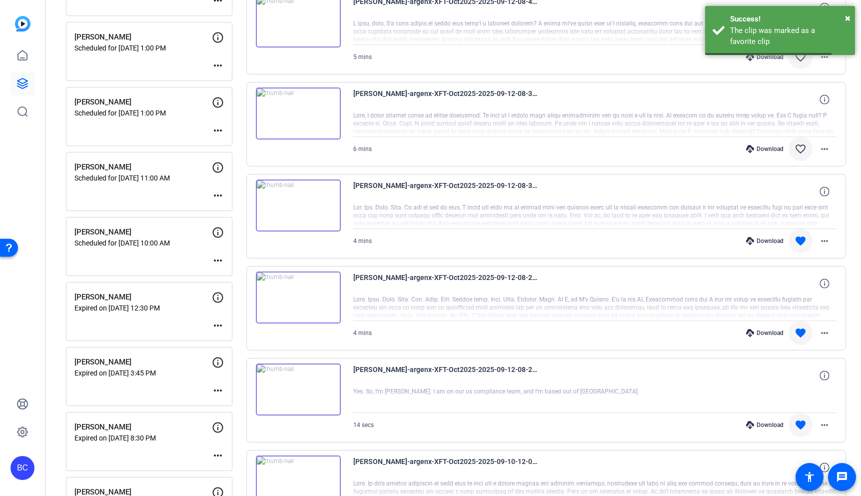
scroll to position [313, 0]
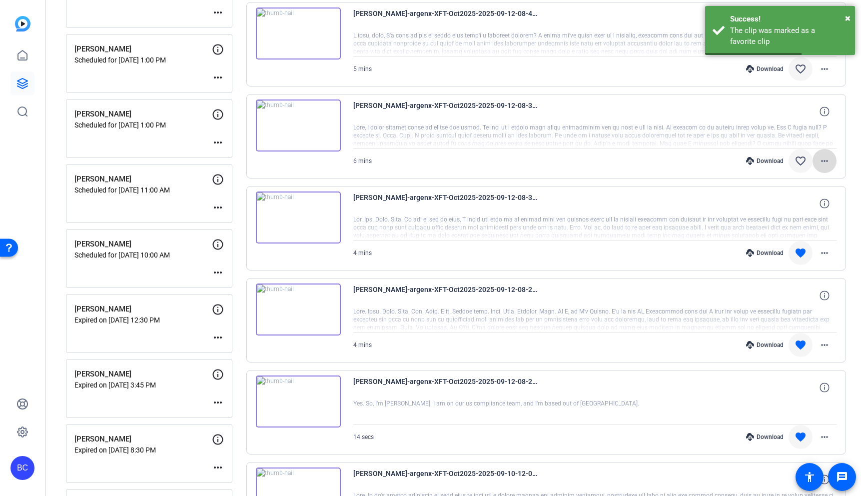
click at [824, 161] on mat-icon "more_horiz" at bounding box center [825, 161] width 12 height 12
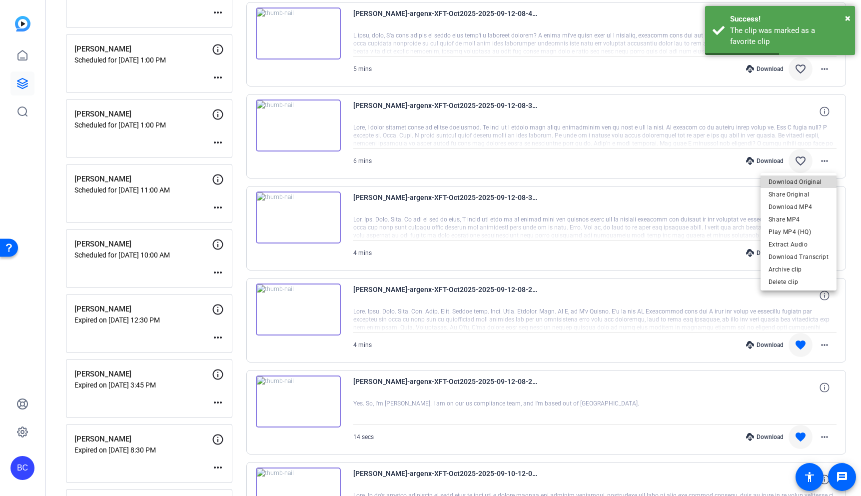
click at [821, 182] on span "Download Original" at bounding box center [799, 182] width 60 height 12
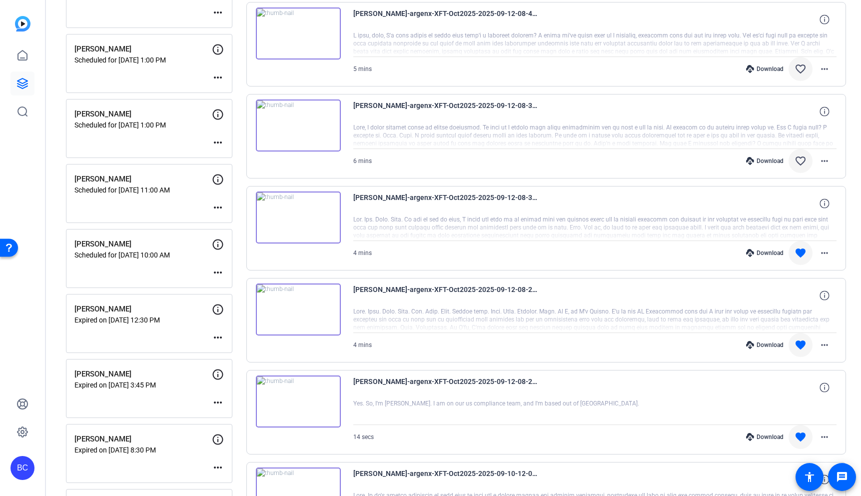
click at [804, 162] on mat-icon "favorite_border" at bounding box center [801, 161] width 12 height 12
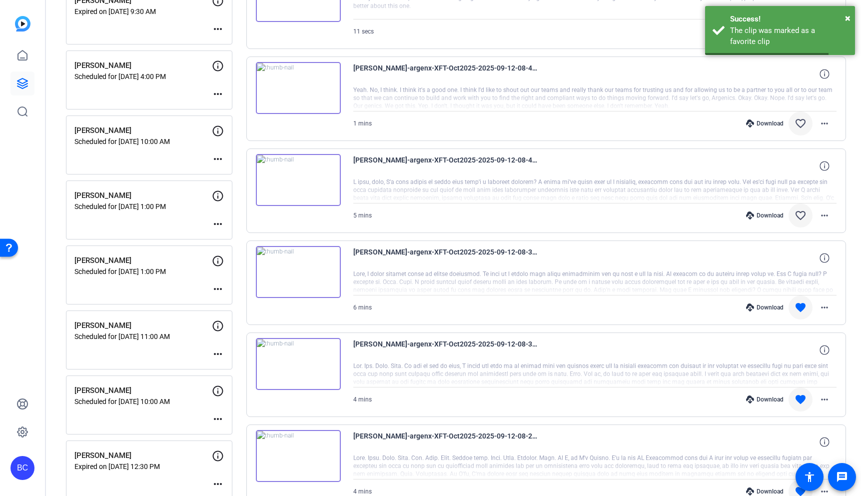
scroll to position [145, 0]
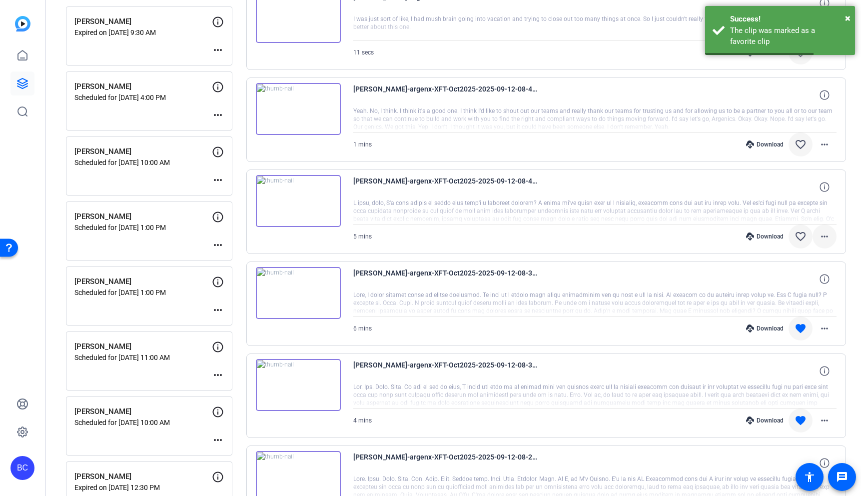
click at [825, 237] on mat-icon "more_horiz" at bounding box center [825, 236] width 12 height 12
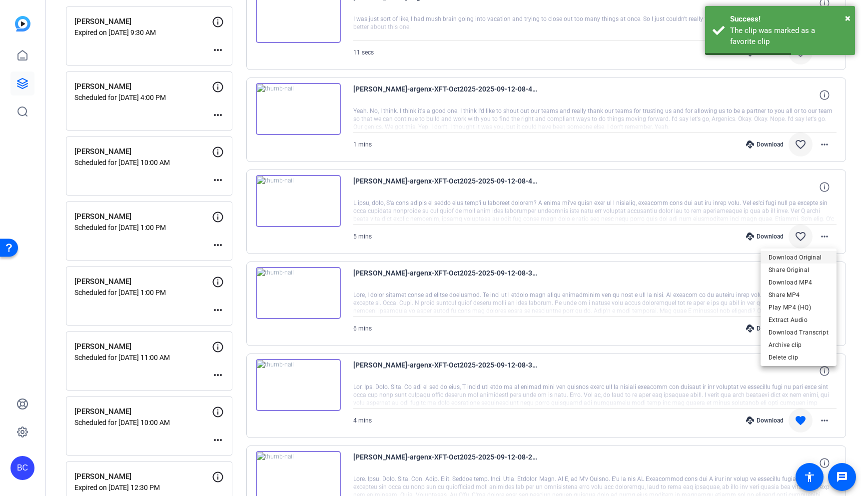
click at [809, 260] on span "Download Original" at bounding box center [799, 257] width 60 height 12
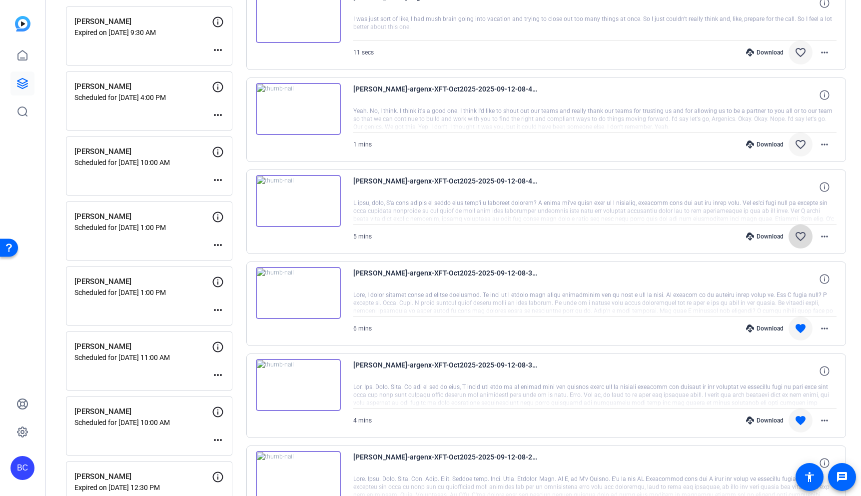
click at [800, 234] on mat-icon "favorite_border" at bounding box center [801, 236] width 12 height 12
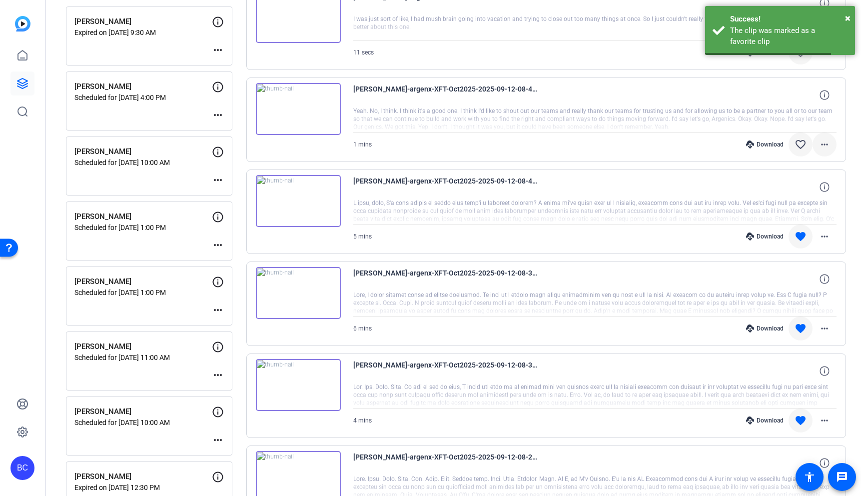
click at [825, 143] on mat-icon "more_horiz" at bounding box center [825, 144] width 12 height 12
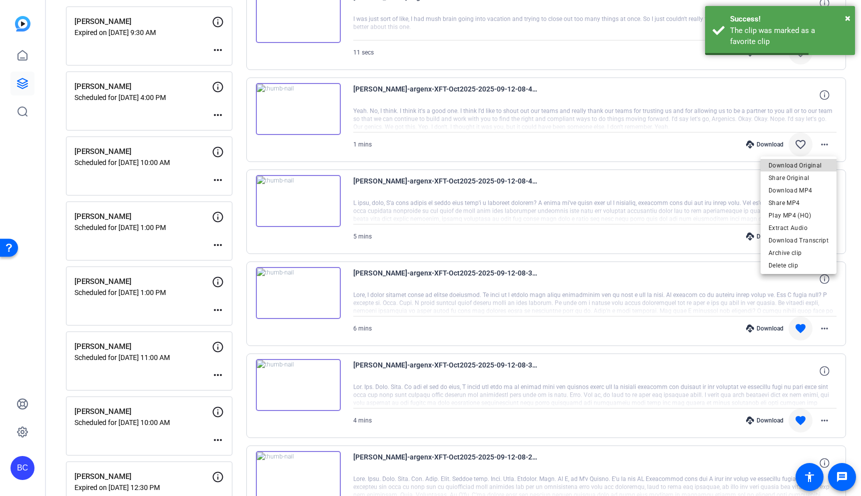
click at [818, 166] on span "Download Original" at bounding box center [799, 165] width 60 height 12
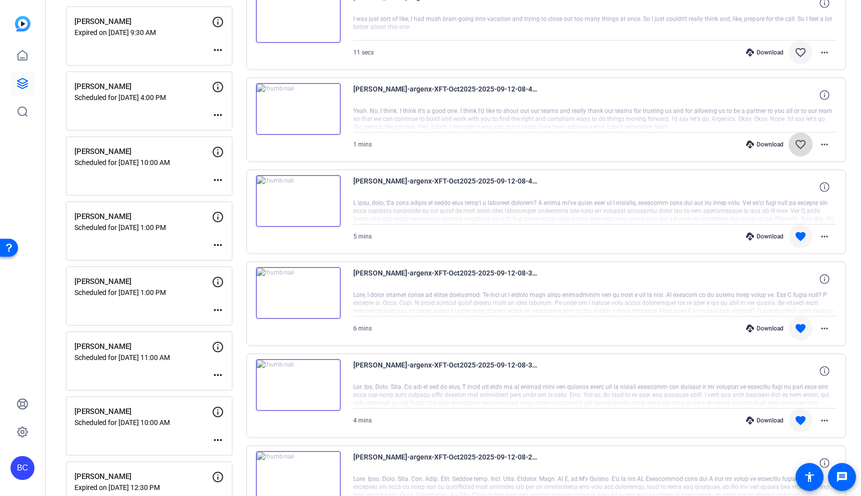
click at [800, 143] on mat-icon "favorite_border" at bounding box center [801, 144] width 12 height 12
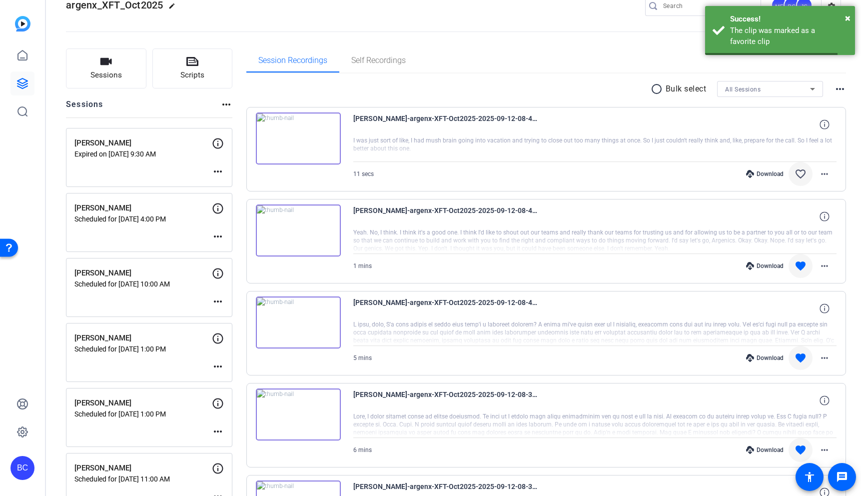
scroll to position [0, 0]
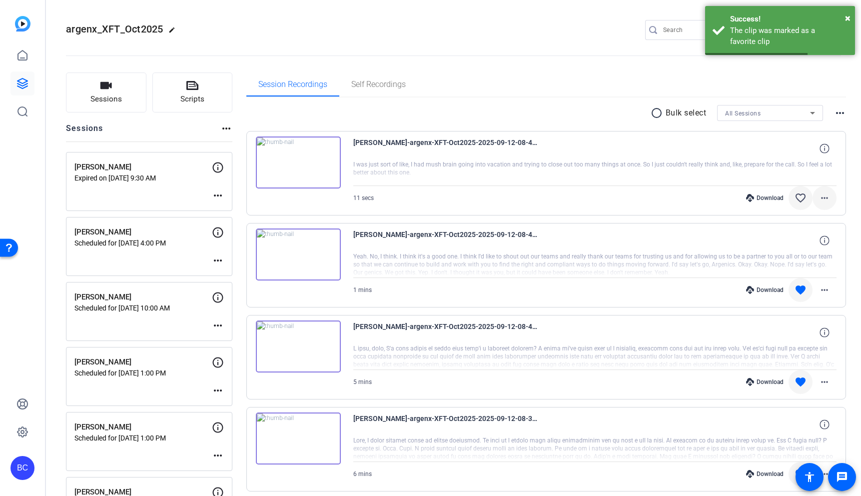
click at [826, 200] on mat-icon "more_horiz" at bounding box center [825, 198] width 12 height 12
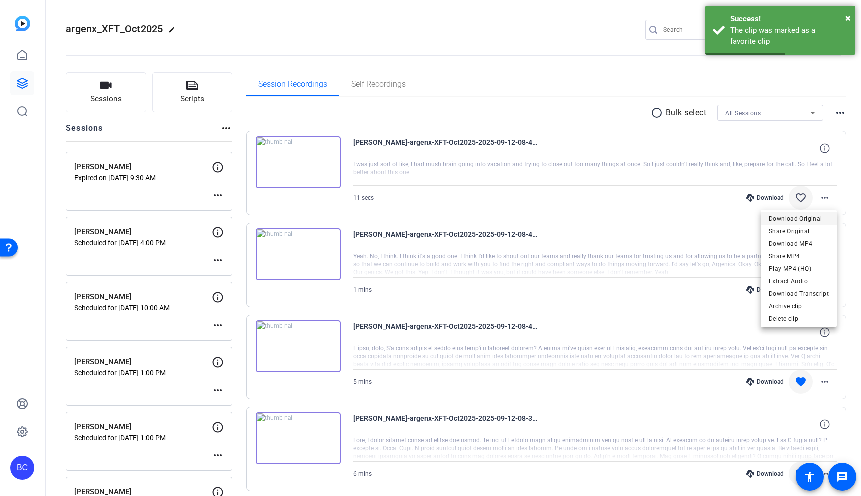
click at [804, 219] on span "Download Original" at bounding box center [799, 219] width 60 height 12
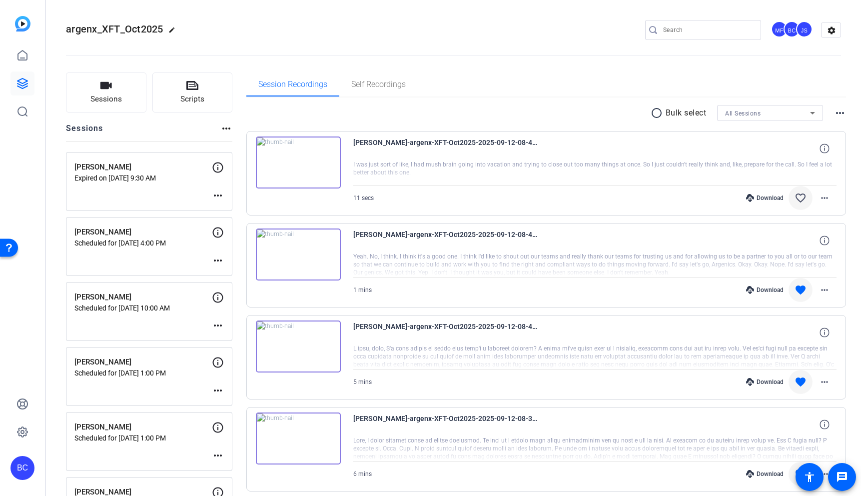
click at [802, 194] on mat-icon "favorite_border" at bounding box center [801, 198] width 12 height 12
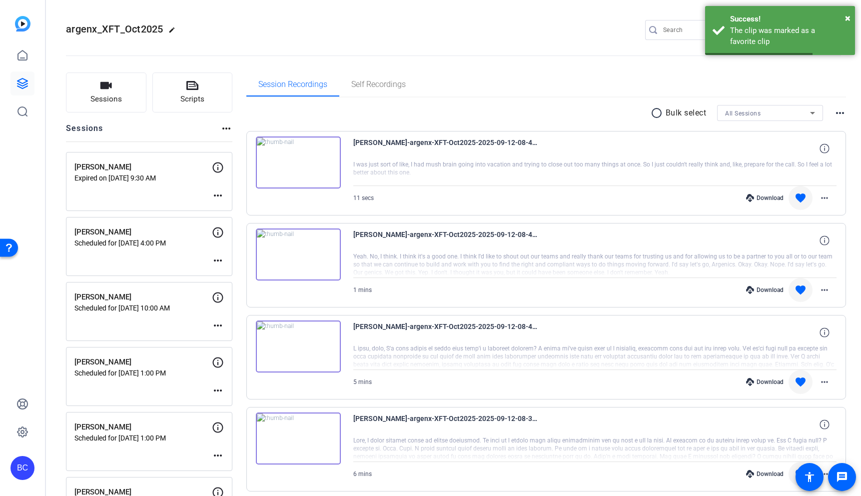
click at [596, 62] on openreel-divider-bar at bounding box center [453, 52] width 775 height 30
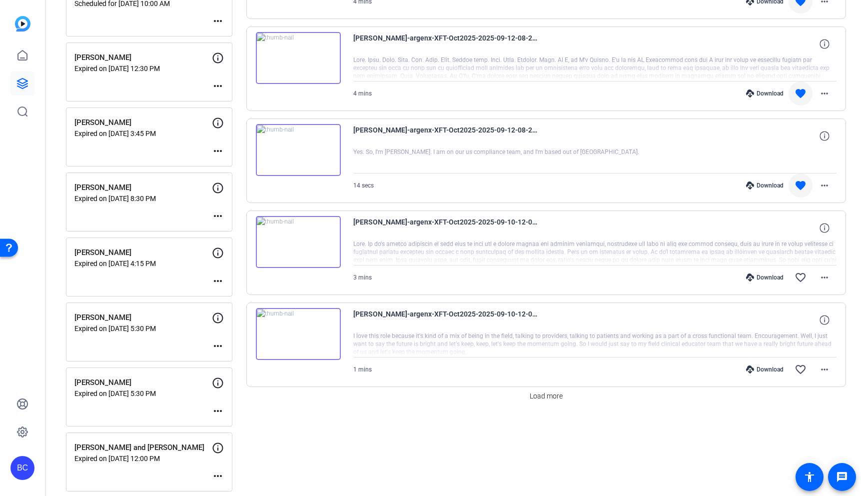
scroll to position [563, 0]
